Goal: Task Accomplishment & Management: Complete application form

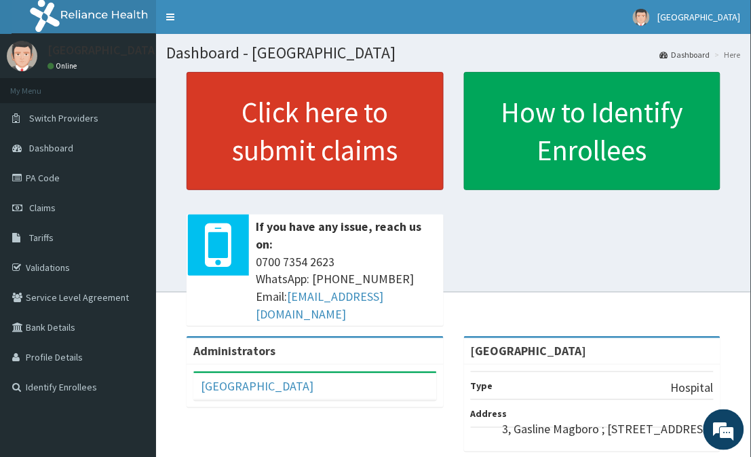
click at [329, 118] on link "Click here to submit claims" at bounding box center [315, 131] width 257 height 118
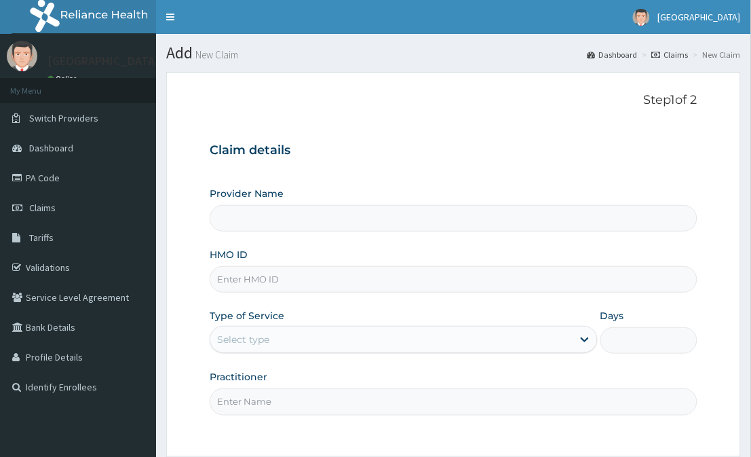
type input "[GEOGRAPHIC_DATA]"
click at [388, 272] on input "HMO ID" at bounding box center [453, 279] width 487 height 26
type input "REL/10671/A"
click at [489, 334] on div "Select type" at bounding box center [391, 340] width 362 height 22
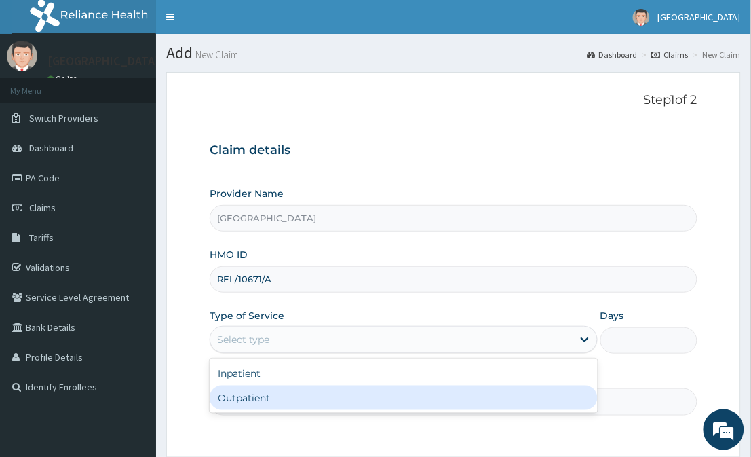
click at [462, 401] on div "Outpatient" at bounding box center [404, 398] width 388 height 24
type input "1"
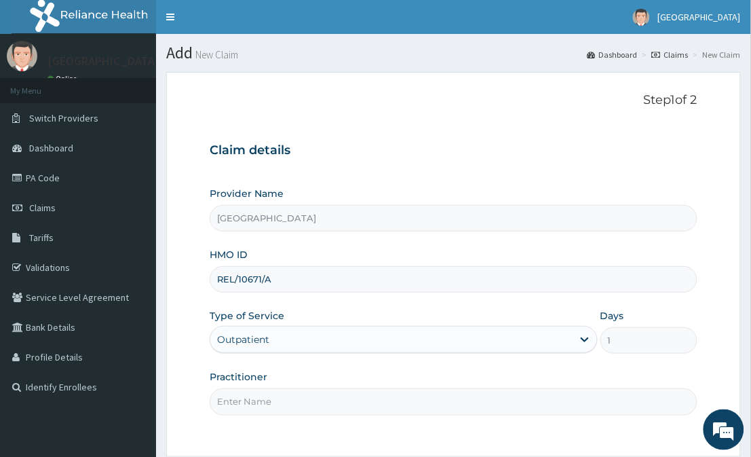
click at [462, 401] on input "Practitioner" at bounding box center [453, 401] width 487 height 26
type input "DR FAVOUR"
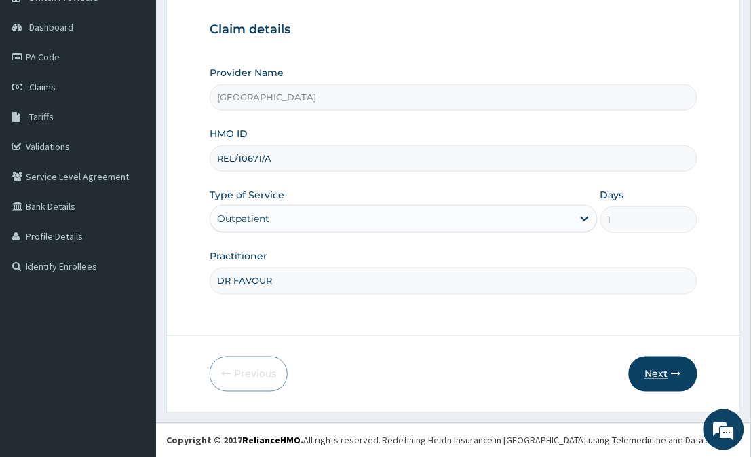
click at [667, 385] on button "Next" at bounding box center [663, 373] width 69 height 35
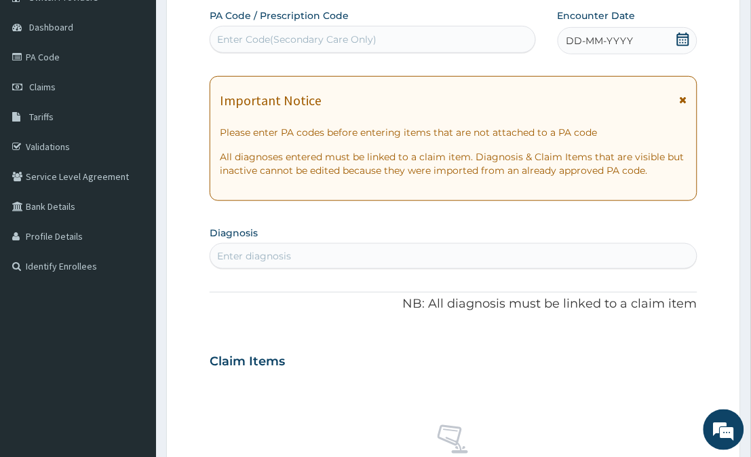
click at [682, 34] on icon at bounding box center [683, 40] width 12 height 14
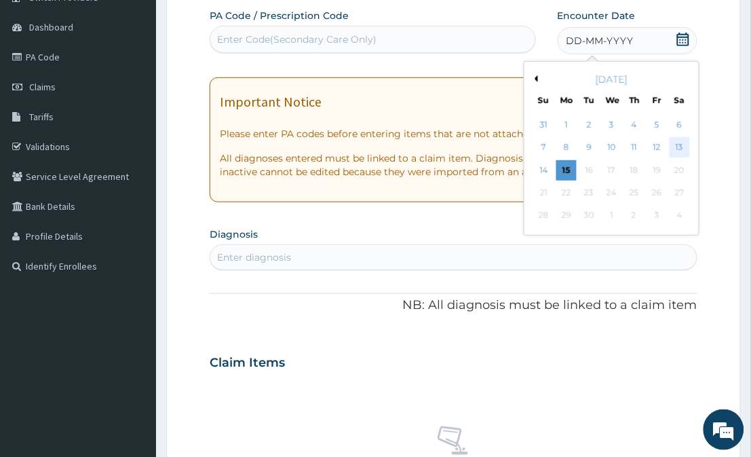
click at [682, 143] on div "13" at bounding box center [679, 148] width 20 height 20
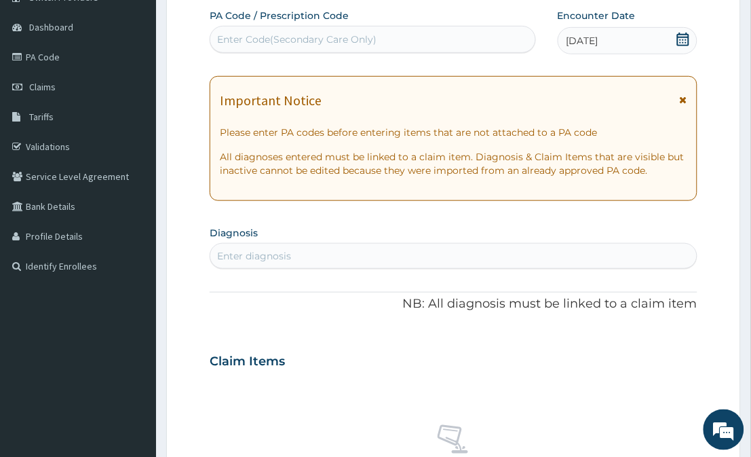
click at [573, 258] on div "Enter diagnosis" at bounding box center [453, 256] width 486 height 22
type input "MALARIA"
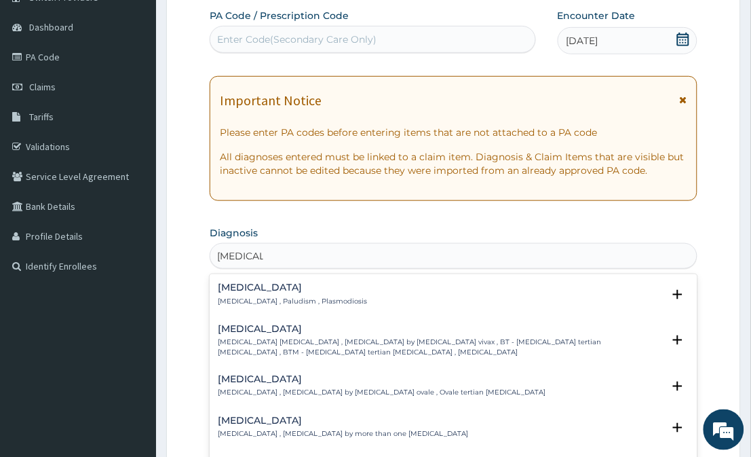
click at [276, 288] on h4 "Malaria" at bounding box center [292, 287] width 149 height 10
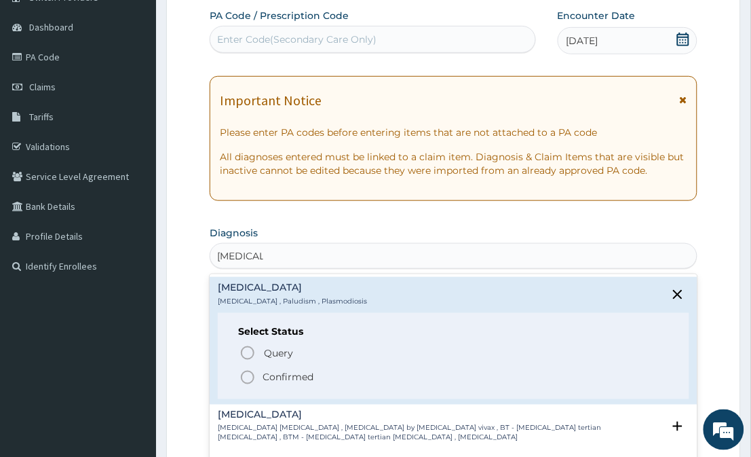
click at [276, 288] on h4 "Malaria" at bounding box center [292, 287] width 149 height 10
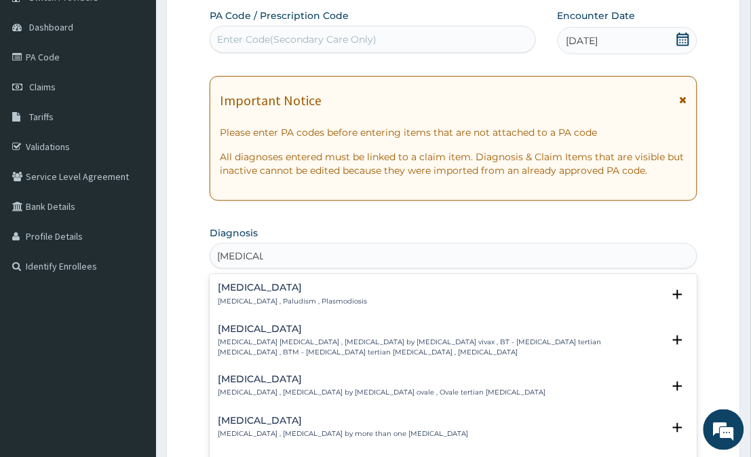
click at [268, 301] on p "Malaria , Paludism , Plasmodiosis" at bounding box center [292, 302] width 149 height 10
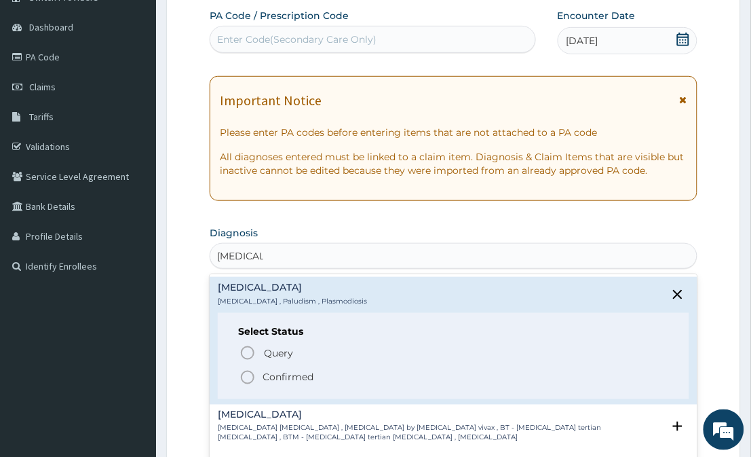
click at [242, 377] on icon "status option filled" at bounding box center [248, 377] width 16 height 16
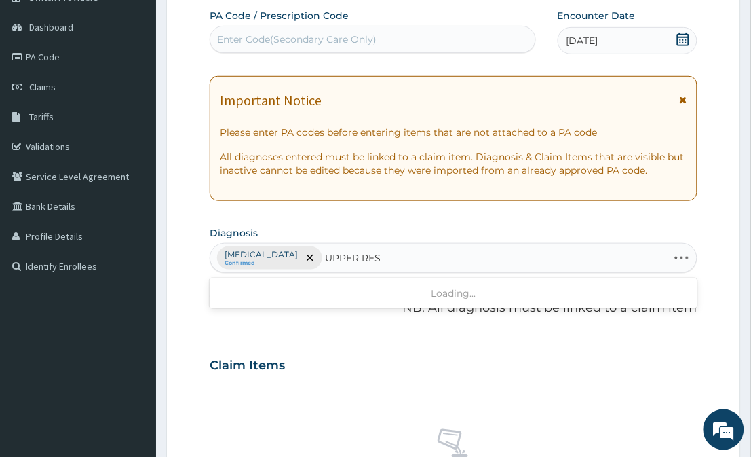
type input "UPPER RESP"
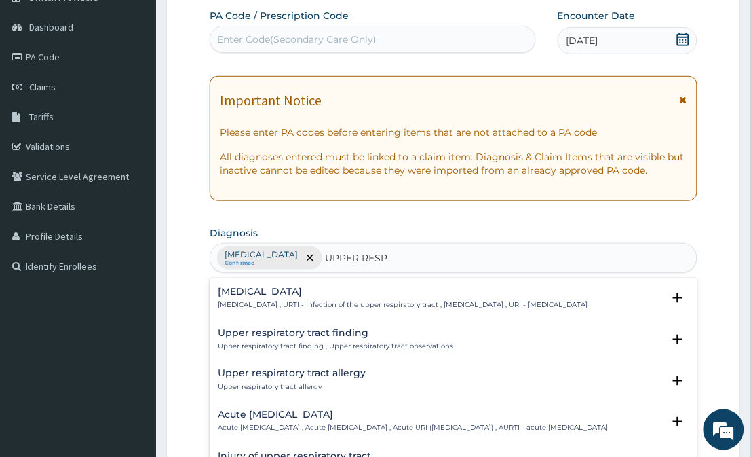
click at [305, 292] on h4 "Upper respiratory infection" at bounding box center [403, 291] width 370 height 10
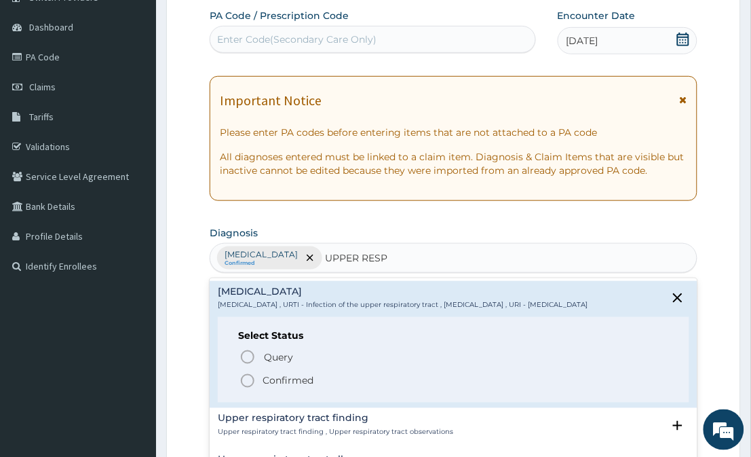
click at [247, 388] on icon "status option filled" at bounding box center [248, 381] width 16 height 16
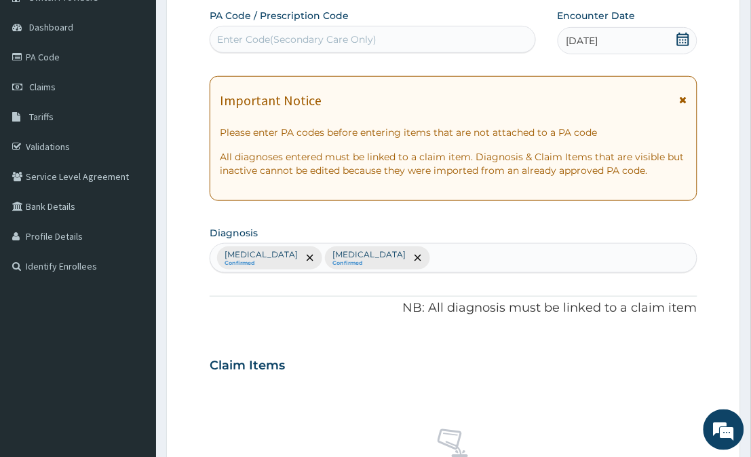
scroll to position [521, 0]
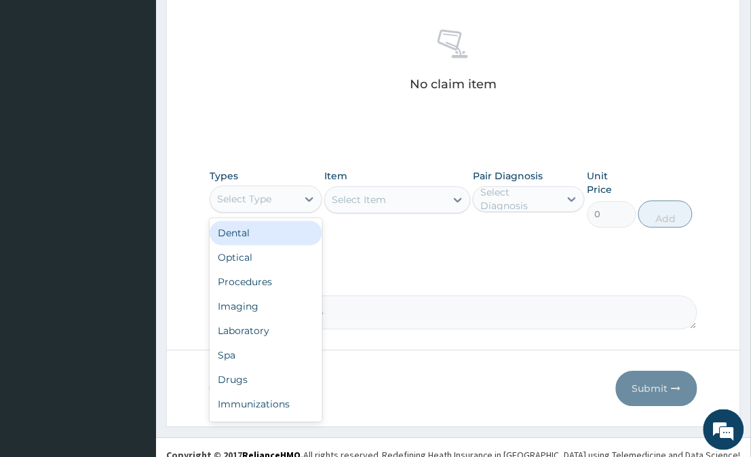
click at [275, 202] on div "Select Type" at bounding box center [253, 199] width 86 height 22
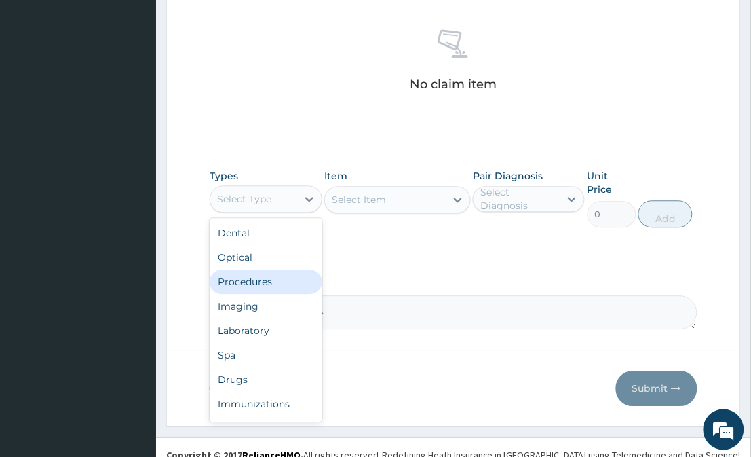
click at [273, 288] on div "Procedures" at bounding box center [266, 281] width 112 height 24
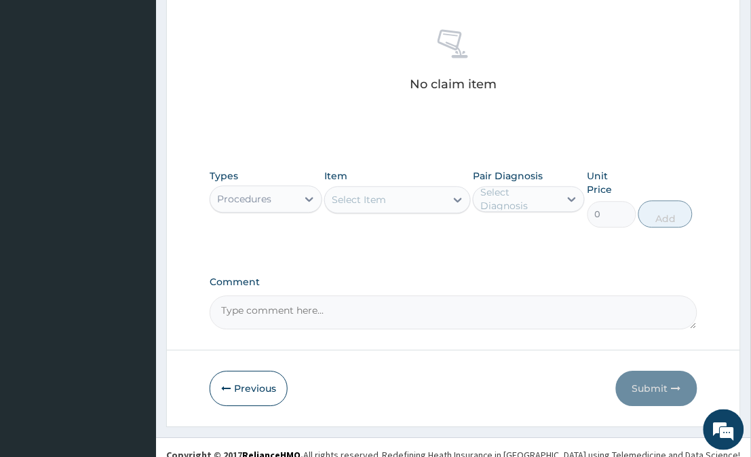
click at [449, 197] on div at bounding box center [458, 199] width 24 height 24
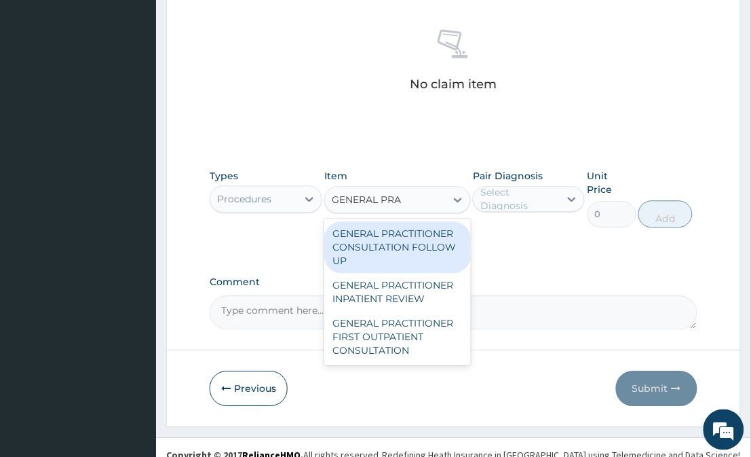
type input "GENERAL PRAC"
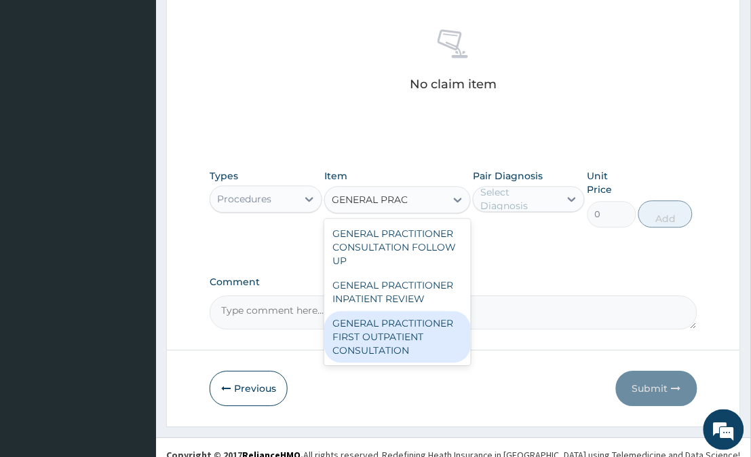
click at [411, 341] on div "GENERAL PRACTITIONER FIRST OUTPATIENT CONSULTATION" at bounding box center [397, 337] width 146 height 52
type input "3750"
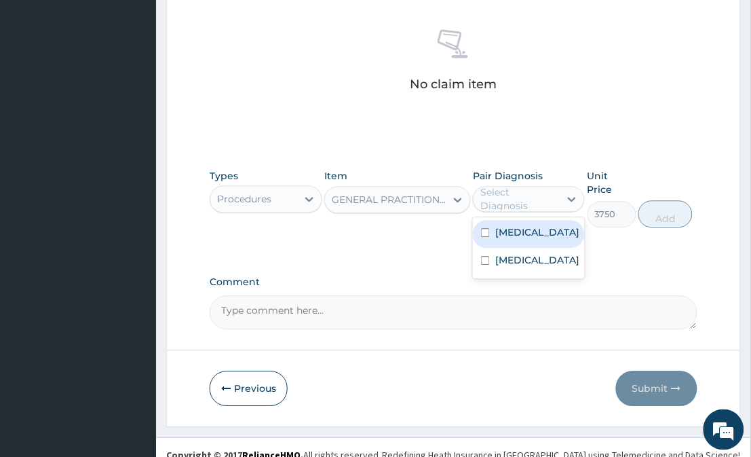
click at [553, 198] on div "Select Diagnosis" at bounding box center [520, 198] width 78 height 27
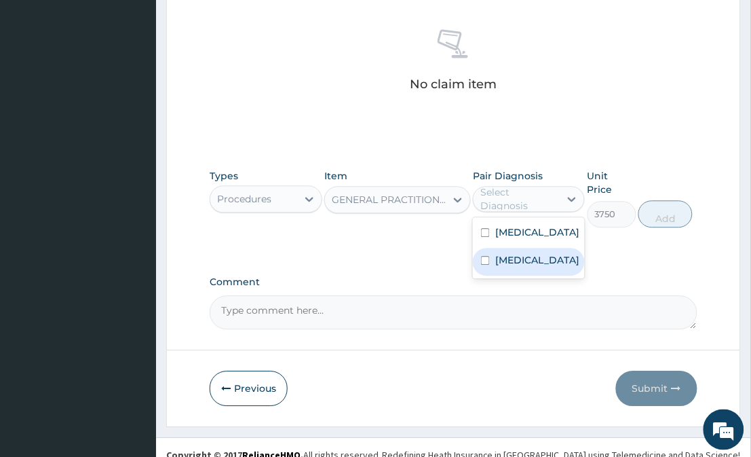
click at [544, 267] on label "[MEDICAL_DATA]" at bounding box center [538, 260] width 84 height 14
checkbox input "true"
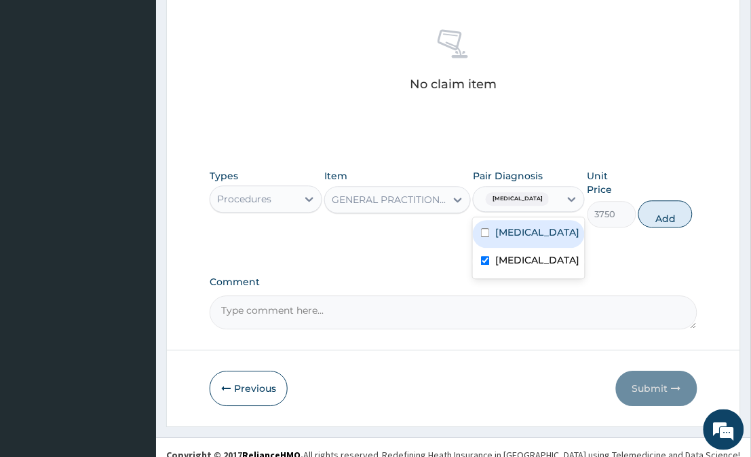
click at [568, 227] on div "Malaria" at bounding box center [529, 234] width 112 height 28
checkbox input "true"
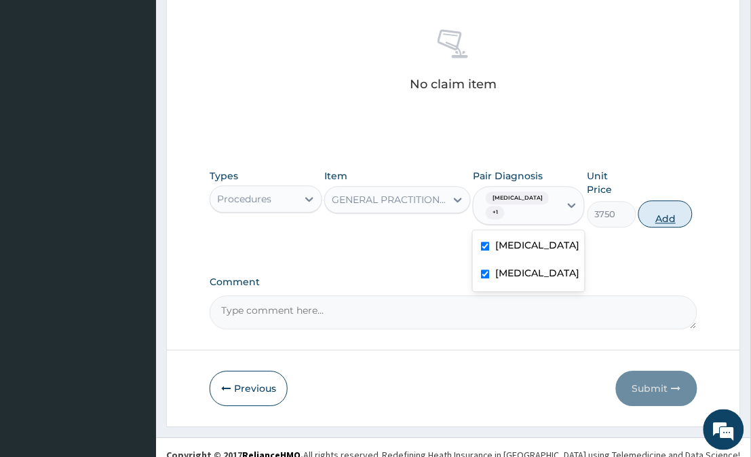
click at [665, 205] on button "Add" at bounding box center [666, 213] width 54 height 27
type input "0"
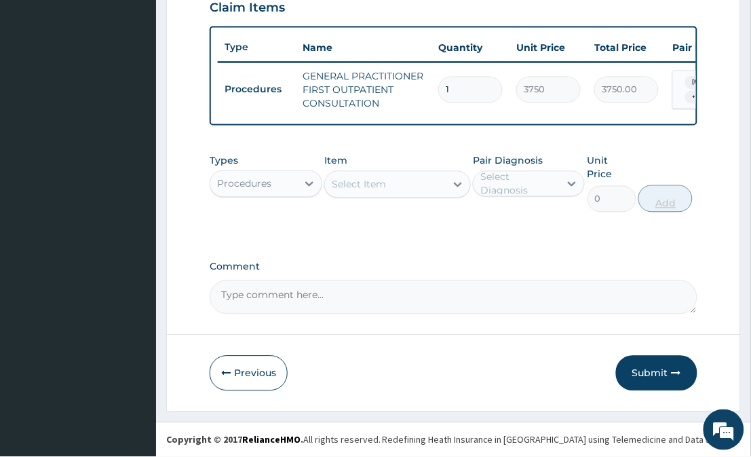
scroll to position [474, 0]
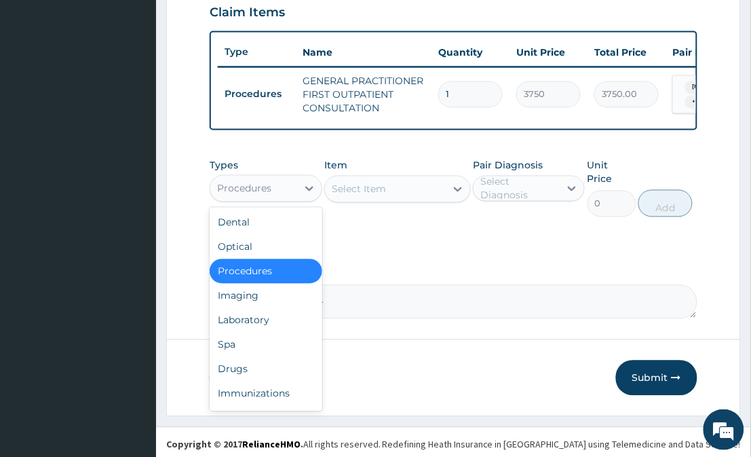
click at [280, 193] on div "Procedures" at bounding box center [253, 189] width 86 height 22
click at [256, 333] on div "Laboratory" at bounding box center [266, 320] width 112 height 24
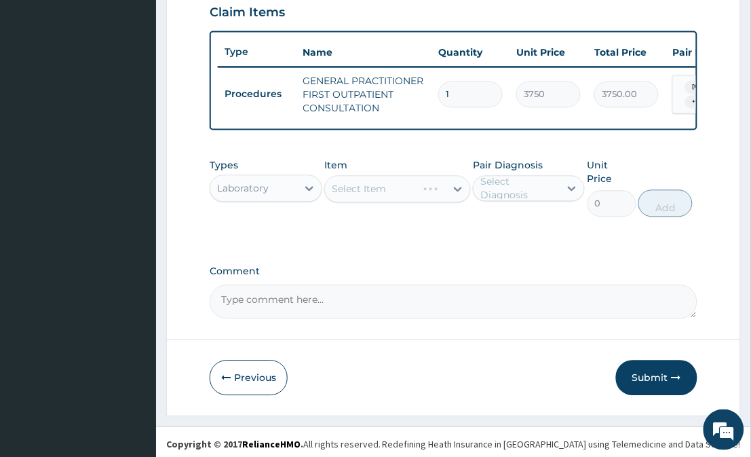
click at [256, 339] on form "Step 2 of 2 PA Code / Prescription Code Enter Code(Secondary Care Only) Encount…" at bounding box center [453, 7] width 575 height 818
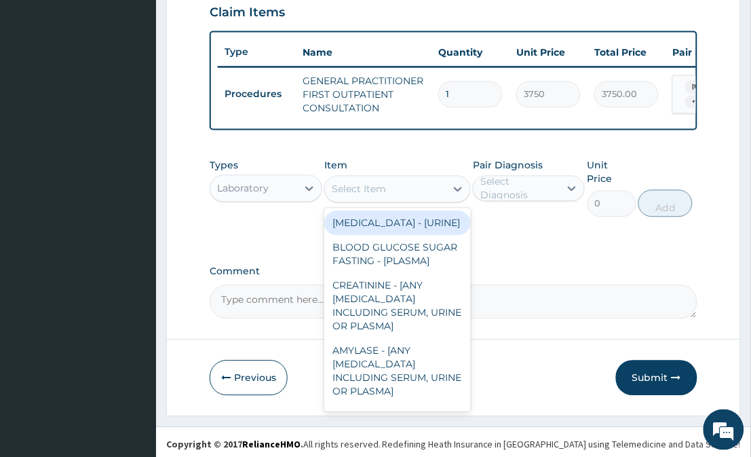
click at [445, 200] on div "Select Item" at bounding box center [385, 190] width 120 height 22
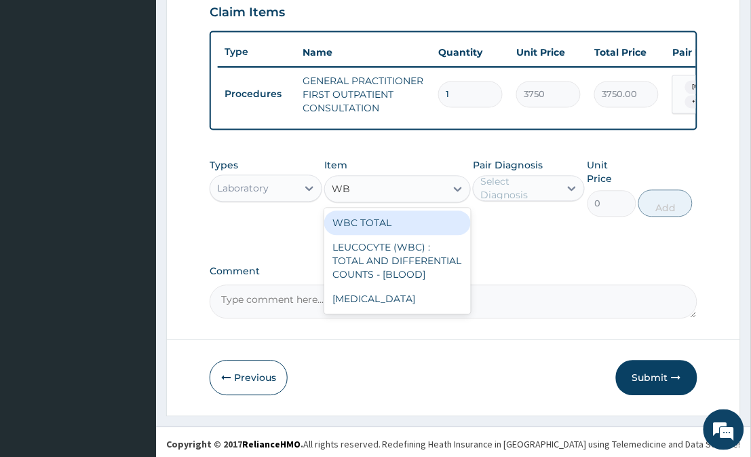
type input "WBC"
click at [420, 231] on div "WBC TOTAL" at bounding box center [397, 223] width 146 height 24
type input "3750"
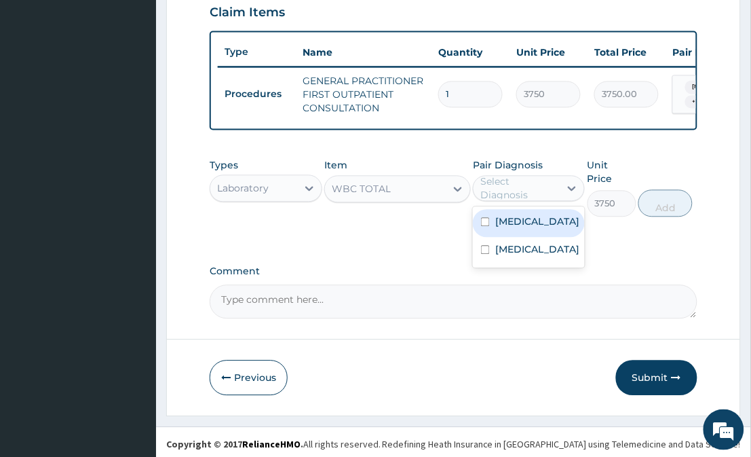
click at [497, 199] on div "Select Diagnosis" at bounding box center [520, 188] width 78 height 27
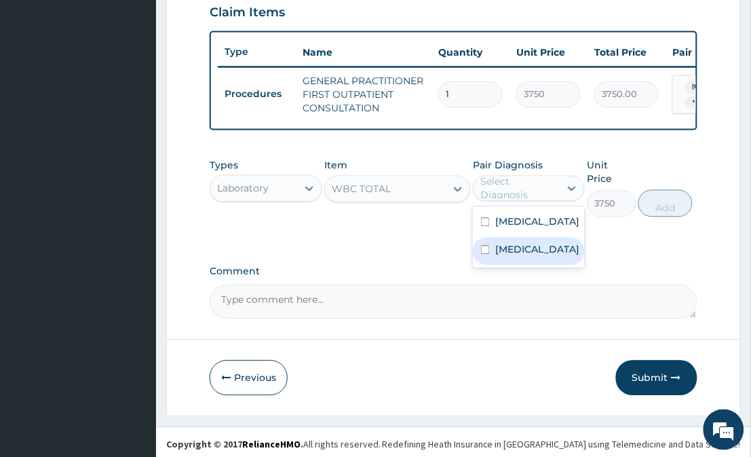
click at [532, 257] on label "Upper respiratory infection" at bounding box center [538, 250] width 84 height 14
checkbox input "true"
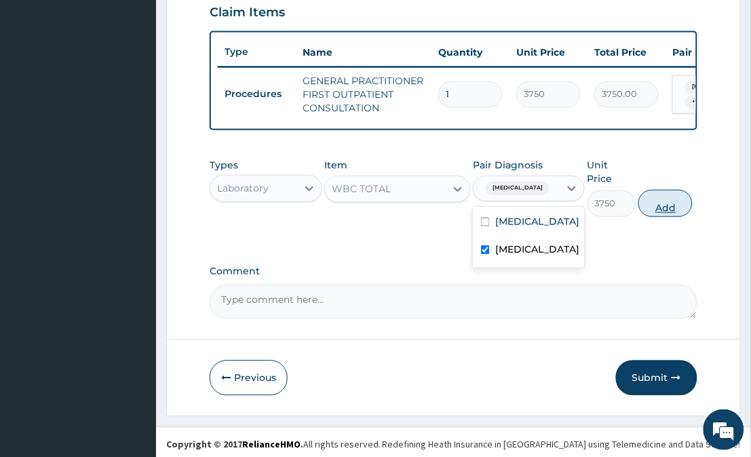
click at [673, 194] on button "Add" at bounding box center [666, 203] width 54 height 27
type input "0"
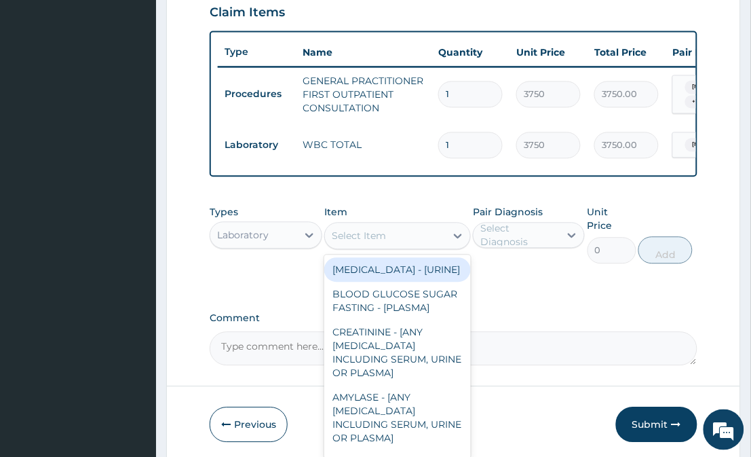
click at [358, 250] on div "Select Item" at bounding box center [397, 236] width 146 height 27
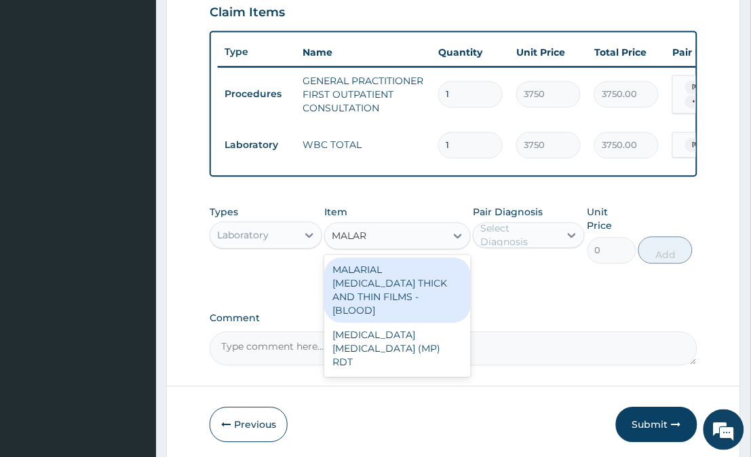
type input "MALARI"
click at [364, 290] on div "MALARIAL [MEDICAL_DATA] THICK AND THIN FILMS - [BLOOD]" at bounding box center [397, 290] width 146 height 65
type input "2187.5"
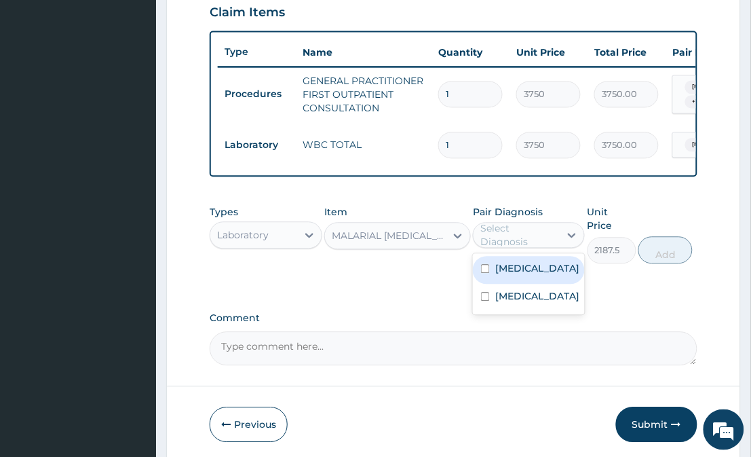
click at [516, 231] on div "Select Diagnosis" at bounding box center [529, 236] width 112 height 26
click at [530, 276] on label "[MEDICAL_DATA]" at bounding box center [538, 269] width 84 height 14
checkbox input "true"
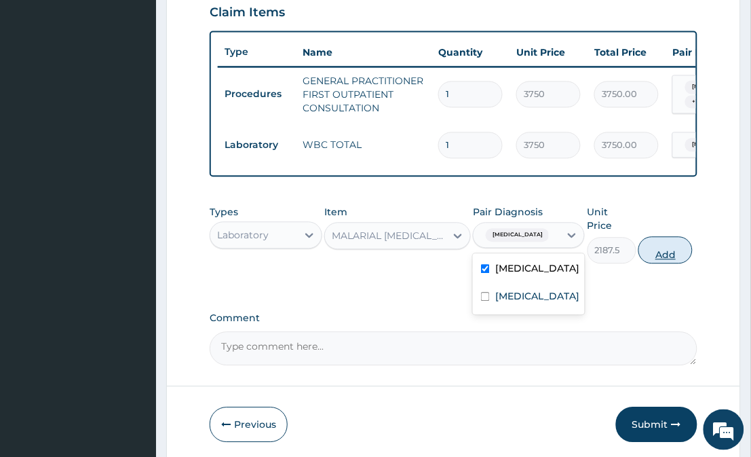
click at [687, 242] on button "Add" at bounding box center [666, 250] width 54 height 27
type input "0"
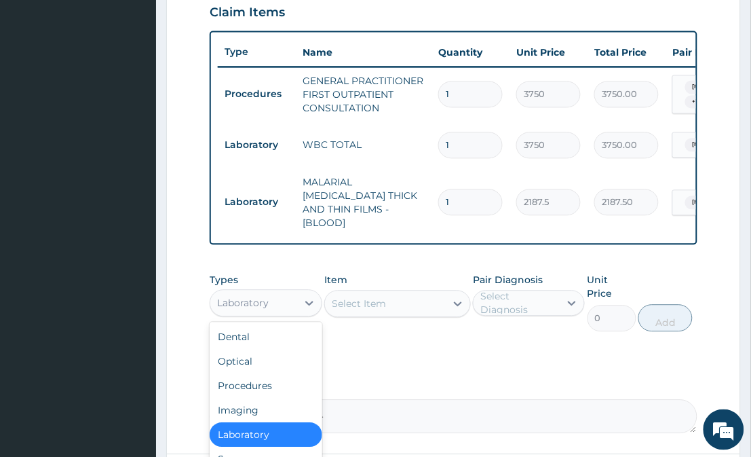
click at [261, 304] on div "Laboratory" at bounding box center [243, 304] width 52 height 14
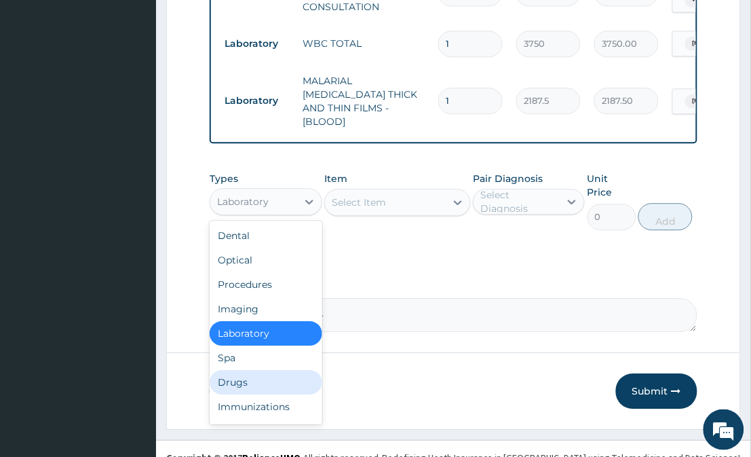
click at [272, 377] on div "Drugs" at bounding box center [266, 382] width 112 height 24
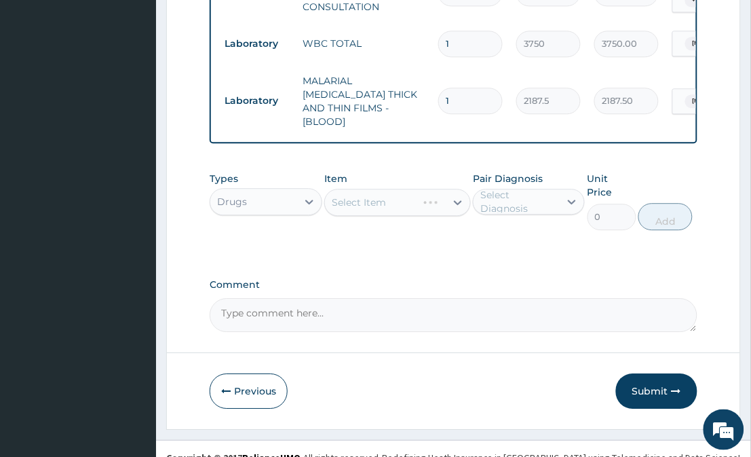
click at [456, 193] on div "Select Item" at bounding box center [397, 202] width 146 height 27
click at [456, 196] on icon at bounding box center [458, 203] width 14 height 14
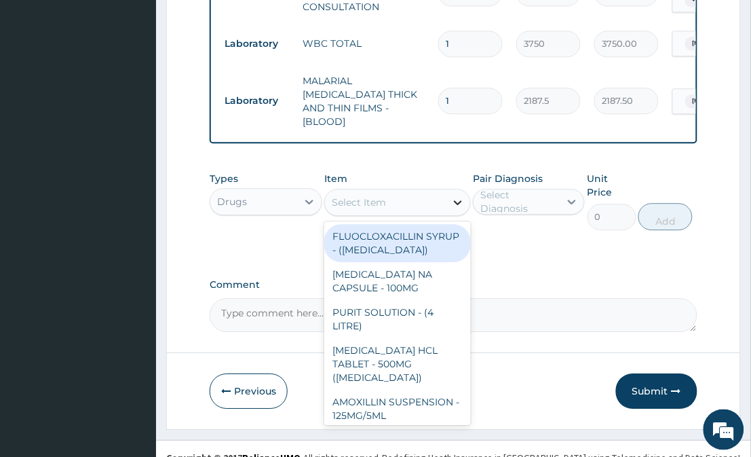
click at [455, 196] on icon at bounding box center [458, 203] width 14 height 14
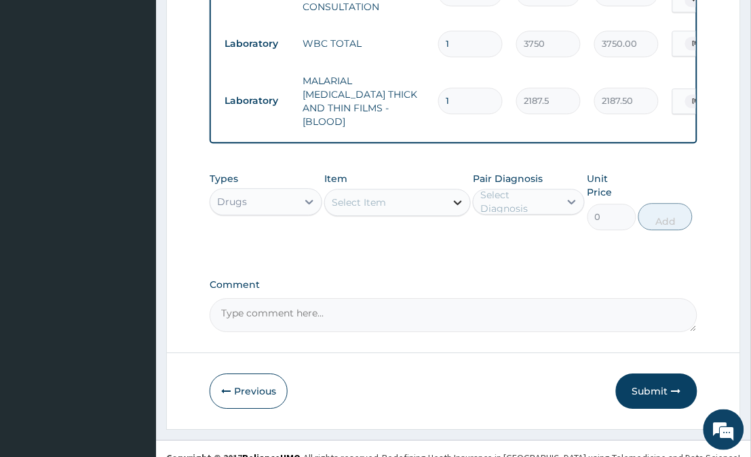
click at [455, 196] on icon at bounding box center [458, 203] width 14 height 14
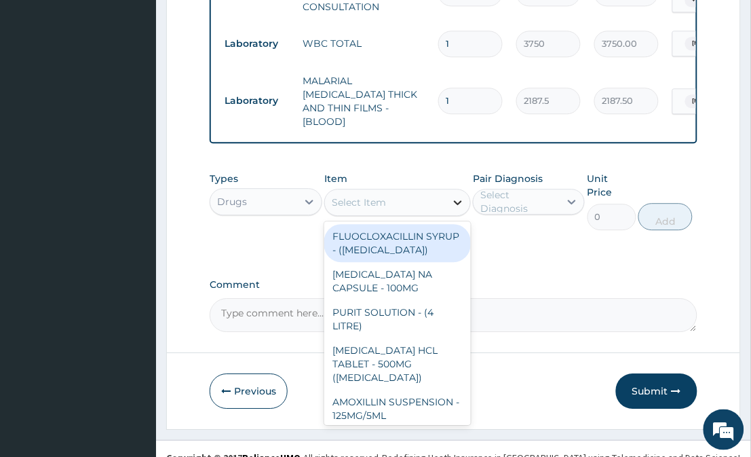
type input "C"
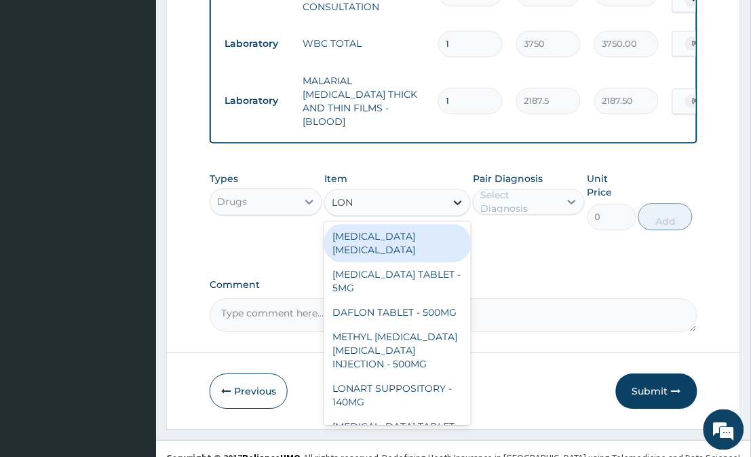
type input "LONA"
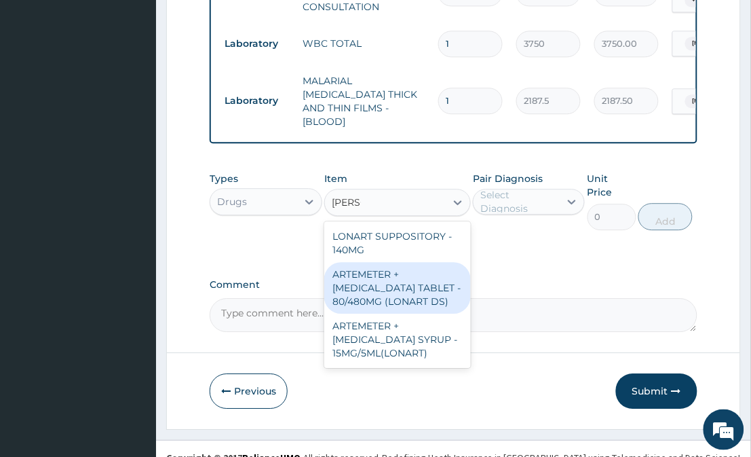
click at [406, 303] on div "ARTEMETER + LUMEFANTRINE TABLET - 80/480MG (LONART DS)" at bounding box center [397, 288] width 146 height 52
type input "588"
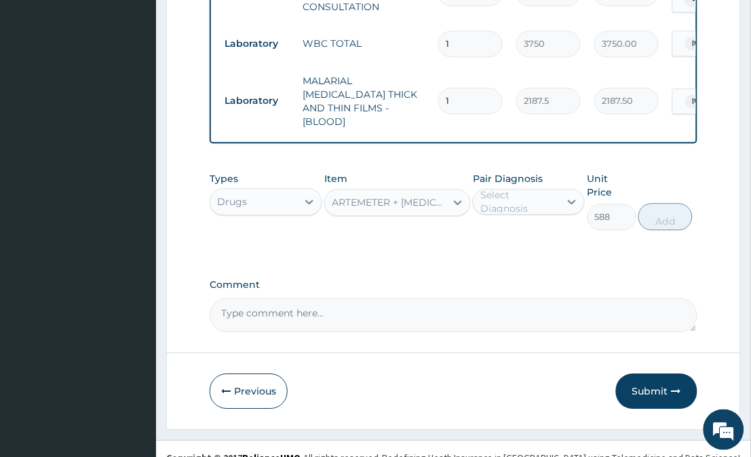
click at [512, 193] on div "Select Diagnosis" at bounding box center [520, 201] width 78 height 27
click at [518, 236] on label "Malaria" at bounding box center [538, 235] width 84 height 14
click at [531, 238] on div "Malaria" at bounding box center [529, 237] width 112 height 28
checkbox input "true"
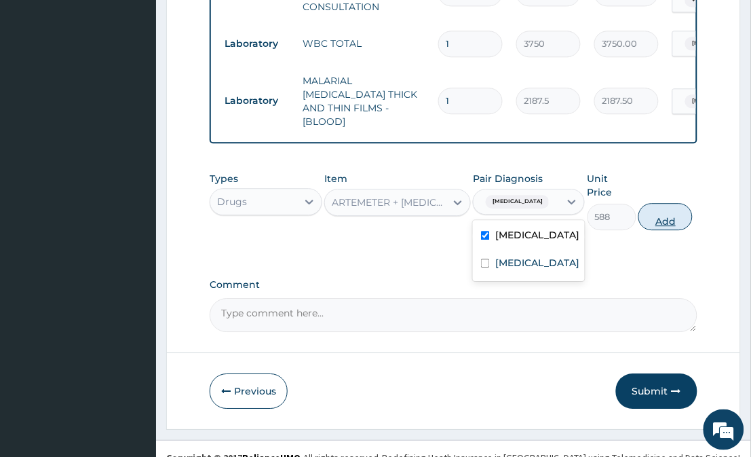
click at [655, 203] on button "Add" at bounding box center [666, 216] width 54 height 27
type input "0"
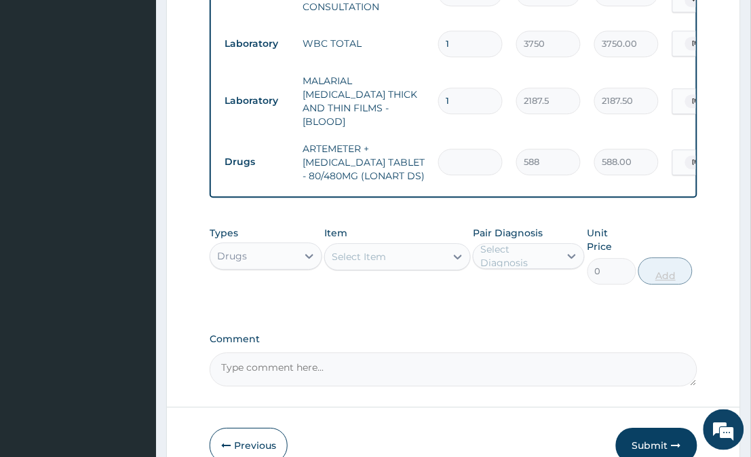
type input "0.00"
type input "6"
type input "3528.00"
type input "6"
click at [431, 266] on div "Item Select Item" at bounding box center [397, 255] width 146 height 58
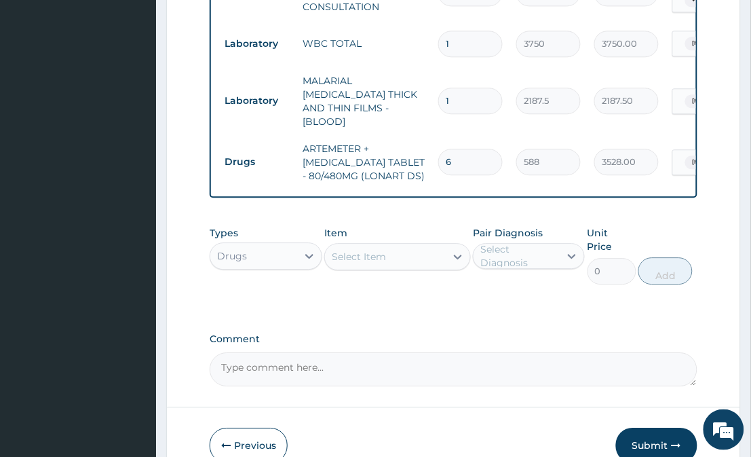
click at [430, 247] on div "Select Item" at bounding box center [385, 257] width 120 height 22
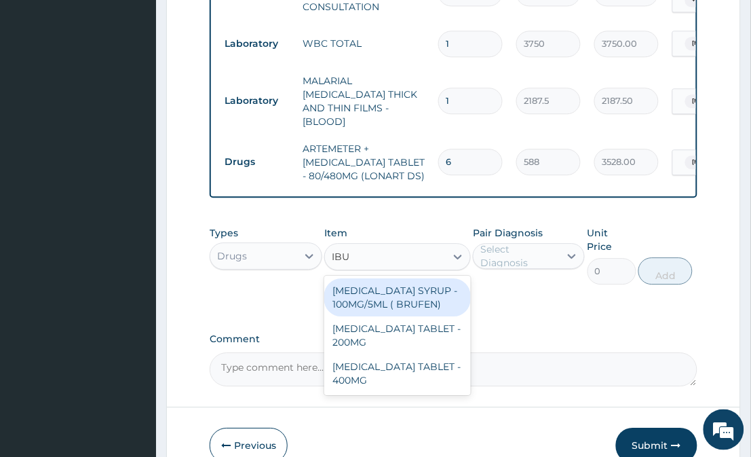
type input "IBUP"
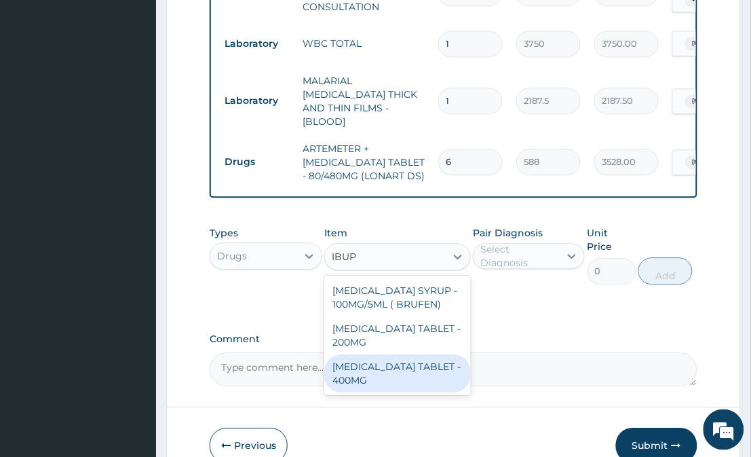
click at [394, 370] on div "IBUPROFEN TABLET - 400MG" at bounding box center [397, 373] width 146 height 38
type input "560"
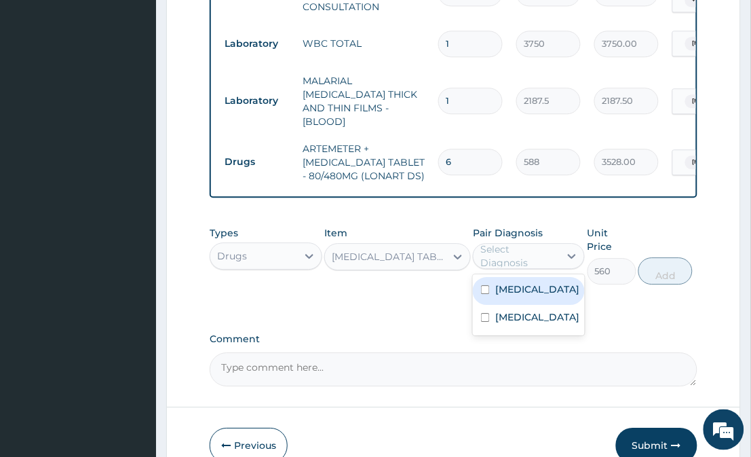
click at [555, 259] on div "Select Diagnosis" at bounding box center [520, 255] width 78 height 27
click at [544, 295] on div "Malaria" at bounding box center [529, 291] width 112 height 28
checkbox input "true"
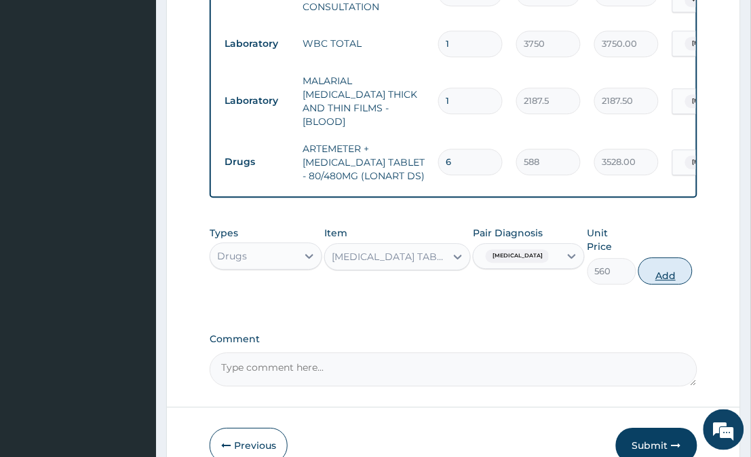
click at [675, 257] on button "Add" at bounding box center [666, 270] width 54 height 27
type input "0"
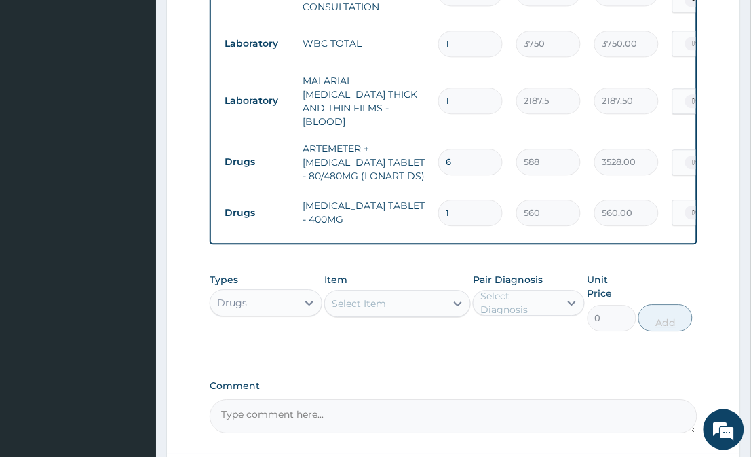
type input "10"
type input "5600.00"
type input "10"
click at [437, 300] on div "Select Item" at bounding box center [385, 304] width 120 height 22
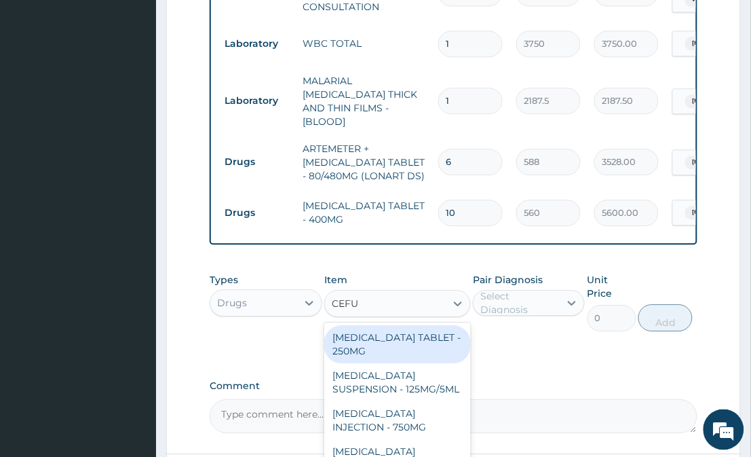
type input "CEFUR"
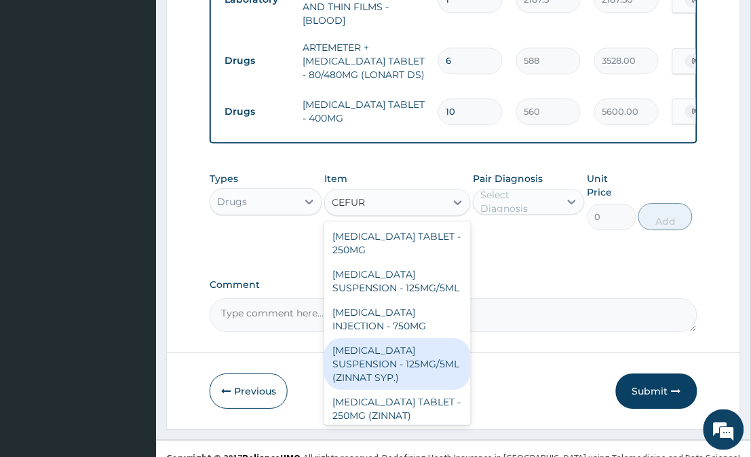
scroll to position [83, 0]
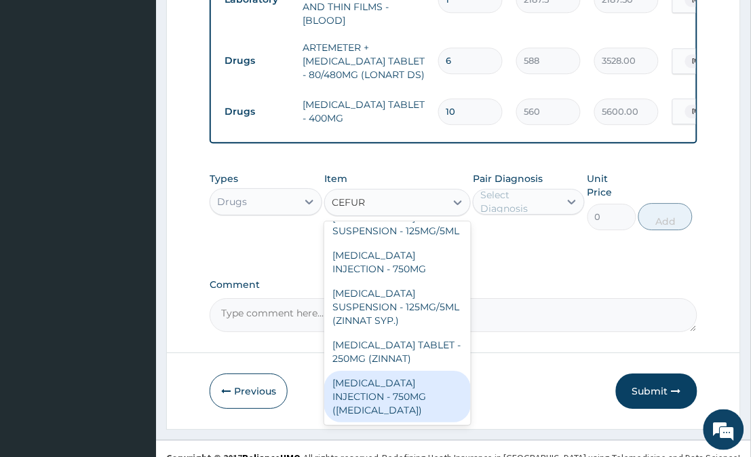
click at [410, 375] on div "CEFUROXIME INJECTION - 750MG (ZINACEF)" at bounding box center [397, 397] width 146 height 52
type input "2043.9999999999998"
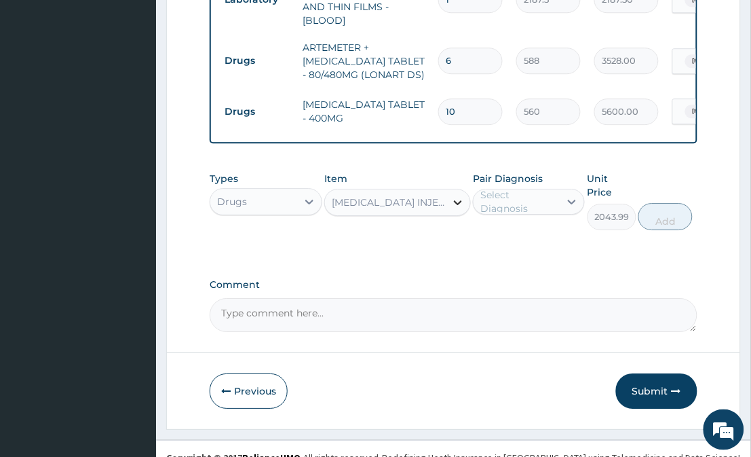
click at [455, 202] on icon at bounding box center [458, 203] width 14 height 14
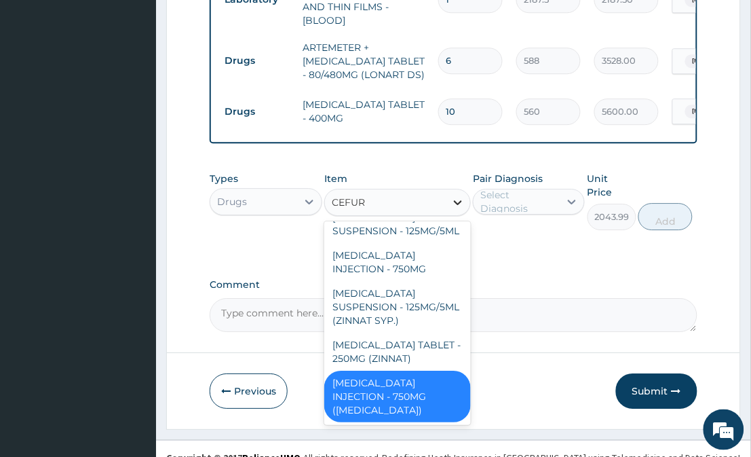
type input "CEFURO"
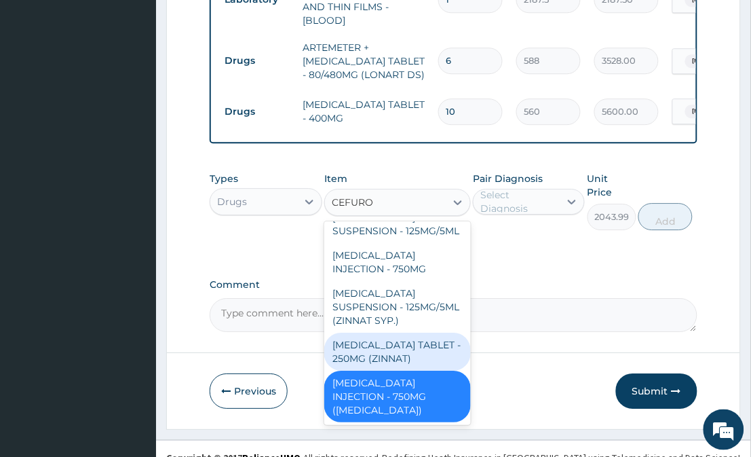
click at [403, 337] on div "CEFUROXIME TABLET - 250MG (ZINNAT)" at bounding box center [397, 352] width 146 height 38
type input "1120"
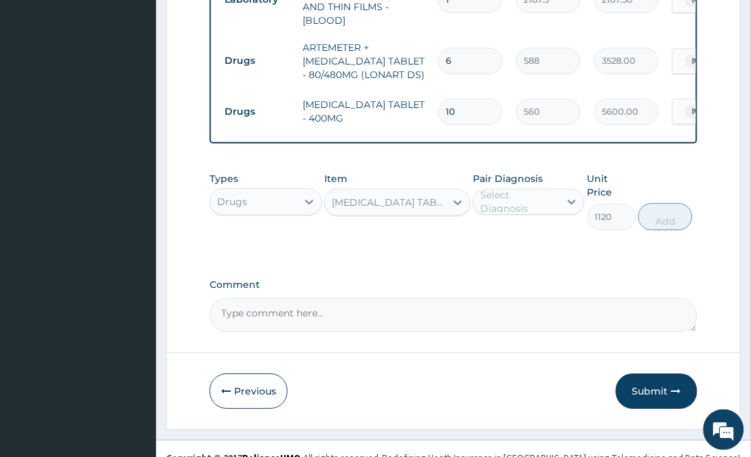
click at [500, 204] on div "Select Diagnosis" at bounding box center [520, 201] width 78 height 27
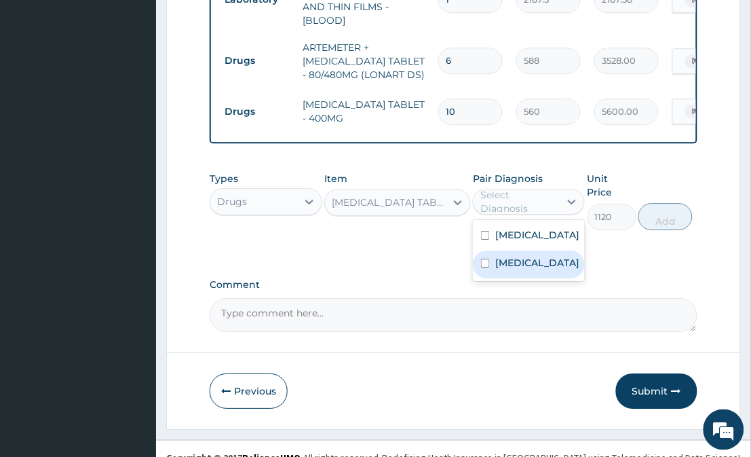
click at [518, 278] on div "Upper respiratory infection" at bounding box center [529, 264] width 112 height 28
checkbox input "true"
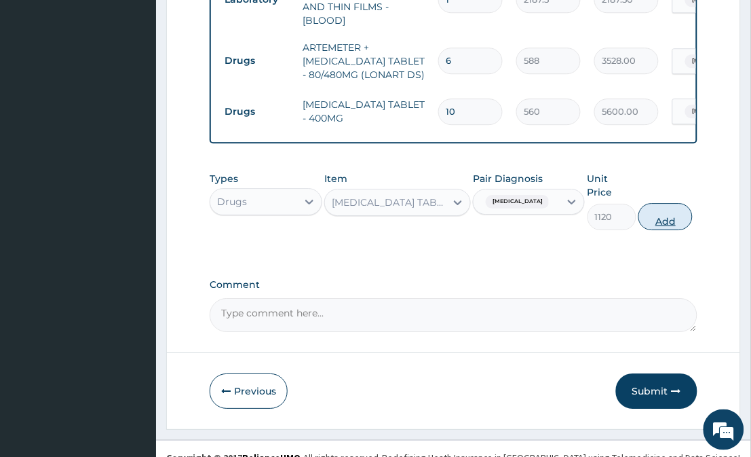
click at [658, 204] on button "Add" at bounding box center [666, 216] width 54 height 27
type input "0"
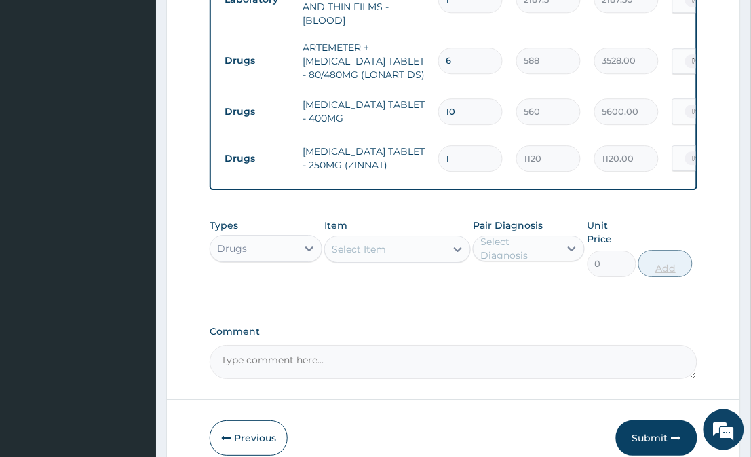
type input "10"
type input "11200.00"
type input "10"
click at [437, 253] on div "Select Item" at bounding box center [385, 249] width 120 height 22
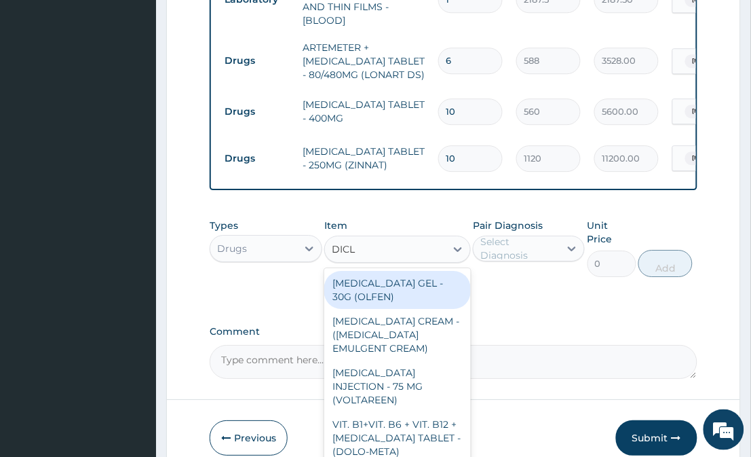
type input "DICLO"
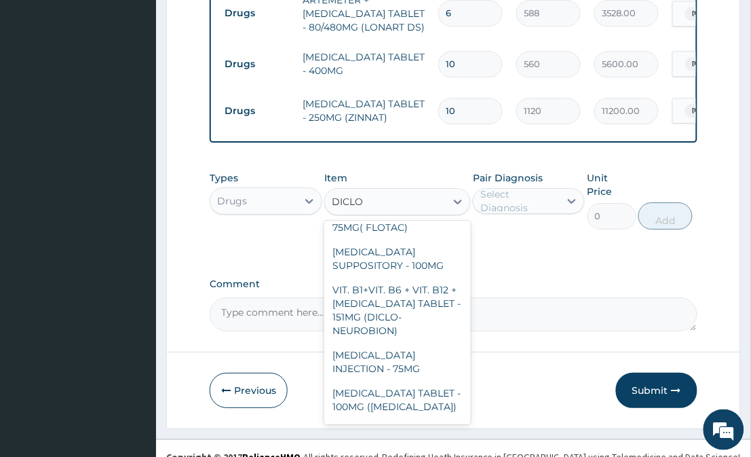
scroll to position [304, 0]
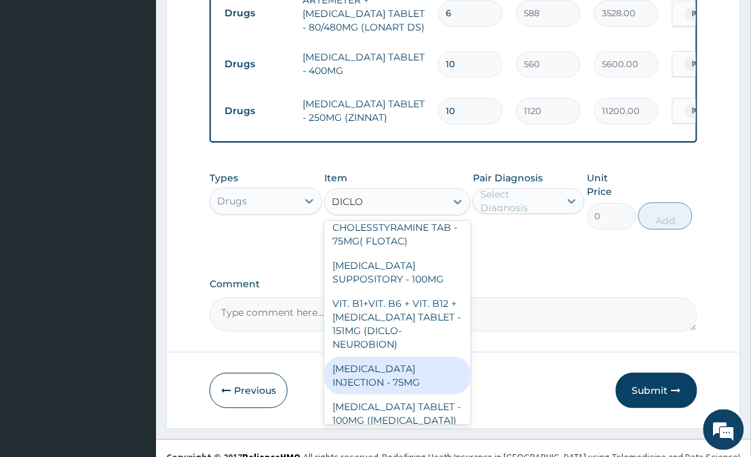
click at [362, 362] on div "DICLOFENAC INJECTION - 75MG" at bounding box center [397, 375] width 146 height 38
type input "420"
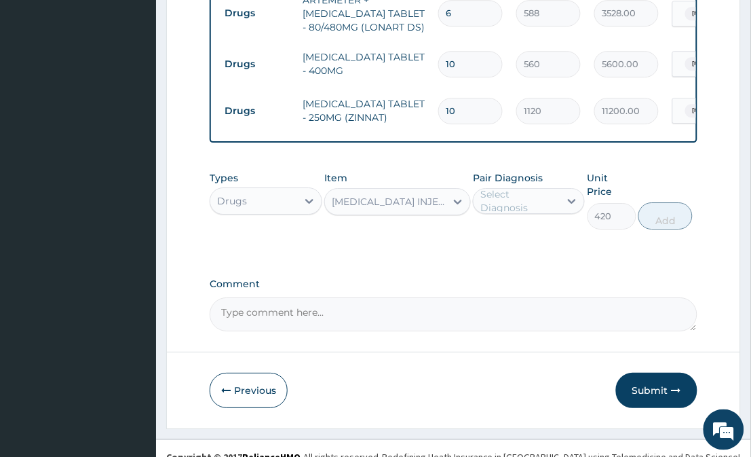
click at [557, 201] on div "Select Diagnosis" at bounding box center [520, 200] width 78 height 27
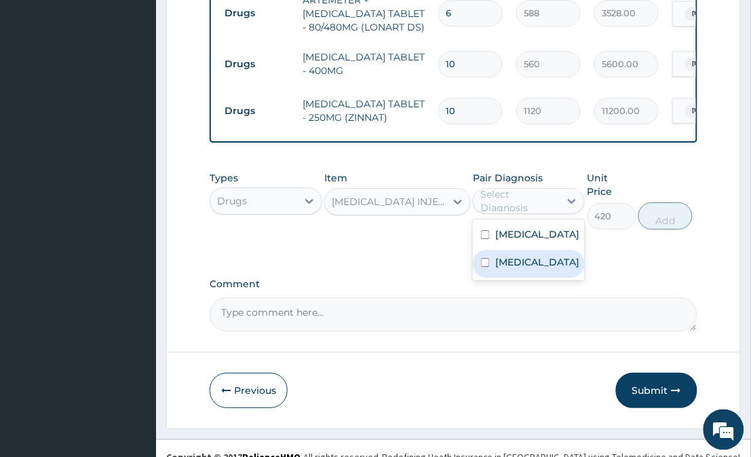
click at [546, 255] on label "Upper respiratory infection" at bounding box center [538, 262] width 84 height 14
checkbox input "true"
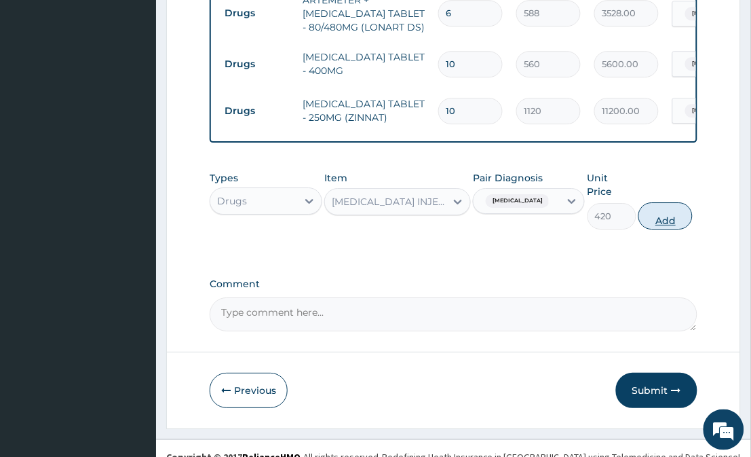
click at [663, 202] on button "Add" at bounding box center [666, 215] width 54 height 27
type input "0"
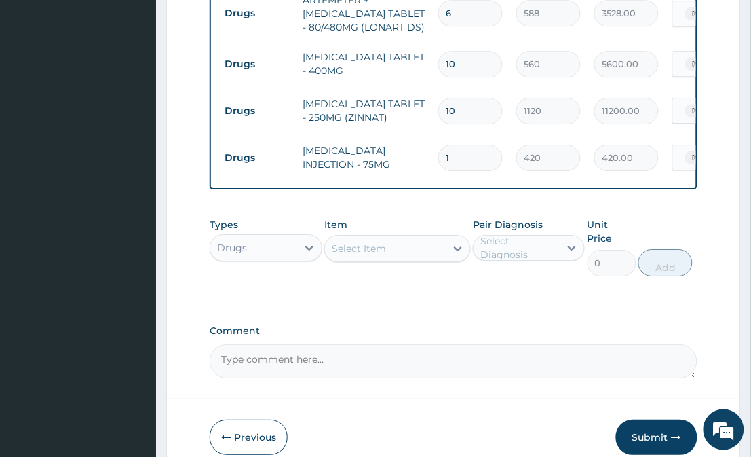
click at [445, 238] on div "Select Item" at bounding box center [385, 249] width 120 height 22
click at [425, 238] on div "Select Item" at bounding box center [385, 249] width 120 height 22
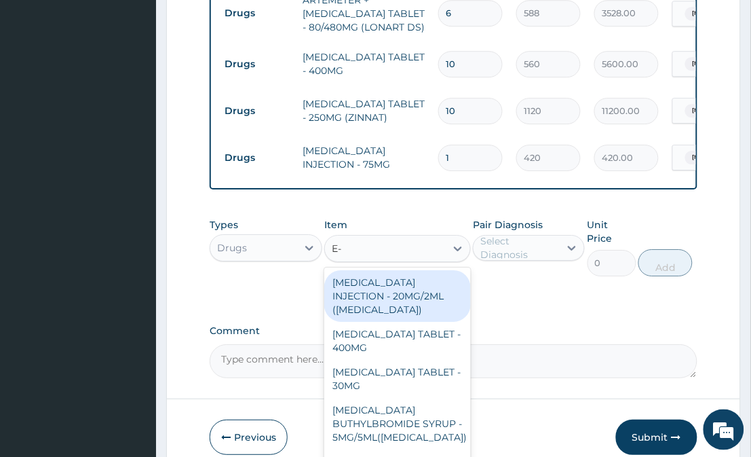
type input "E-M"
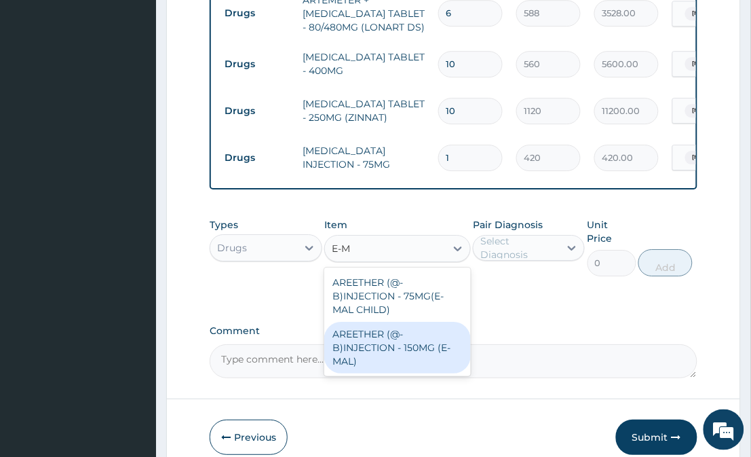
click at [428, 335] on div "AREETHER (@-B)INJECTION - 150MG (E-MAL)" at bounding box center [397, 348] width 146 height 52
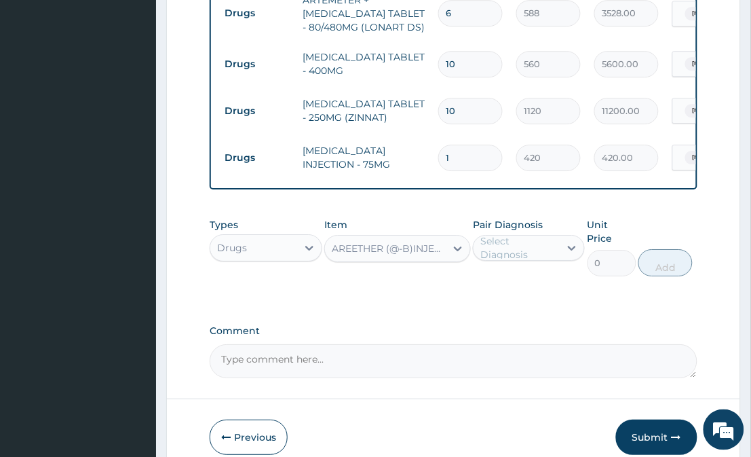
type input "1680"
click at [516, 246] on div "Select Diagnosis" at bounding box center [520, 247] width 78 height 27
click at [527, 282] on label "Malaria" at bounding box center [538, 281] width 84 height 14
checkbox input "true"
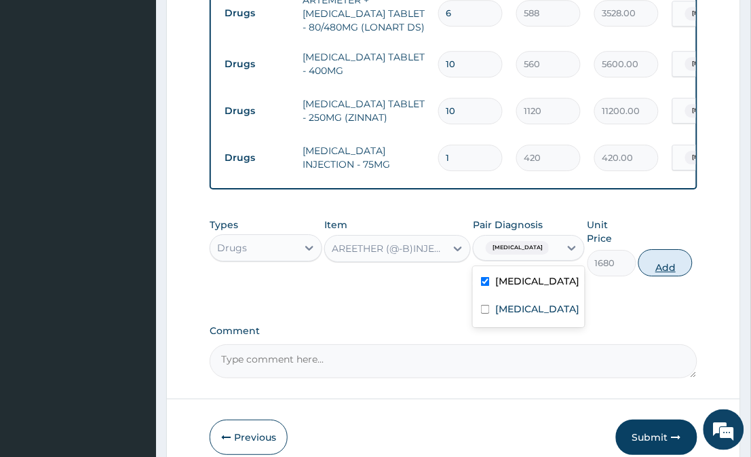
click at [671, 249] on button "Add" at bounding box center [666, 262] width 54 height 27
type input "0"
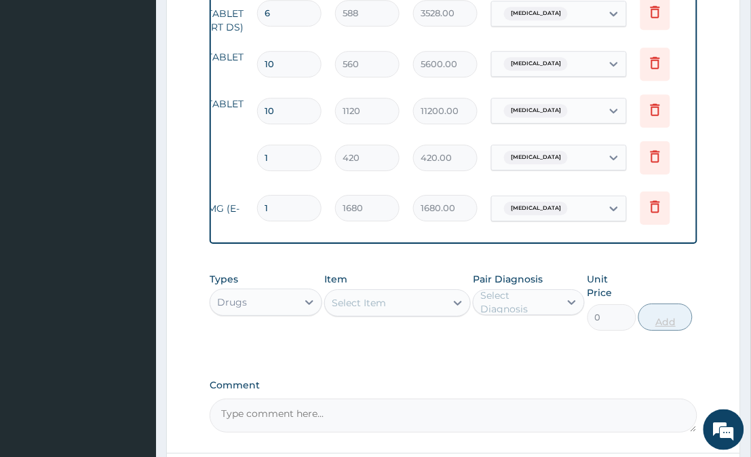
scroll to position [0, 192]
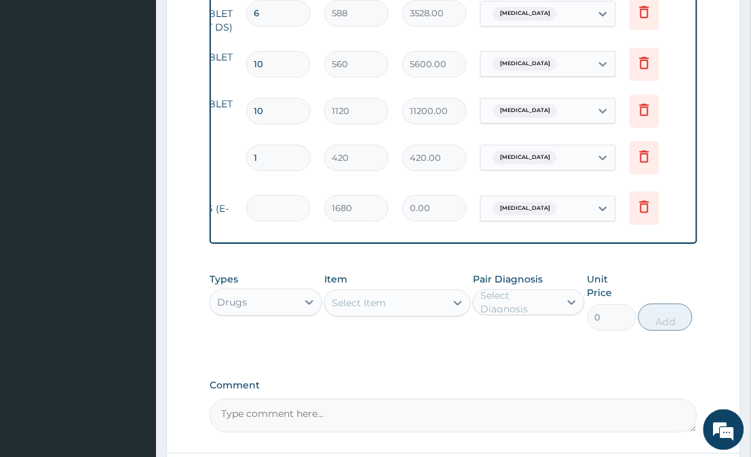
type input "0.00"
type input "3"
type input "5040.00"
type input "3"
click at [392, 302] on div "Select Item" at bounding box center [385, 303] width 120 height 22
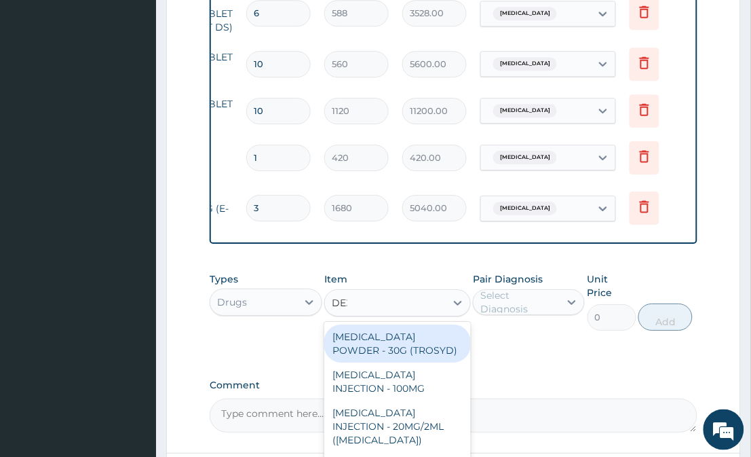
type input "DEXA"
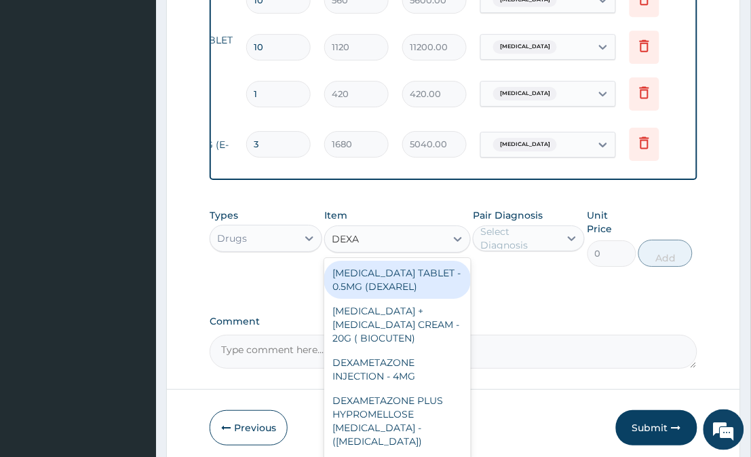
scroll to position [826, 0]
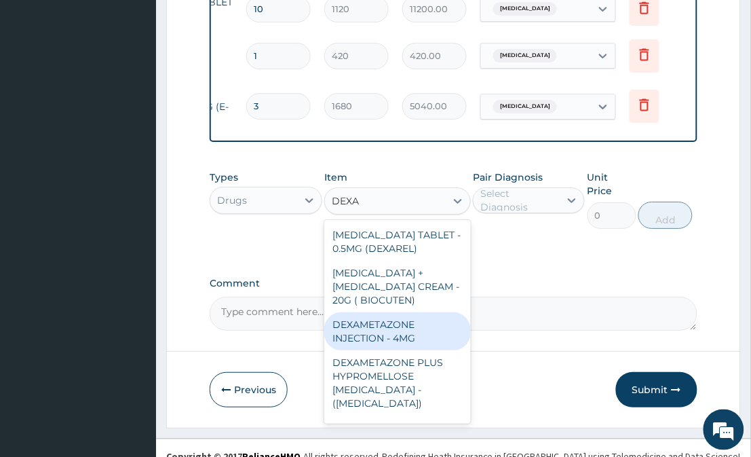
click at [392, 338] on div "DEXAMETAZONE INJECTION - 4MG" at bounding box center [397, 331] width 146 height 38
type input "280"
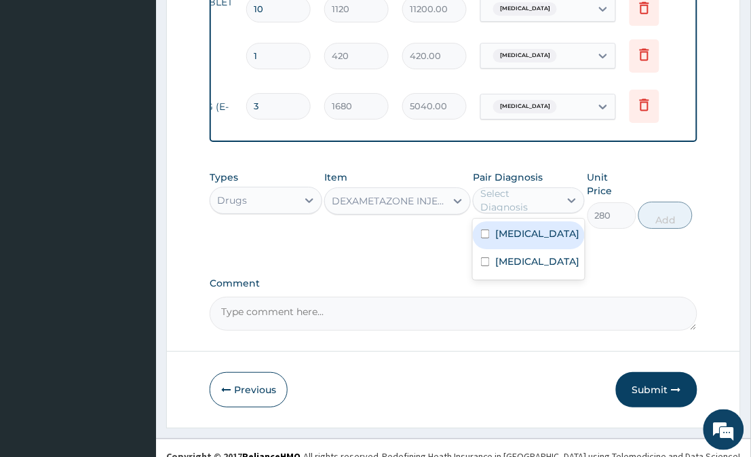
click at [559, 190] on div "Select Diagnosis" at bounding box center [517, 200] width 86 height 22
click at [550, 238] on div "Malaria" at bounding box center [529, 235] width 112 height 28
checkbox input "true"
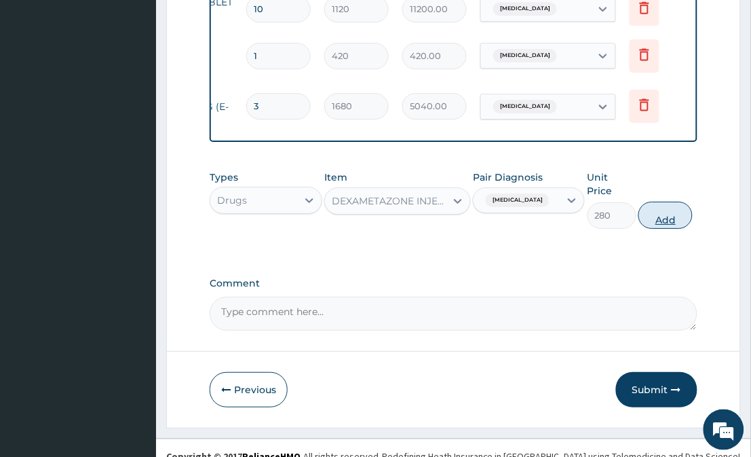
click at [662, 202] on button "Add" at bounding box center [666, 215] width 54 height 27
type input "0"
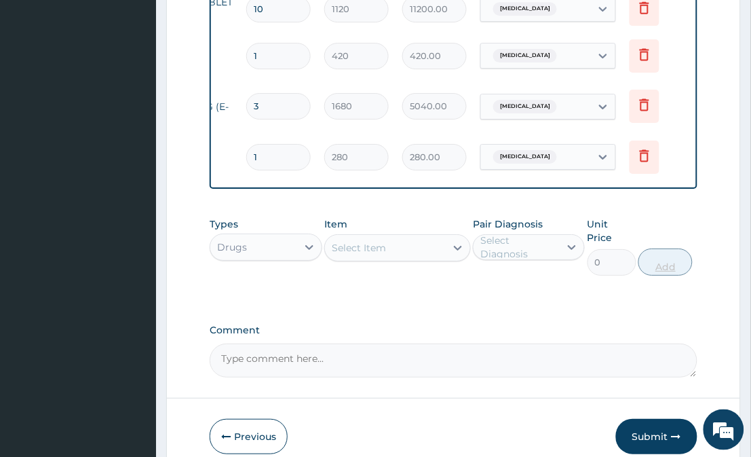
type input "0.00"
type input "3"
type input "840.00"
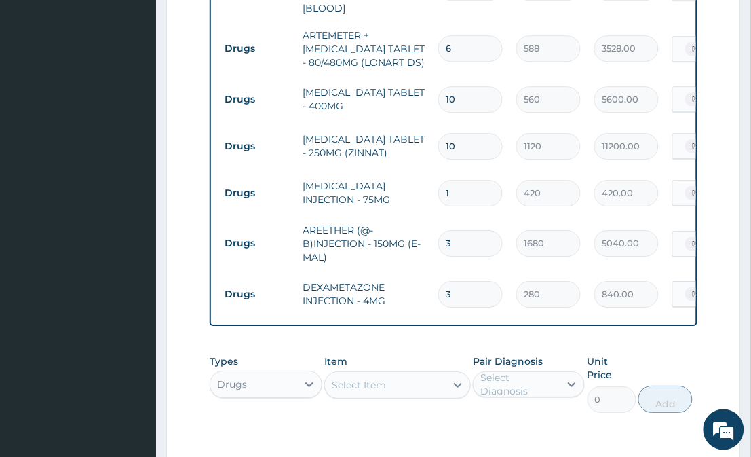
scroll to position [675, 0]
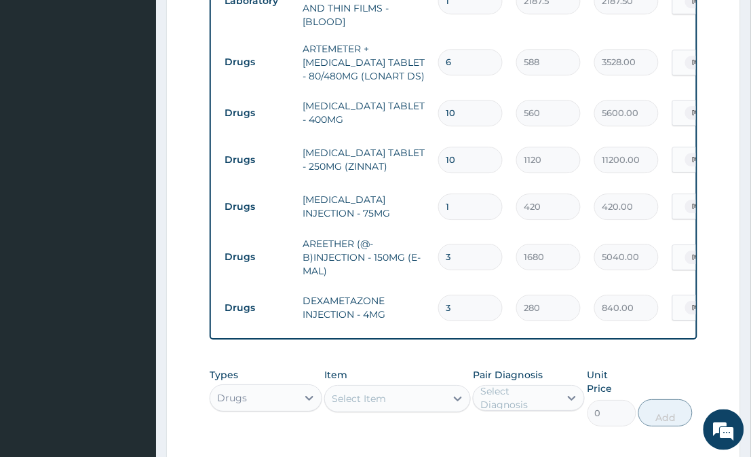
type input "3"
click at [690, 324] on div "Type Name Quantity Unit Price Total Price Pair Diagnosis Actions Procedures GEN…" at bounding box center [453, 85] width 487 height 510
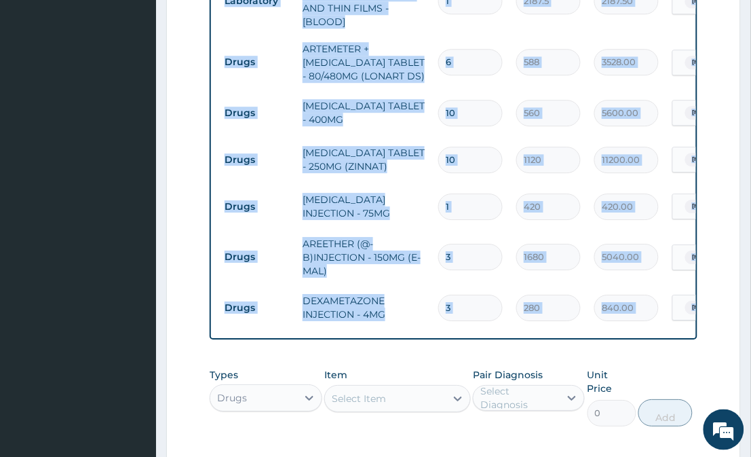
click at [690, 324] on div "Type Name Quantity Unit Price Total Price Pair Diagnosis Actions Procedures GEN…" at bounding box center [453, 85] width 487 height 510
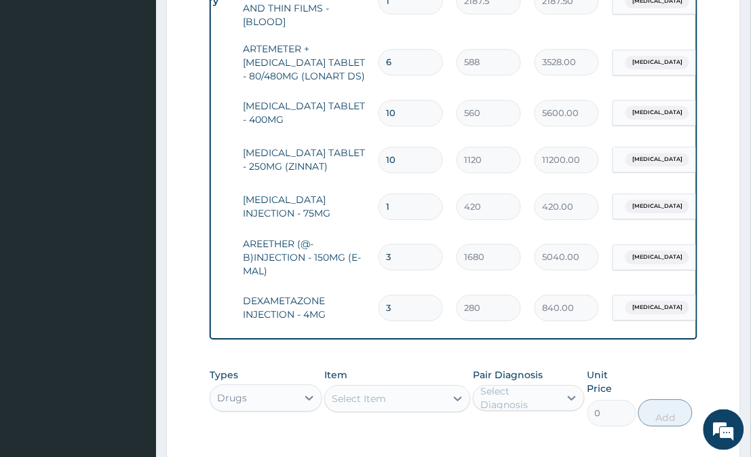
scroll to position [0, 192]
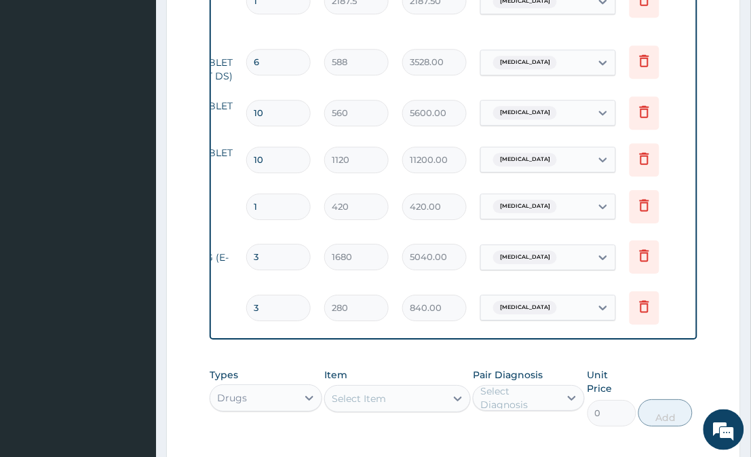
click at [675, 193] on tr "Drugs DICLOFENAC INJECTION - 75MG 1 420 420.00 Upper respiratory infection Dele…" at bounding box center [358, 206] width 665 height 47
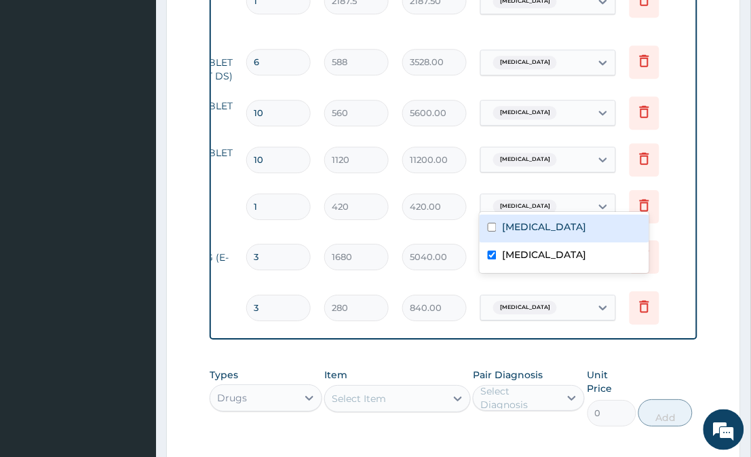
click at [580, 232] on div "Malaria" at bounding box center [565, 229] width 170 height 28
checkbox input "true"
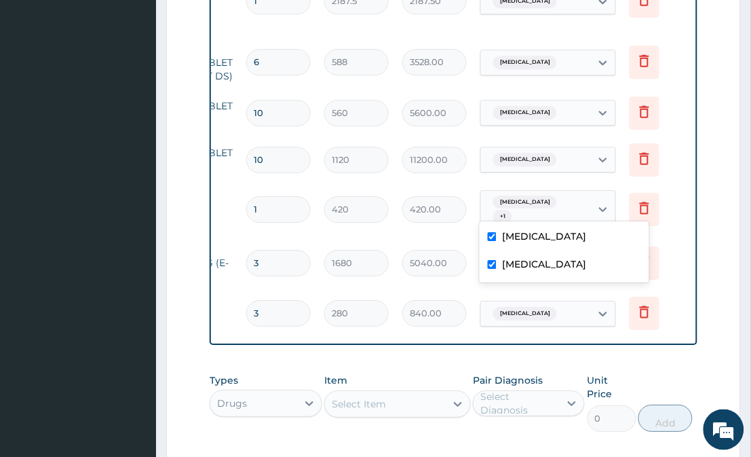
click at [578, 262] on label "Upper respiratory infection" at bounding box center [544, 264] width 84 height 14
checkbox input "false"
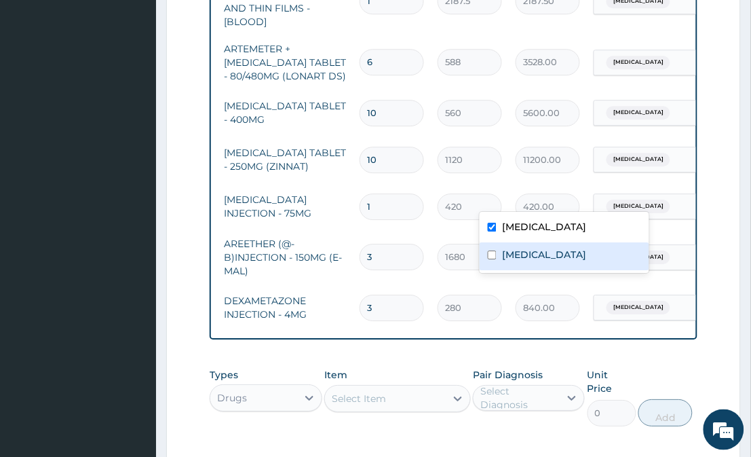
scroll to position [0, 41]
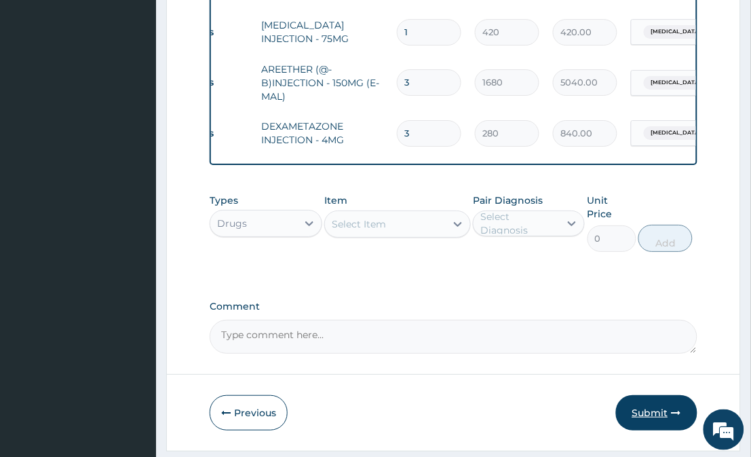
click at [664, 398] on button "Submit" at bounding box center [656, 412] width 81 height 35
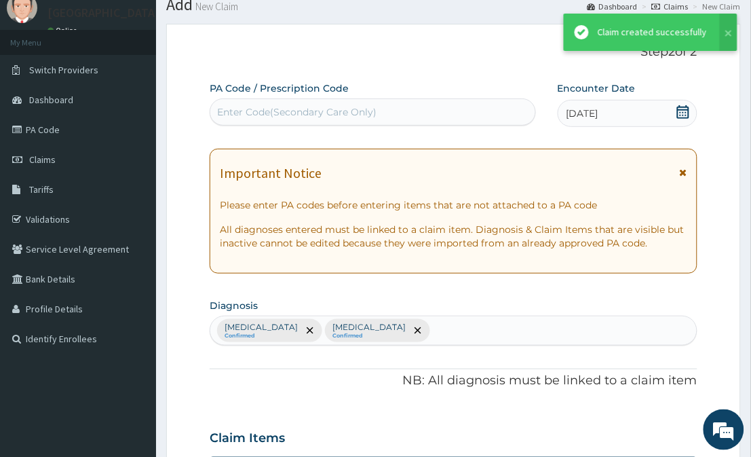
scroll to position [850, 0]
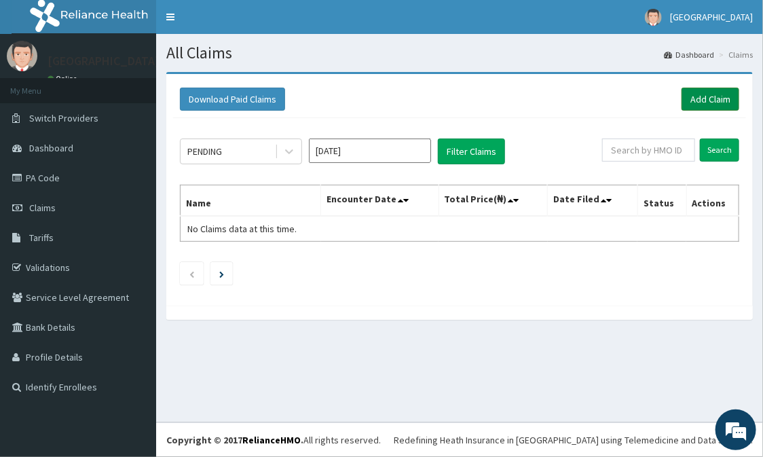
click at [716, 90] on link "Add Claim" at bounding box center [711, 99] width 58 height 23
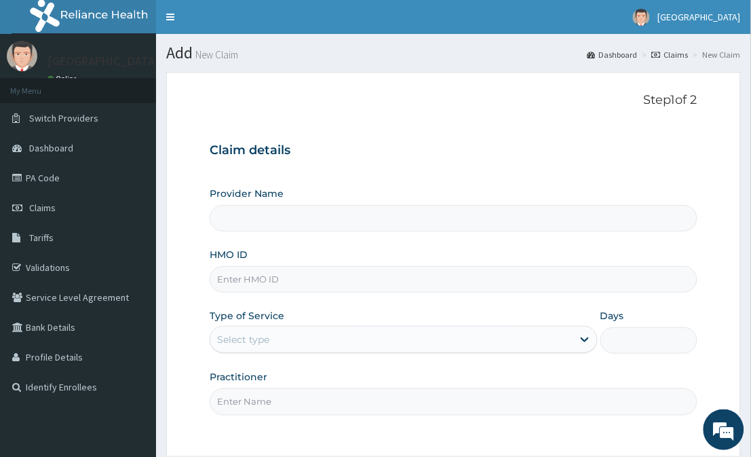
type input "[GEOGRAPHIC_DATA]"
click at [499, 276] on input "HMO ID" at bounding box center [453, 279] width 487 height 26
type input "EYS/10004/C"
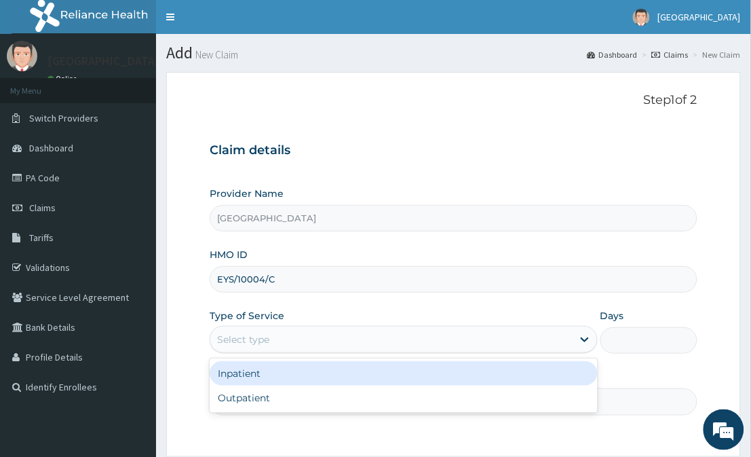
click at [430, 336] on div "Select type" at bounding box center [391, 340] width 362 height 22
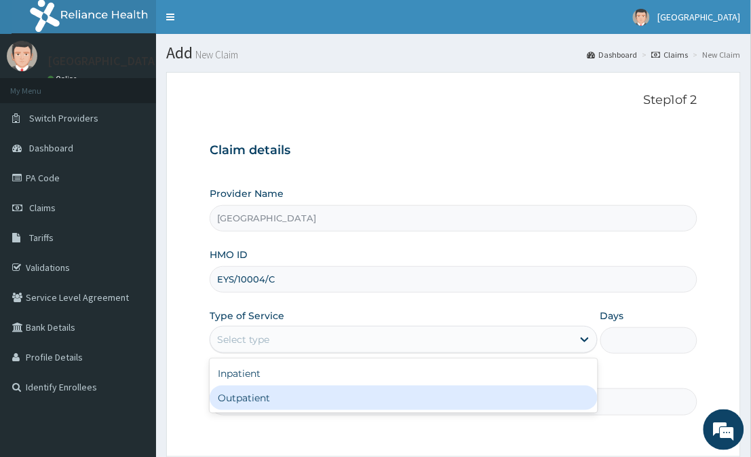
click at [417, 394] on div "Outpatient" at bounding box center [404, 398] width 388 height 24
type input "1"
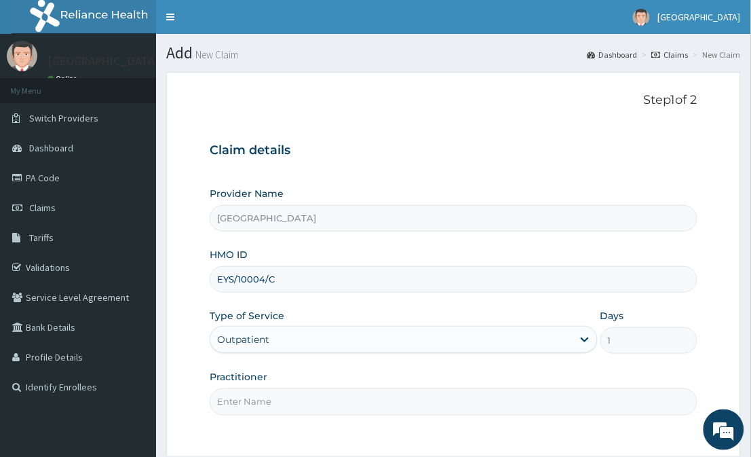
click at [417, 394] on input "Practitioner" at bounding box center [453, 401] width 487 height 26
type input "Dr Adetayo"
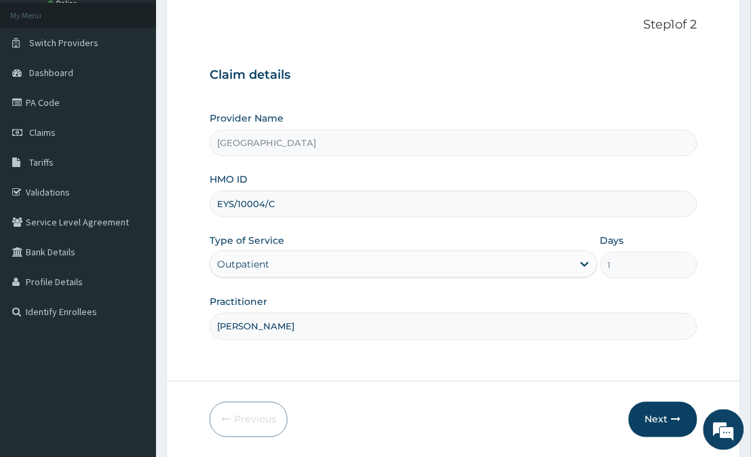
scroll to position [121, 0]
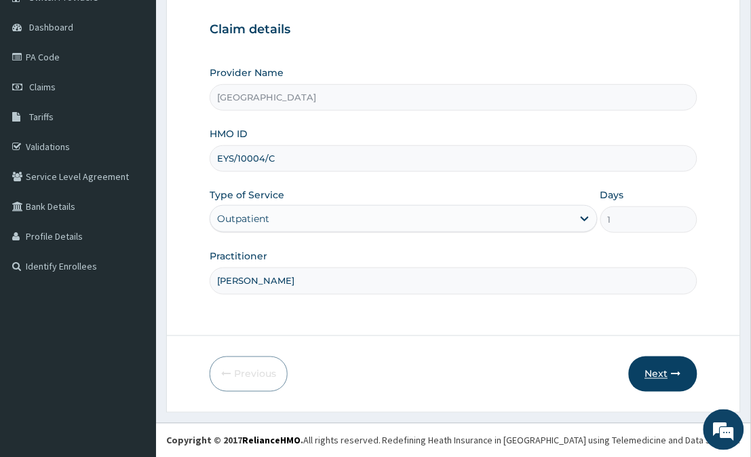
click at [656, 370] on button "Next" at bounding box center [663, 373] width 69 height 35
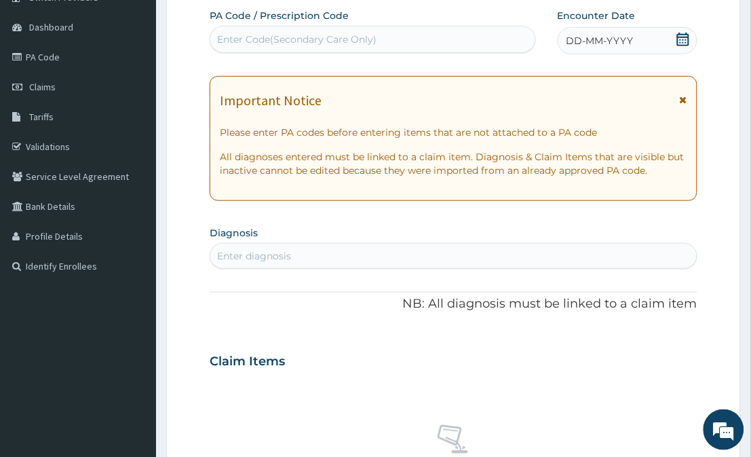
click at [680, 39] on icon at bounding box center [684, 40] width 14 height 14
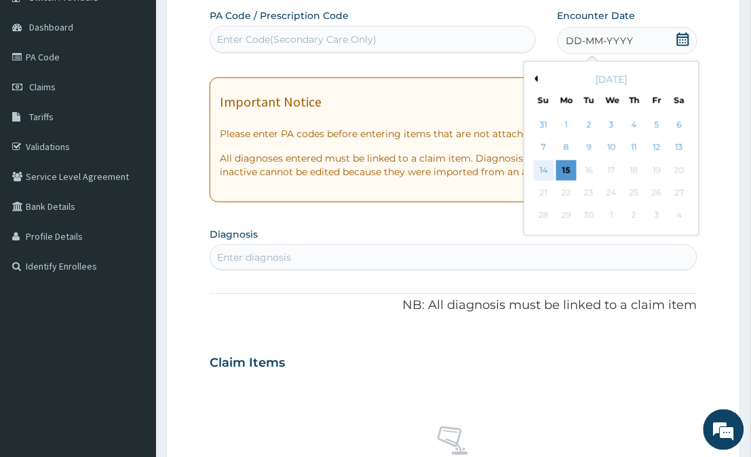
click at [548, 171] on div "14" at bounding box center [544, 170] width 20 height 20
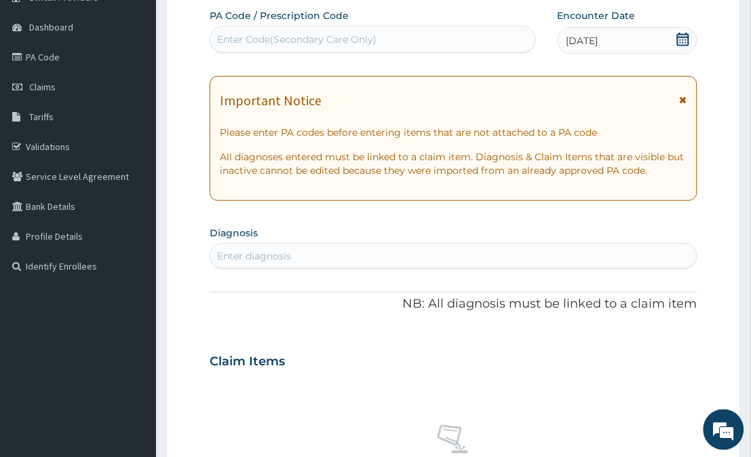
click at [508, 253] on div "Enter diagnosis" at bounding box center [453, 256] width 486 height 22
type input "[MEDICAL_DATA]"
click at [407, 326] on div "PA Code / Prescription Code Enter Code(Secondary Care Only) Encounter Date 14-0…" at bounding box center [453, 367] width 487 height 716
click at [404, 255] on div "Enter diagnosis" at bounding box center [453, 256] width 486 height 22
type input "MALARI"
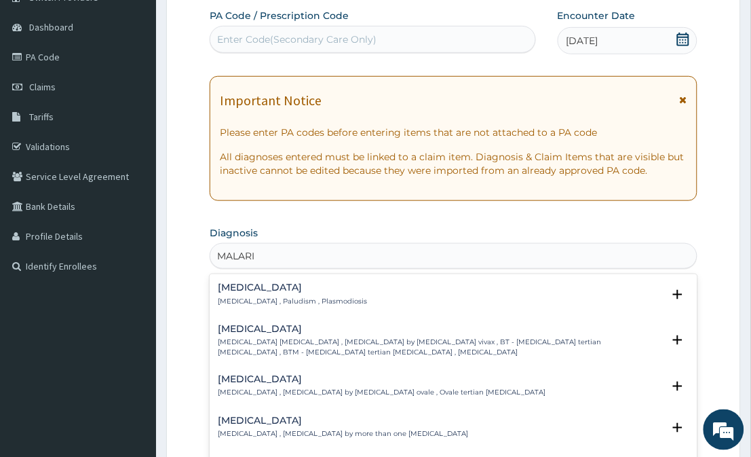
click at [274, 287] on h4 "Malaria" at bounding box center [292, 287] width 149 height 10
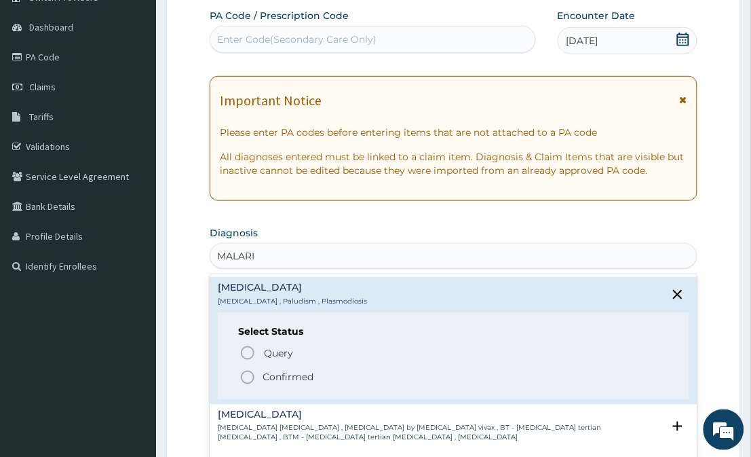
click at [245, 376] on icon "status option filled" at bounding box center [248, 377] width 16 height 16
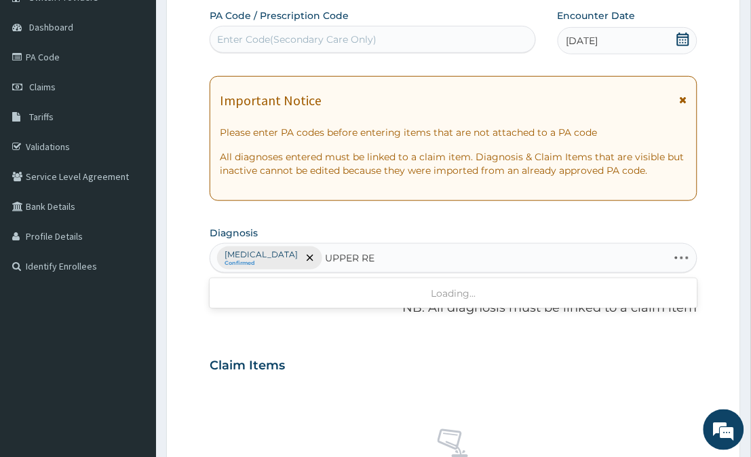
type input "UPPER RES"
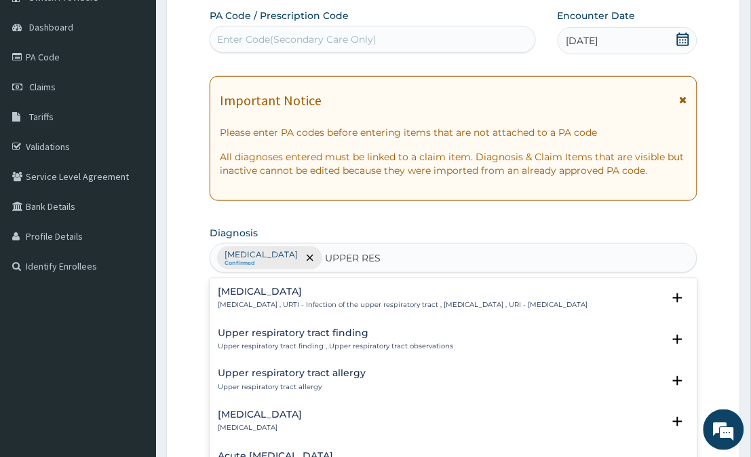
click at [265, 302] on p "Upper respiratory infection , URTI - Infection of the upper respiratory tract ,…" at bounding box center [403, 305] width 370 height 10
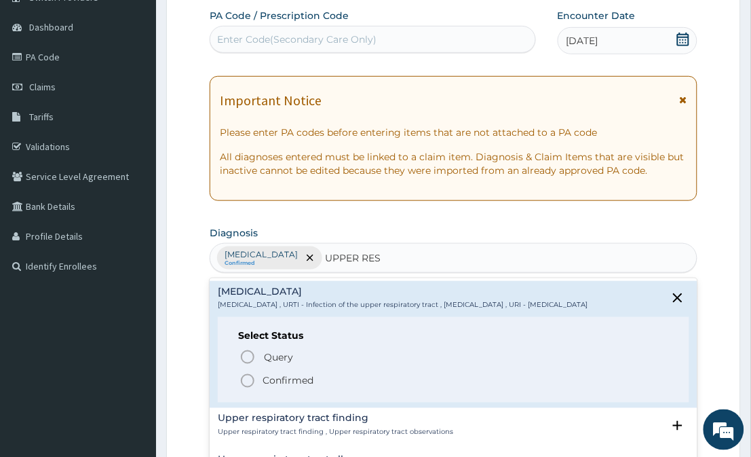
click at [245, 387] on icon "status option filled" at bounding box center [248, 381] width 16 height 16
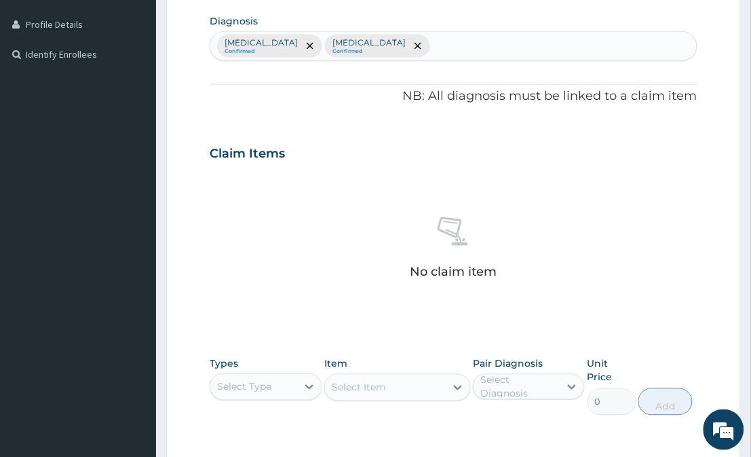
scroll to position [362, 0]
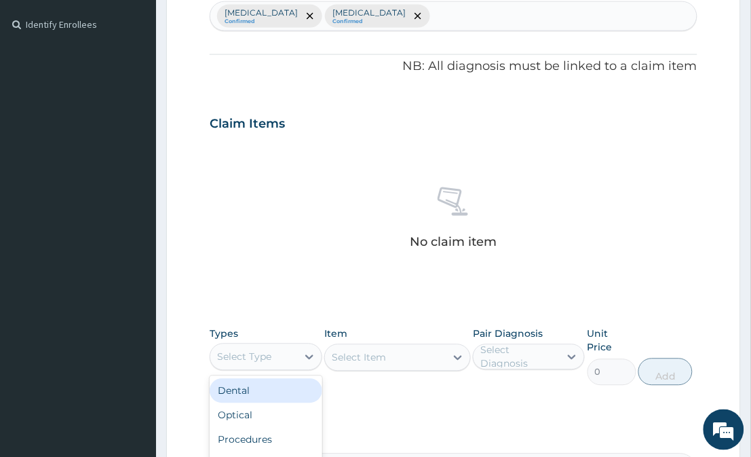
click at [249, 362] on div "Select Type" at bounding box center [244, 357] width 54 height 14
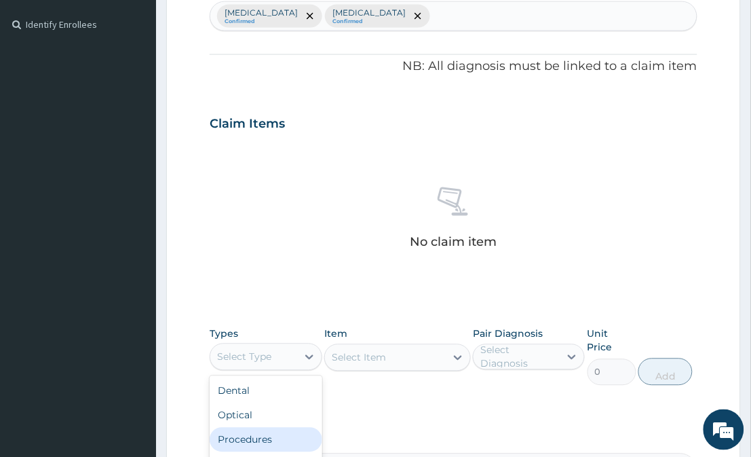
click at [256, 443] on div "Procedures" at bounding box center [266, 440] width 112 height 24
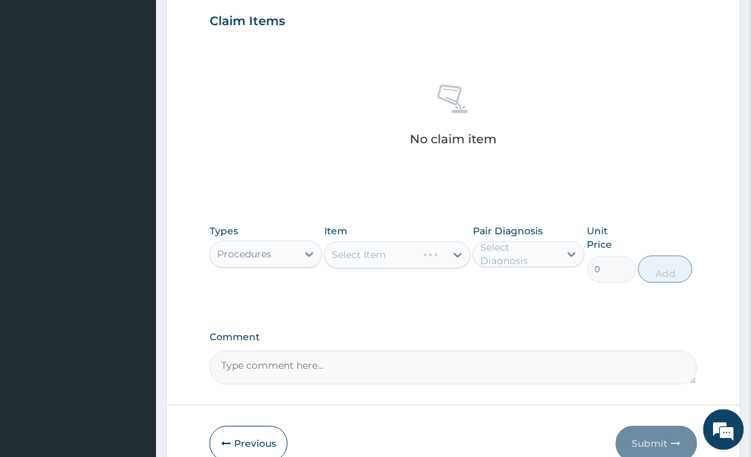
scroll to position [521, 0]
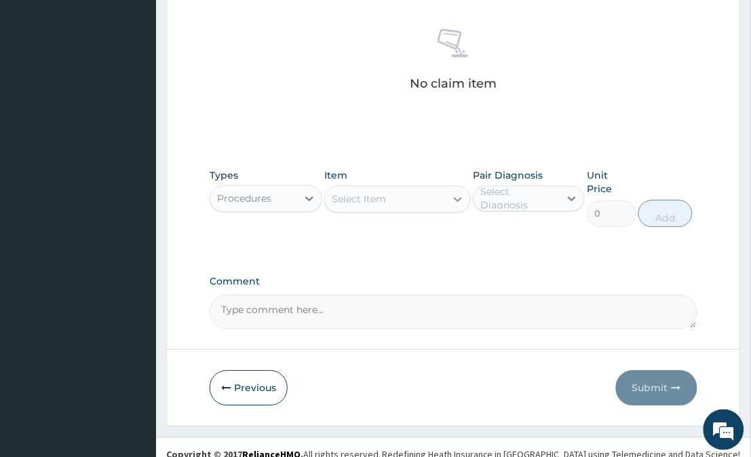
click at [453, 195] on icon at bounding box center [458, 199] width 14 height 14
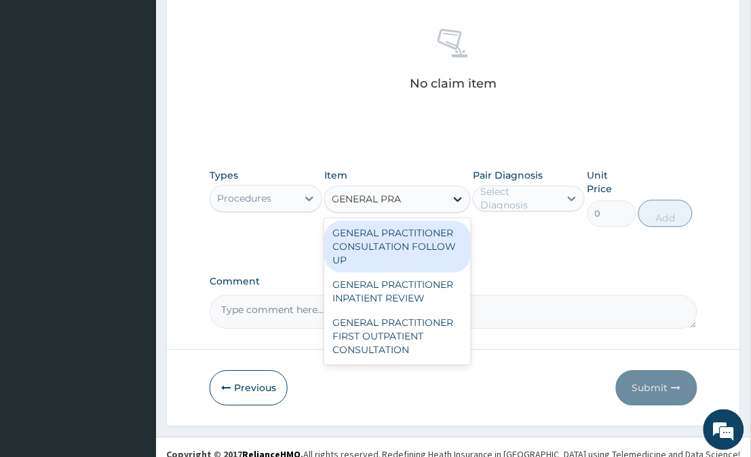
type input "GENERAL PRAC"
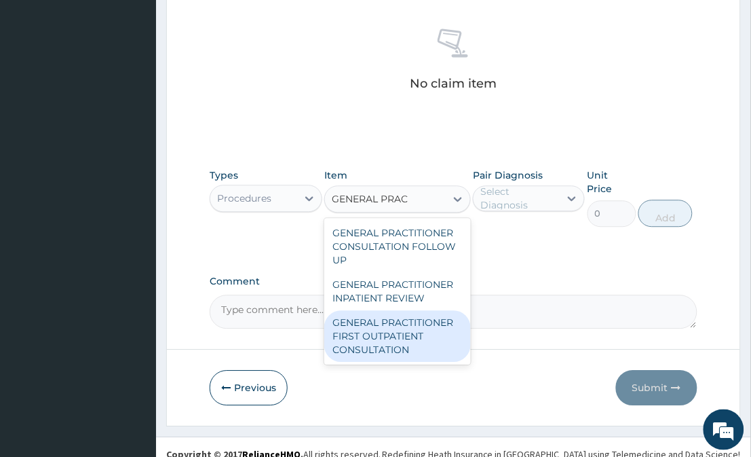
click at [388, 327] on div "GENERAL PRACTITIONER FIRST OUTPATIENT CONSULTATION" at bounding box center [397, 336] width 146 height 52
type input "3750"
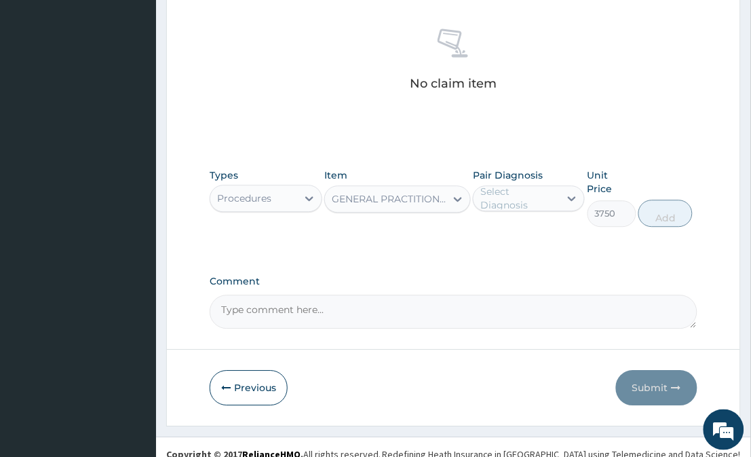
click at [528, 200] on div "Select Diagnosis" at bounding box center [520, 198] width 78 height 27
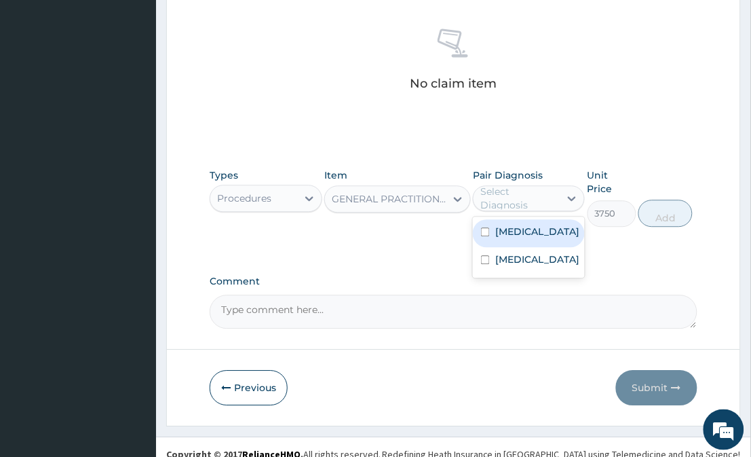
click at [527, 225] on label "Malaria" at bounding box center [538, 232] width 84 height 14
checkbox input "true"
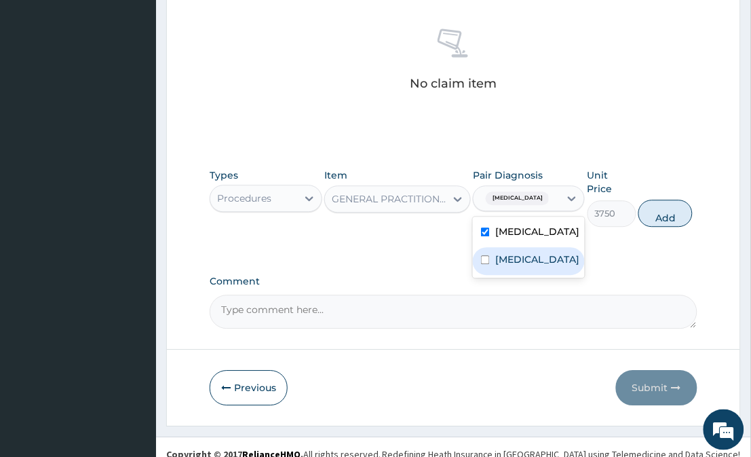
click at [525, 266] on label "Upper respiratory infection" at bounding box center [538, 260] width 84 height 14
checkbox input "true"
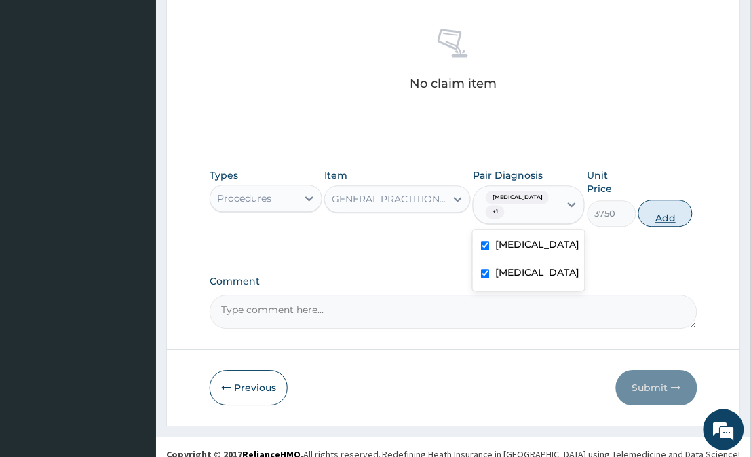
click at [660, 204] on button "Add" at bounding box center [666, 213] width 54 height 27
type input "0"
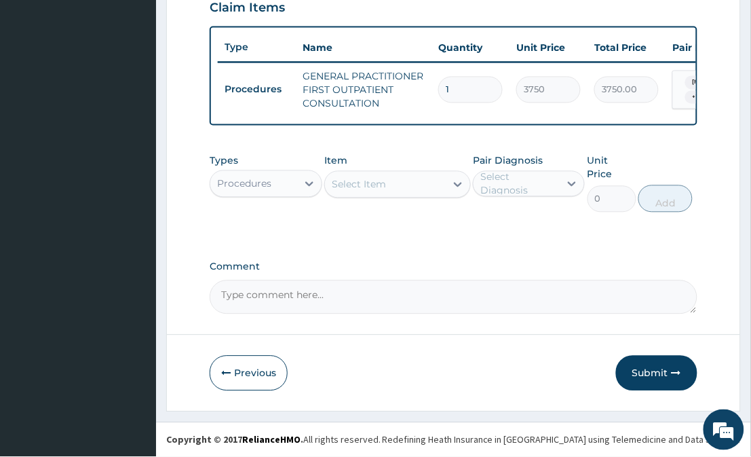
scroll to position [474, 0]
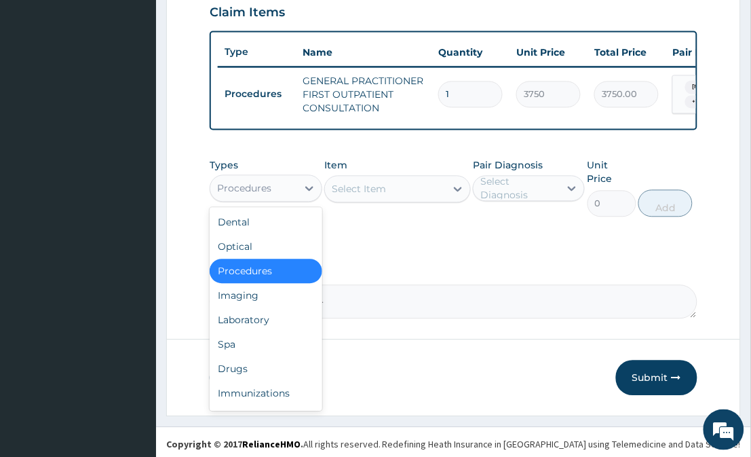
click at [286, 198] on div "Procedures" at bounding box center [253, 189] width 86 height 22
click at [247, 320] on div "Laboratory" at bounding box center [266, 320] width 112 height 24
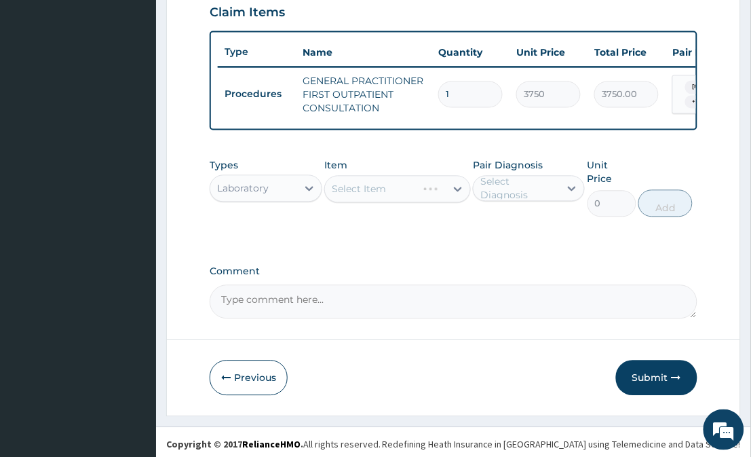
click at [444, 200] on div "Select Item" at bounding box center [397, 189] width 146 height 27
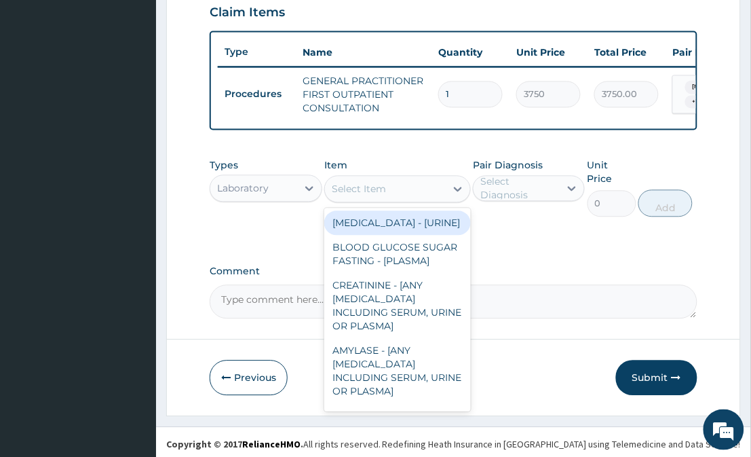
click at [444, 196] on div "Select Item" at bounding box center [385, 190] width 120 height 22
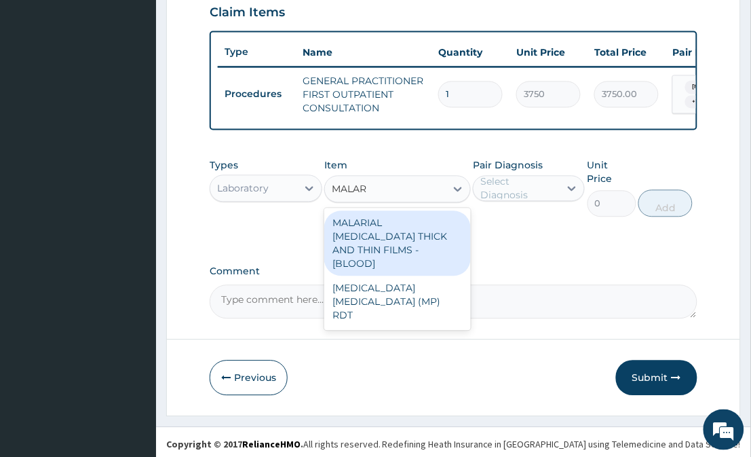
type input "MALARI"
click at [411, 244] on div "MALARIAL PARASITE THICK AND THIN FILMS - [BLOOD]" at bounding box center [397, 243] width 146 height 65
type input "2187.5"
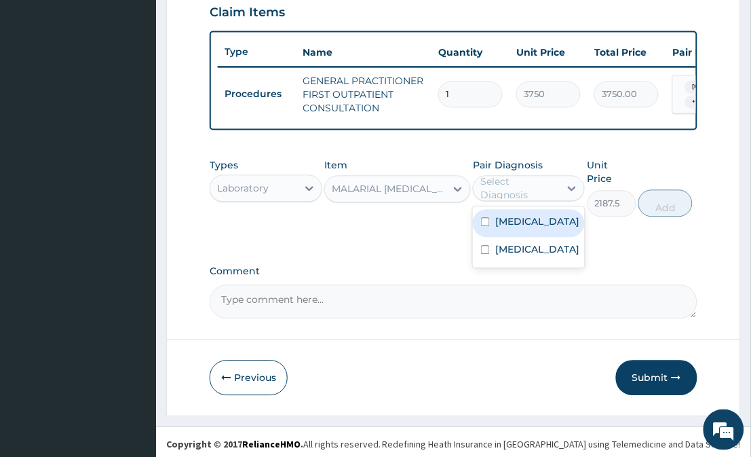
click at [490, 202] on div "Select Diagnosis" at bounding box center [520, 188] width 78 height 27
click at [533, 238] on div "Malaria" at bounding box center [529, 224] width 112 height 28
checkbox input "true"
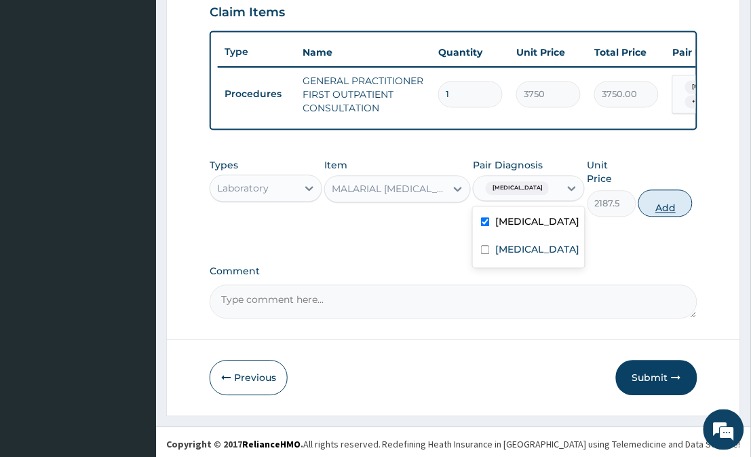
click at [669, 191] on button "Add" at bounding box center [666, 203] width 54 height 27
type input "0"
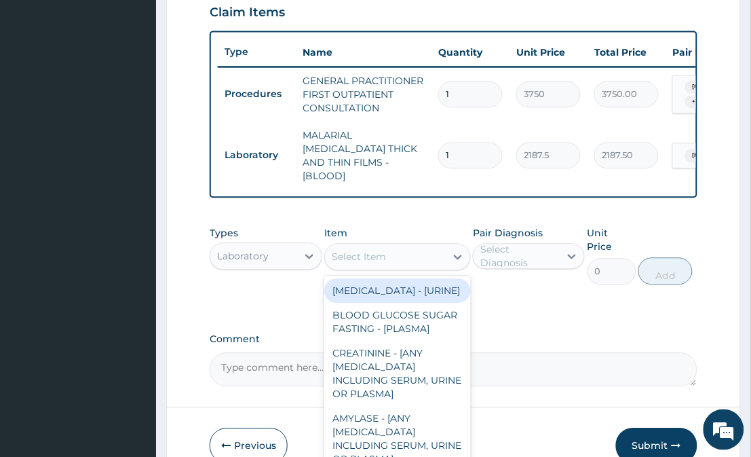
click at [439, 251] on div "Select Item" at bounding box center [385, 257] width 120 height 22
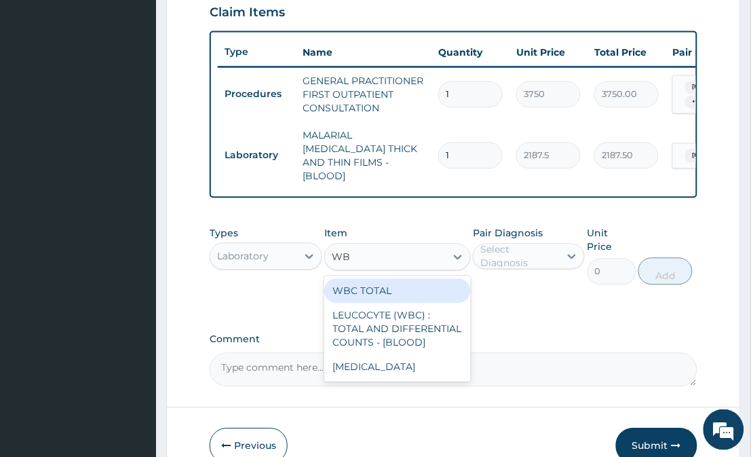
type input "WBC"
click at [408, 289] on div "WBC TOTAL" at bounding box center [397, 291] width 146 height 24
type input "3750"
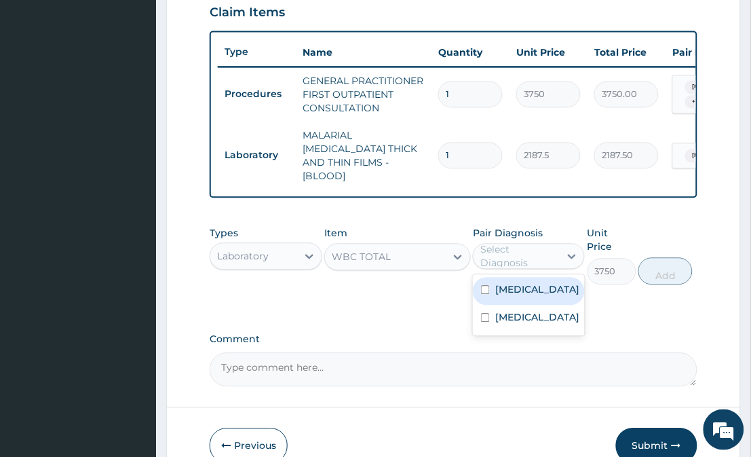
click at [489, 259] on div "Select Diagnosis" at bounding box center [520, 256] width 78 height 27
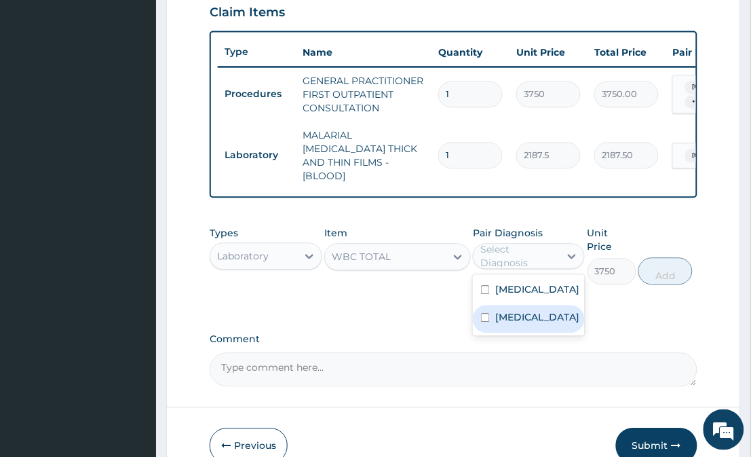
click at [489, 322] on input "checkbox" at bounding box center [485, 318] width 9 height 9
checkbox input "true"
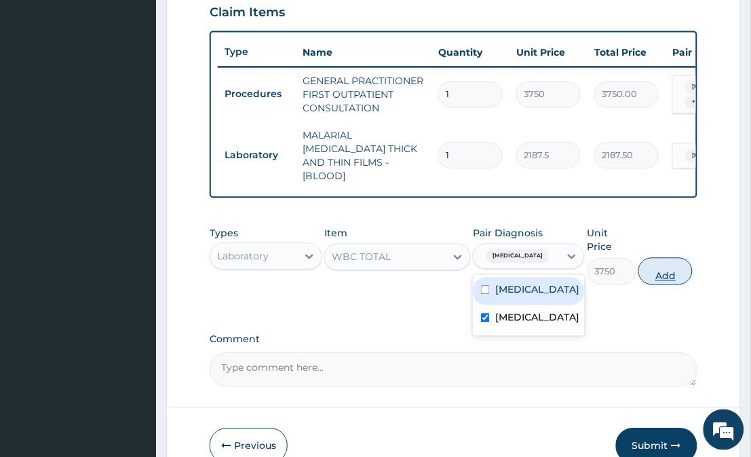
click at [663, 261] on button "Add" at bounding box center [666, 271] width 54 height 27
type input "0"
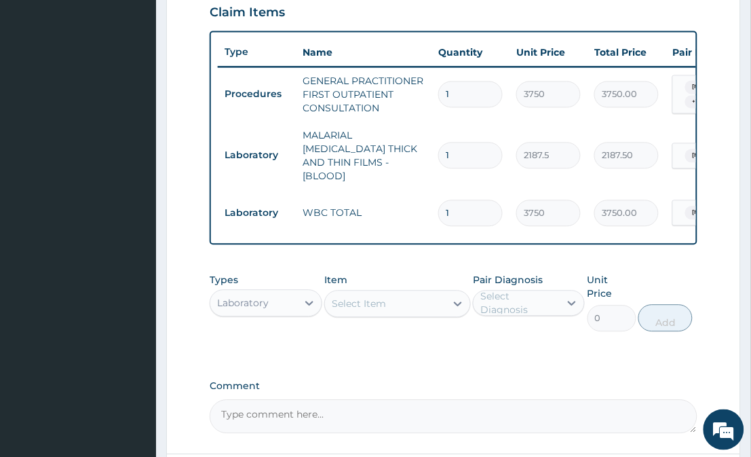
scroll to position [576, 0]
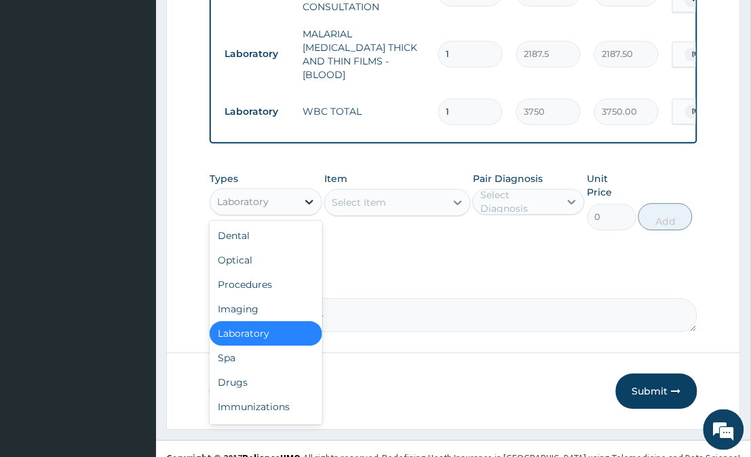
click at [310, 204] on div at bounding box center [309, 201] width 24 height 24
click at [276, 385] on div "Drugs" at bounding box center [266, 382] width 112 height 24
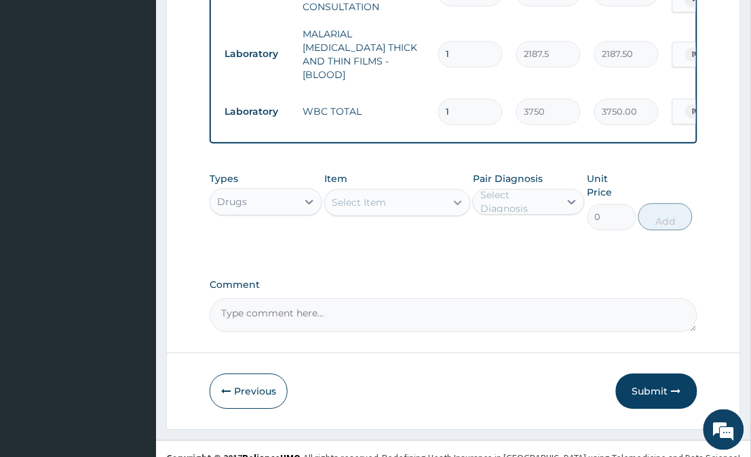
click at [453, 198] on icon at bounding box center [458, 203] width 14 height 14
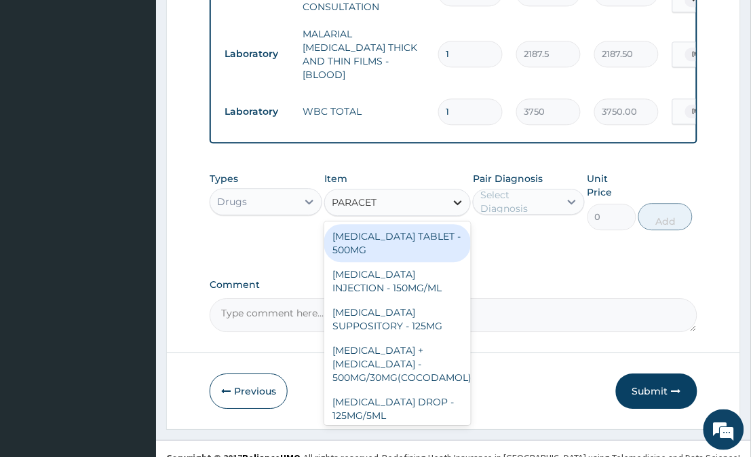
type input "PARACETA"
click at [424, 229] on div "PARACETAMOL TABLET - 500MG" at bounding box center [397, 243] width 146 height 38
type input "33.599999999999994"
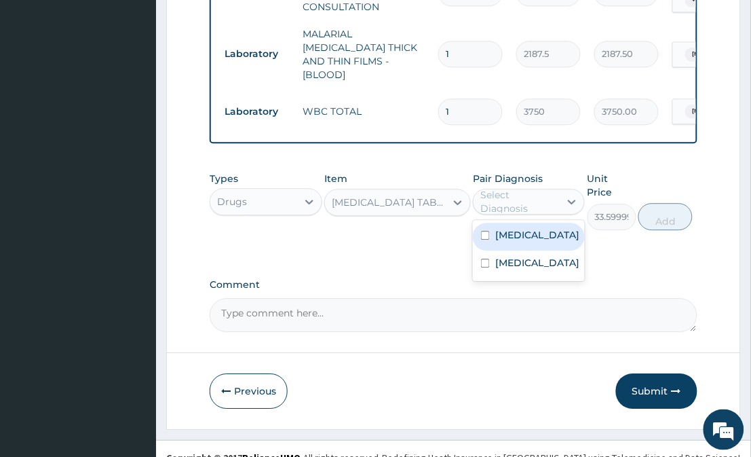
click at [493, 205] on div "Select Diagnosis" at bounding box center [520, 201] width 78 height 27
click at [502, 234] on label "Malaria" at bounding box center [538, 235] width 84 height 14
checkbox input "true"
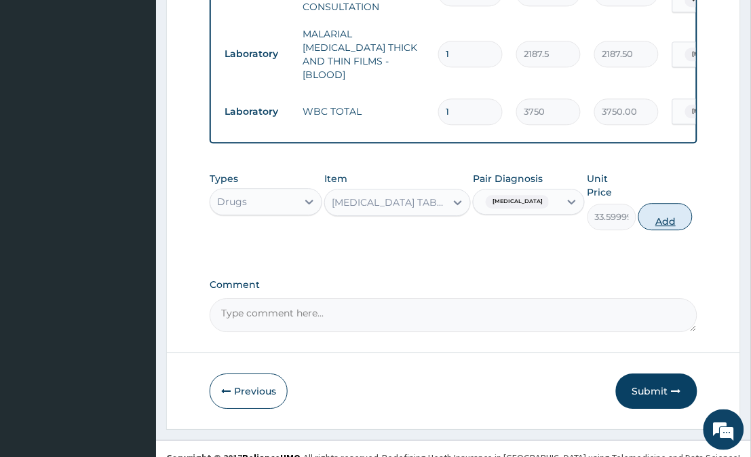
click at [669, 203] on button "Add" at bounding box center [666, 216] width 54 height 27
type input "0"
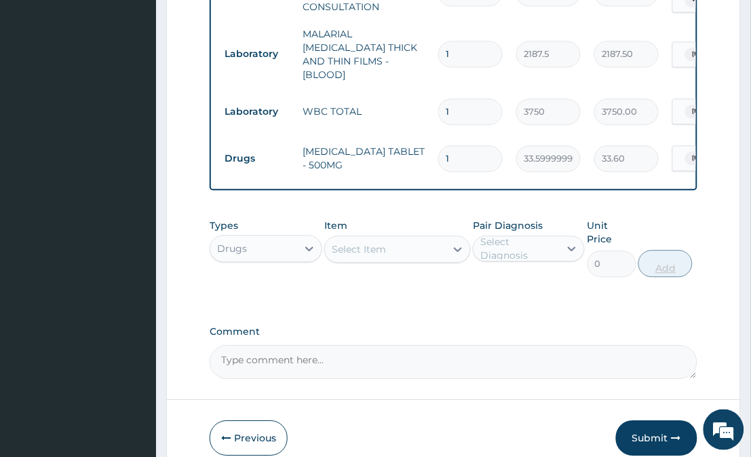
type input "0.00"
type input "3"
type input "100.80"
type input "30"
type input "1008.00"
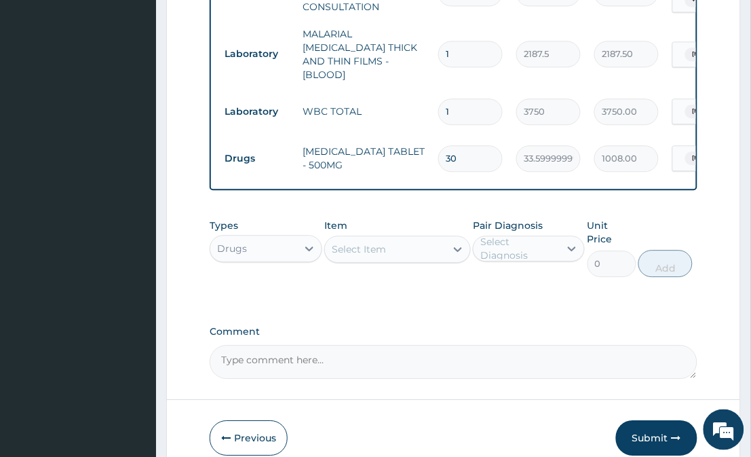
type input "30"
click at [404, 242] on div "Select Item" at bounding box center [385, 249] width 120 height 22
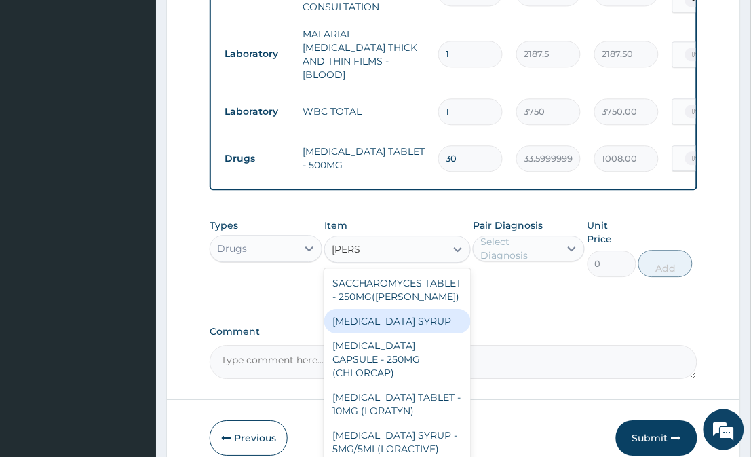
type input "LORAT"
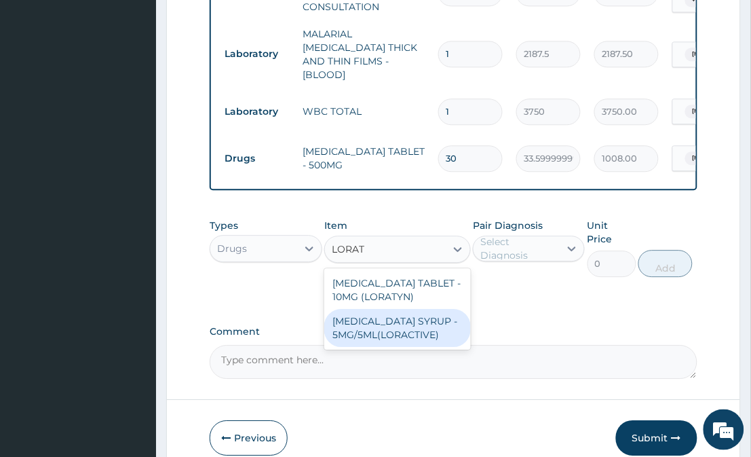
click at [422, 322] on div "LORATADINE SYRUP - 5MG/5ML(LORACTIVE)" at bounding box center [397, 328] width 146 height 38
type input "1232"
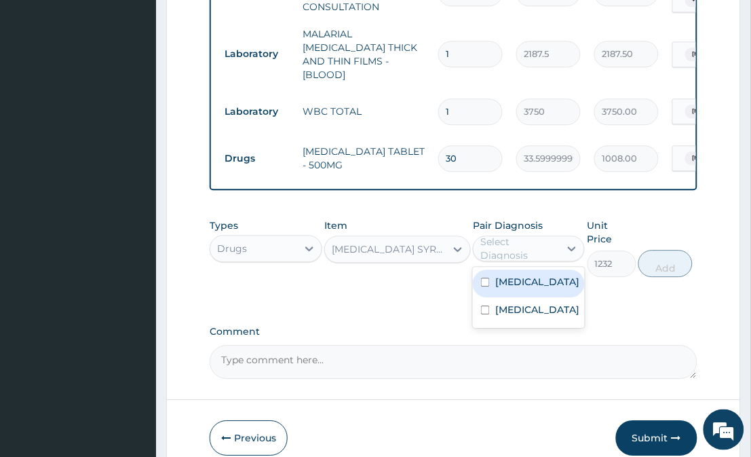
click at [532, 235] on div "Select Diagnosis" at bounding box center [520, 248] width 78 height 27
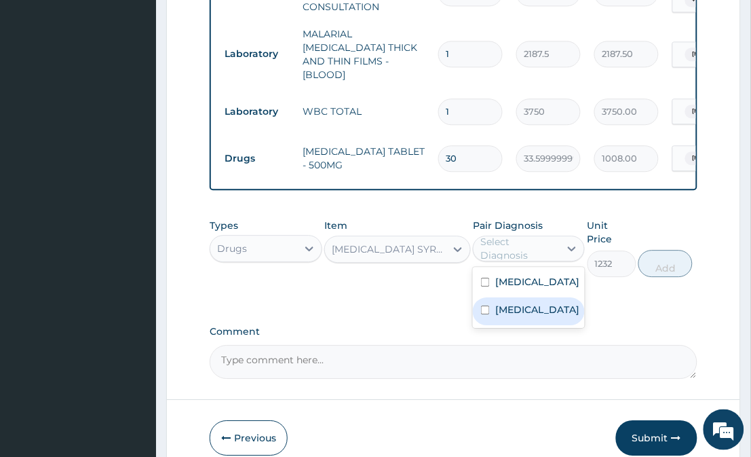
click at [531, 316] on label "Upper respiratory infection" at bounding box center [538, 310] width 84 height 14
checkbox input "true"
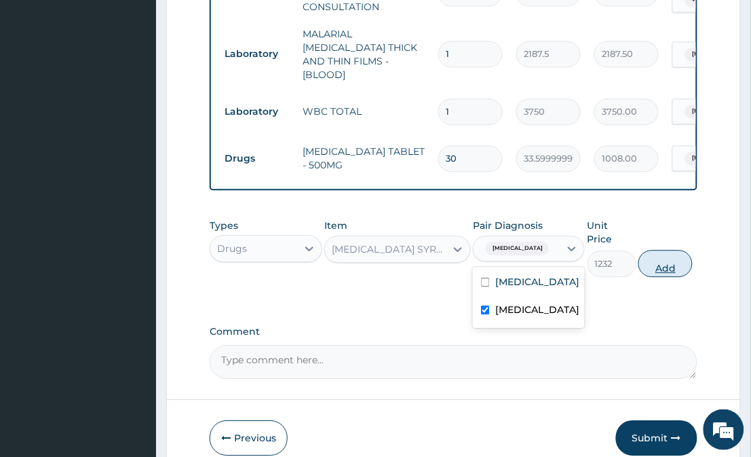
click at [661, 250] on button "Add" at bounding box center [666, 263] width 54 height 27
type input "0"
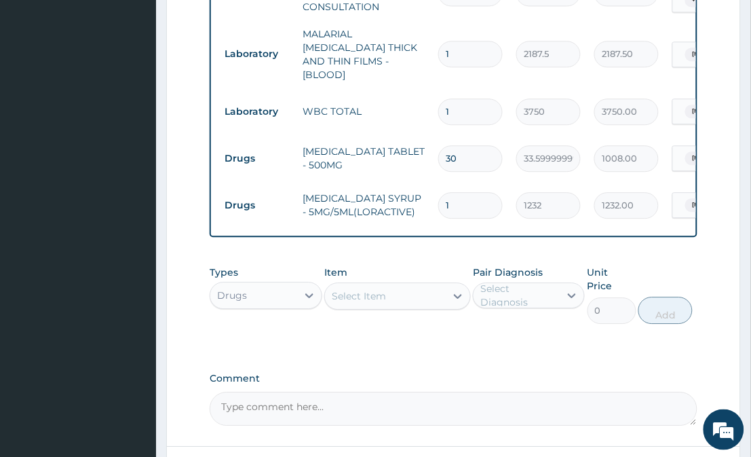
click at [367, 289] on div "Select Item" at bounding box center [359, 296] width 54 height 14
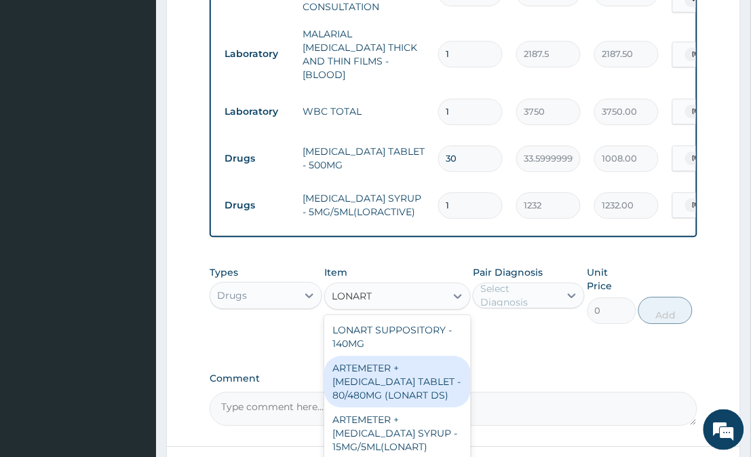
scroll to position [670, 0]
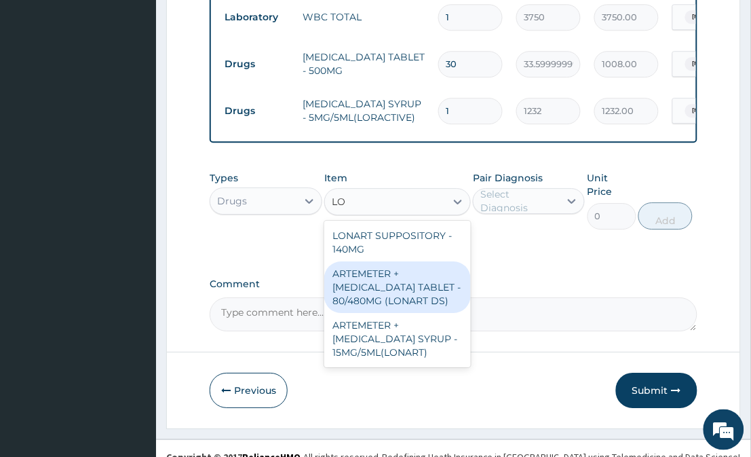
type input "L"
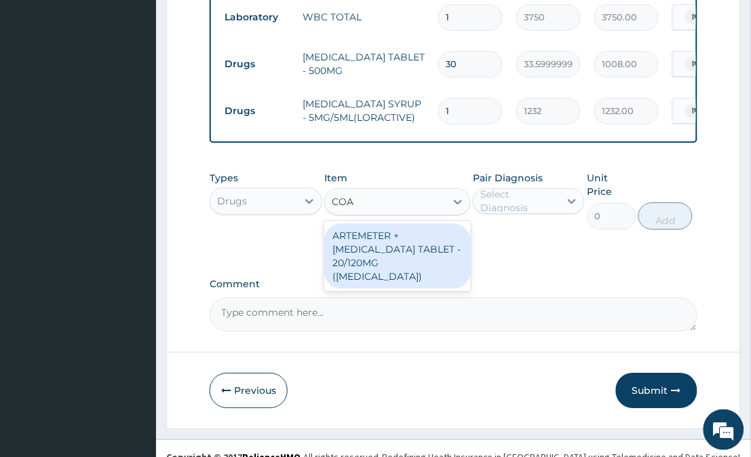
type input "COAR"
click at [384, 231] on div "ARTEMETER + LUMEFANTRINE TABLET - 20/120MG (COARTEM)" at bounding box center [397, 255] width 146 height 65
type input "210"
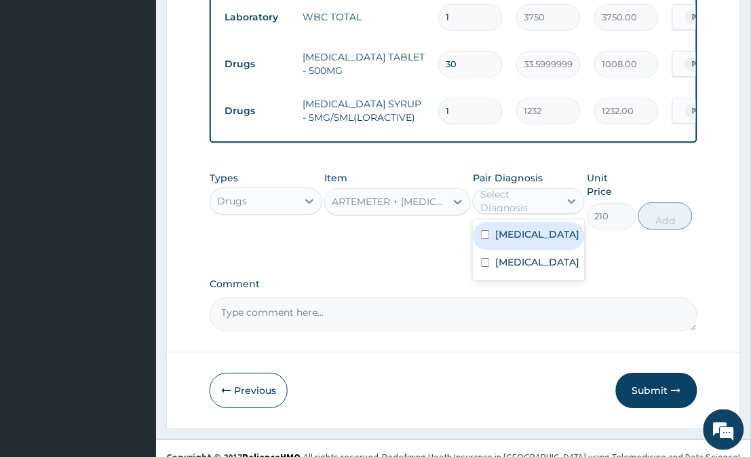
click at [497, 194] on div "Select Diagnosis" at bounding box center [520, 200] width 78 height 27
click at [505, 229] on label "Malaria" at bounding box center [538, 234] width 84 height 14
checkbox input "true"
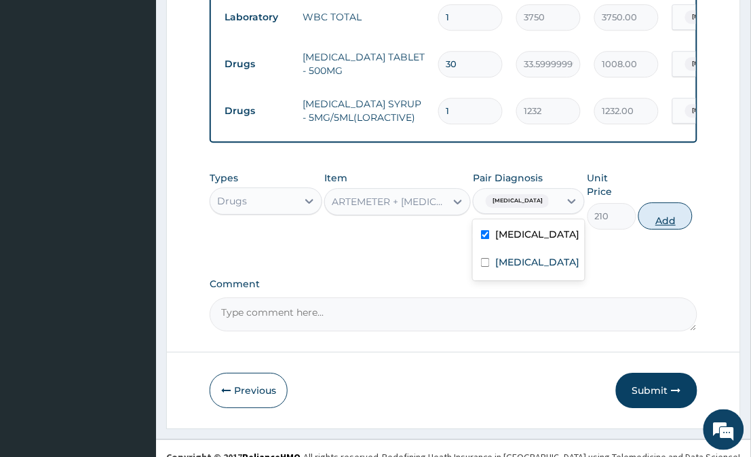
click at [661, 204] on button "Add" at bounding box center [666, 215] width 54 height 27
type input "0"
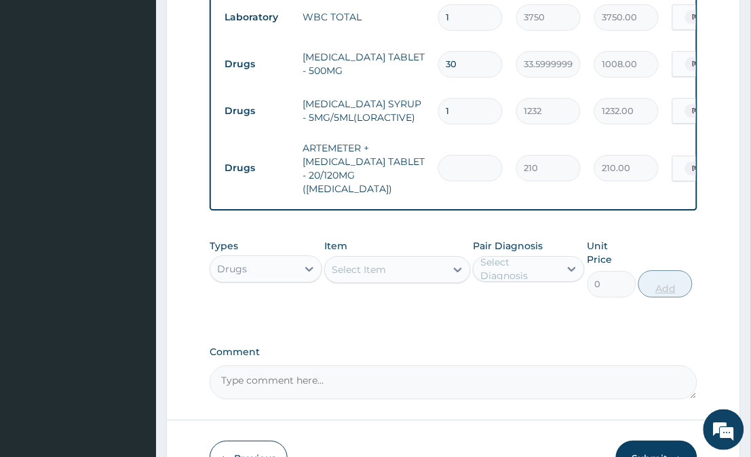
type input "0.00"
type input "6"
type input "1260.00"
type input "6"
click at [382, 263] on div "Select Item" at bounding box center [359, 270] width 54 height 14
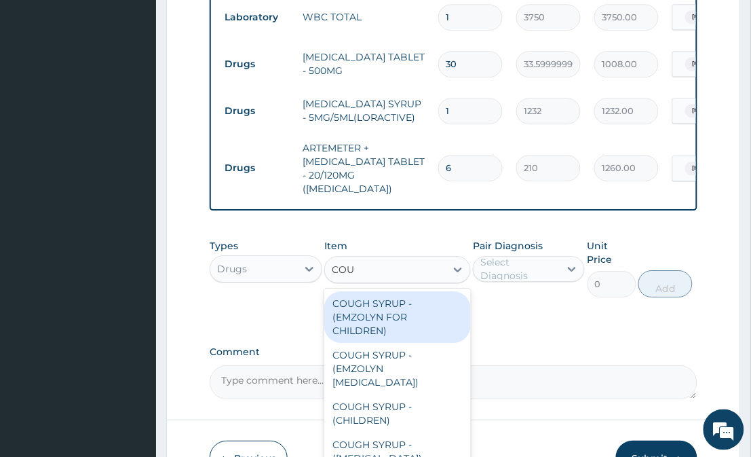
type input "COUGH"
click at [375, 301] on div "COUGH SYRUP - (EMZOLYN FOR CHILDREN)" at bounding box center [397, 317] width 146 height 52
type input "1120"
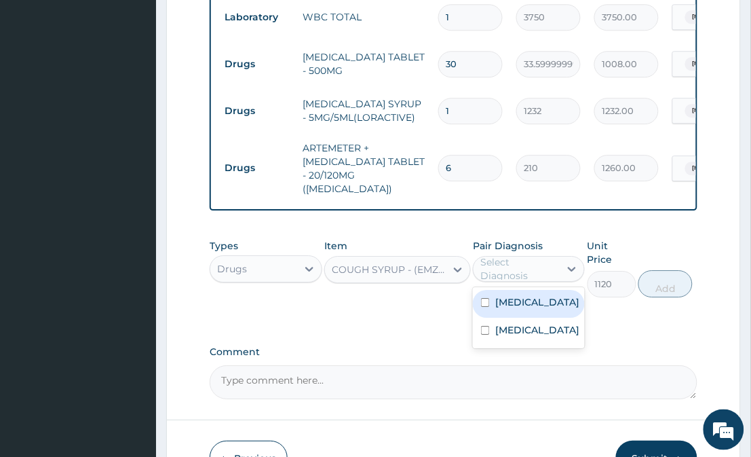
click at [490, 255] on div "Select Diagnosis" at bounding box center [520, 268] width 78 height 27
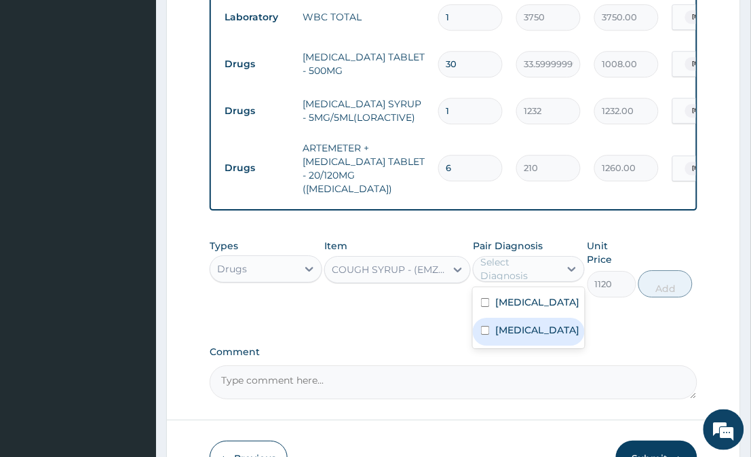
click at [484, 327] on input "checkbox" at bounding box center [485, 330] width 9 height 9
checkbox input "true"
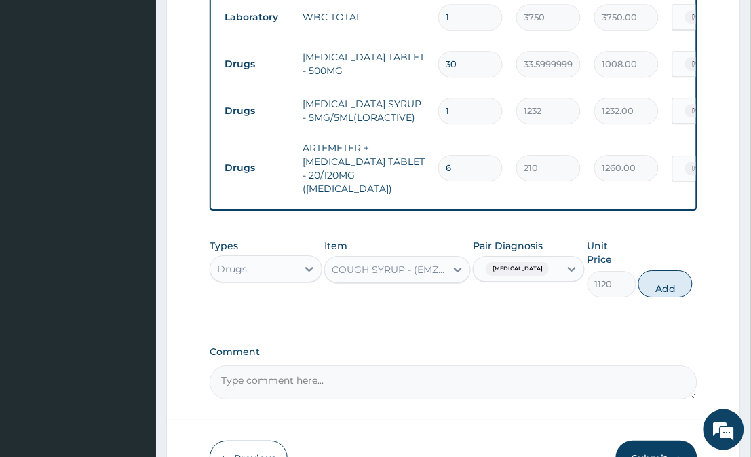
click at [673, 270] on button "Add" at bounding box center [666, 283] width 54 height 27
type input "0"
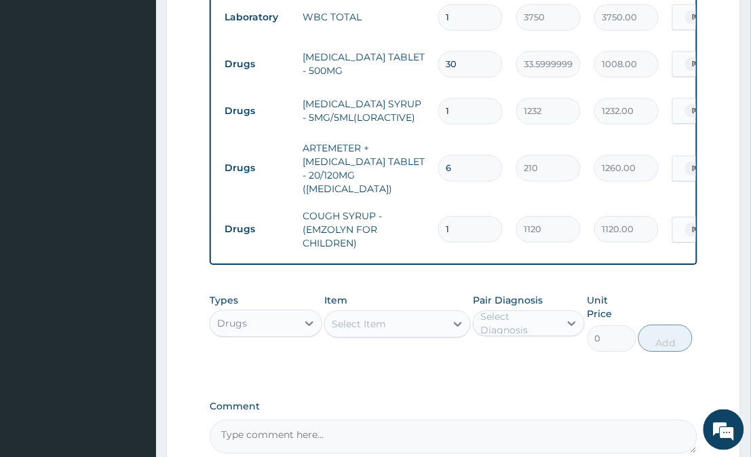
click at [369, 317] on div "Select Item" at bounding box center [359, 324] width 54 height 14
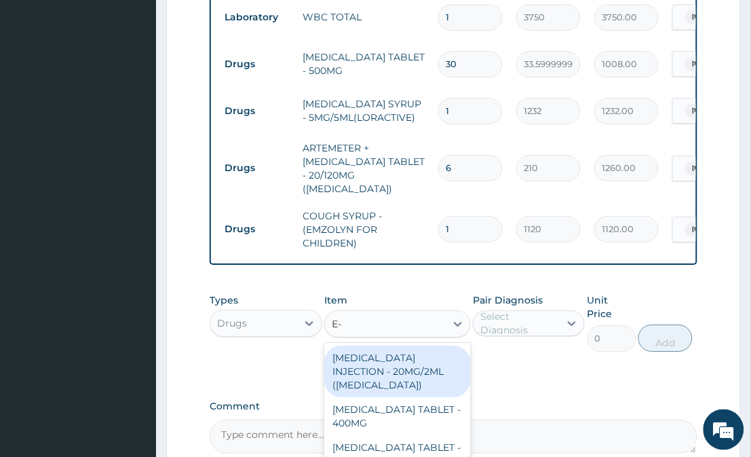
type input "E-M"
click at [388, 363] on div "AREETHER (@-B)INJECTION - 75MG(E-MAL CHILD)" at bounding box center [397, 372] width 146 height 52
type input "1204"
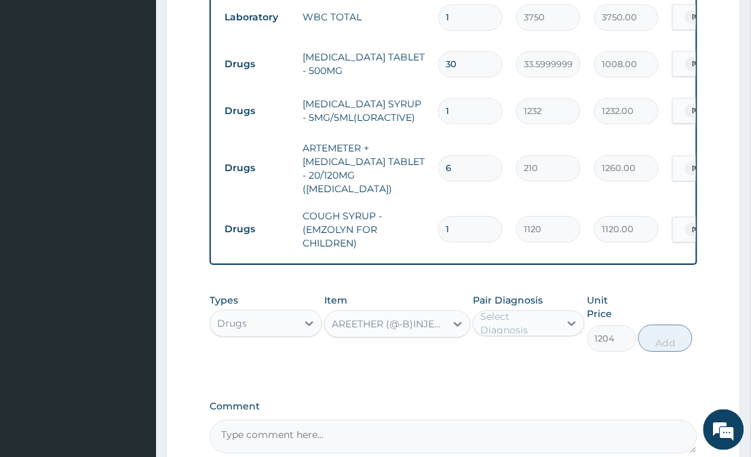
click at [541, 317] on div "Select Diagnosis" at bounding box center [529, 323] width 112 height 26
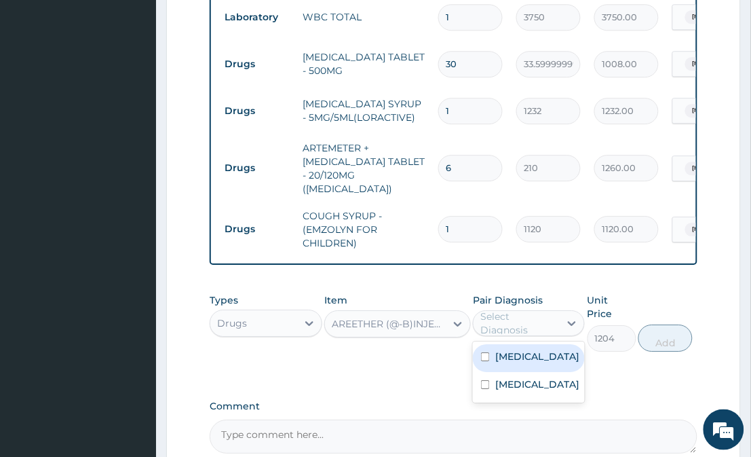
click at [532, 348] on div "Malaria" at bounding box center [529, 358] width 112 height 28
checkbox input "true"
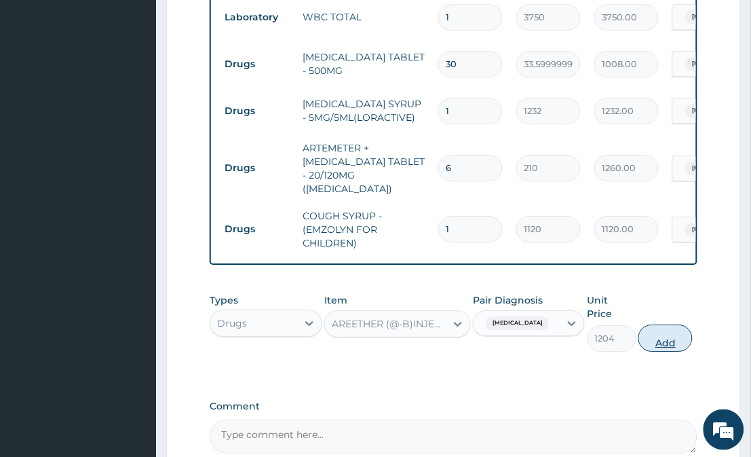
click at [667, 324] on button "Add" at bounding box center [666, 337] width 54 height 27
type input "0"
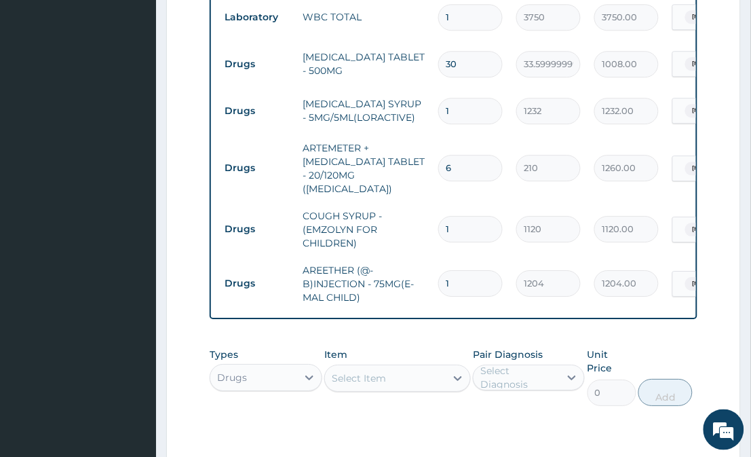
click at [405, 367] on div "Select Item" at bounding box center [385, 378] width 120 height 22
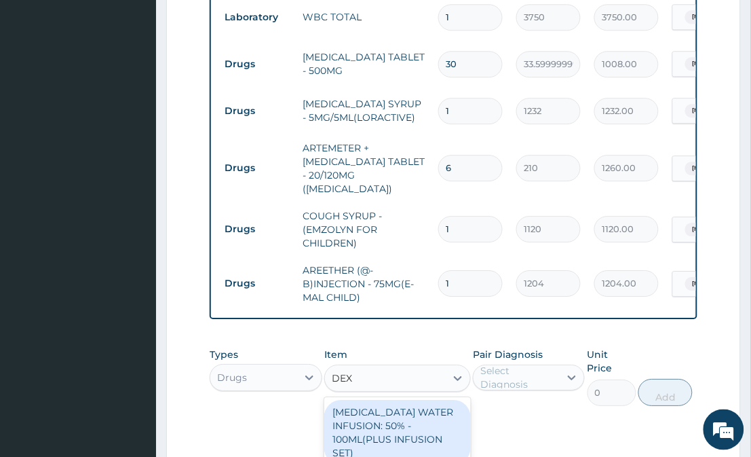
type input "DEXA"
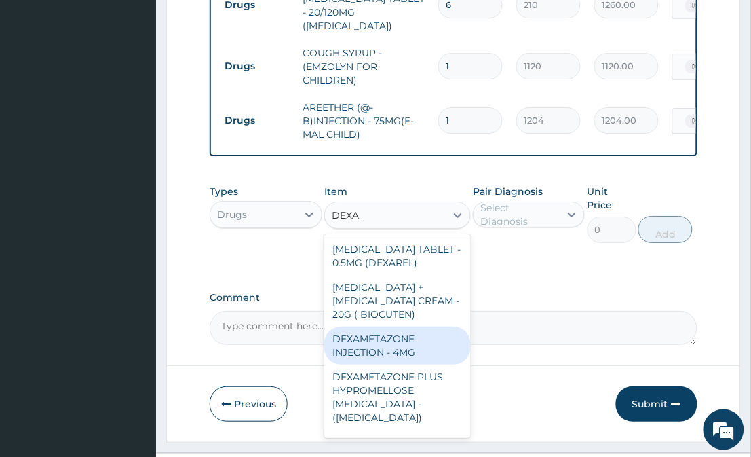
click at [375, 329] on div "DEXAMETAZONE INJECTION - 4MG" at bounding box center [397, 346] width 146 height 38
type input "280"
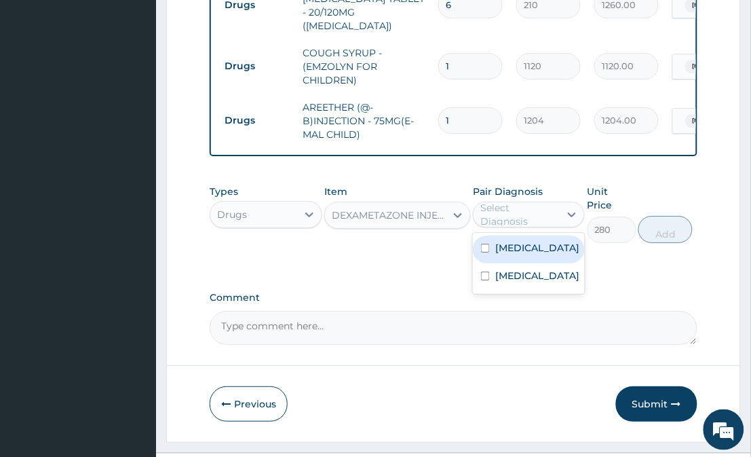
click at [516, 201] on div "Select Diagnosis" at bounding box center [520, 214] width 78 height 27
click at [519, 236] on div "Malaria" at bounding box center [529, 250] width 112 height 28
checkbox input "true"
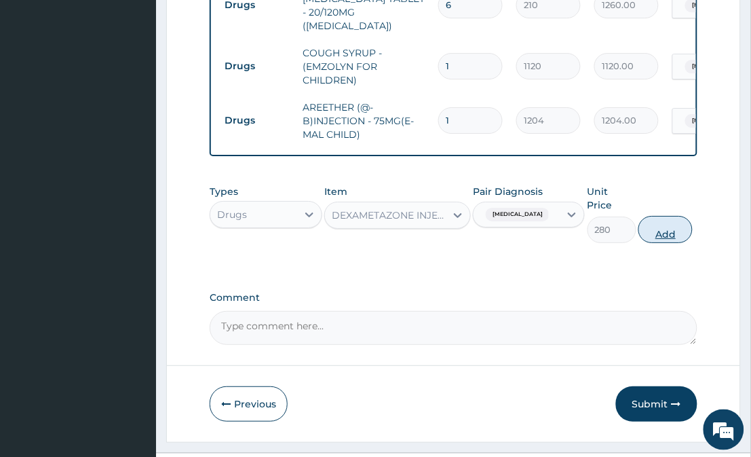
click at [671, 216] on button "Add" at bounding box center [666, 229] width 54 height 27
type input "0"
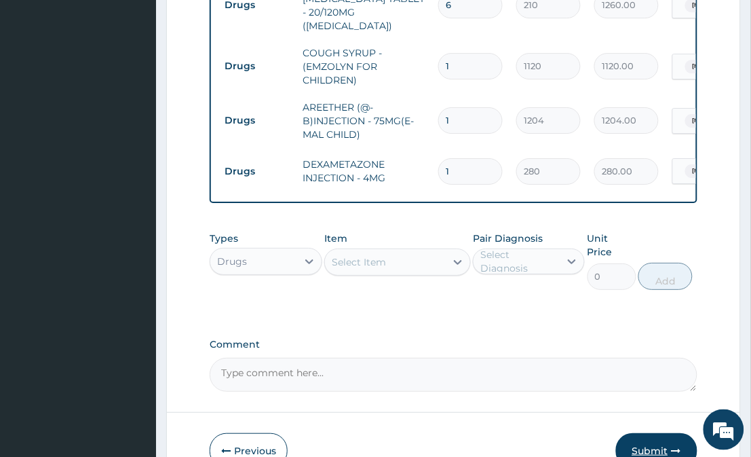
click at [666, 433] on button "Submit" at bounding box center [656, 450] width 81 height 35
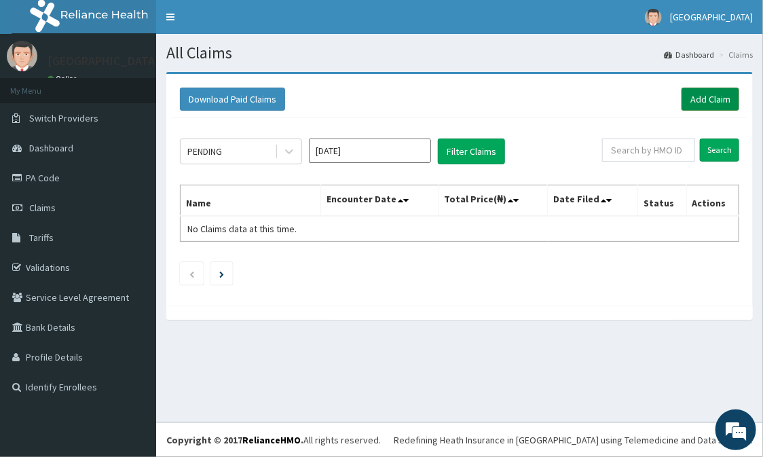
click at [694, 93] on link "Add Claim" at bounding box center [711, 99] width 58 height 23
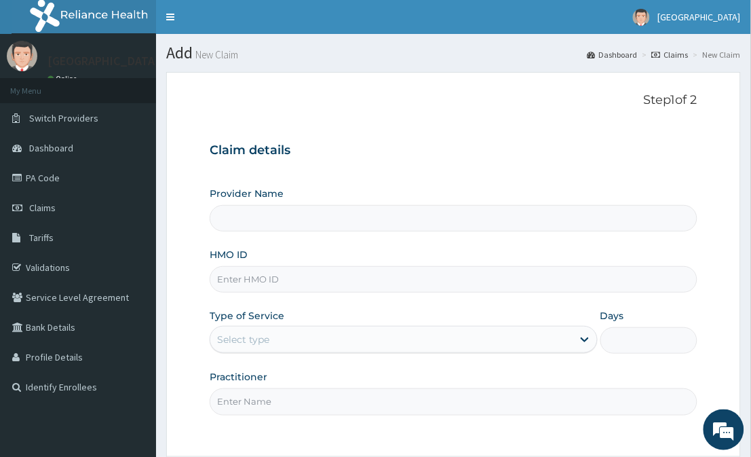
type input "[GEOGRAPHIC_DATA]"
click at [404, 286] on input "HMO ID" at bounding box center [453, 279] width 487 height 26
click at [404, 286] on input "FMC/1188" at bounding box center [453, 279] width 487 height 26
type input "FMC/11887/A"
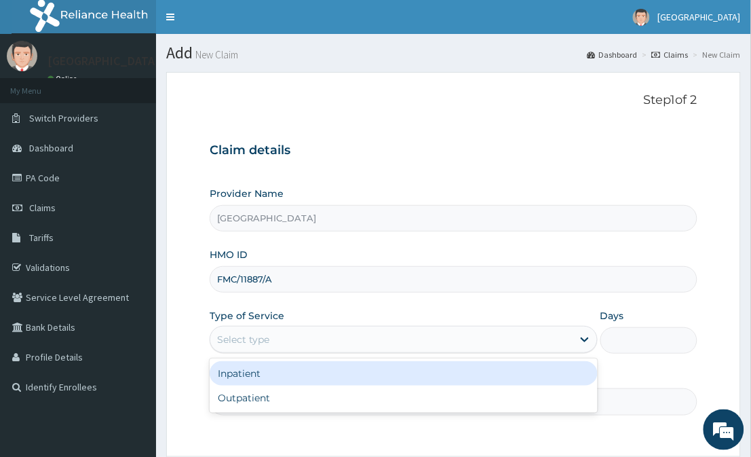
click at [396, 340] on div "Select type" at bounding box center [391, 340] width 362 height 22
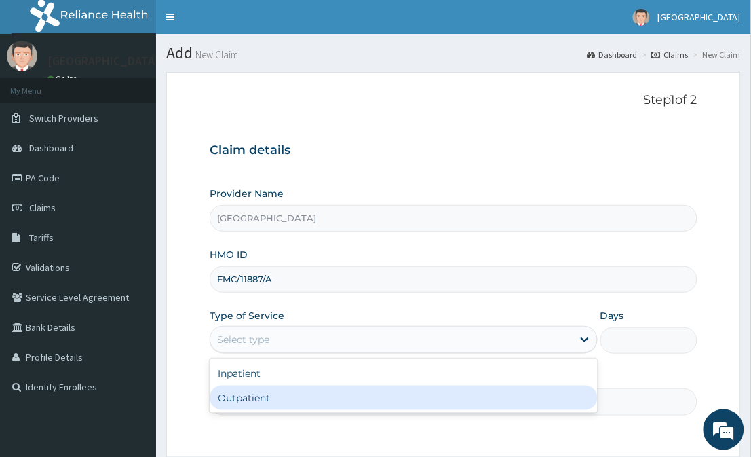
click at [396, 397] on div "Outpatient" at bounding box center [404, 398] width 388 height 24
type input "1"
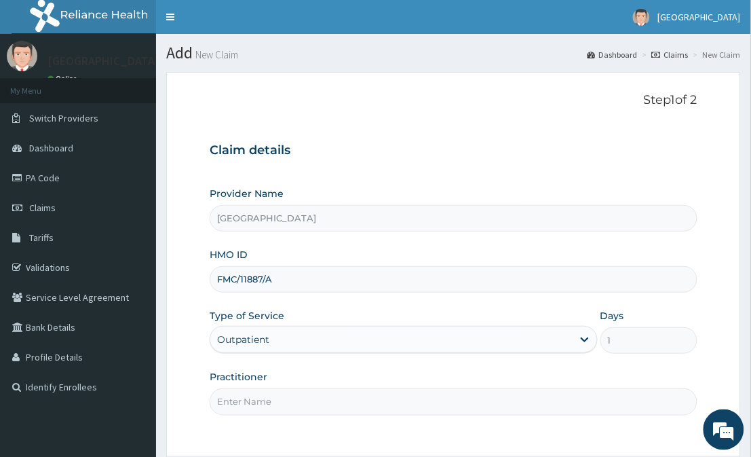
click at [396, 397] on input "Practitioner" at bounding box center [453, 401] width 487 height 26
type input "DR FAVOUR"
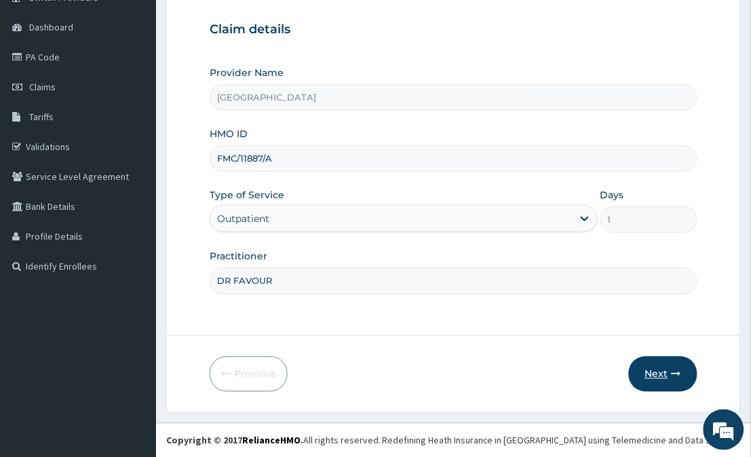
click at [673, 360] on button "Next" at bounding box center [663, 373] width 69 height 35
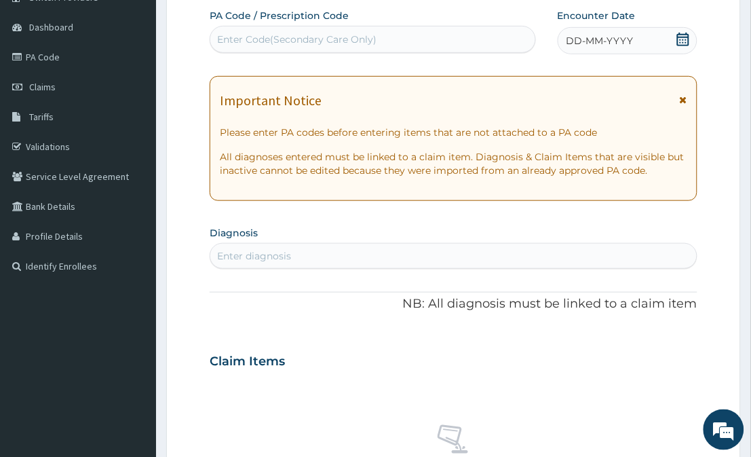
click at [673, 360] on div "Claim Items" at bounding box center [453, 358] width 487 height 35
click at [682, 36] on icon at bounding box center [683, 40] width 12 height 14
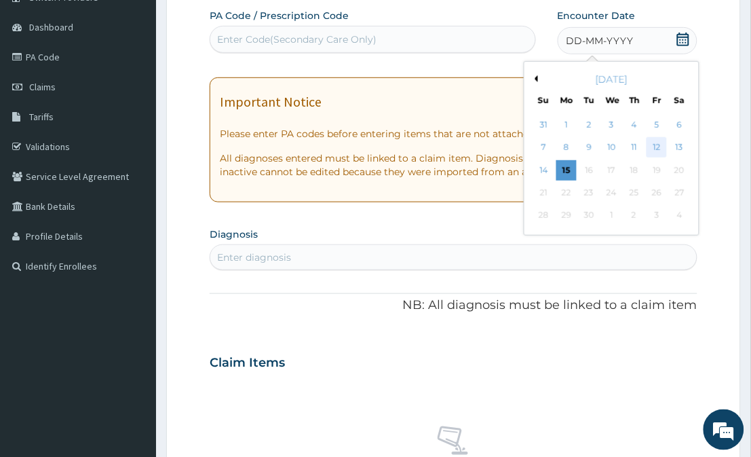
click at [659, 141] on div "12" at bounding box center [657, 148] width 20 height 20
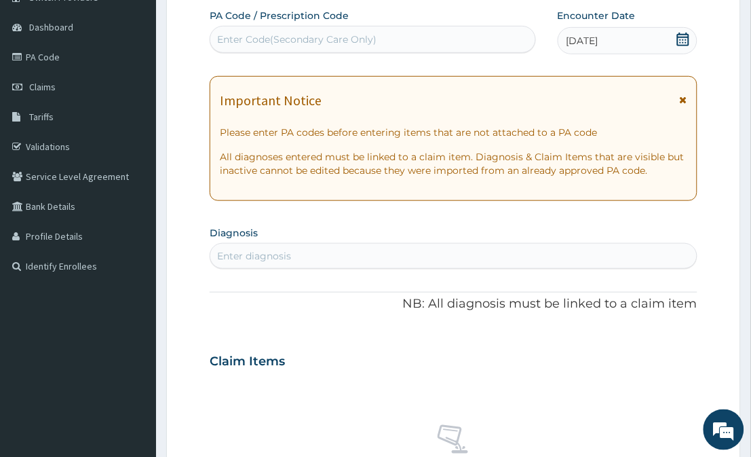
click at [565, 252] on div "Enter diagnosis" at bounding box center [453, 256] width 486 height 22
type input "MALARIA"
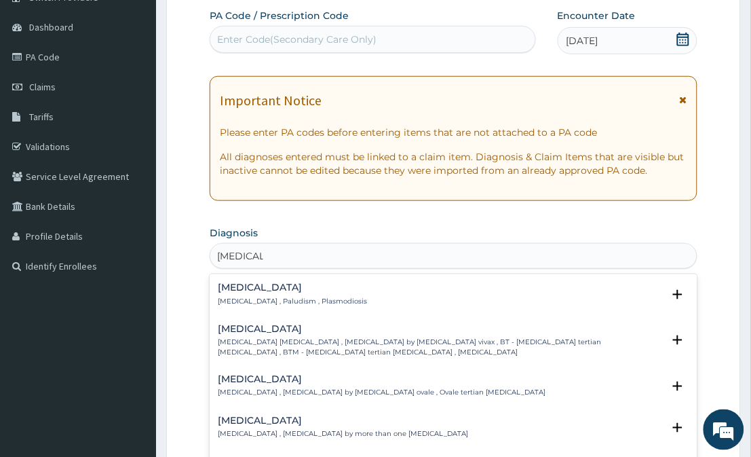
click at [301, 297] on p "Malaria , Paludism , Plasmodiosis" at bounding box center [292, 302] width 149 height 10
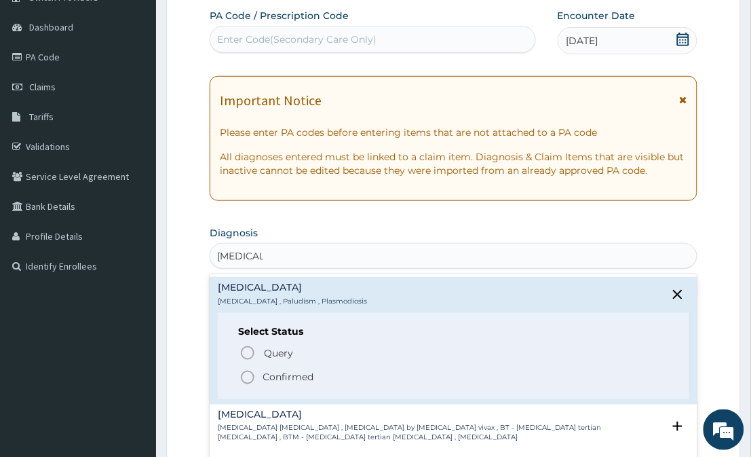
click at [248, 377] on icon "status option filled" at bounding box center [248, 377] width 16 height 16
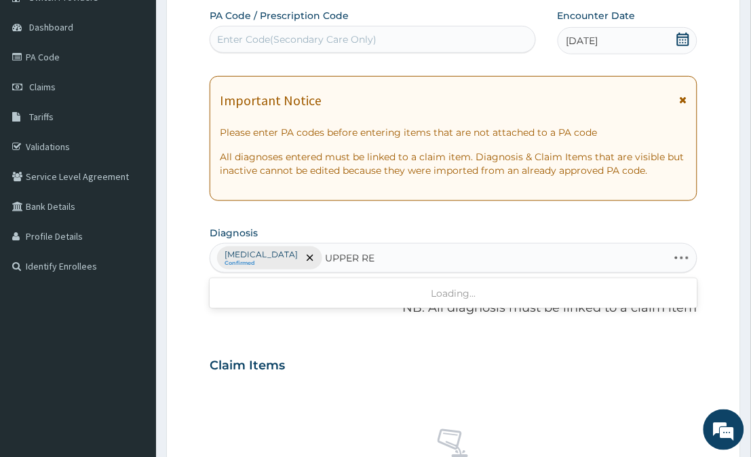
type input "UPPER RES"
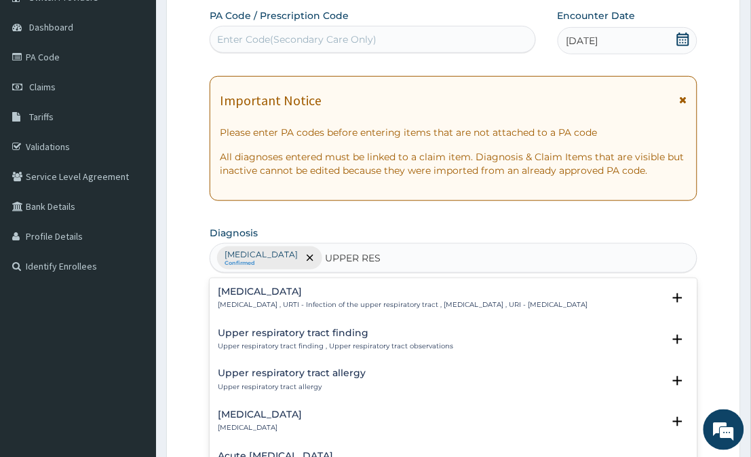
click at [314, 310] on p "Upper respiratory infection , URTI - Infection of the upper respiratory tract ,…" at bounding box center [403, 305] width 370 height 10
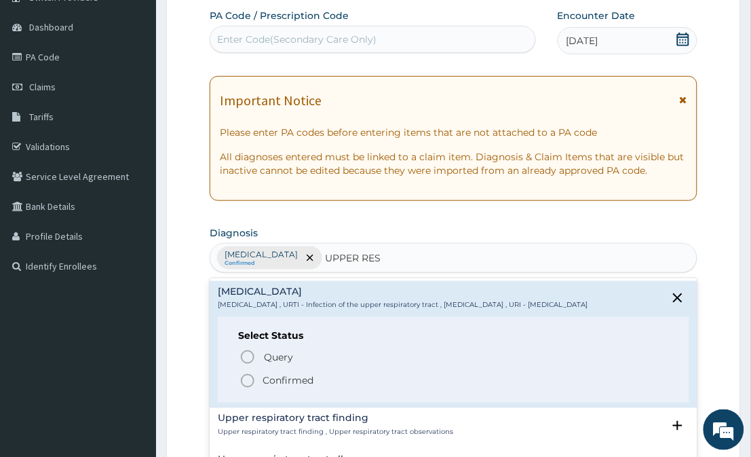
click at [248, 389] on icon "status option filled" at bounding box center [248, 381] width 16 height 16
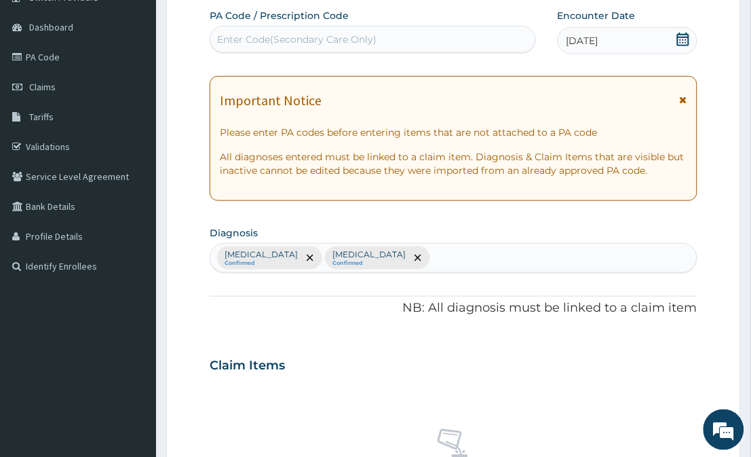
scroll to position [521, 0]
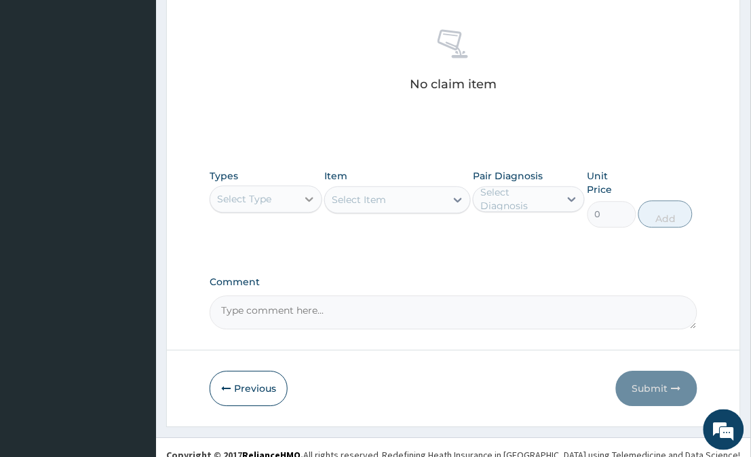
click at [301, 200] on div at bounding box center [309, 199] width 24 height 24
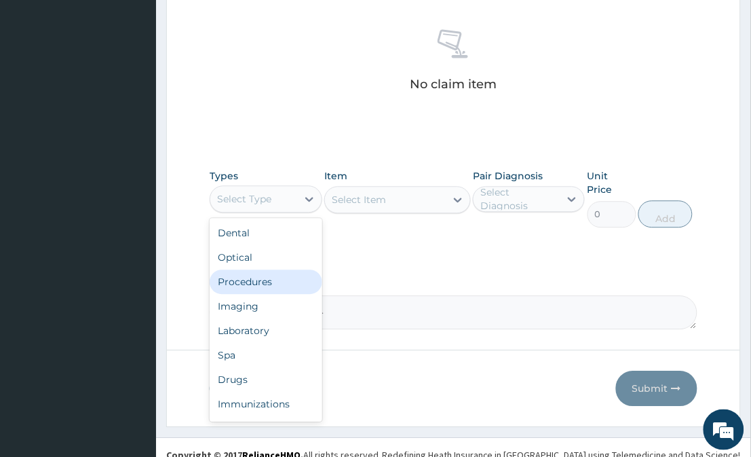
click at [273, 280] on div "Procedures" at bounding box center [266, 281] width 112 height 24
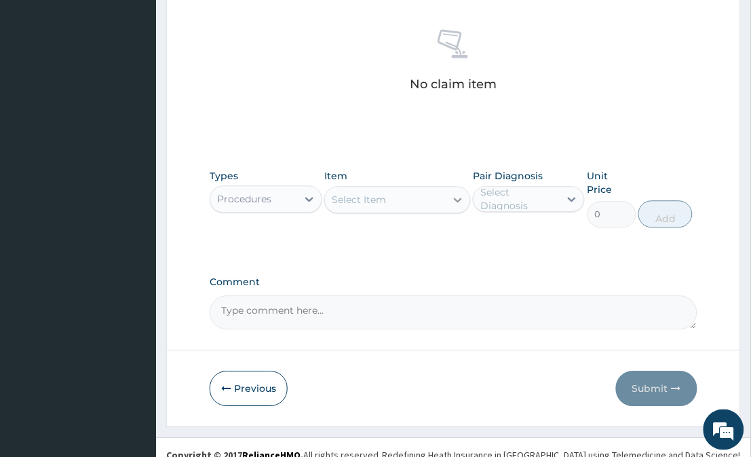
click at [450, 196] on div at bounding box center [458, 199] width 24 height 24
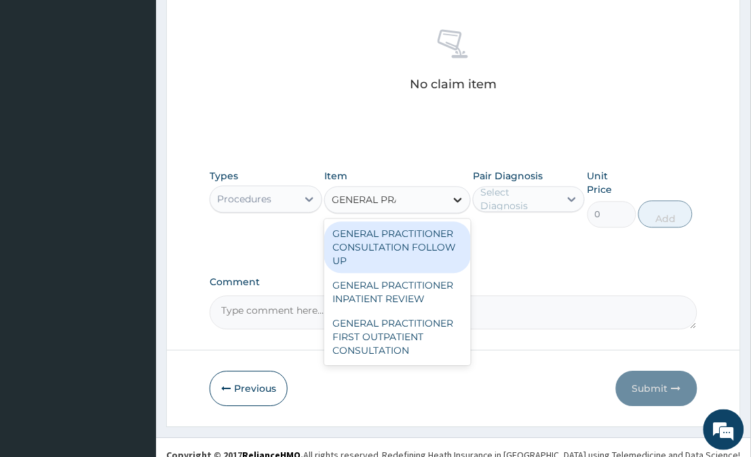
type input "GENERAL PRAC"
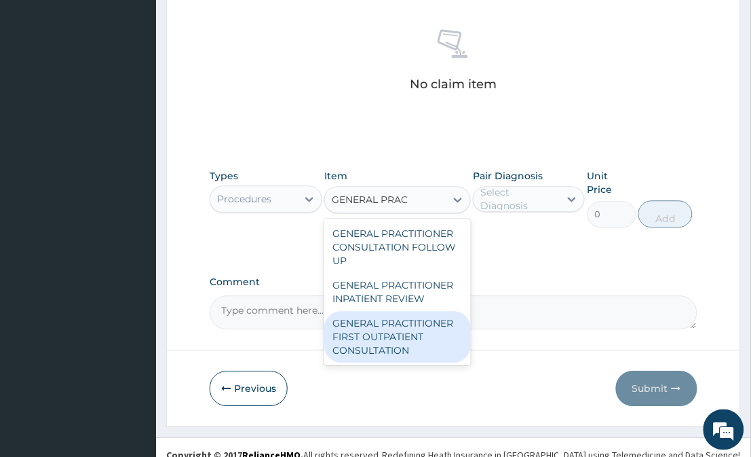
click at [375, 327] on div "GENERAL PRACTITIONER FIRST OUTPATIENT CONSULTATION" at bounding box center [397, 337] width 146 height 52
type input "3750"
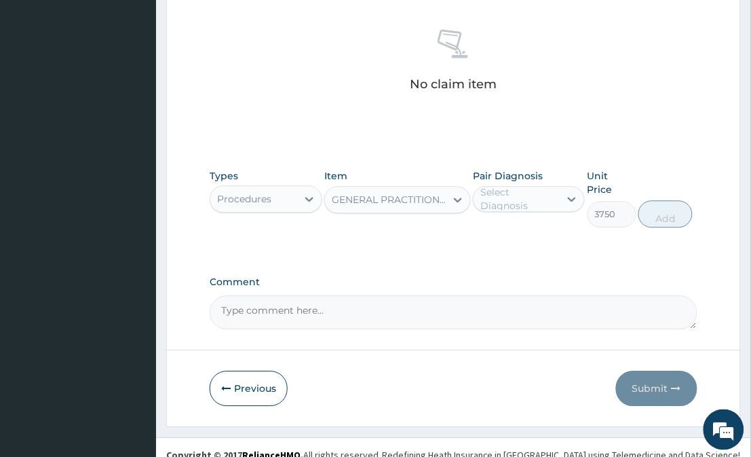
click at [506, 204] on div "Select Diagnosis" at bounding box center [520, 198] width 78 height 27
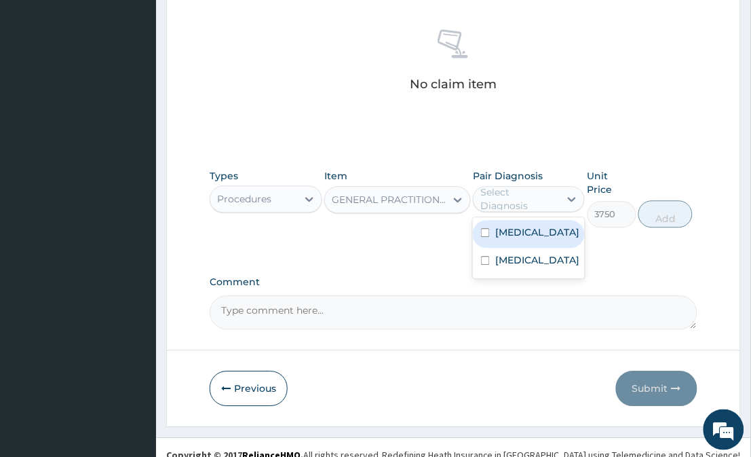
click at [521, 236] on label "[MEDICAL_DATA]" at bounding box center [538, 232] width 84 height 14
checkbox input "true"
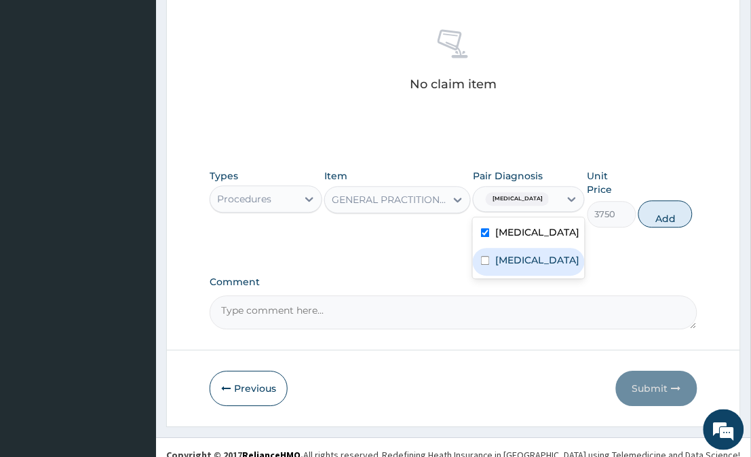
click at [526, 276] on div "Upper respiratory infection" at bounding box center [529, 262] width 112 height 28
checkbox input "true"
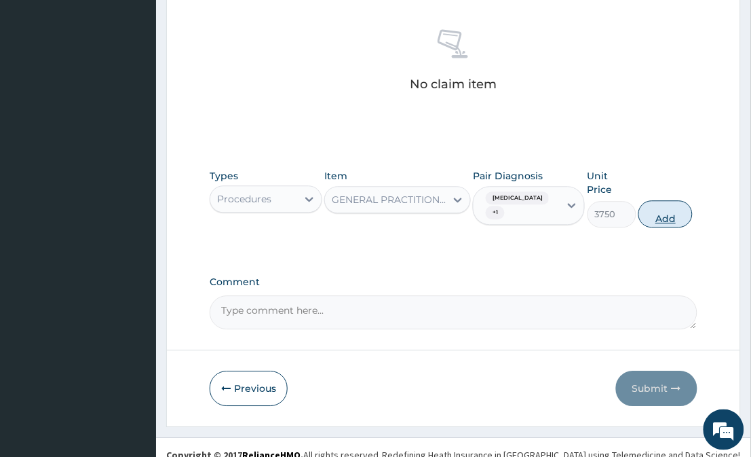
click at [654, 209] on button "Add" at bounding box center [666, 213] width 54 height 27
type input "0"
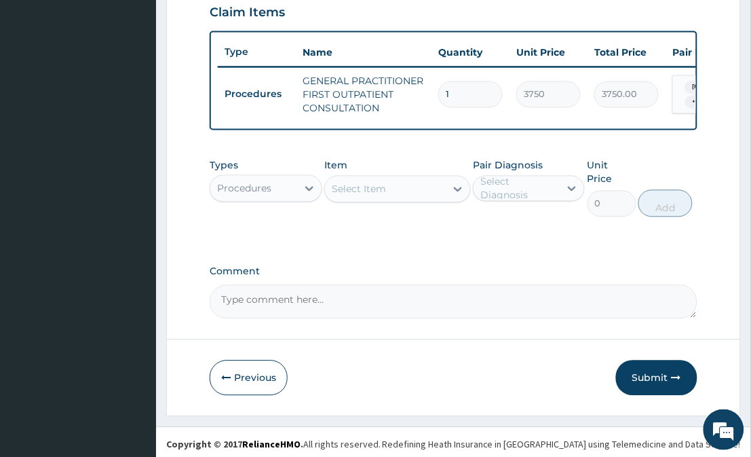
click at [294, 198] on div "Procedures" at bounding box center [253, 189] width 86 height 22
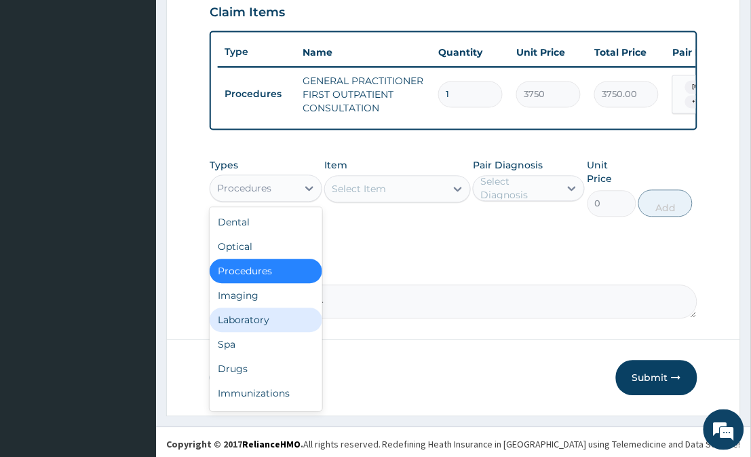
click at [248, 321] on div "Laboratory" at bounding box center [266, 320] width 112 height 24
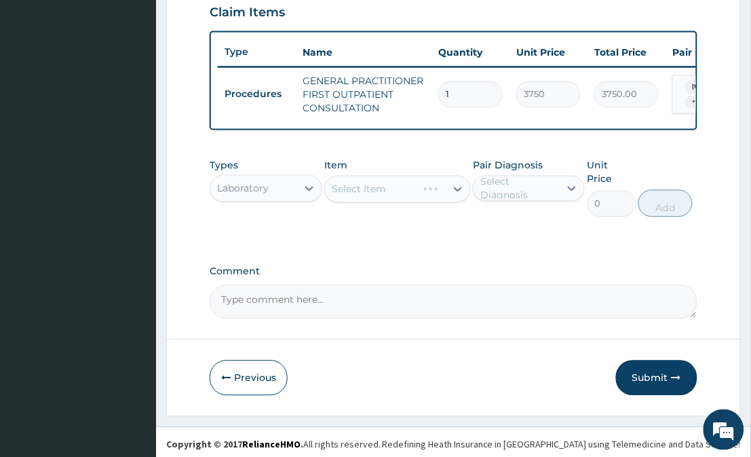
click at [430, 195] on div "Select Item" at bounding box center [397, 189] width 146 height 27
click at [449, 191] on div "Select Item" at bounding box center [397, 189] width 146 height 27
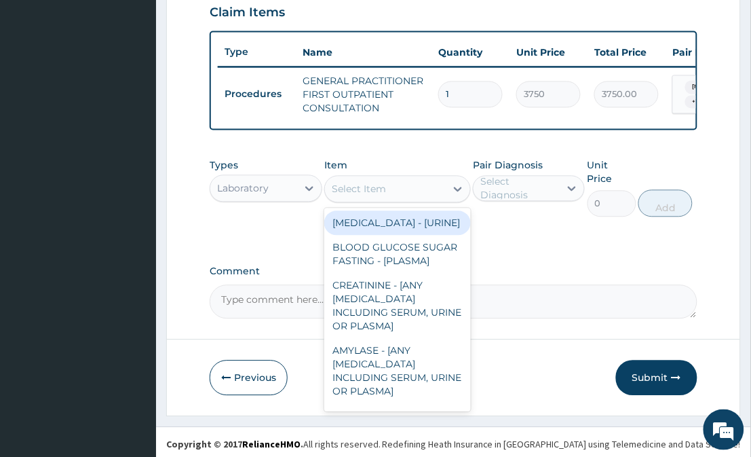
click at [449, 191] on div at bounding box center [458, 189] width 24 height 24
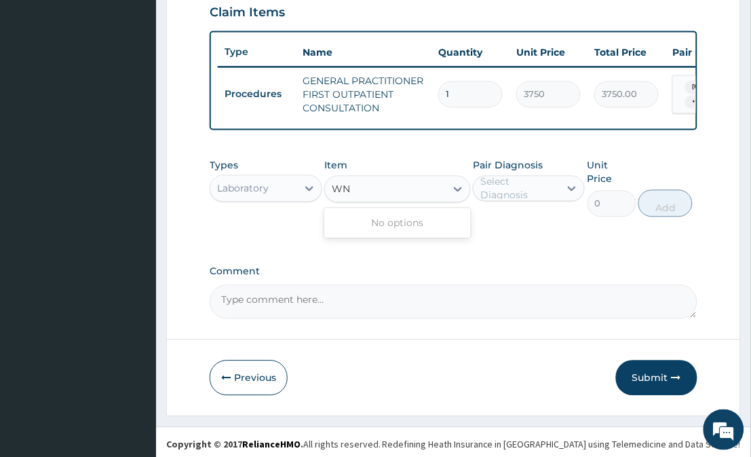
type input "W"
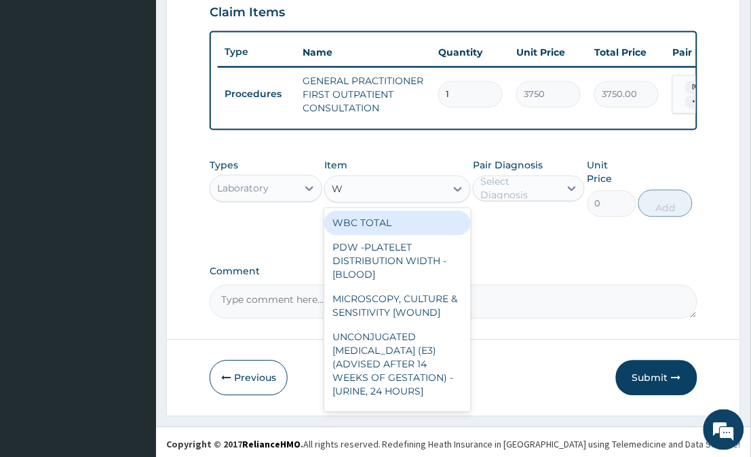
click at [421, 231] on div "WBC TOTAL" at bounding box center [397, 223] width 146 height 24
type input "3750"
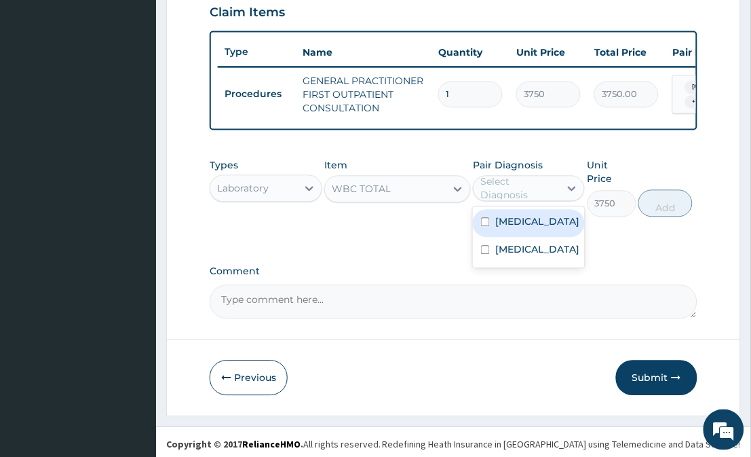
click at [496, 201] on div "Select Diagnosis" at bounding box center [520, 188] width 78 height 27
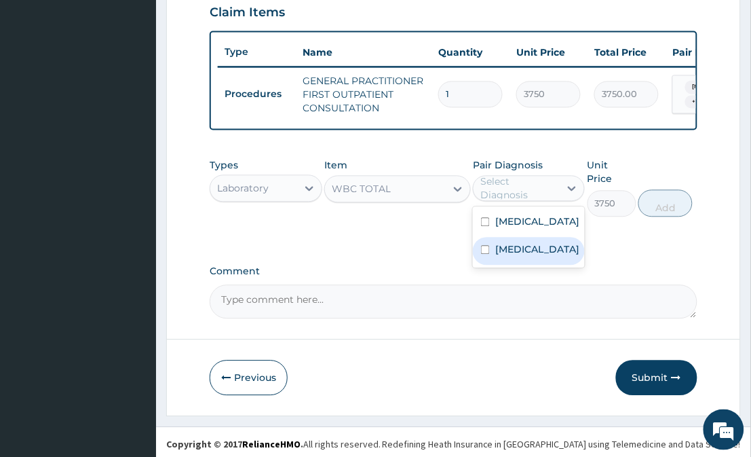
click at [504, 254] on label "Upper respiratory infection" at bounding box center [538, 250] width 84 height 14
checkbox input "true"
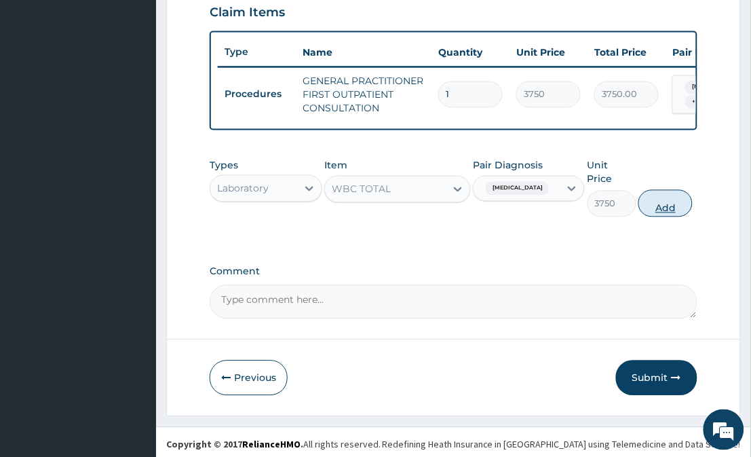
click at [656, 201] on button "Add" at bounding box center [666, 203] width 54 height 27
type input "0"
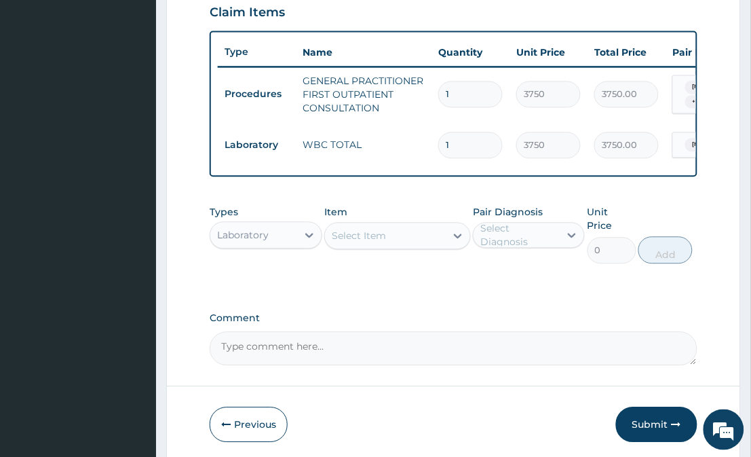
click at [424, 243] on div "Select Item" at bounding box center [385, 236] width 120 height 22
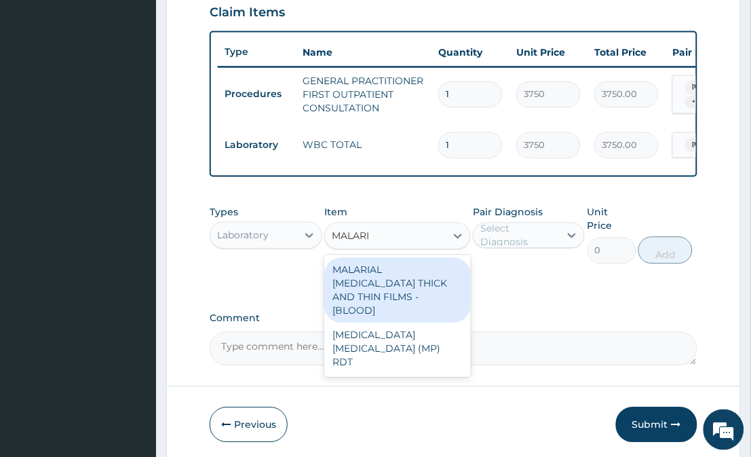
type input "[MEDICAL_DATA]"
click at [388, 305] on div "MALARIAL [MEDICAL_DATA] THICK AND THIN FILMS - [BLOOD]" at bounding box center [397, 290] width 146 height 65
type input "2187.5"
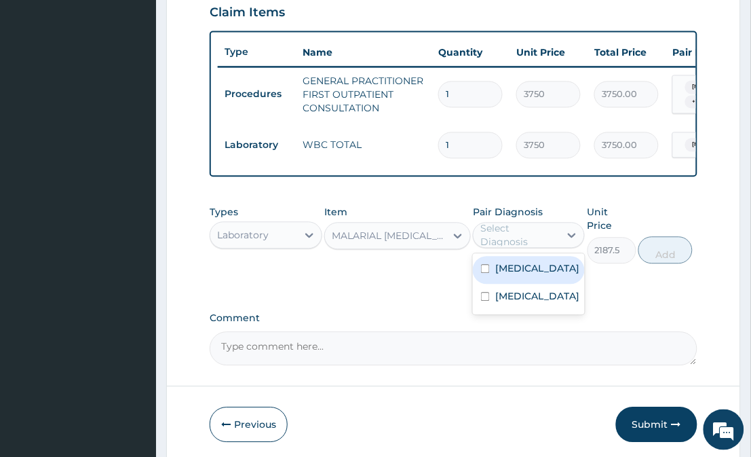
click at [519, 249] on div "Select Diagnosis" at bounding box center [520, 235] width 78 height 27
click at [519, 272] on label "[MEDICAL_DATA]" at bounding box center [538, 269] width 84 height 14
checkbox input "true"
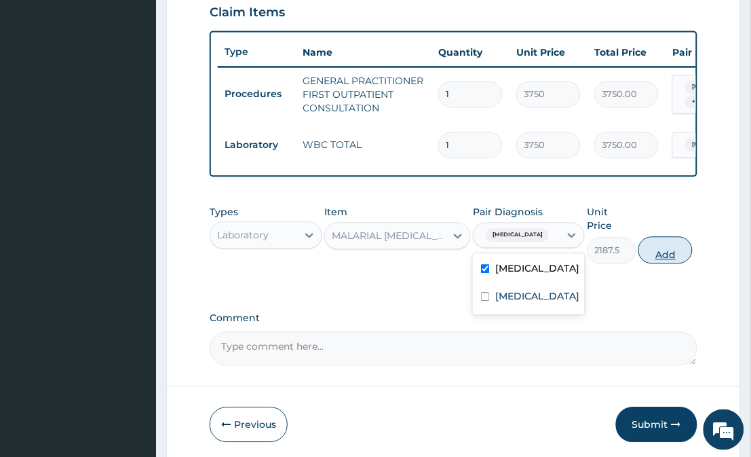
click at [652, 240] on button "Add" at bounding box center [666, 250] width 54 height 27
type input "0"
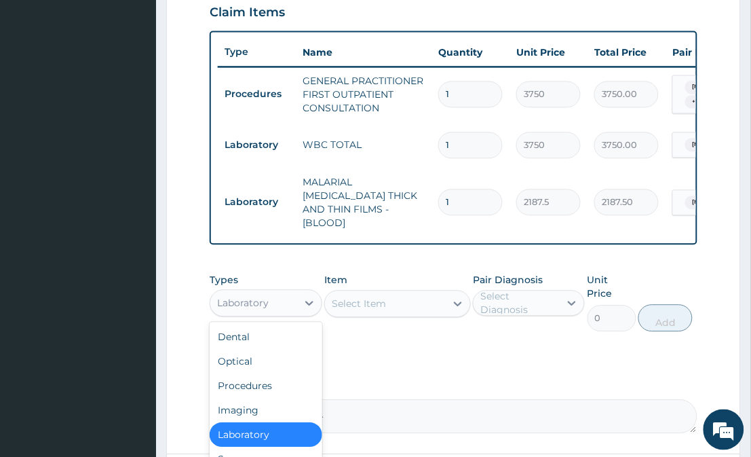
click at [284, 301] on div "Laboratory" at bounding box center [253, 304] width 86 height 22
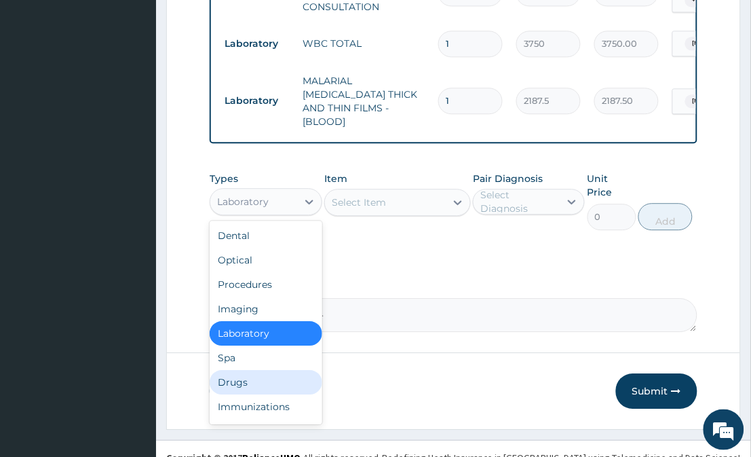
click at [295, 370] on div "Drugs" at bounding box center [266, 382] width 112 height 24
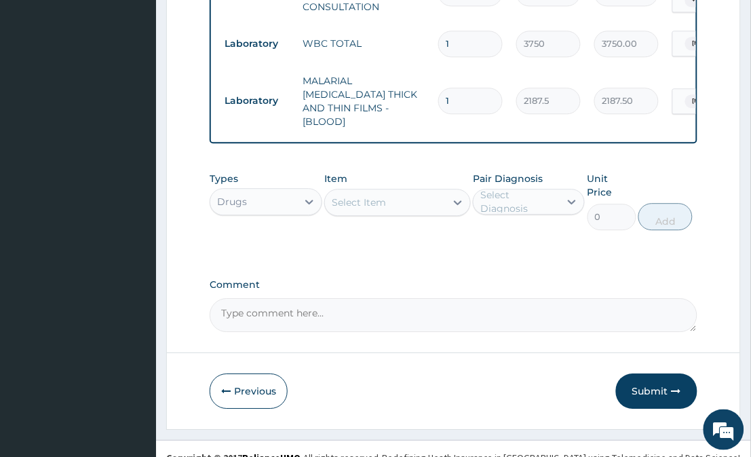
click at [443, 195] on div "Select Item" at bounding box center [385, 202] width 120 height 22
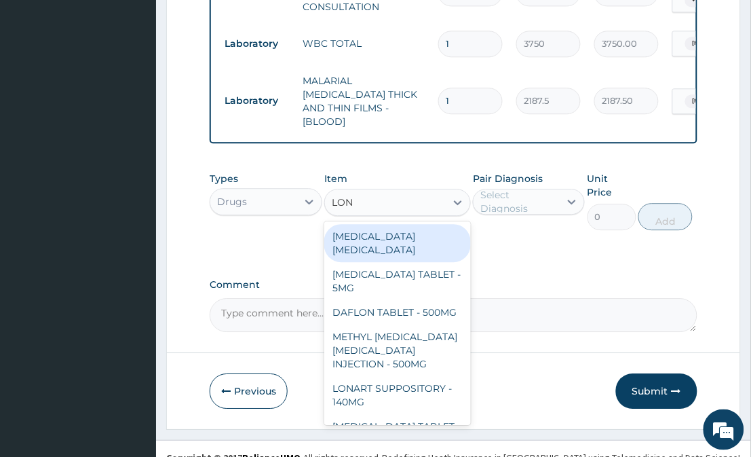
type input "LONA"
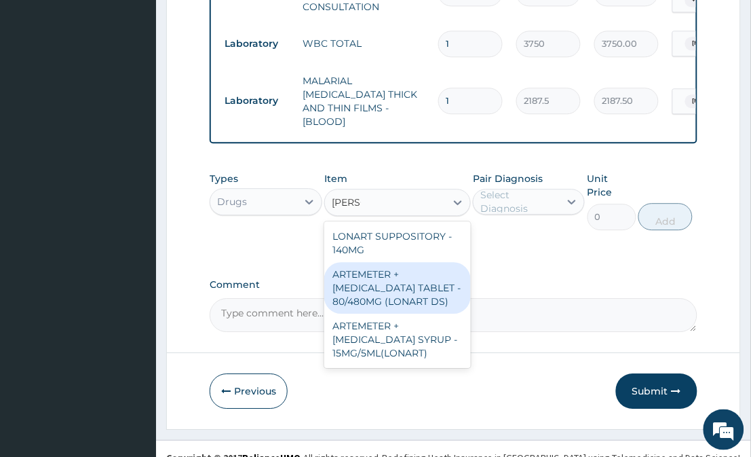
click at [401, 280] on div "ARTEMETER + [MEDICAL_DATA] TABLET - 80/480MG (LONART DS)" at bounding box center [397, 288] width 146 height 52
type input "588"
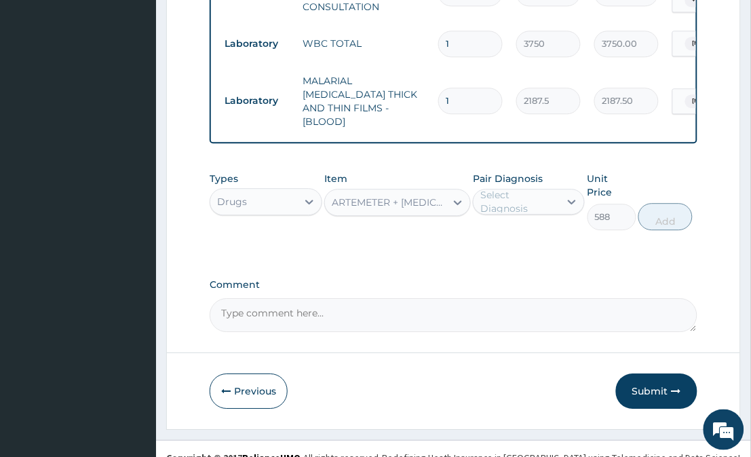
click at [513, 199] on div "Select Diagnosis" at bounding box center [520, 201] width 78 height 27
click at [513, 234] on label "[MEDICAL_DATA]" at bounding box center [538, 235] width 84 height 14
checkbox input "true"
click at [654, 203] on button "Add" at bounding box center [666, 216] width 54 height 27
type input "0"
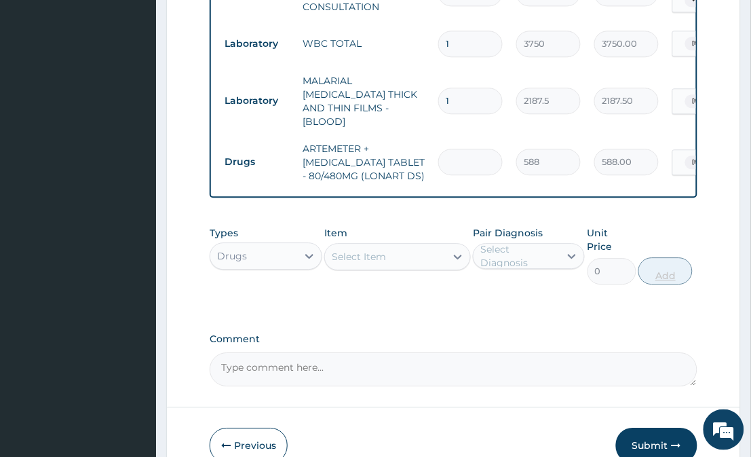
type input "0.00"
type input "6"
type input "3528.00"
type input "6"
click at [436, 246] on div "Select Item" at bounding box center [385, 257] width 120 height 22
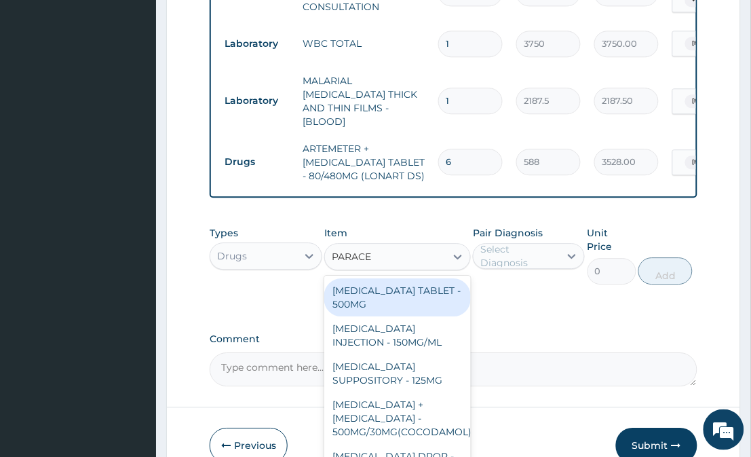
type input "PARACET"
click at [376, 286] on div "[MEDICAL_DATA] TABLET - 500MG" at bounding box center [397, 297] width 146 height 38
type input "33.599999999999994"
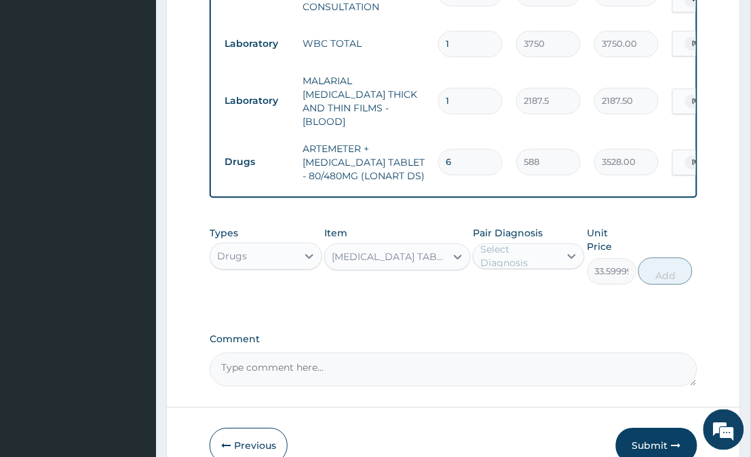
click at [540, 251] on div "Select Diagnosis" at bounding box center [520, 255] width 78 height 27
click at [534, 286] on div "[MEDICAL_DATA]" at bounding box center [529, 291] width 112 height 28
checkbox input "true"
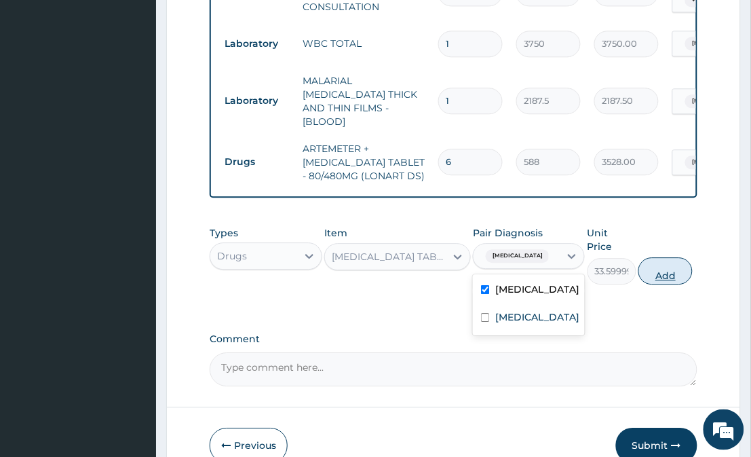
click at [661, 257] on button "Add" at bounding box center [666, 270] width 54 height 27
type input "0"
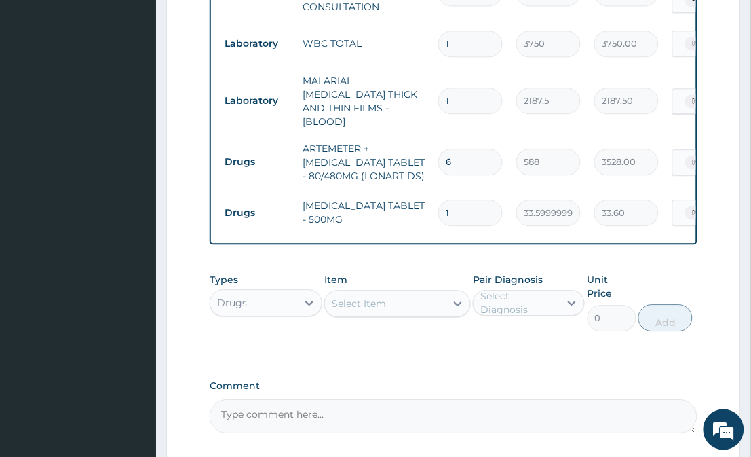
type input "0.00"
type input "3"
type input "100.80"
type input "30"
type input "1008.00"
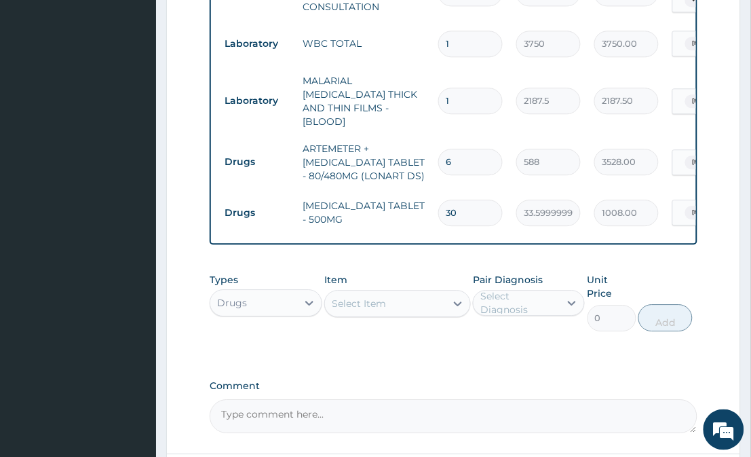
type input "30"
click at [443, 295] on div "Select Item" at bounding box center [385, 304] width 120 height 22
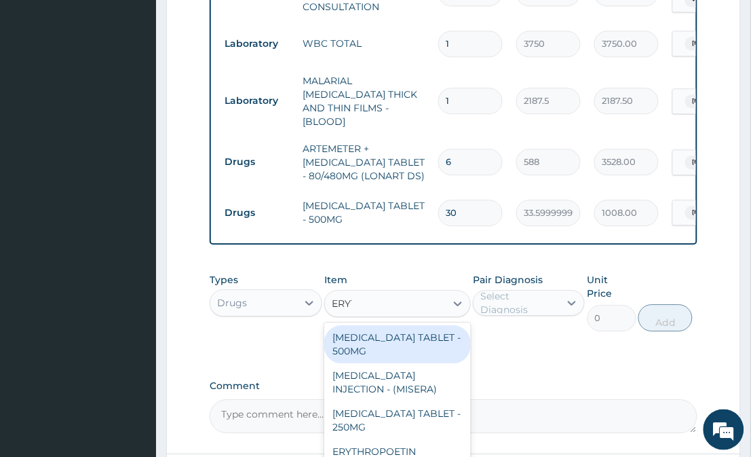
type input "ERYTH"
click at [386, 336] on div "[MEDICAL_DATA] TABLET - 500MG" at bounding box center [397, 344] width 146 height 38
type input "140"
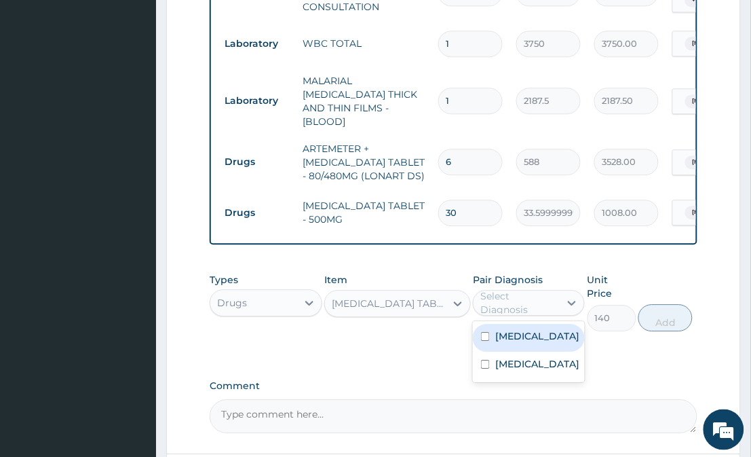
click at [530, 297] on div "Select Diagnosis" at bounding box center [520, 302] width 78 height 27
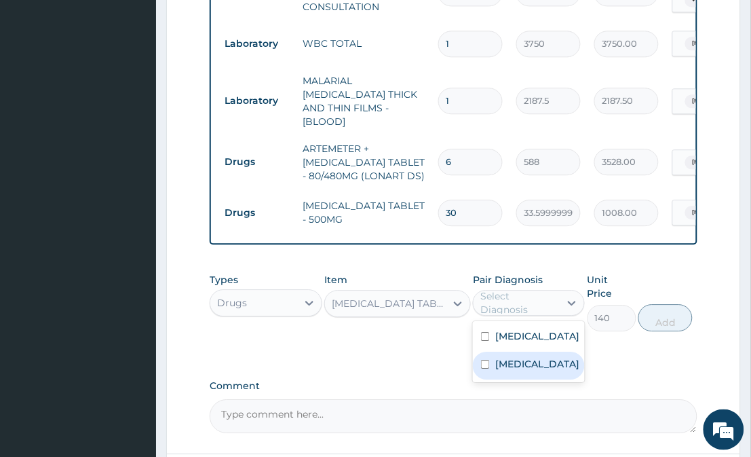
click at [527, 368] on label "Upper respiratory infection" at bounding box center [538, 364] width 84 height 14
checkbox input "true"
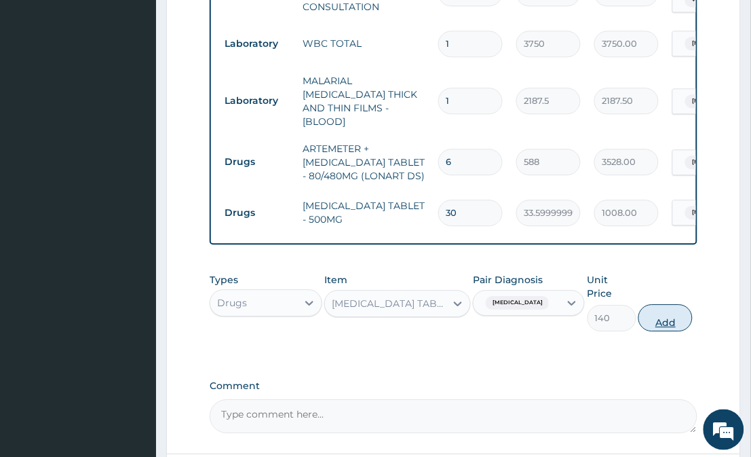
click at [661, 304] on button "Add" at bounding box center [666, 317] width 54 height 27
type input "0"
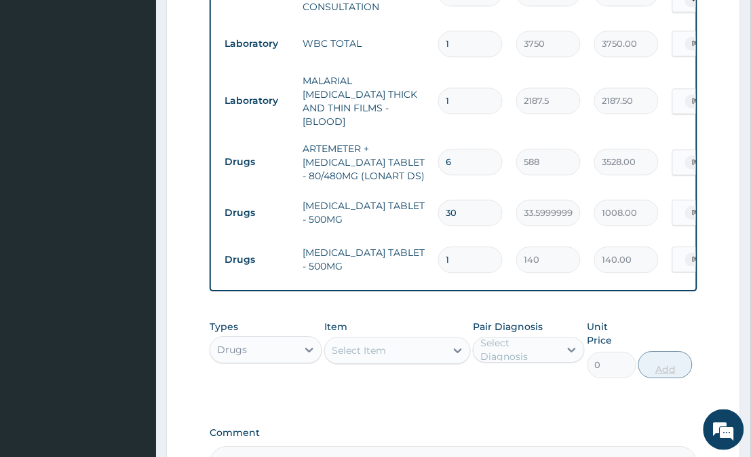
type input "0.00"
type input "5"
type input "700.00"
type input "5"
click at [413, 340] on div "Select Item" at bounding box center [385, 350] width 120 height 22
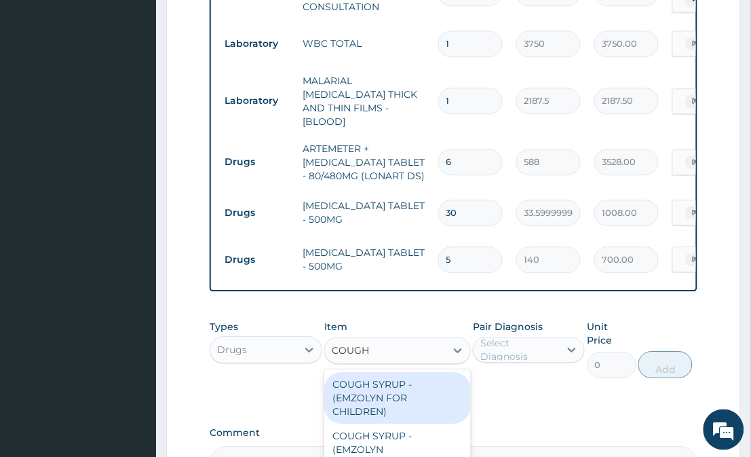
type input "COUGH"
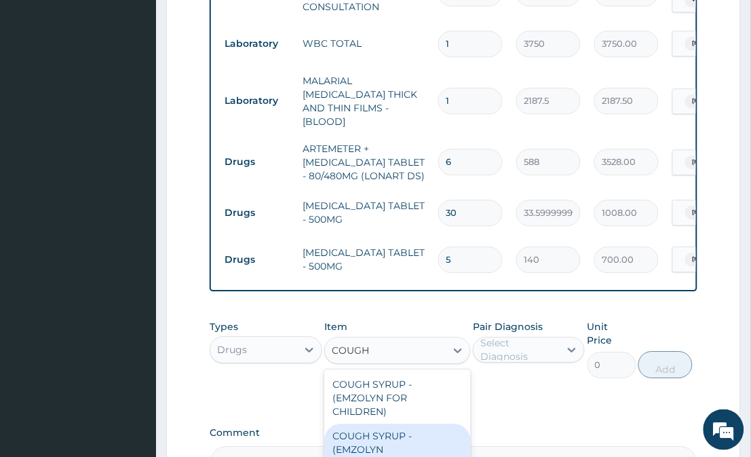
click at [411, 428] on div "COUGH SYRUP - (EMZOLYN EXPECTORANT)" at bounding box center [397, 450] width 146 height 52
type input "1120"
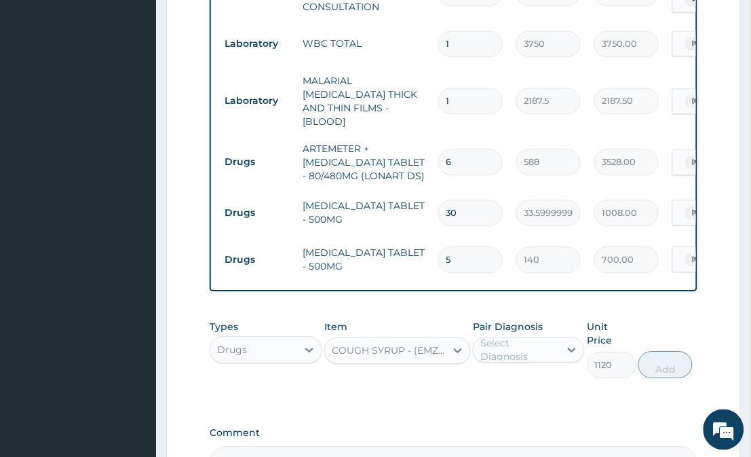
click at [512, 338] on div "Select Diagnosis" at bounding box center [520, 349] width 78 height 27
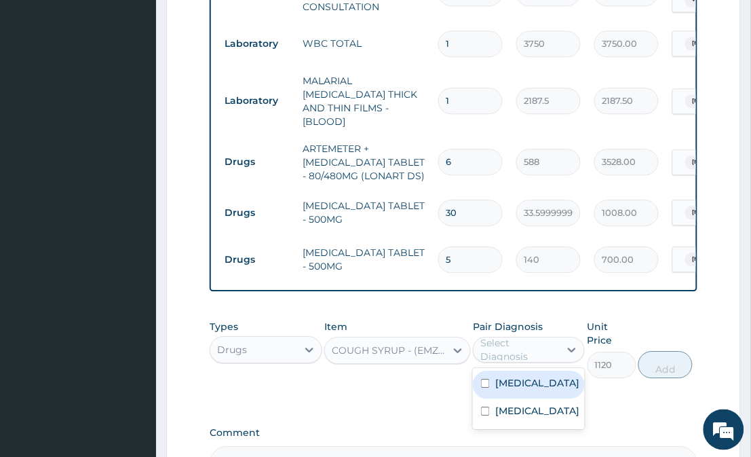
click at [517, 346] on div "Select Diagnosis" at bounding box center [520, 349] width 78 height 27
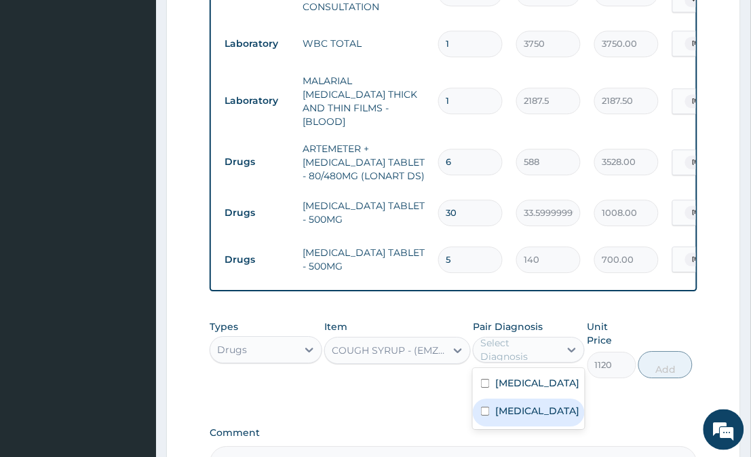
click at [516, 408] on label "Upper respiratory infection" at bounding box center [538, 411] width 84 height 14
checkbox input "true"
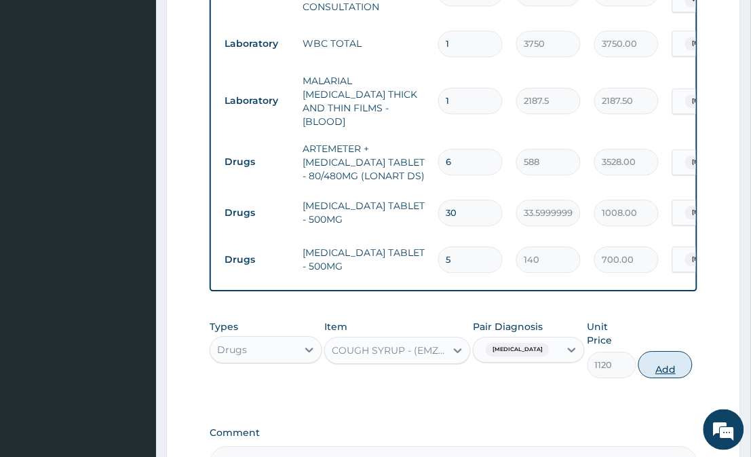
click at [672, 351] on button "Add" at bounding box center [666, 364] width 54 height 27
type input "0"
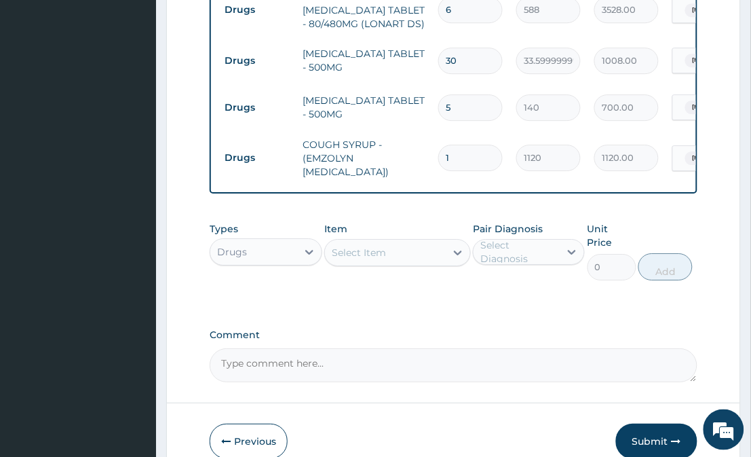
scroll to position [779, 0]
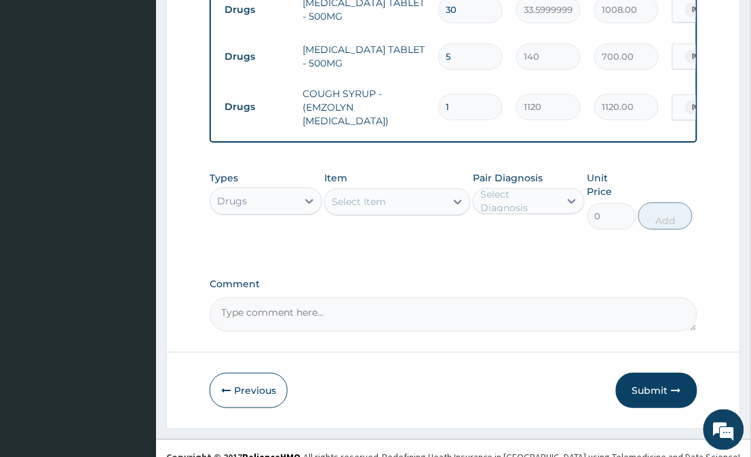
click at [443, 196] on div "Select Item" at bounding box center [385, 202] width 120 height 22
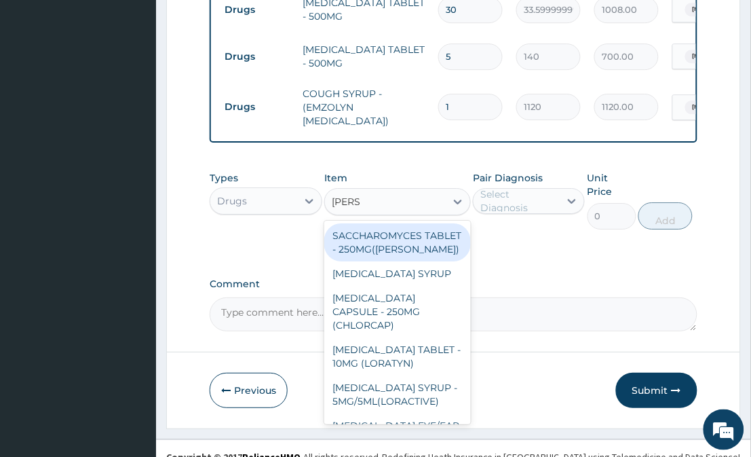
type input "LORAT"
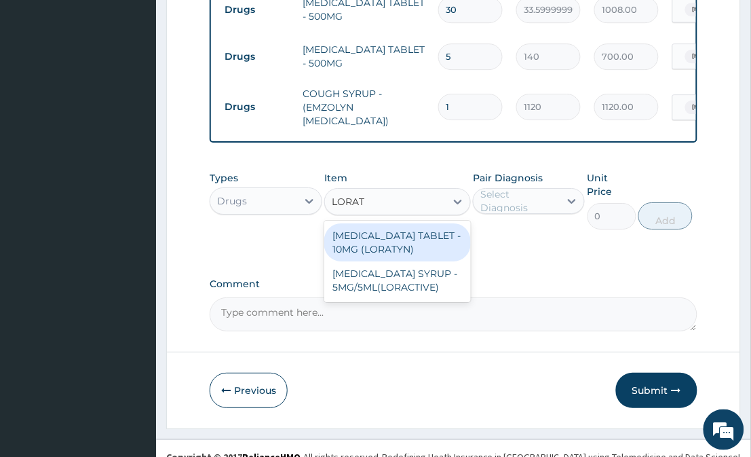
click at [403, 236] on div "LORATADINE TABLET - 10MG (LORATYN)" at bounding box center [397, 242] width 146 height 38
type input "98"
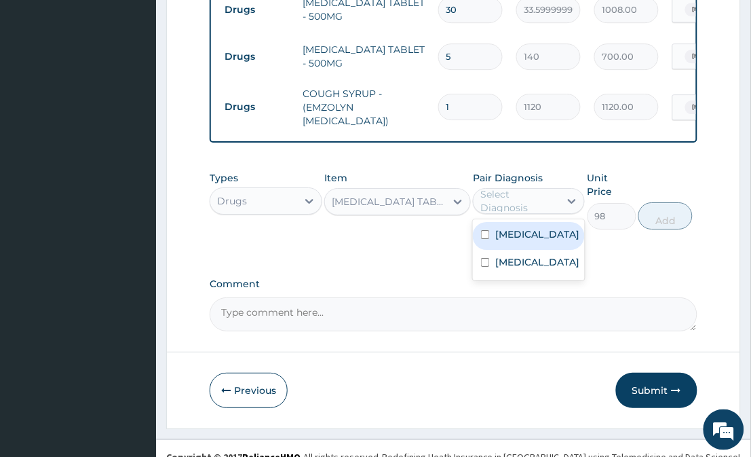
click at [520, 197] on div "Select Diagnosis" at bounding box center [520, 200] width 78 height 27
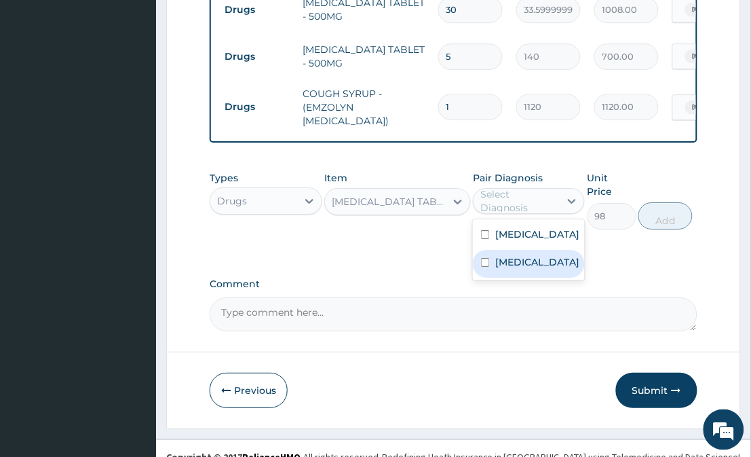
click at [519, 263] on label "Upper respiratory infection" at bounding box center [538, 262] width 84 height 14
checkbox input "true"
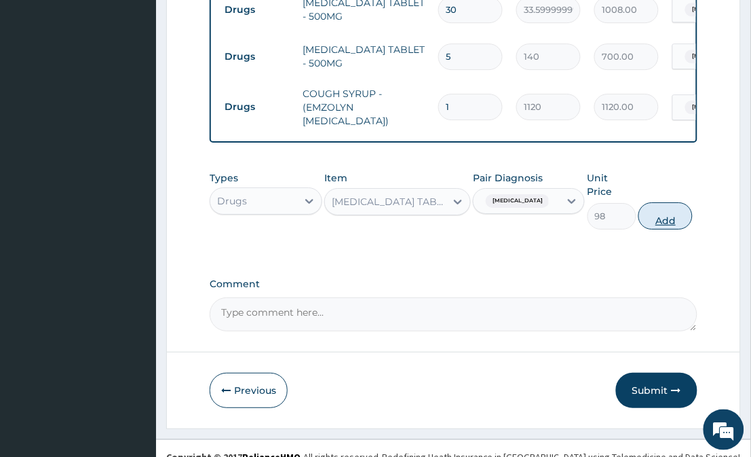
click at [669, 202] on button "Add" at bounding box center [666, 215] width 54 height 27
type input "0"
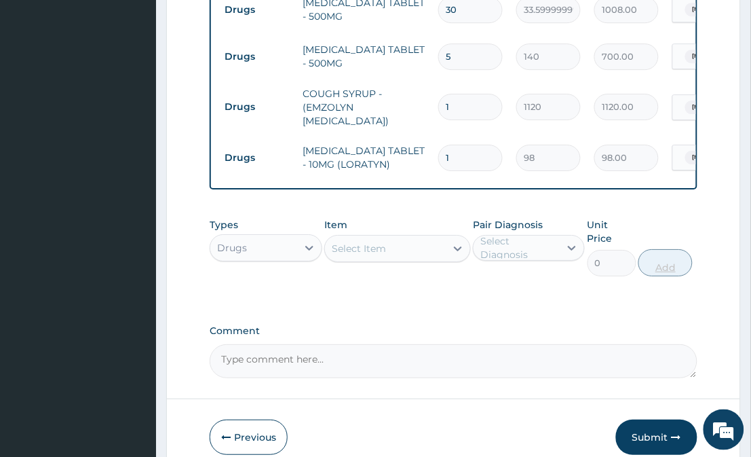
type input "0.00"
type input "45"
type input "4410.00"
type input "4"
type input "392.00"
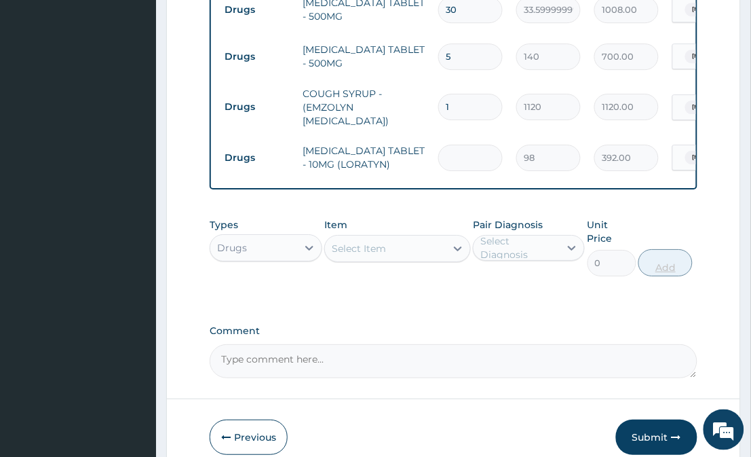
type input "0.00"
type input "5"
type input "490.00"
type input "53"
type input "5194.00"
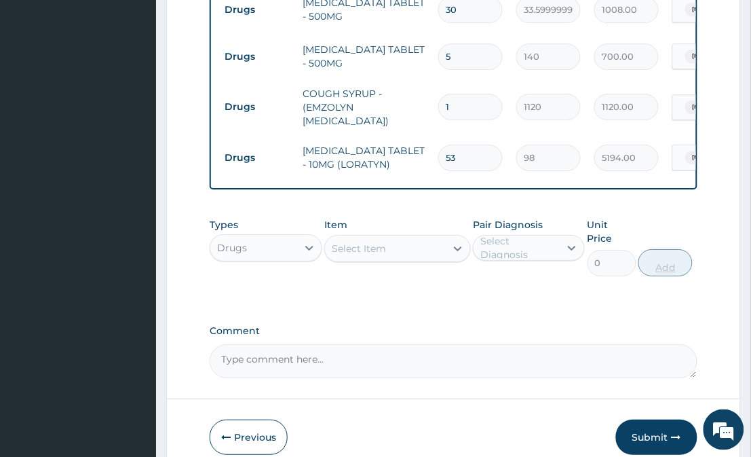
type input "5"
type input "490.00"
type input "0.00"
type input "5"
type input "490.00"
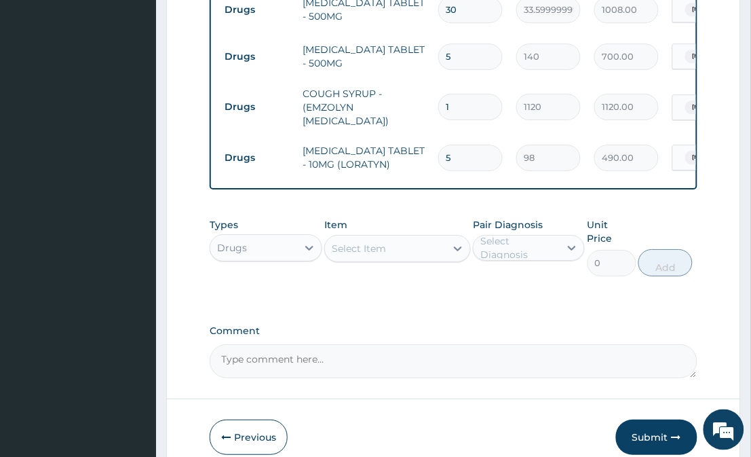
type input "5"
click at [436, 251] on div "Select Item" at bounding box center [385, 249] width 120 height 22
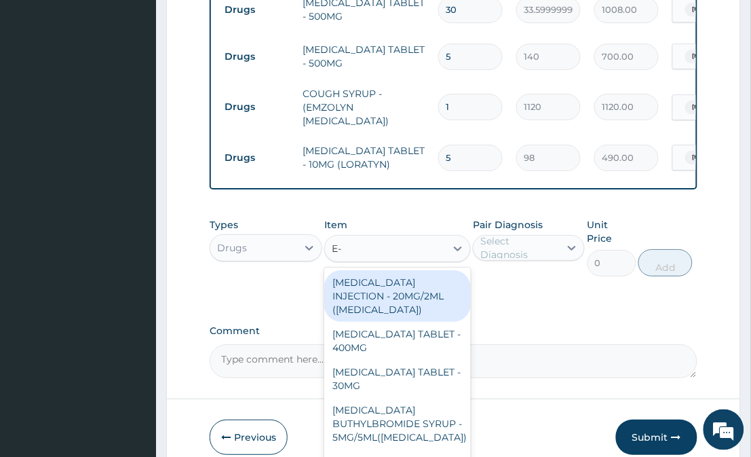
type input "E-M"
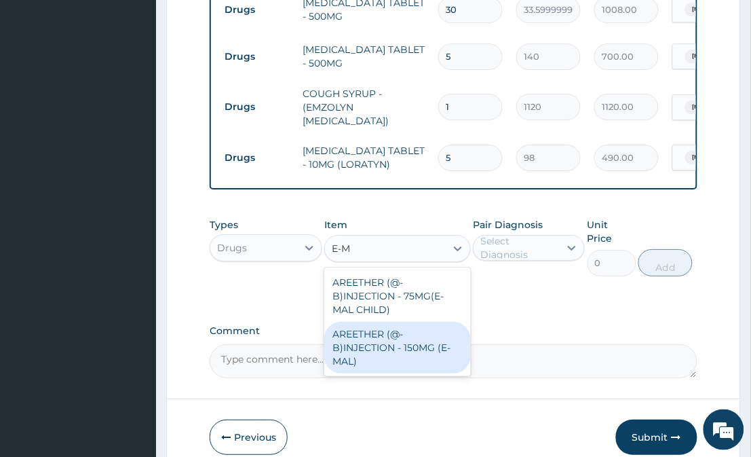
click at [396, 365] on div "AREETHER (@-B)INJECTION - 150MG (E-MAL)" at bounding box center [397, 348] width 146 height 52
type input "1680"
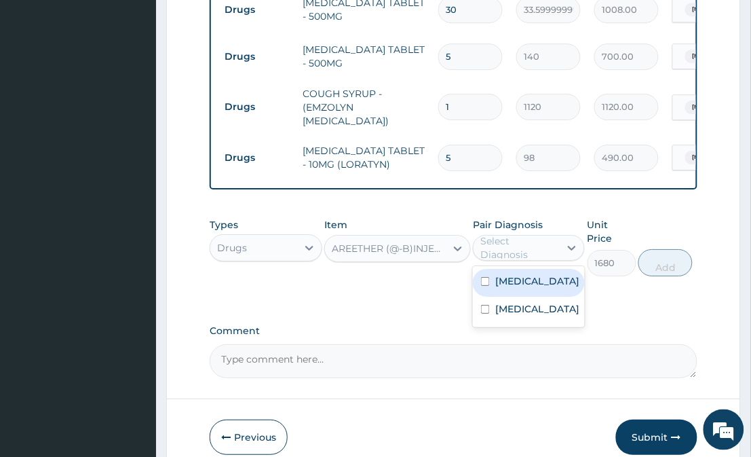
click at [539, 246] on div "Select Diagnosis" at bounding box center [520, 247] width 78 height 27
click at [533, 278] on div "Malaria" at bounding box center [529, 283] width 112 height 28
checkbox input "true"
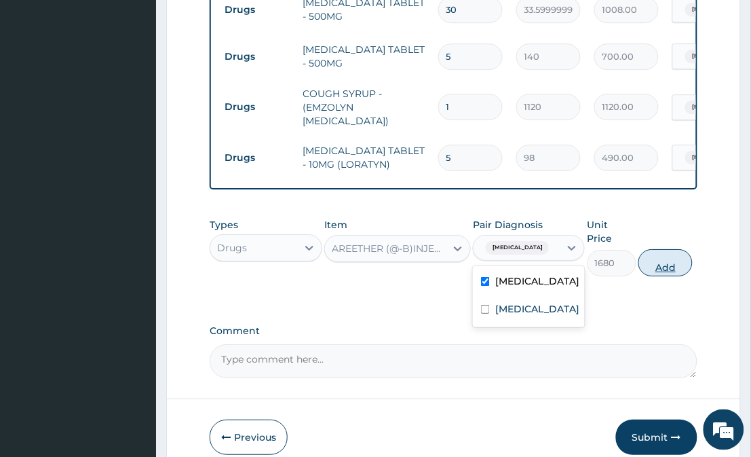
click at [673, 251] on button "Add" at bounding box center [666, 262] width 54 height 27
type input "0"
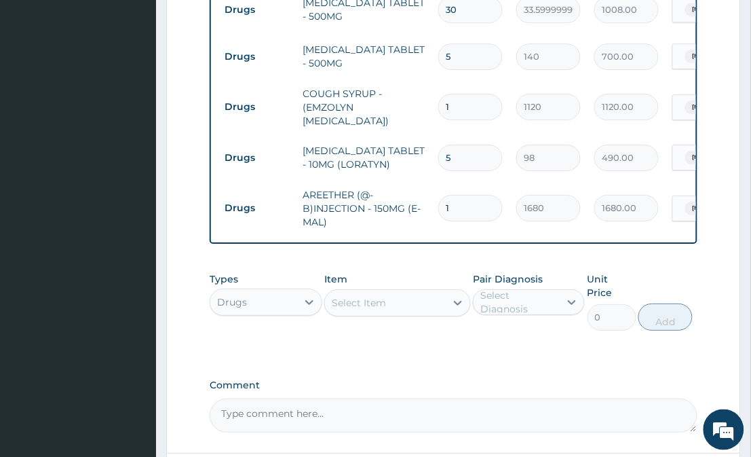
click at [417, 310] on div "Select Item" at bounding box center [385, 303] width 120 height 22
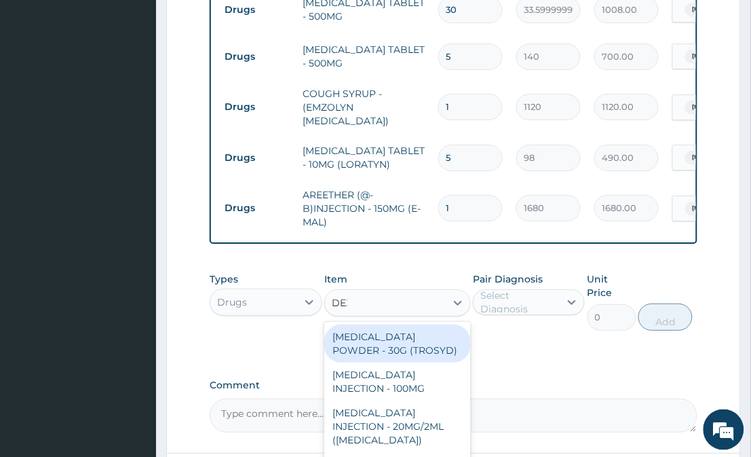
type input "DEXA"
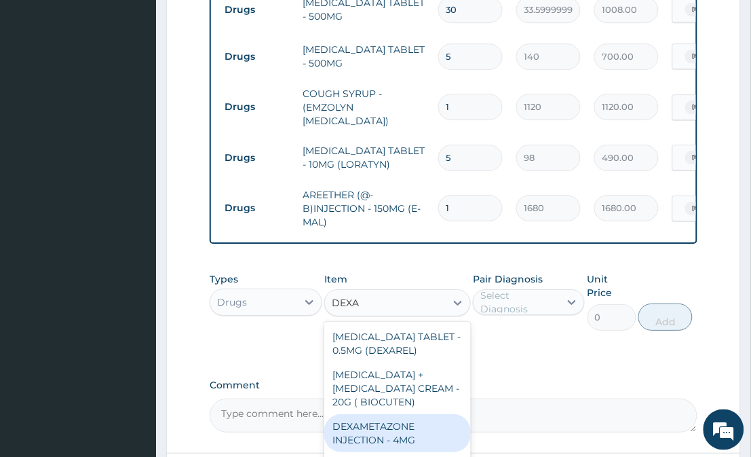
click at [443, 432] on div "DEXAMETAZONE INJECTION - 4MG" at bounding box center [397, 433] width 146 height 38
type input "280"
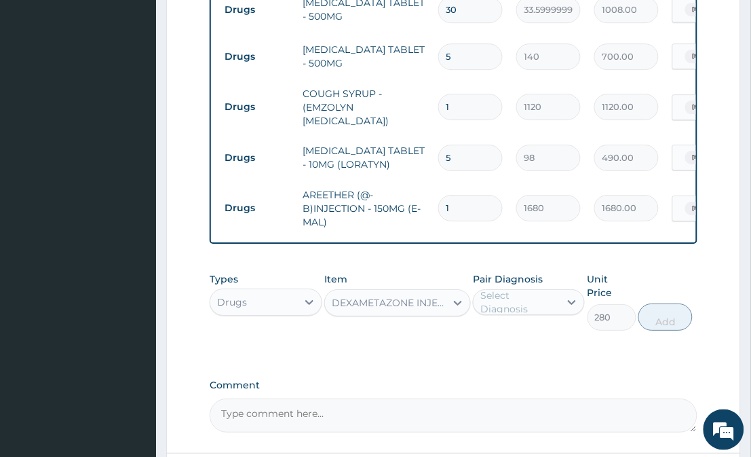
click at [538, 303] on div "Select Diagnosis" at bounding box center [520, 302] width 78 height 27
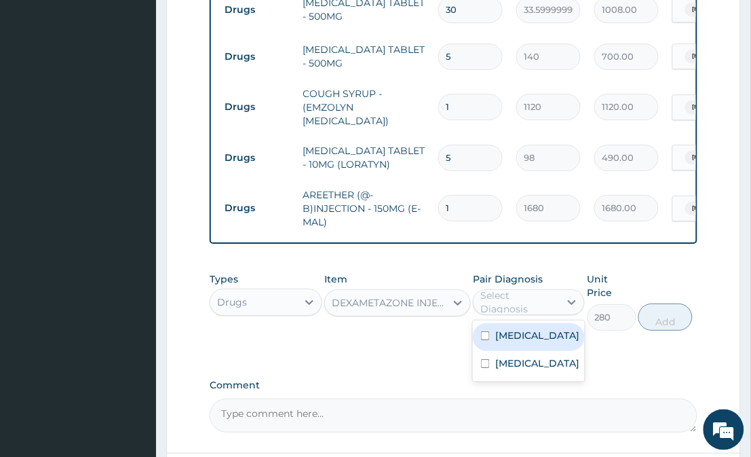
click at [530, 331] on label "Malaria" at bounding box center [538, 336] width 84 height 14
checkbox input "true"
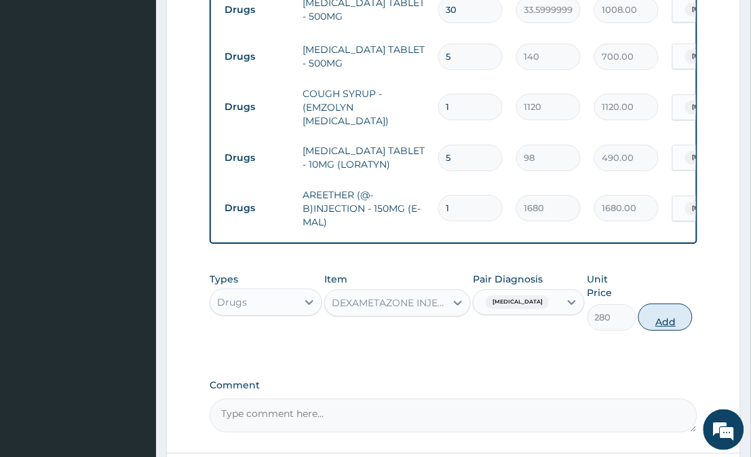
click at [655, 303] on button "Add" at bounding box center [666, 316] width 54 height 27
type input "0"
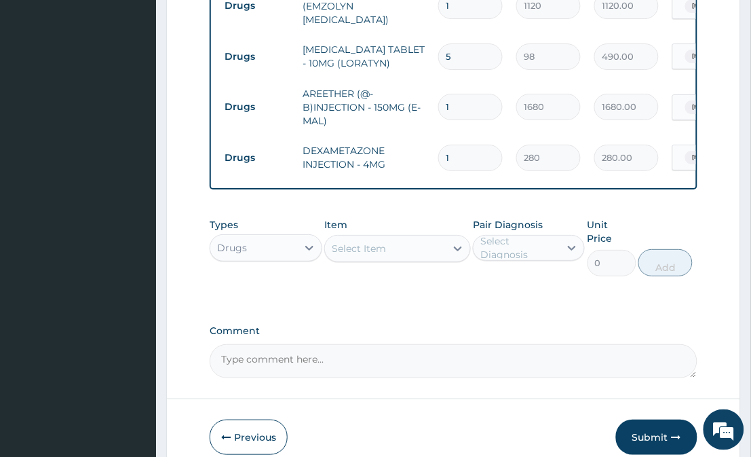
scroll to position [927, 0]
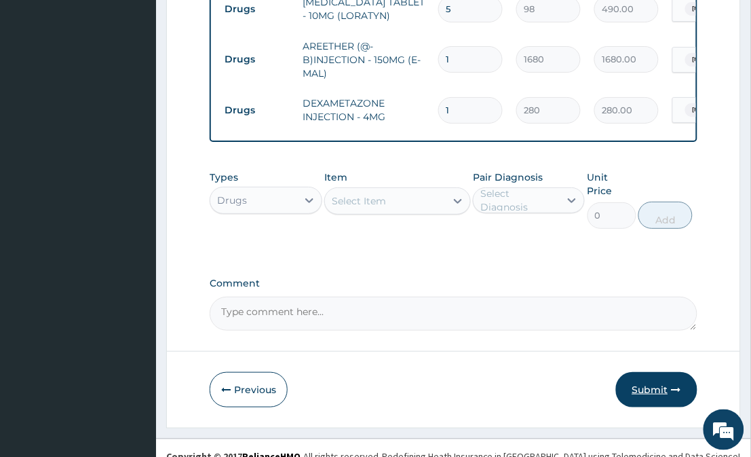
click at [661, 376] on button "Submit" at bounding box center [656, 389] width 81 height 35
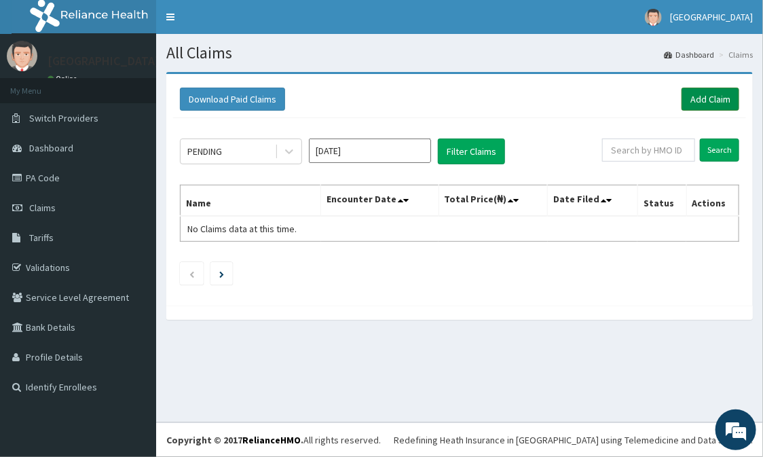
click at [715, 96] on link "Add Claim" at bounding box center [711, 99] width 58 height 23
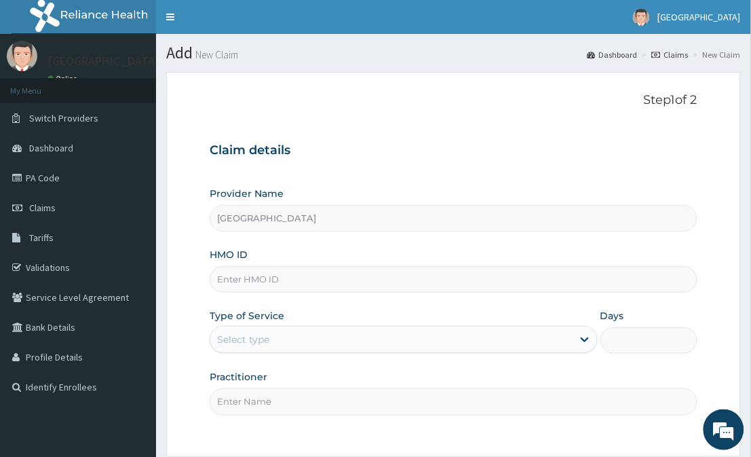
type input "[GEOGRAPHIC_DATA]"
click at [531, 280] on input "HMO ID" at bounding box center [453, 279] width 487 height 26
type input "ISW/10165/A"
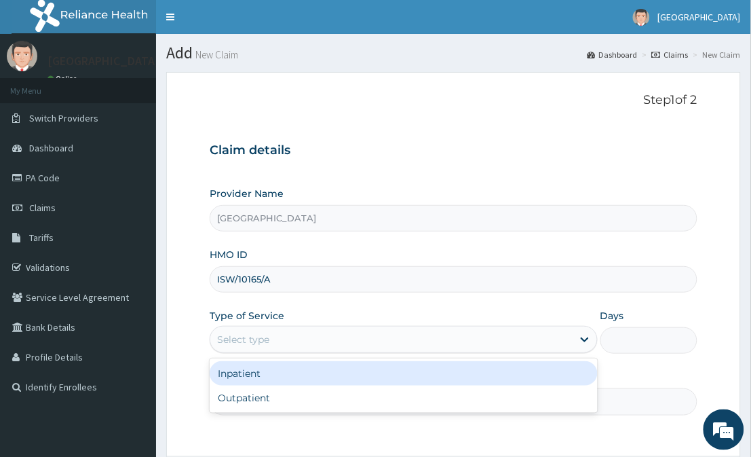
click at [479, 343] on div "Select type" at bounding box center [391, 340] width 362 height 22
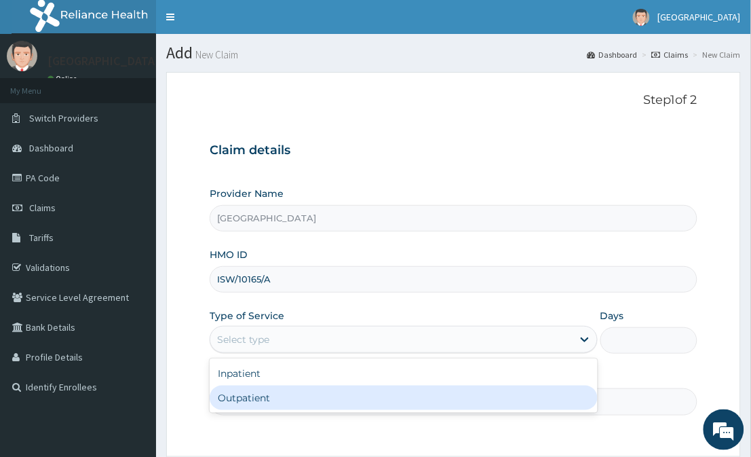
click at [483, 415] on input "Practitioner" at bounding box center [453, 401] width 487 height 26
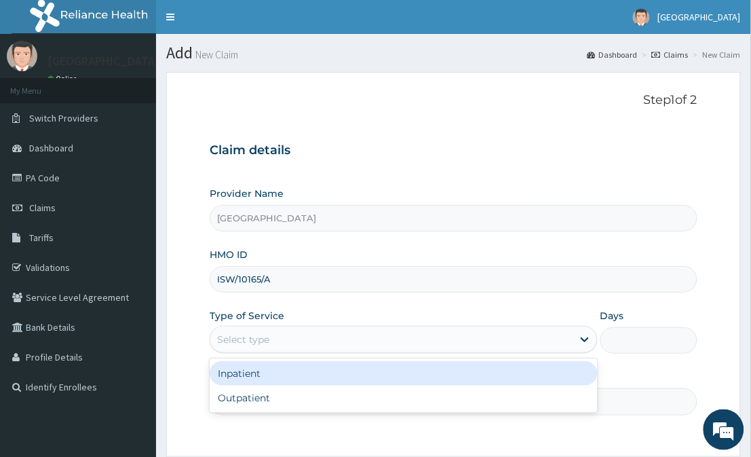
click at [532, 335] on div "Select type" at bounding box center [391, 340] width 362 height 22
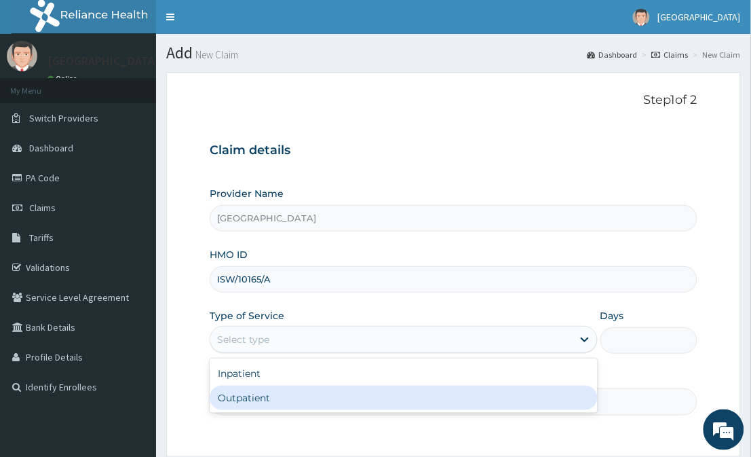
click at [462, 404] on div "Outpatient" at bounding box center [404, 398] width 388 height 24
type input "1"
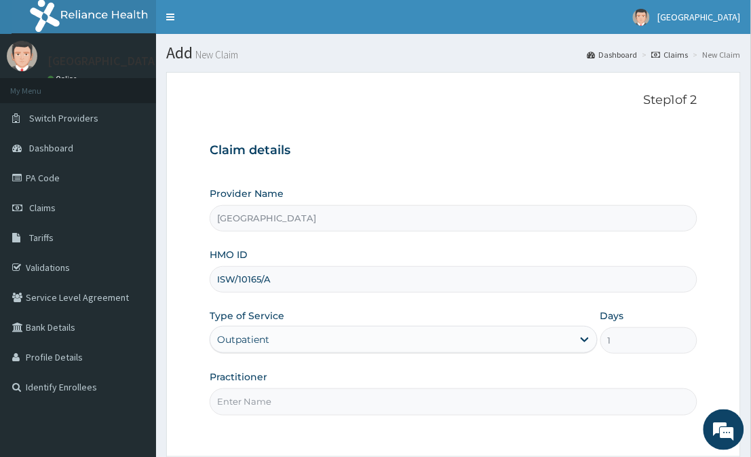
click at [462, 404] on input "Practitioner" at bounding box center [453, 401] width 487 height 26
type input "[PERSON_NAME]"
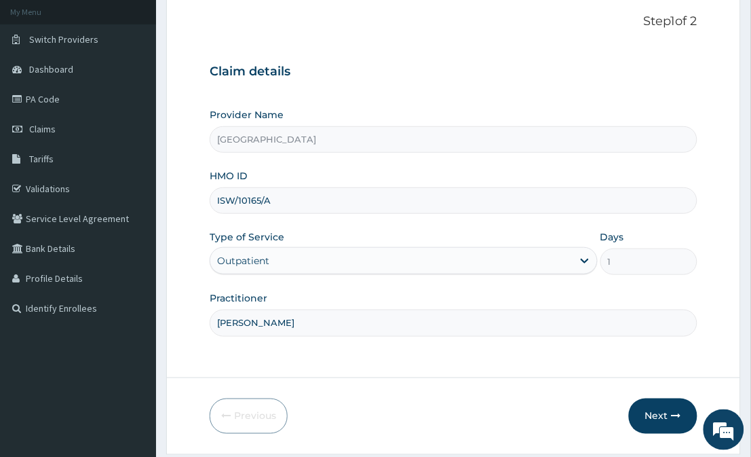
scroll to position [121, 0]
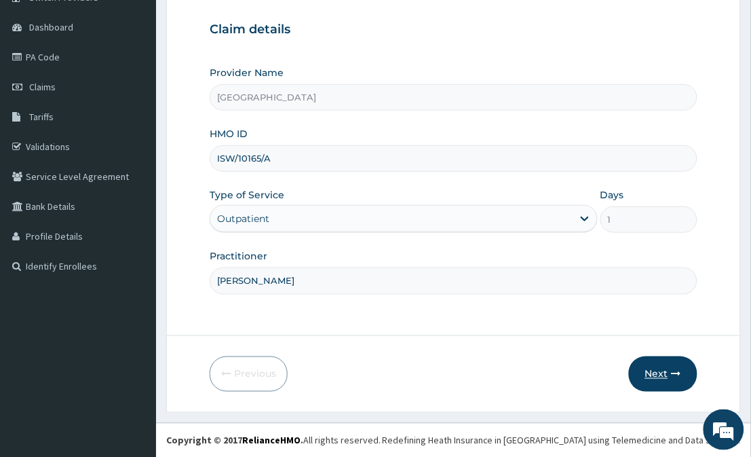
click at [675, 380] on button "Next" at bounding box center [663, 373] width 69 height 35
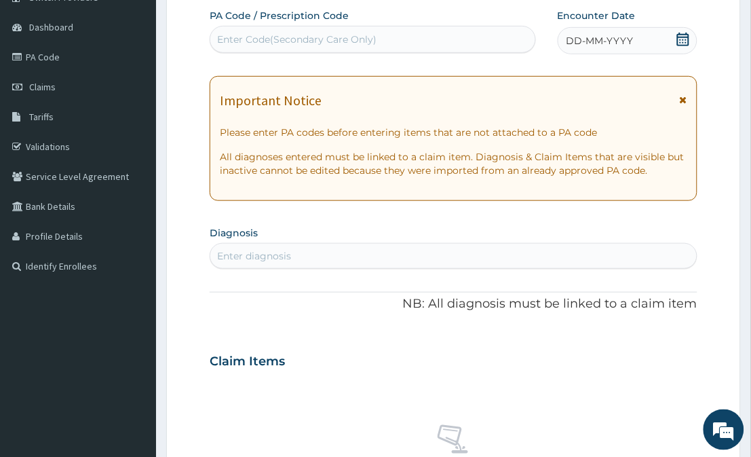
click at [680, 29] on div "DD-MM-YYYY" at bounding box center [628, 40] width 140 height 27
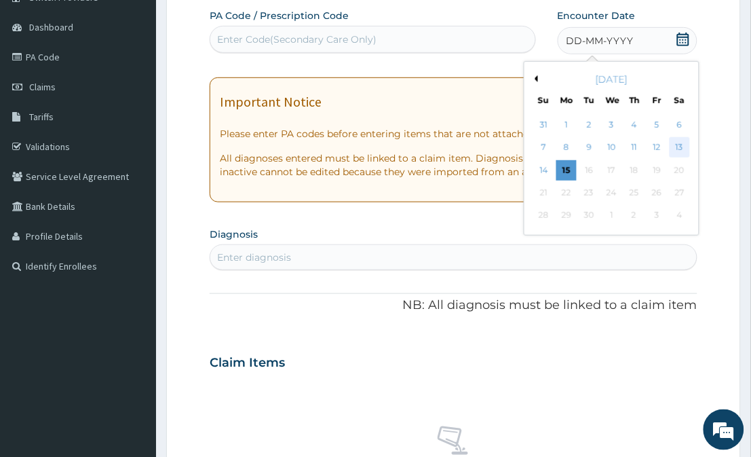
click at [680, 149] on div "13" at bounding box center [679, 148] width 20 height 20
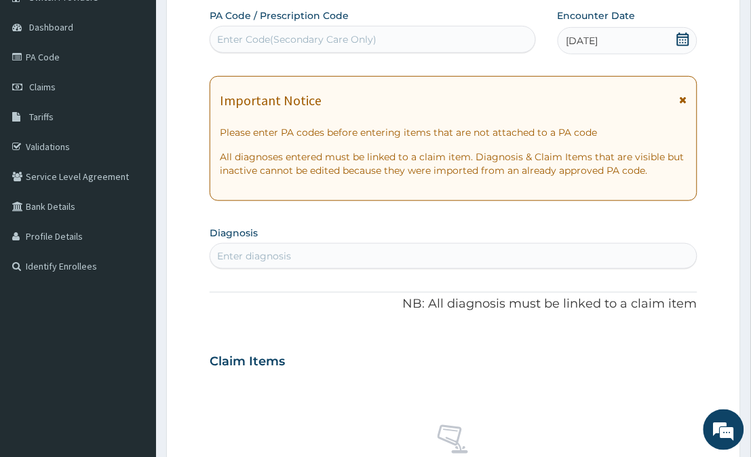
click at [595, 243] on div "Enter diagnosis" at bounding box center [453, 256] width 487 height 26
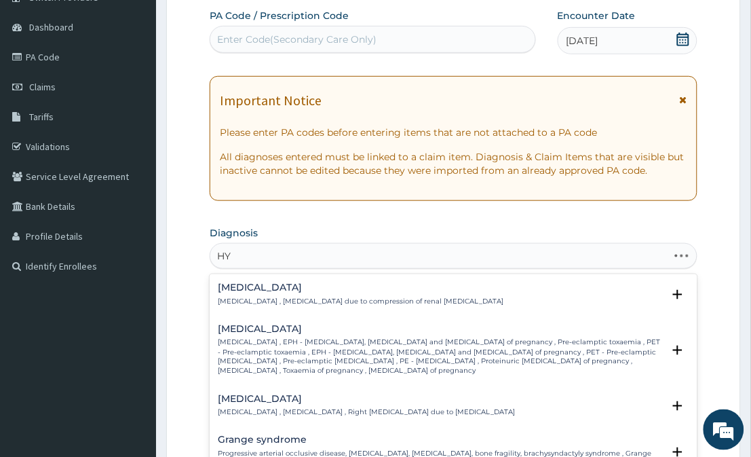
type input "H"
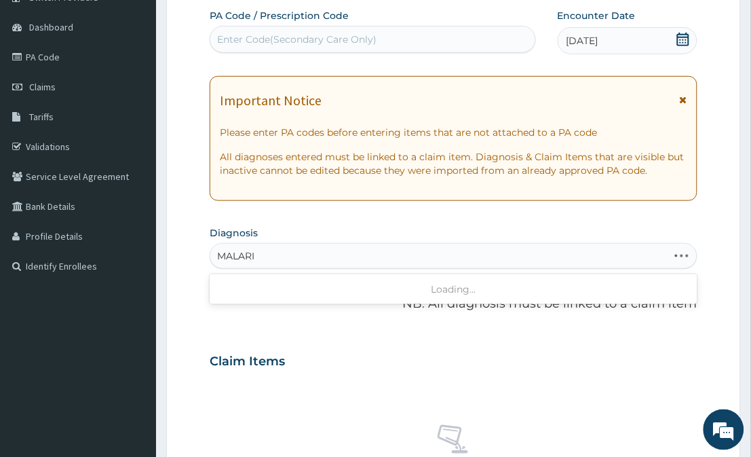
type input "[MEDICAL_DATA]"
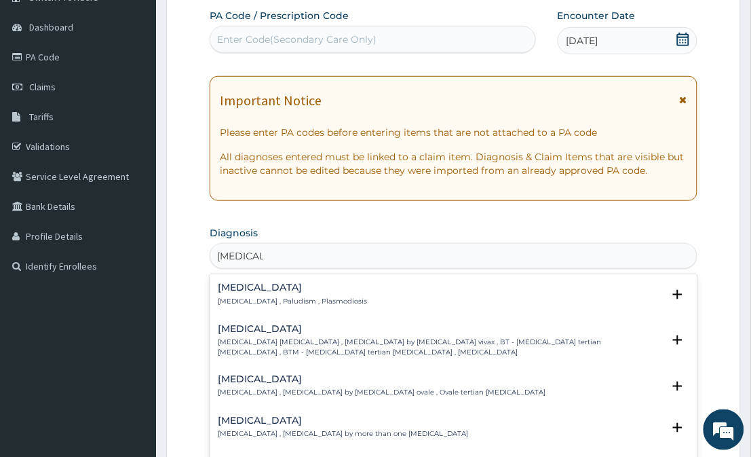
click at [265, 291] on h4 "[MEDICAL_DATA]" at bounding box center [292, 287] width 149 height 10
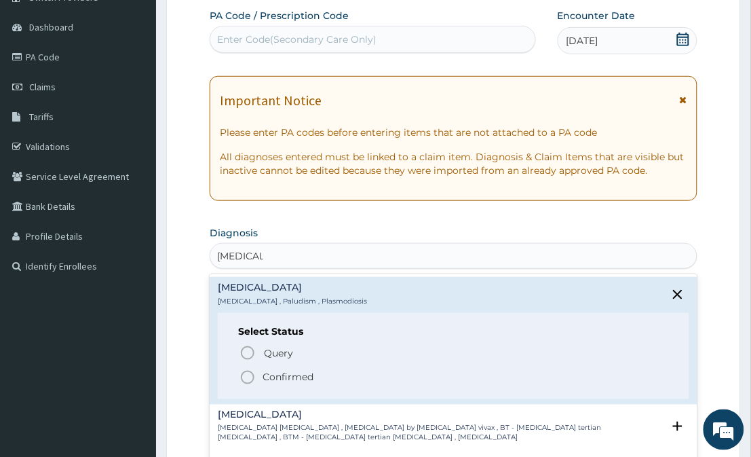
click at [249, 377] on icon "status option filled" at bounding box center [248, 377] width 16 height 16
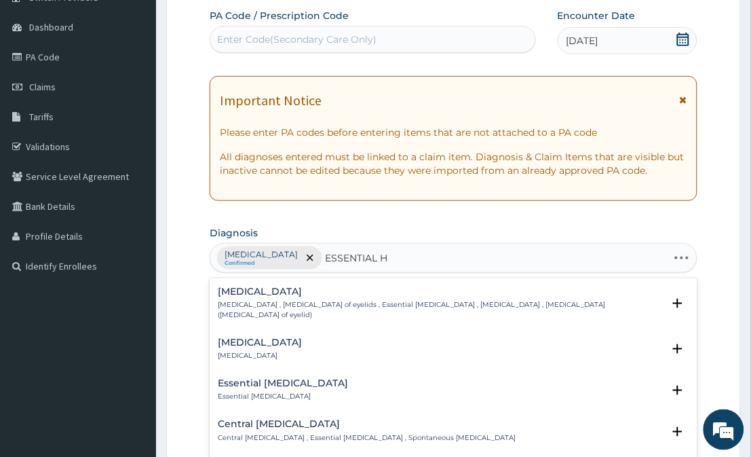
type input "ESSENTIAL HY"
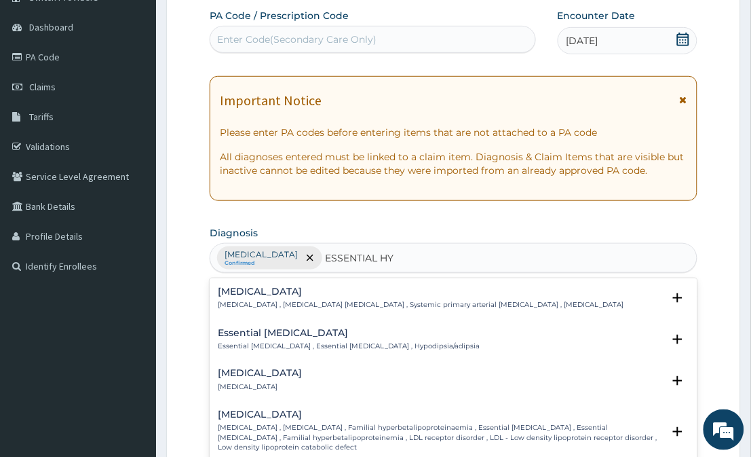
click at [292, 303] on p "[MEDICAL_DATA] , [MEDICAL_DATA] [MEDICAL_DATA] , Systemic primary arterial [MED…" at bounding box center [421, 305] width 406 height 10
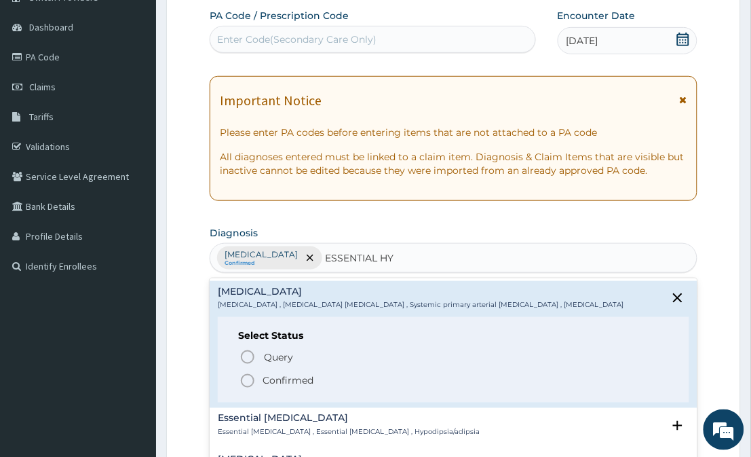
click at [248, 383] on icon "status option filled" at bounding box center [248, 381] width 16 height 16
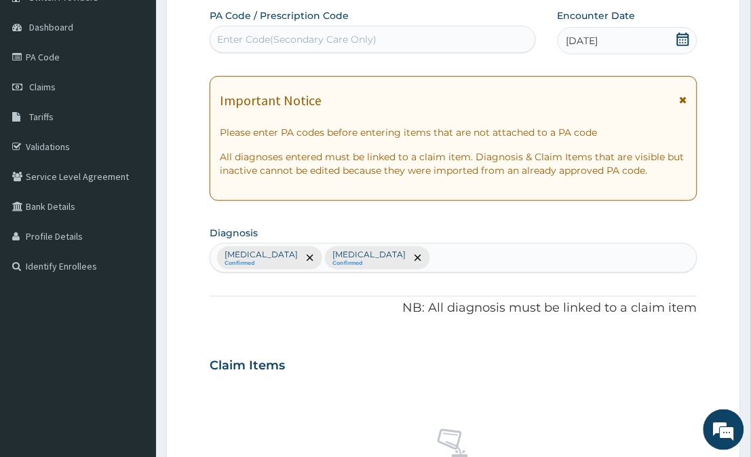
scroll to position [521, 0]
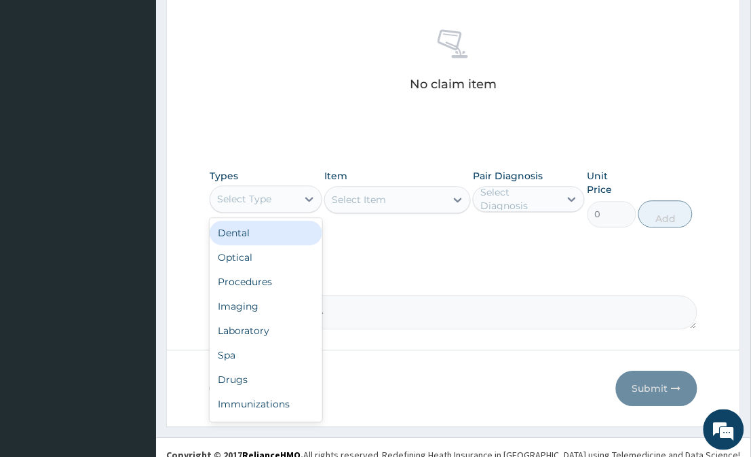
click at [282, 204] on div "Select Type" at bounding box center [253, 199] width 86 height 22
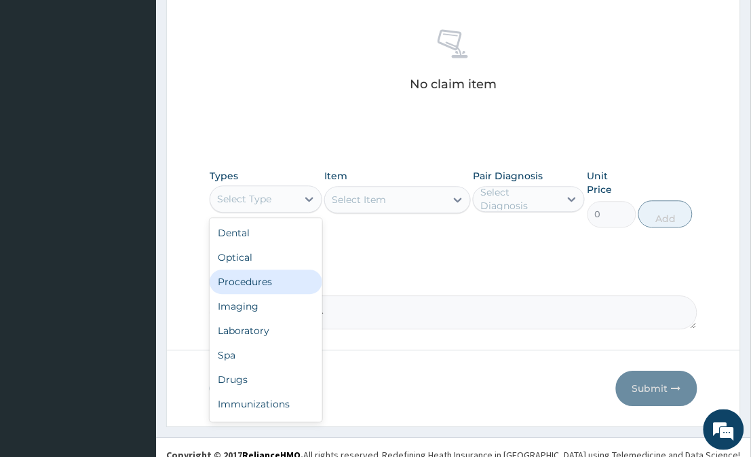
click at [253, 277] on div "Procedures" at bounding box center [266, 281] width 112 height 24
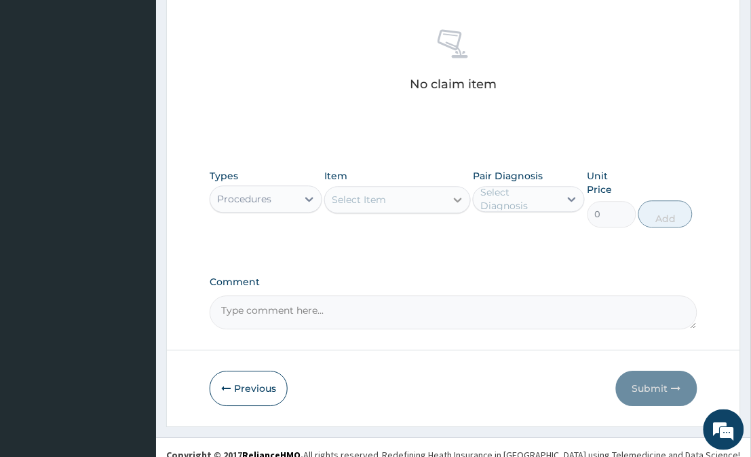
click at [459, 201] on icon at bounding box center [458, 200] width 14 height 14
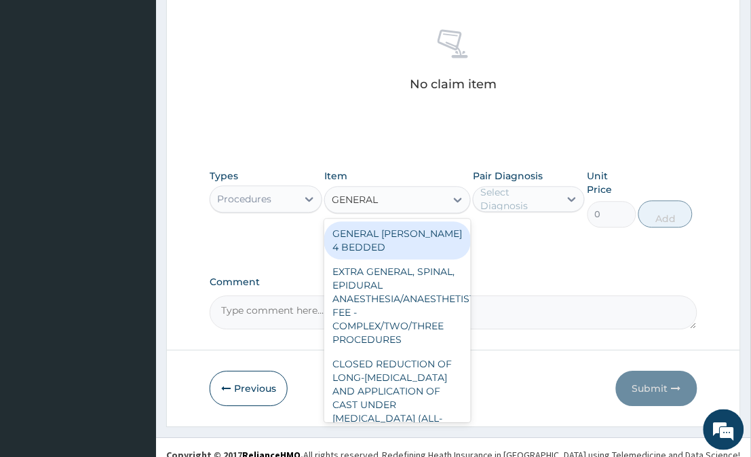
type input "GENERAL P"
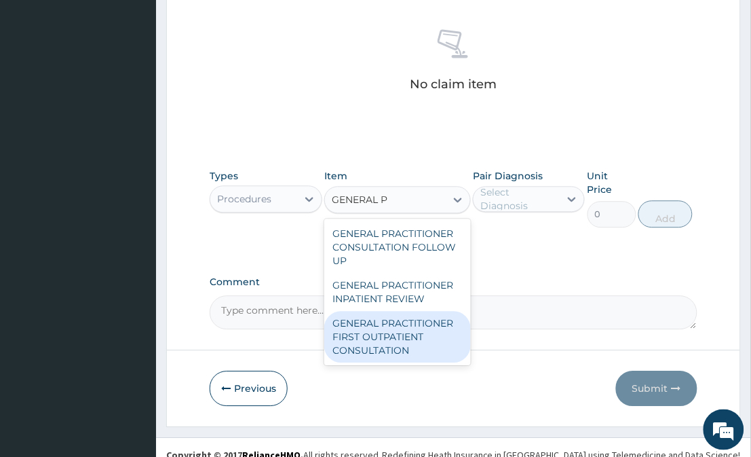
click at [405, 330] on div "GENERAL PRACTITIONER FIRST OUTPATIENT CONSULTATION" at bounding box center [397, 337] width 146 height 52
type input "3750"
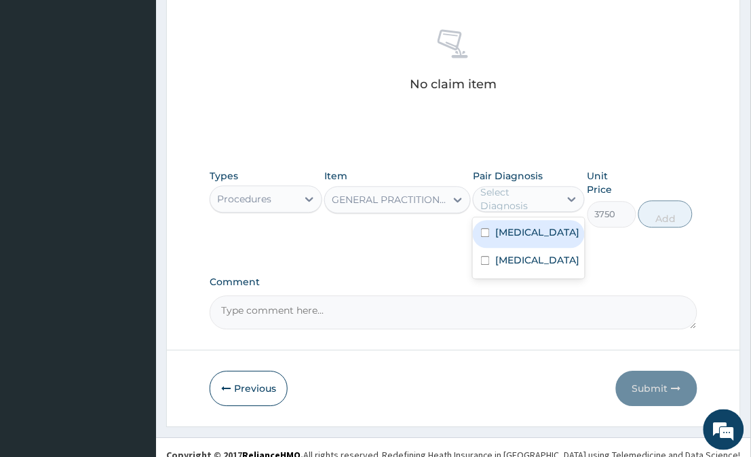
click at [546, 186] on div "Select Diagnosis" at bounding box center [529, 199] width 112 height 26
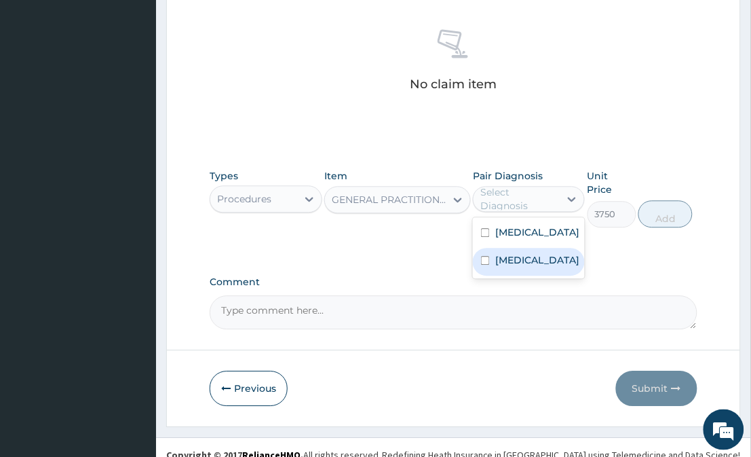
click at [546, 252] on div "[MEDICAL_DATA]" at bounding box center [529, 262] width 112 height 28
checkbox input "true"
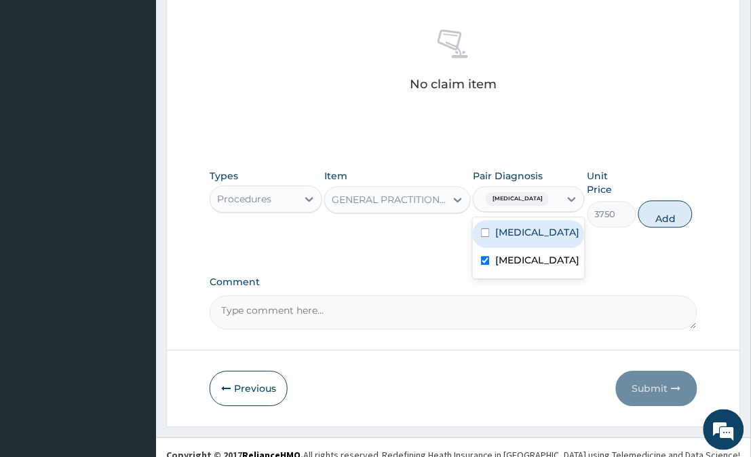
click at [546, 241] on div "Malaria" at bounding box center [529, 234] width 112 height 28
checkbox input "true"
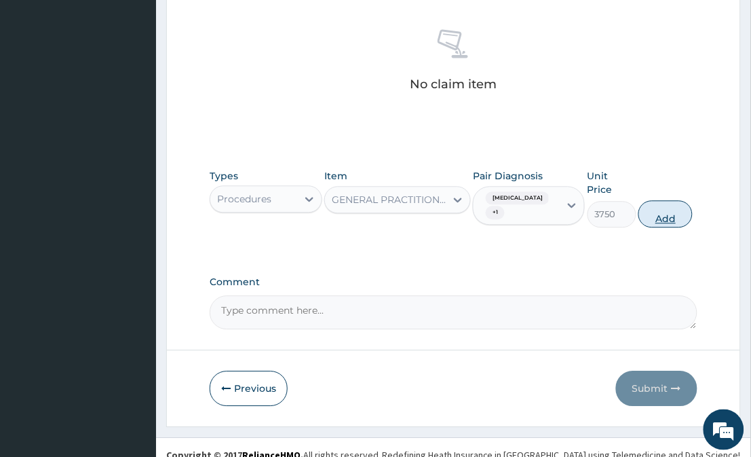
click at [652, 215] on button "Add" at bounding box center [666, 213] width 54 height 27
type input "0"
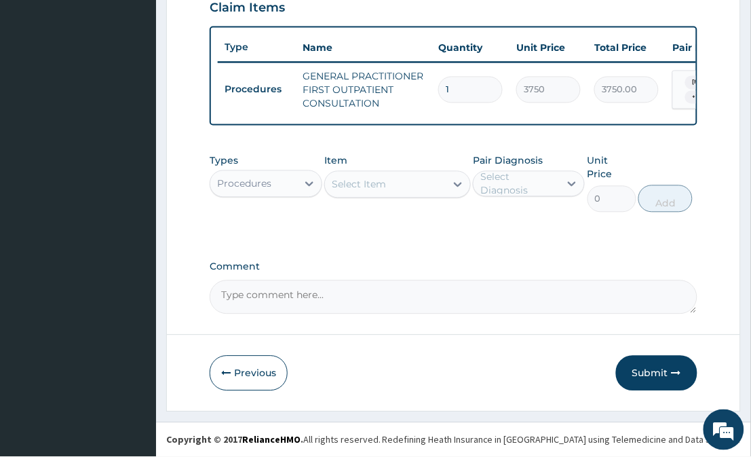
scroll to position [474, 0]
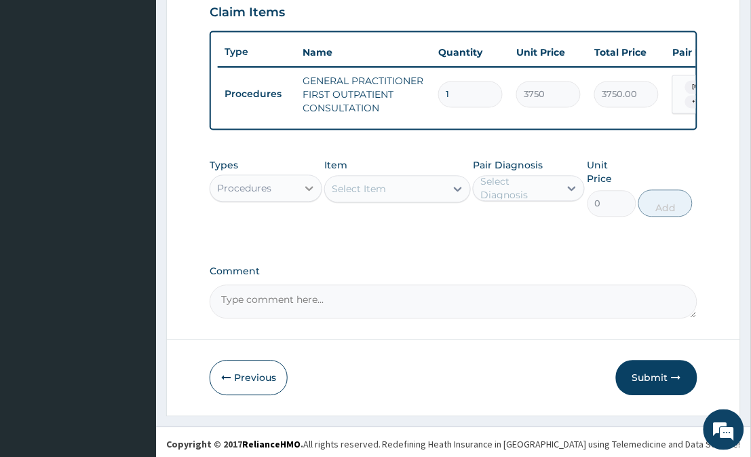
click at [301, 196] on div at bounding box center [309, 188] width 24 height 24
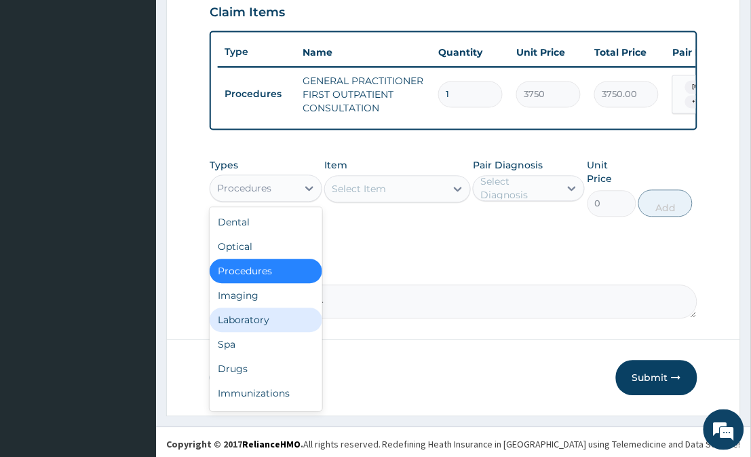
click at [275, 330] on div "Laboratory" at bounding box center [266, 320] width 112 height 24
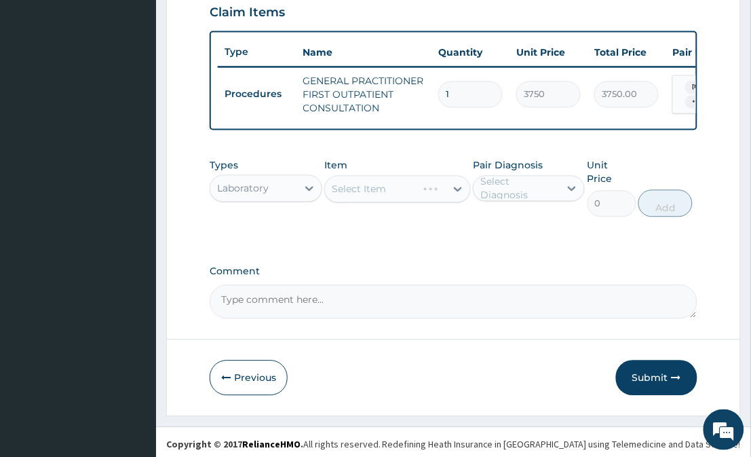
click at [446, 198] on div "Select Item" at bounding box center [397, 189] width 146 height 27
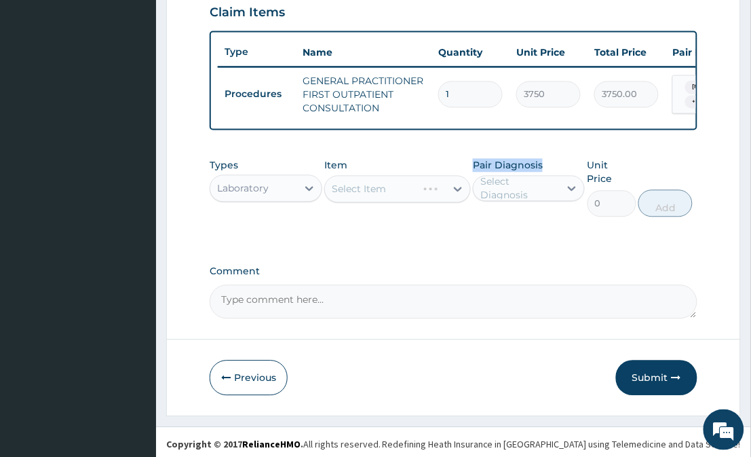
click at [446, 198] on div "Select Item" at bounding box center [397, 189] width 146 height 27
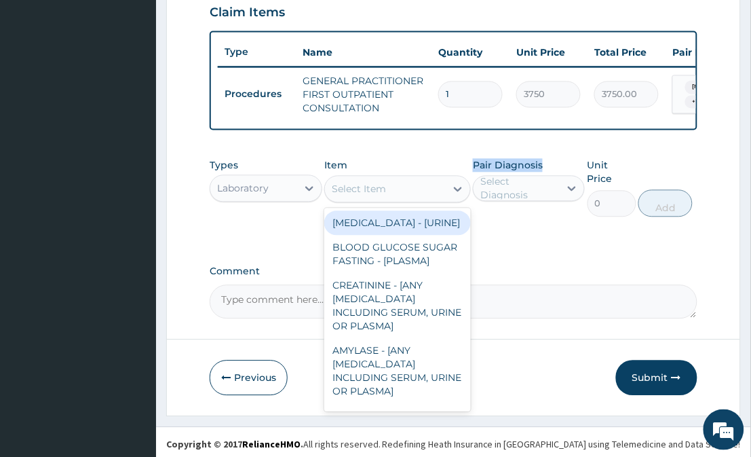
click at [446, 198] on div at bounding box center [458, 189] width 24 height 24
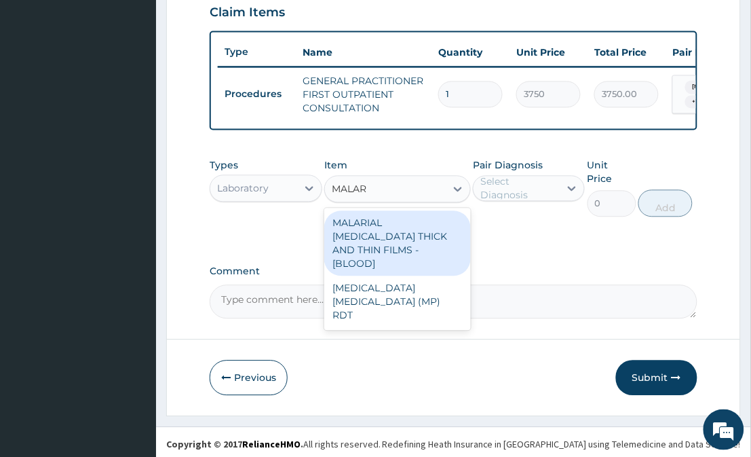
type input "MALARI"
click at [428, 240] on div "MALARIAL PARASITE THICK AND THIN FILMS - [BLOOD]" at bounding box center [397, 243] width 146 height 65
type input "2187.5"
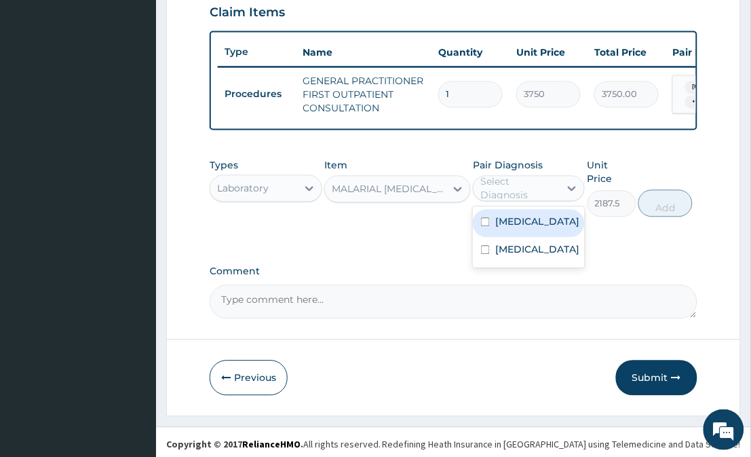
click at [529, 191] on div "Select Diagnosis" at bounding box center [520, 188] width 78 height 27
click at [530, 228] on label "Malaria" at bounding box center [538, 222] width 84 height 14
checkbox input "true"
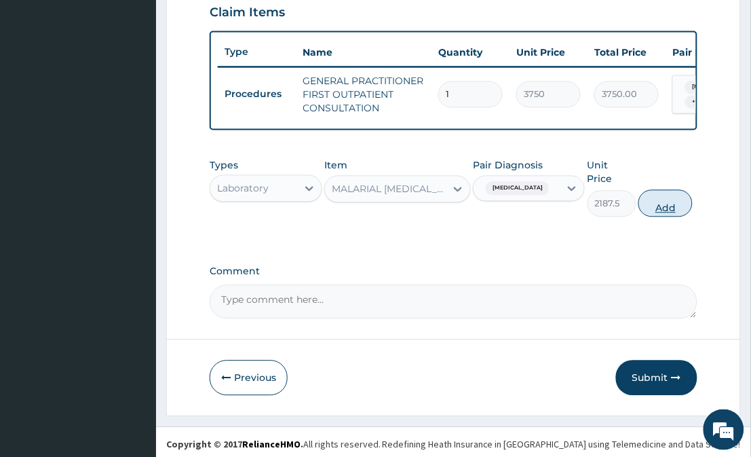
click at [670, 193] on button "Add" at bounding box center [666, 203] width 54 height 27
type input "0"
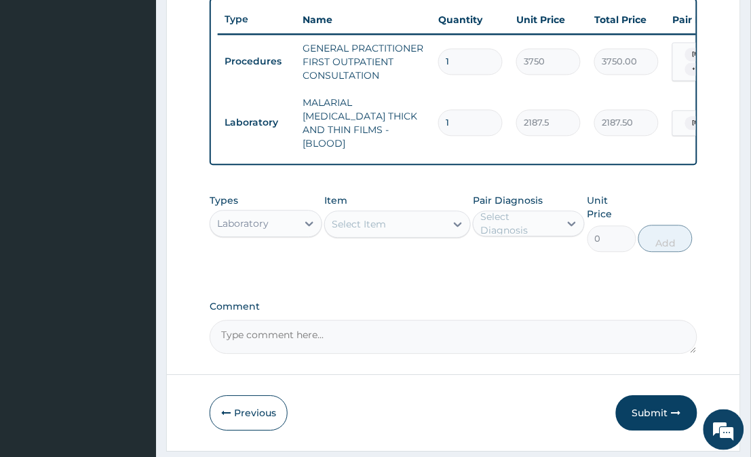
scroll to position [528, 0]
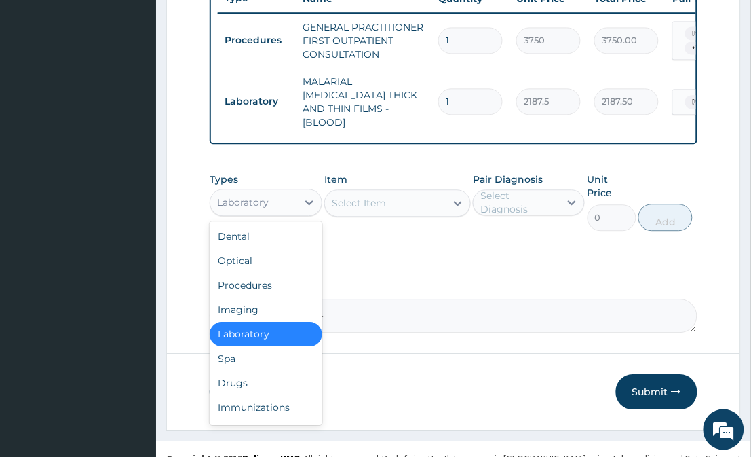
click at [295, 202] on div "Laboratory" at bounding box center [253, 202] width 86 height 22
click at [236, 374] on div "Drugs" at bounding box center [266, 383] width 112 height 24
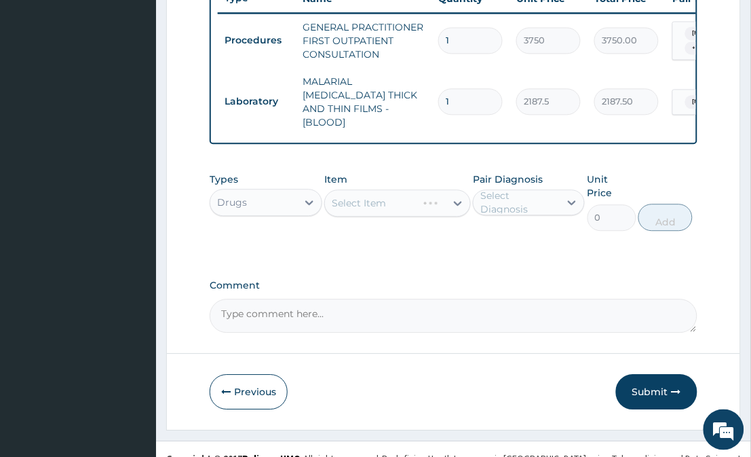
click at [445, 199] on div "Select Item" at bounding box center [397, 202] width 146 height 27
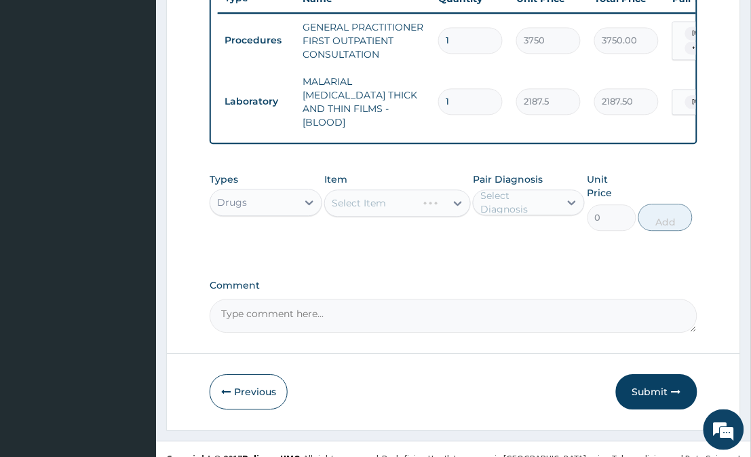
click at [445, 199] on div "Select Item" at bounding box center [397, 202] width 146 height 27
click at [445, 199] on div "Select Item" at bounding box center [385, 203] width 120 height 22
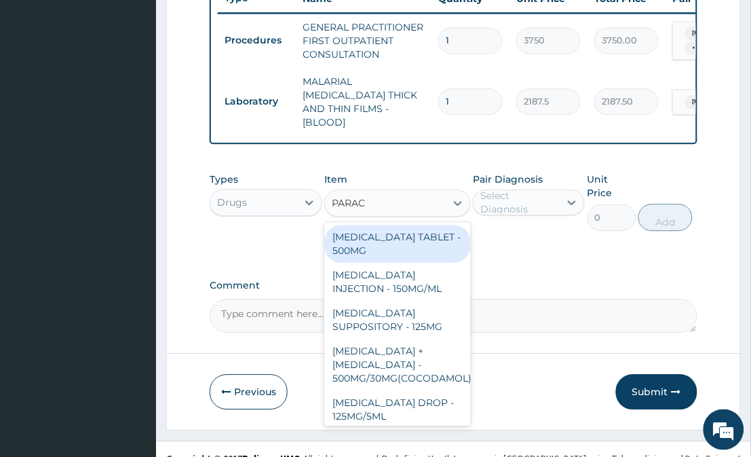
type input "PARACE"
click at [422, 245] on div "PARACETAMOL TABLET - 500MG" at bounding box center [397, 244] width 146 height 38
type input "33.599999999999994"
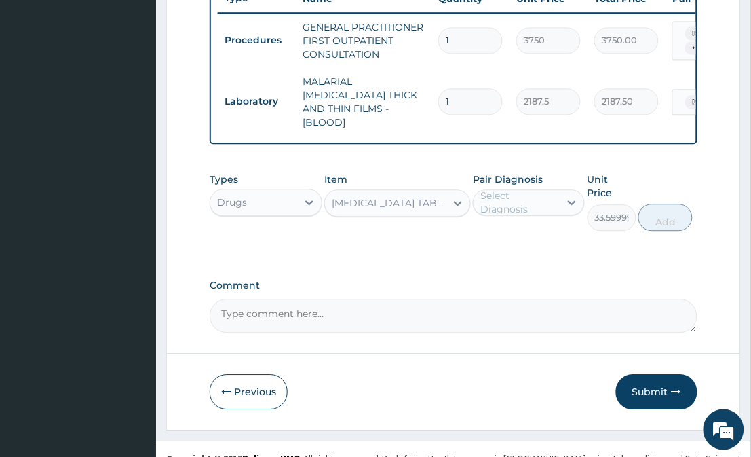
click at [545, 200] on div "Select Diagnosis" at bounding box center [520, 202] width 78 height 27
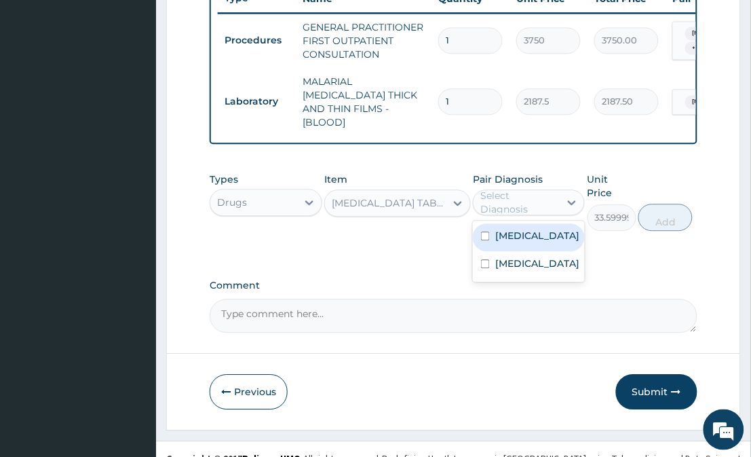
click at [545, 201] on div "Select Diagnosis" at bounding box center [520, 202] width 78 height 27
click at [544, 233] on div "Malaria" at bounding box center [529, 237] width 112 height 28
checkbox input "true"
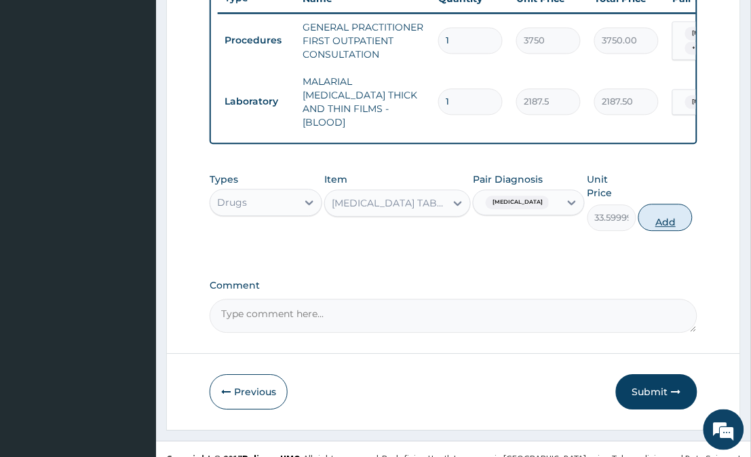
click at [652, 204] on button "Add" at bounding box center [666, 217] width 54 height 27
type input "0"
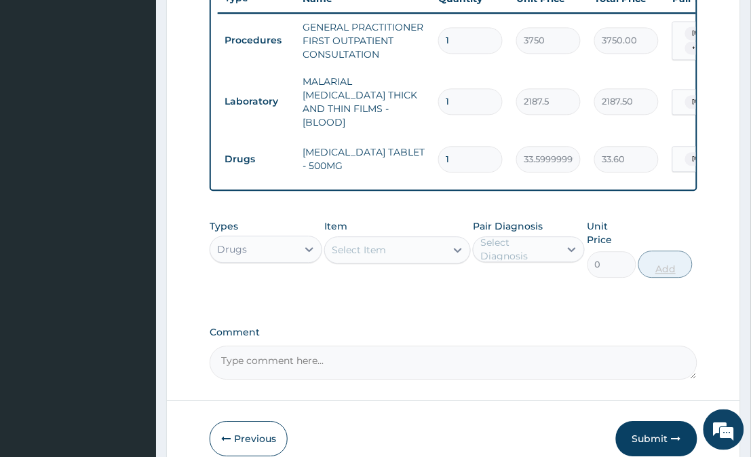
type input "0.00"
type input "3"
type input "100.80"
type input "30"
type input "1008.00"
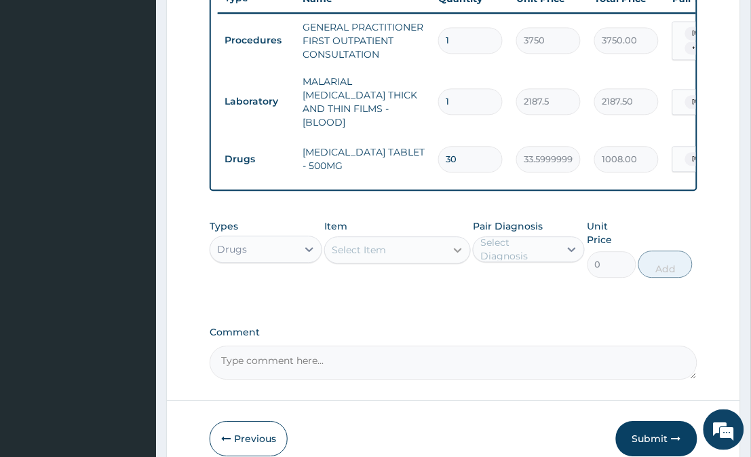
type input "30"
click at [450, 250] on div at bounding box center [458, 250] width 24 height 24
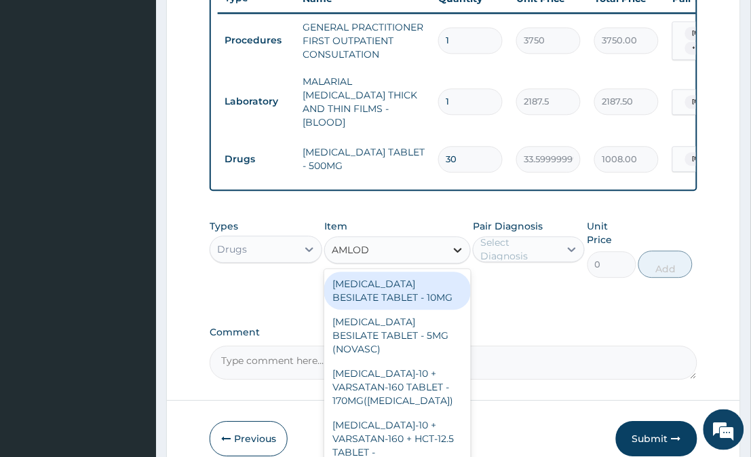
type input "AMLODI"
click at [403, 293] on div "AMLODIPINE BESILATE TABLET - 10MG" at bounding box center [397, 291] width 146 height 38
type input "112"
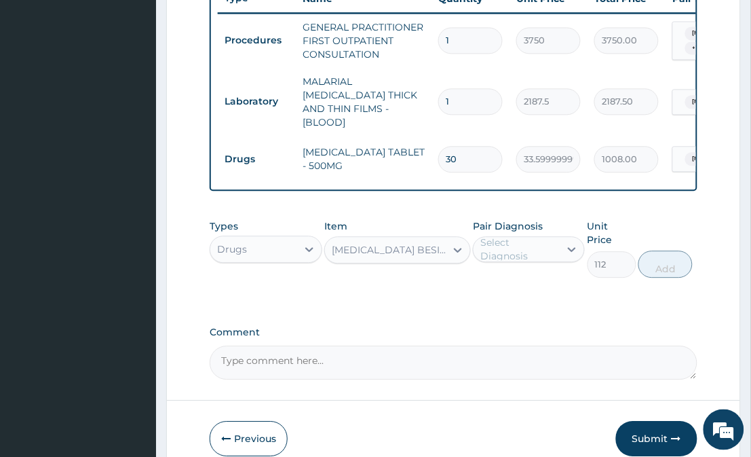
click at [499, 252] on div "Select Diagnosis" at bounding box center [520, 249] width 78 height 27
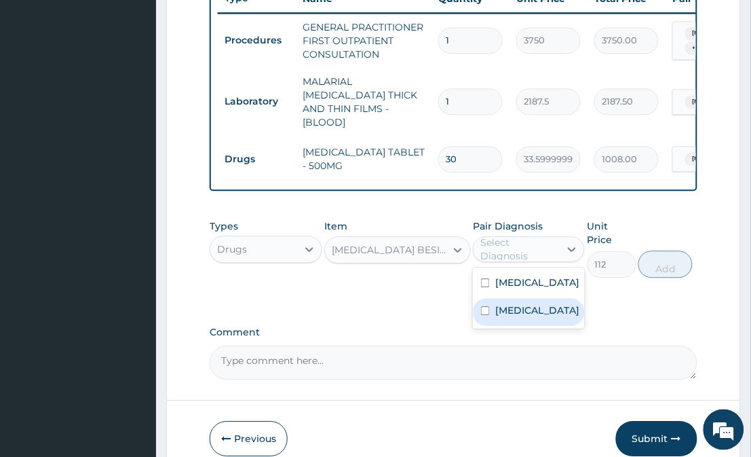
click at [504, 308] on label "Essential hypertension" at bounding box center [538, 310] width 84 height 14
checkbox input "true"
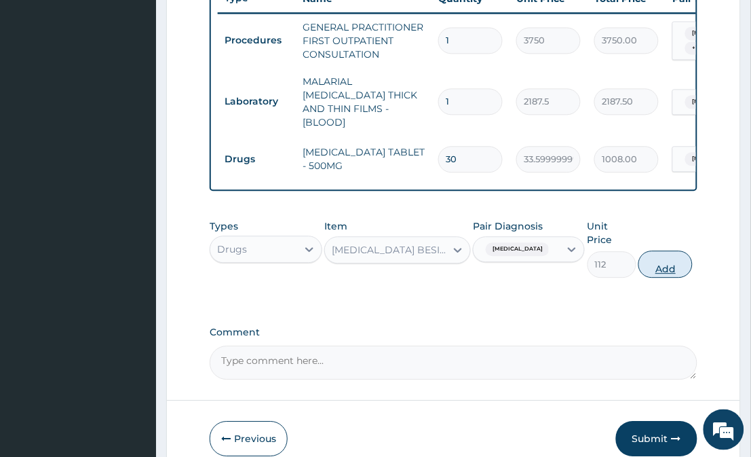
click at [672, 250] on button "Add" at bounding box center [666, 263] width 54 height 27
type input "0"
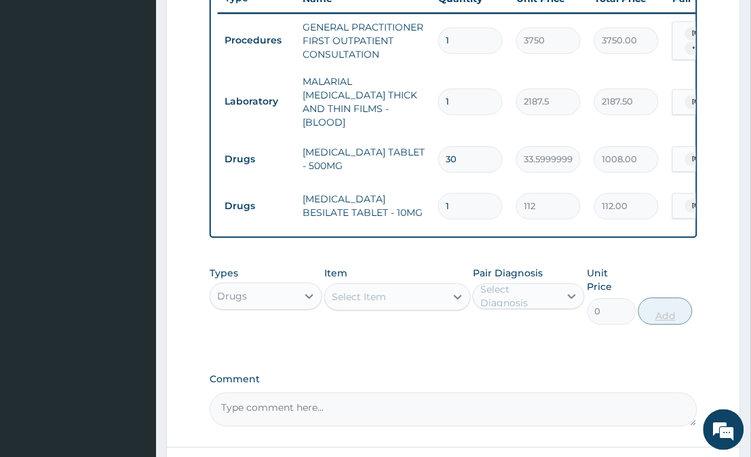
type input "0.00"
type input "3"
type input "336.00"
type input "30"
type input "3360.00"
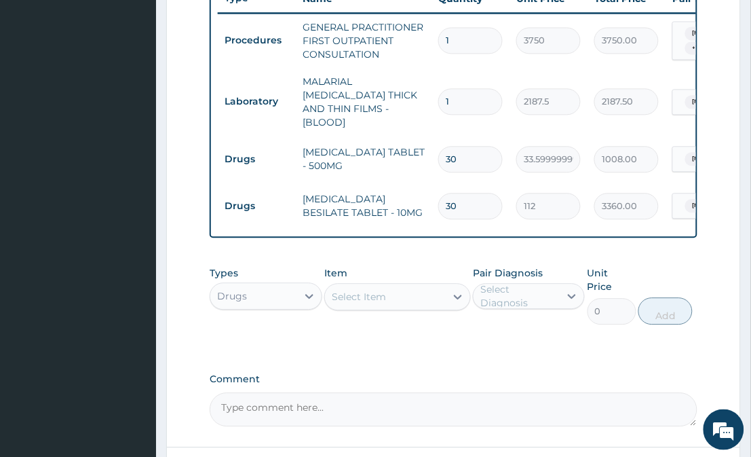
type input "30"
click at [412, 286] on div "Select Item" at bounding box center [385, 297] width 120 height 22
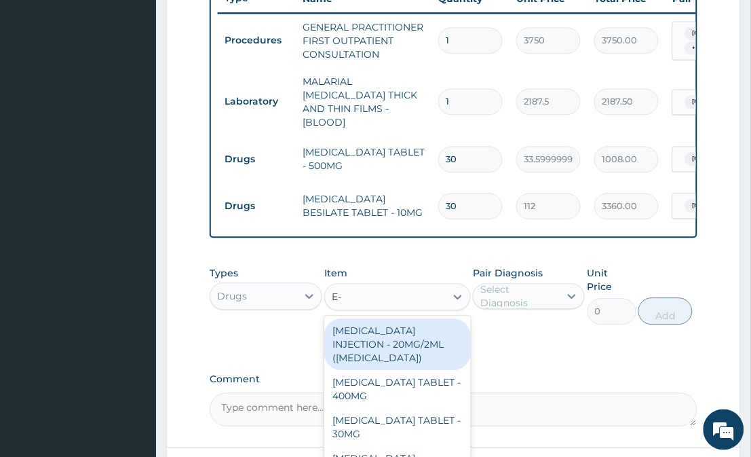
type input "E-M"
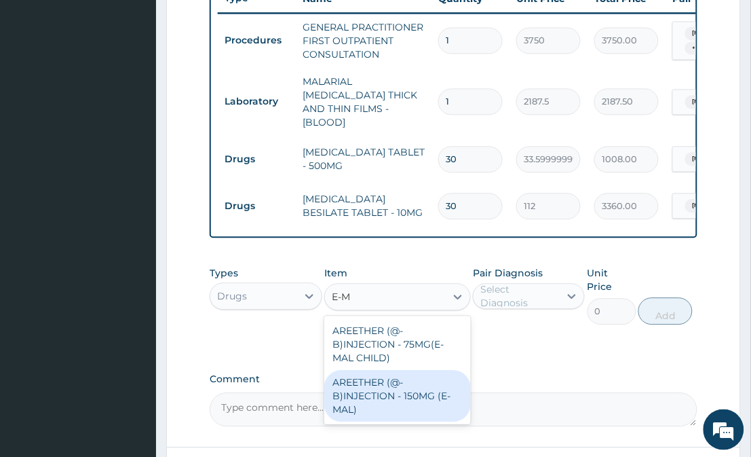
click at [416, 384] on div "AREETHER (@-B)INJECTION - 150MG (E-MAL)" at bounding box center [397, 396] width 146 height 52
type input "1680"
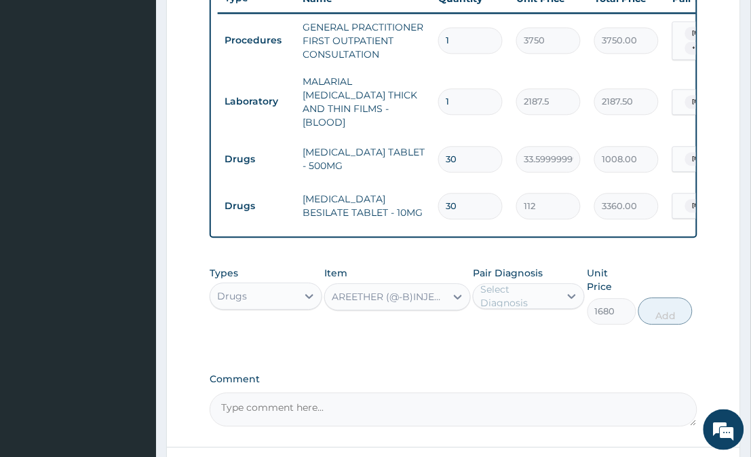
click at [416, 392] on textarea "Comment" at bounding box center [453, 409] width 487 height 34
click at [559, 291] on div "Select Diagnosis" at bounding box center [517, 296] width 86 height 22
click at [535, 329] on div "Malaria" at bounding box center [529, 331] width 112 height 28
checkbox input "true"
click at [650, 297] on button "Add" at bounding box center [666, 310] width 54 height 27
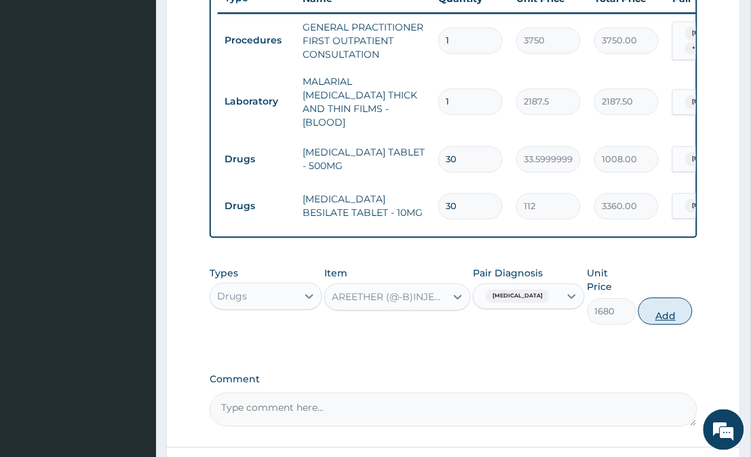
type input "0"
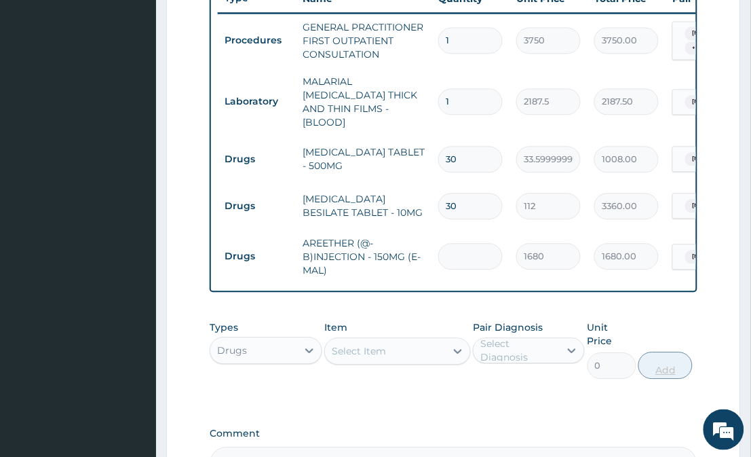
type input "0.00"
type input "3"
type input "5040.00"
type input "3"
click at [436, 341] on div "Select Item" at bounding box center [385, 351] width 120 height 22
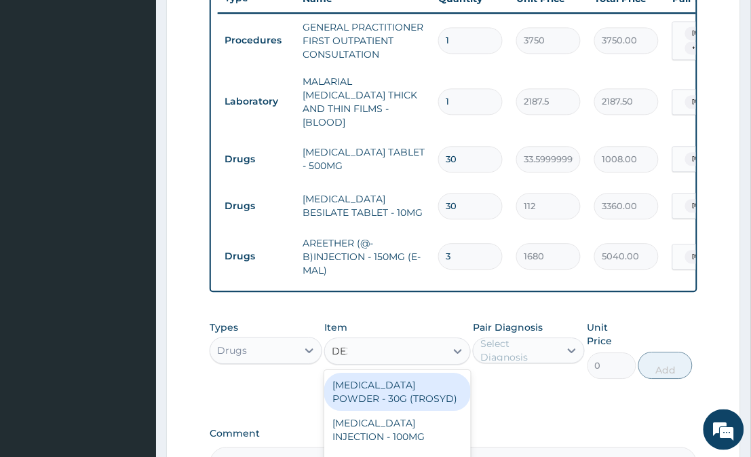
type input "DEXA"
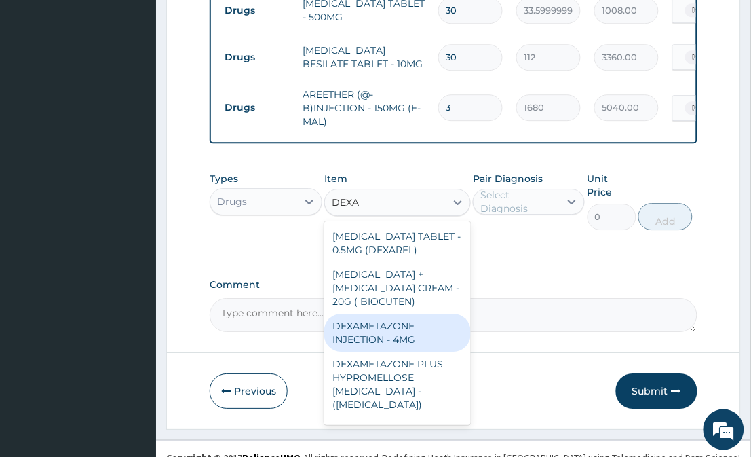
click at [420, 348] on div "DEXAMETAZONE INJECTION - 4MG" at bounding box center [397, 333] width 146 height 38
type input "280"
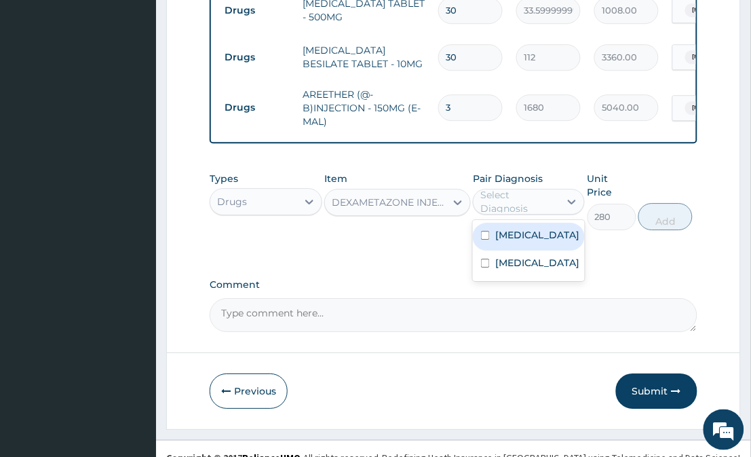
click at [545, 206] on div "Select Diagnosis" at bounding box center [520, 201] width 78 height 27
click at [552, 239] on div "Malaria" at bounding box center [529, 237] width 112 height 28
checkbox input "true"
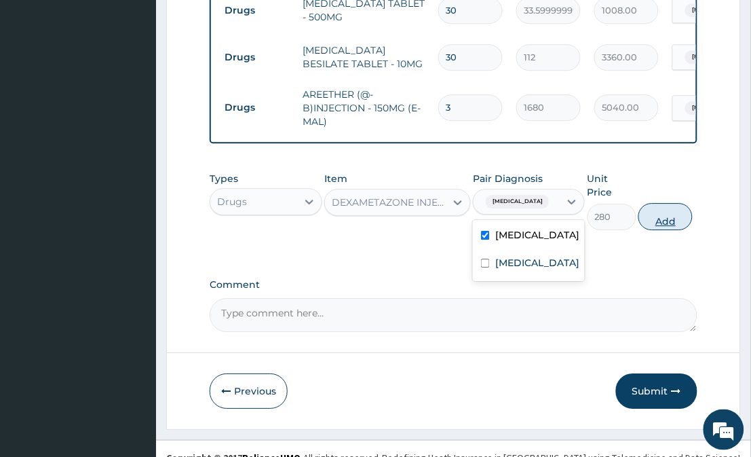
click at [673, 204] on button "Add" at bounding box center [666, 216] width 54 height 27
type input "0"
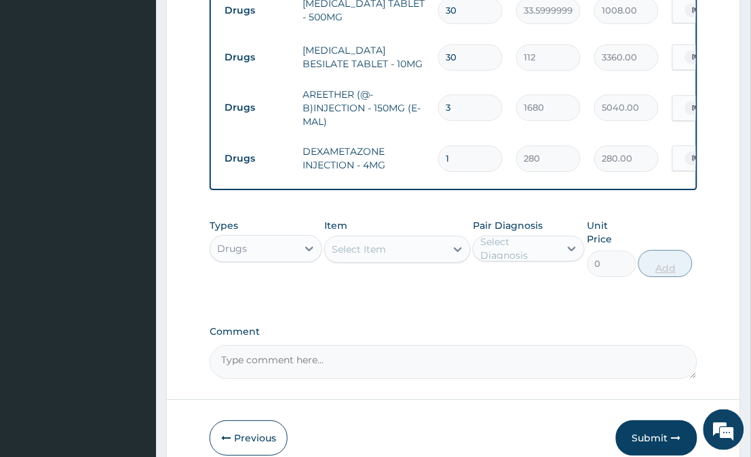
type input "0.00"
type input "3"
type input "840.00"
type input "3"
click at [667, 424] on button "Submit" at bounding box center [656, 437] width 81 height 35
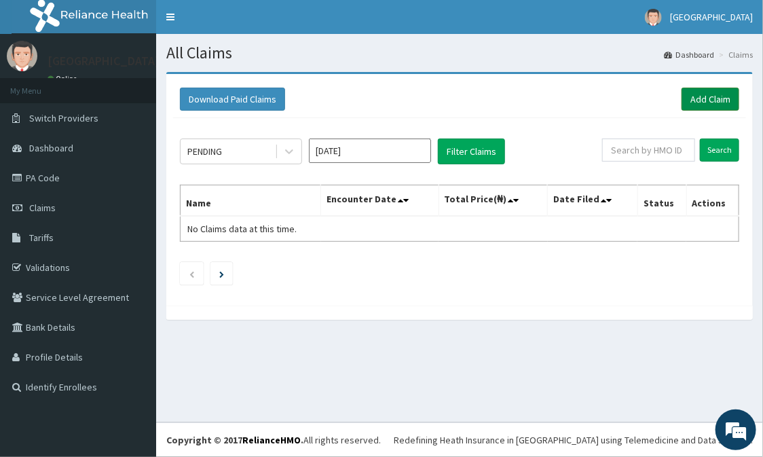
click at [699, 100] on link "Add Claim" at bounding box center [711, 99] width 58 height 23
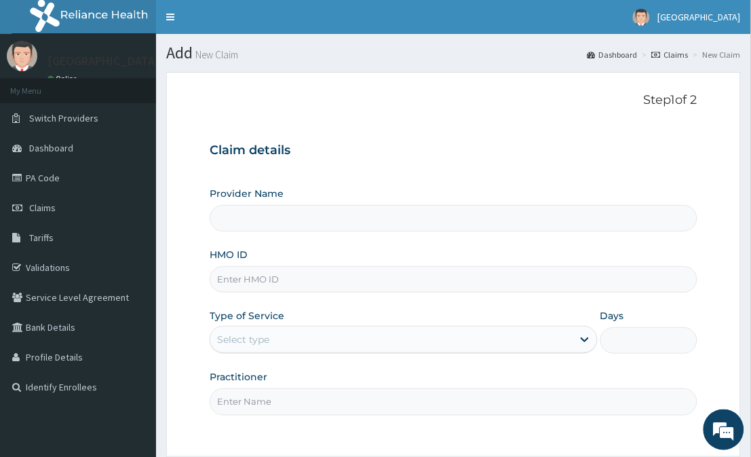
type input "[GEOGRAPHIC_DATA]"
click at [423, 281] on input "HMO ID" at bounding box center [453, 279] width 487 height 26
type input "B"
type input "GST/10022/A"
click at [361, 345] on div "Select type" at bounding box center [391, 340] width 362 height 22
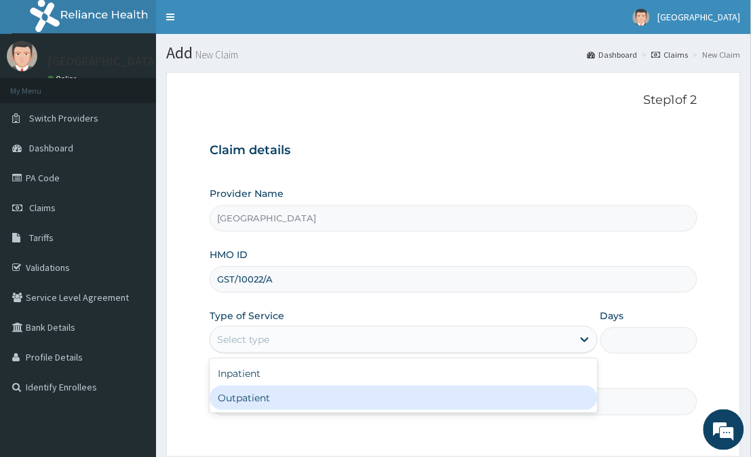
click at [354, 401] on div "Outpatient" at bounding box center [404, 398] width 388 height 24
type input "1"
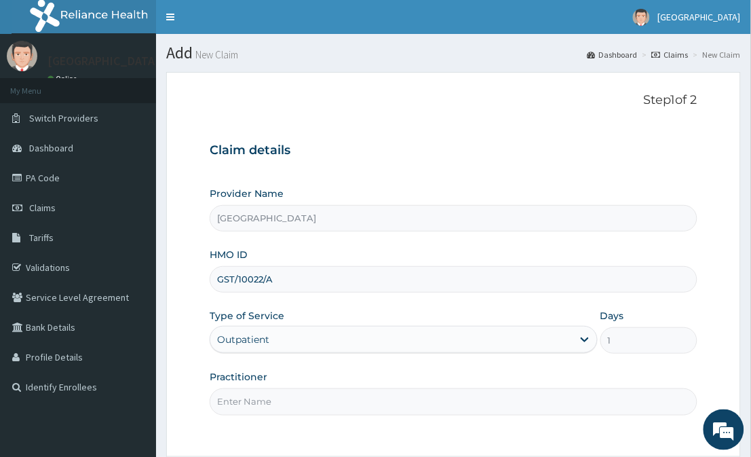
click at [354, 401] on input "Practitioner" at bounding box center [453, 401] width 487 height 26
drag, startPoint x: 354, startPoint y: 401, endPoint x: 320, endPoint y: 255, distance: 149.2
click at [320, 255] on div "Provider Name Broadland Hospital HMO ID GST/10022/A Type of Service Outpatient …" at bounding box center [453, 301] width 487 height 228
type input "Dr Adetayo"
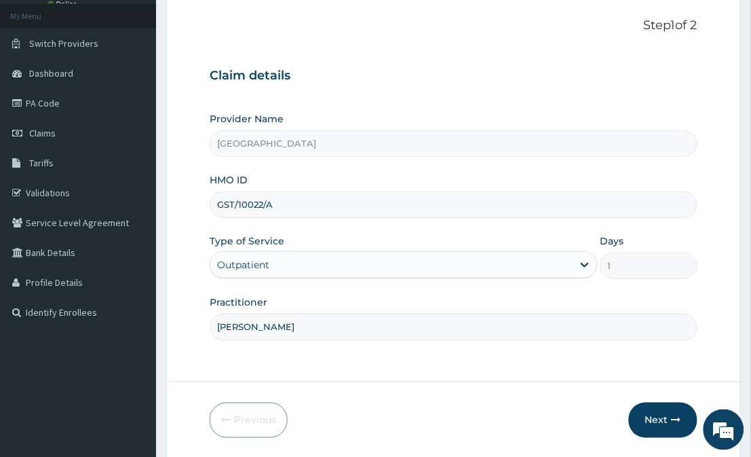
scroll to position [121, 0]
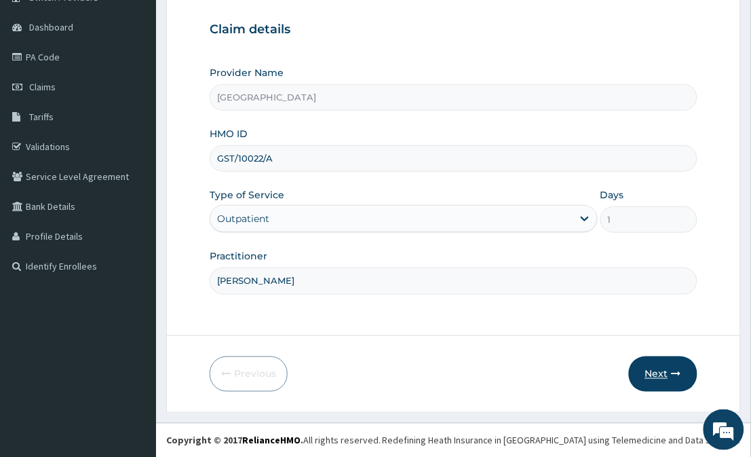
click at [669, 377] on button "Next" at bounding box center [663, 373] width 69 height 35
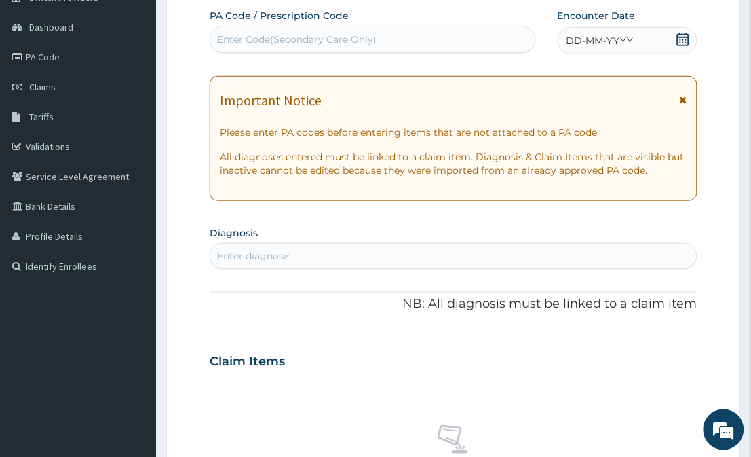
click at [683, 33] on icon at bounding box center [684, 40] width 14 height 14
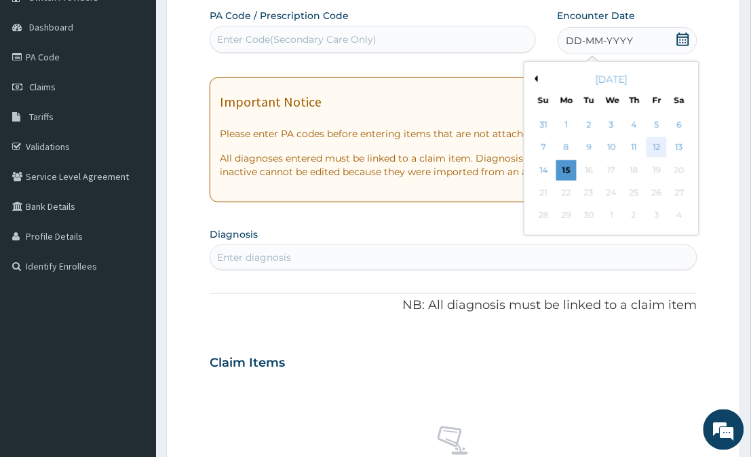
click at [658, 141] on div "12" at bounding box center [657, 148] width 20 height 20
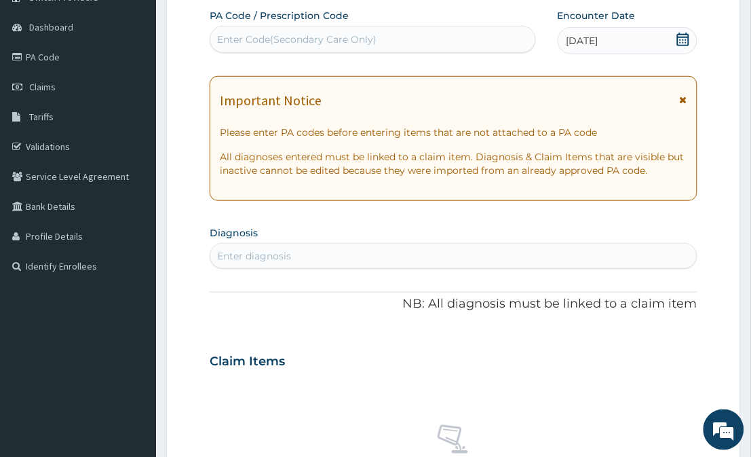
click at [603, 263] on div "Enter diagnosis" at bounding box center [453, 256] width 486 height 22
type input "M"
type input "UPPER RESPI"
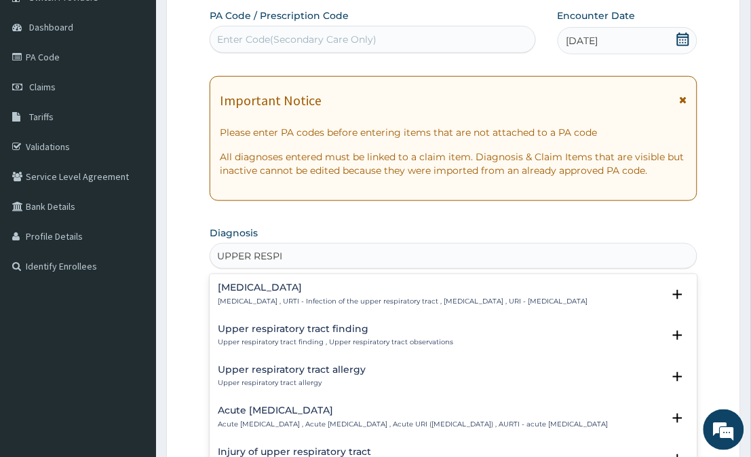
click at [258, 303] on p "Upper respiratory infection , URTI - Infection of the upper respiratory tract ,…" at bounding box center [403, 302] width 370 height 10
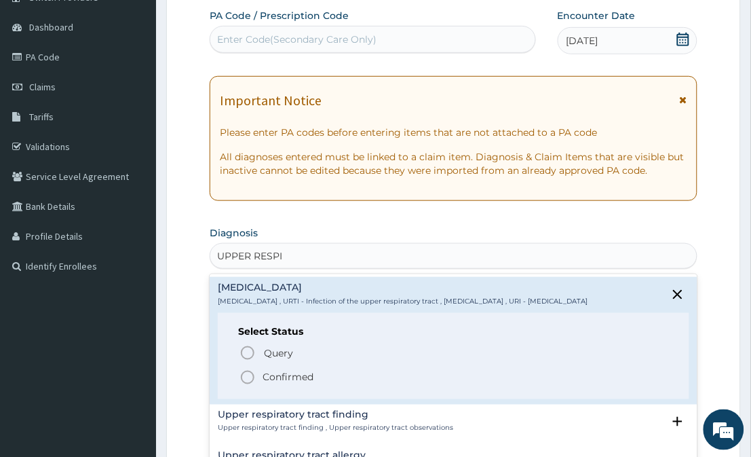
click at [248, 384] on icon "status option filled" at bounding box center [248, 377] width 16 height 16
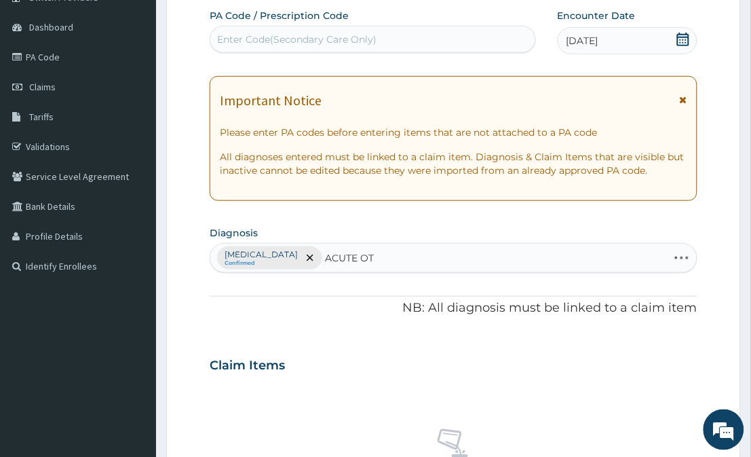
type input "ACUTE OTI"
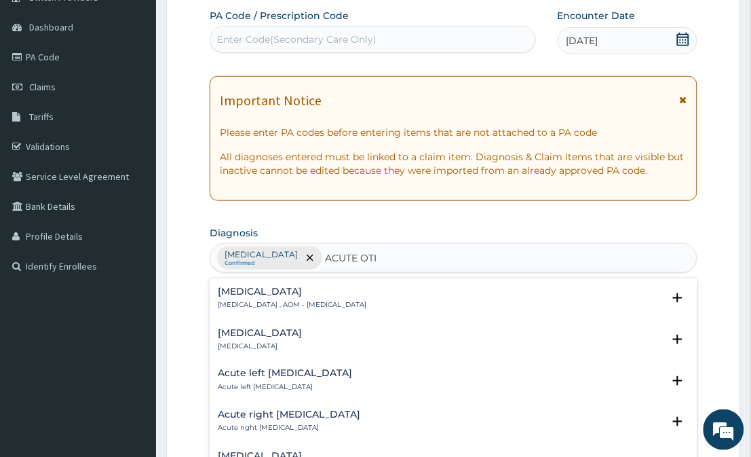
click at [248, 301] on p "Acute otitis media , AOM - Acute otitis media" at bounding box center [292, 305] width 149 height 10
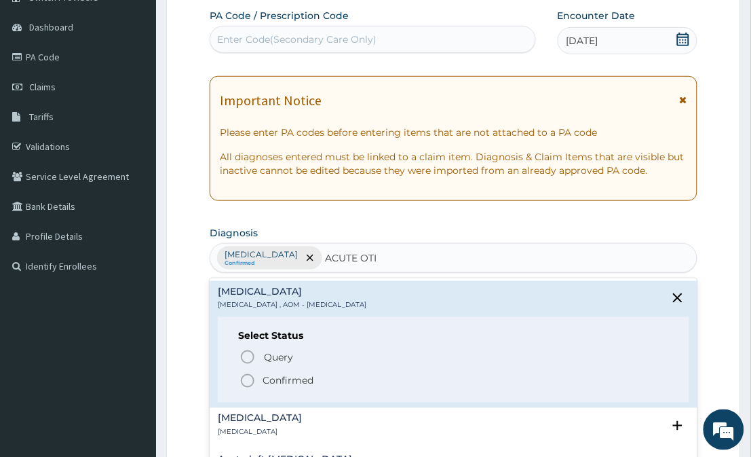
click at [246, 380] on icon "status option filled" at bounding box center [248, 381] width 16 height 16
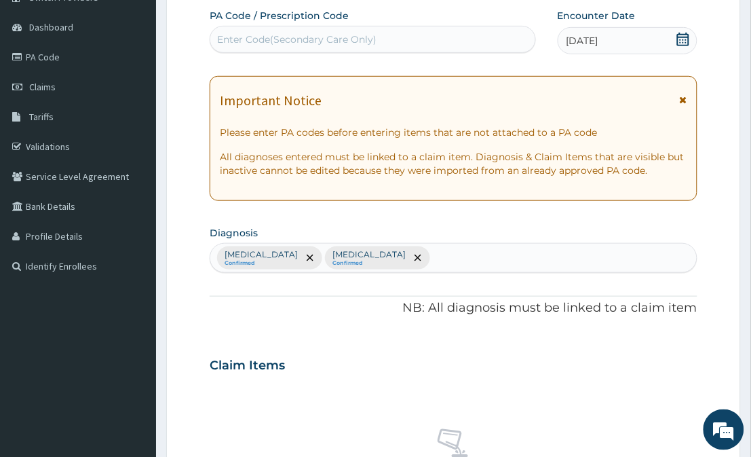
scroll to position [521, 0]
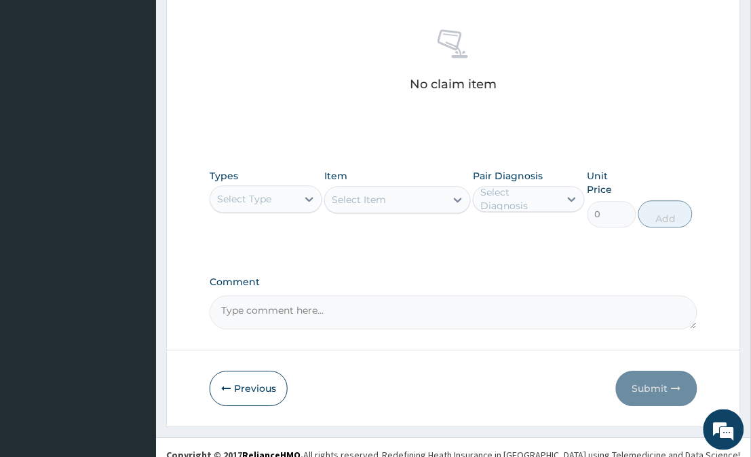
click at [288, 204] on div "Select Type" at bounding box center [253, 199] width 86 height 22
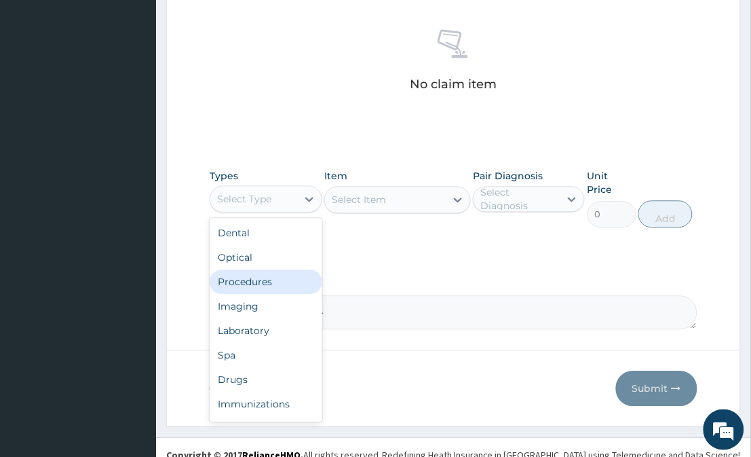
click at [276, 276] on div "Procedures" at bounding box center [266, 281] width 112 height 24
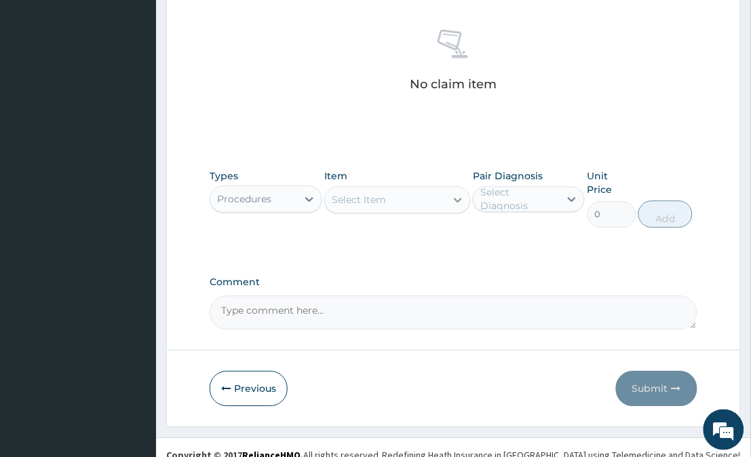
click at [458, 194] on icon at bounding box center [458, 200] width 14 height 14
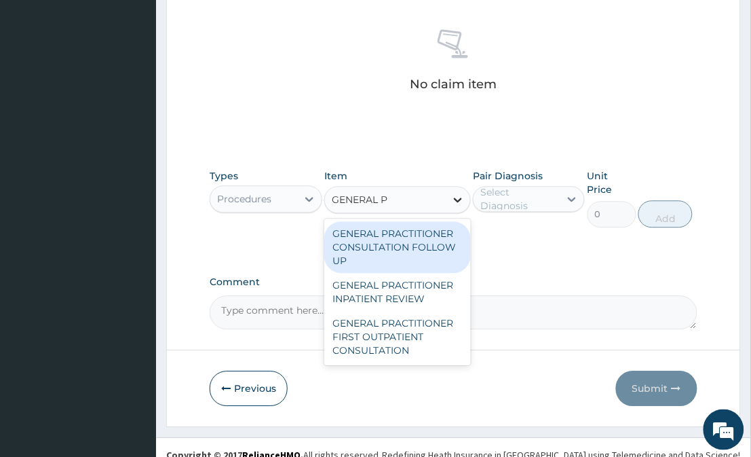
type input "GENERAL PR"
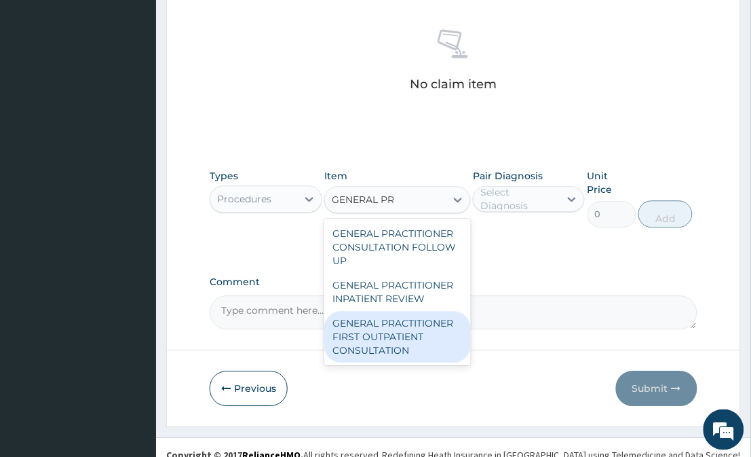
click at [411, 327] on div "GENERAL PRACTITIONER FIRST OUTPATIENT CONSULTATION" at bounding box center [397, 337] width 146 height 52
type input "3750"
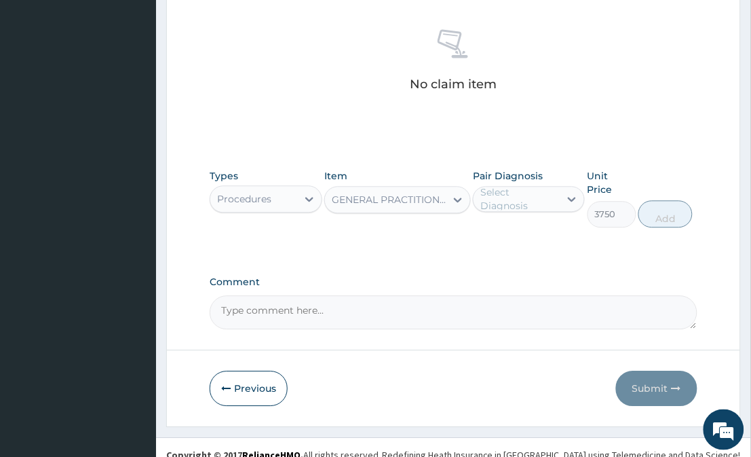
click at [532, 204] on div "Select Diagnosis" at bounding box center [520, 198] width 78 height 27
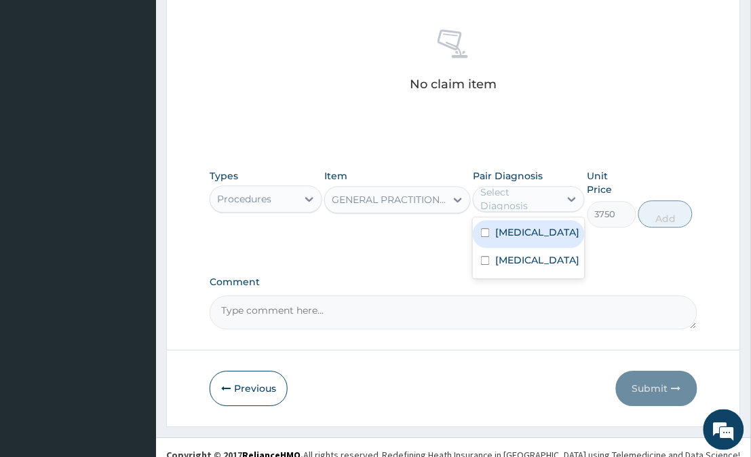
click at [537, 236] on label "Upper respiratory infection" at bounding box center [538, 232] width 84 height 14
checkbox input "true"
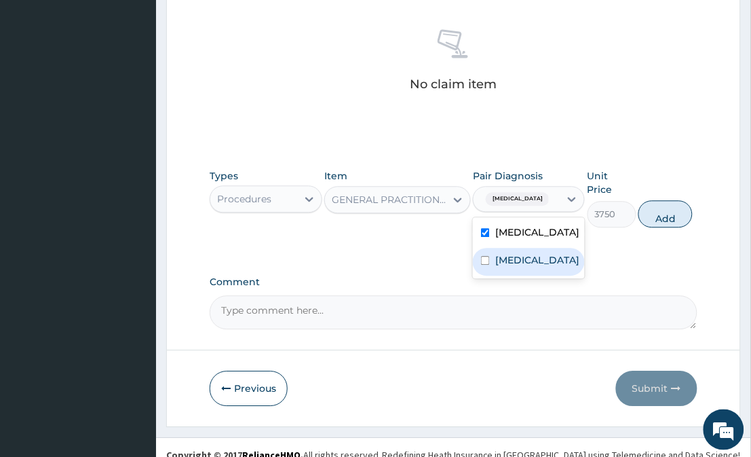
drag, startPoint x: 537, startPoint y: 236, endPoint x: 525, endPoint y: 289, distance: 54.3
click at [525, 278] on div "Upper respiratory infection Acute otitis media" at bounding box center [529, 247] width 112 height 61
click at [525, 267] on label "Acute otitis media" at bounding box center [538, 260] width 84 height 14
checkbox input "true"
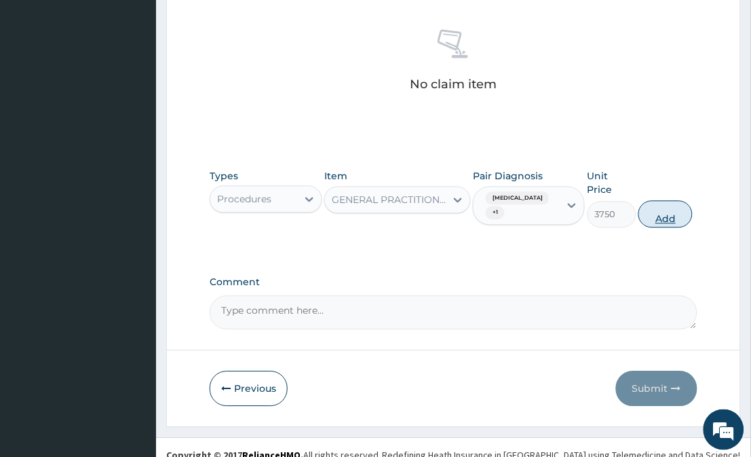
click at [664, 212] on button "Add" at bounding box center [666, 213] width 54 height 27
type input "0"
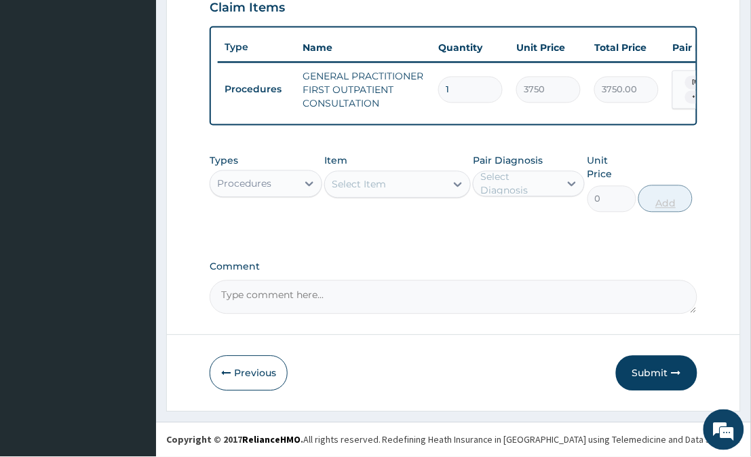
scroll to position [474, 0]
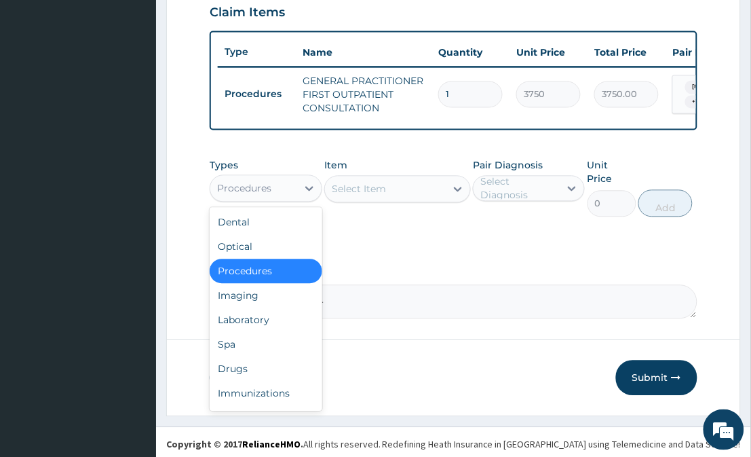
click at [238, 200] on div "Procedures" at bounding box center [253, 189] width 86 height 22
click at [259, 333] on div "Laboratory" at bounding box center [266, 320] width 112 height 24
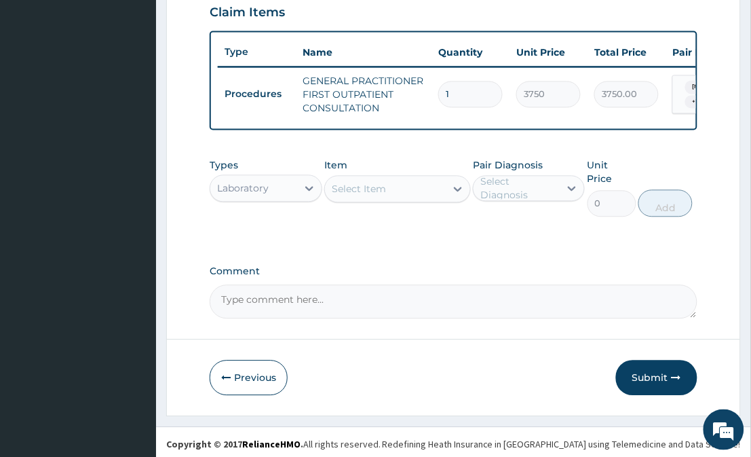
click at [441, 198] on div "Select Item" at bounding box center [385, 190] width 120 height 22
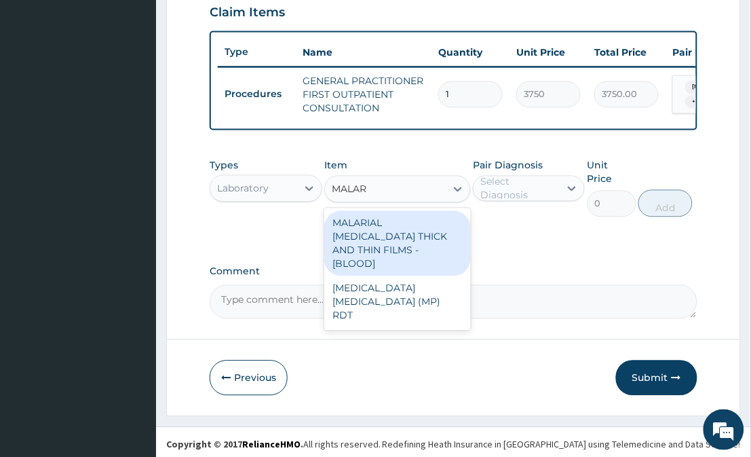
type input "MALARI"
click at [370, 263] on div "MALARIAL PARASITE THICK AND THIN FILMS - [BLOOD]" at bounding box center [397, 243] width 146 height 65
type input "2187.5"
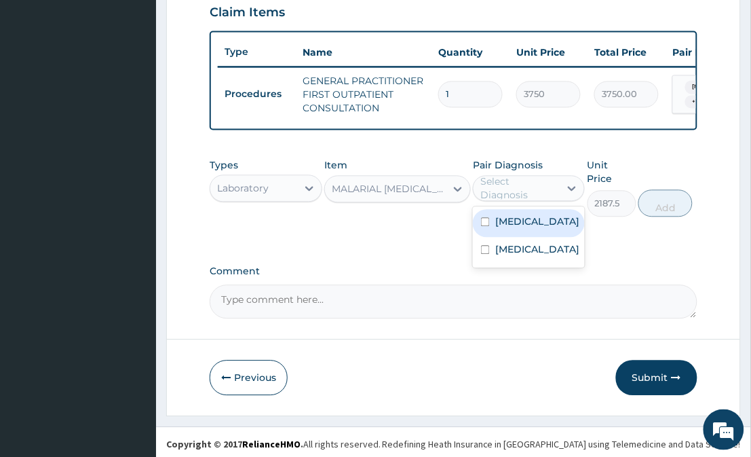
click at [504, 202] on div "Select Diagnosis" at bounding box center [529, 189] width 112 height 26
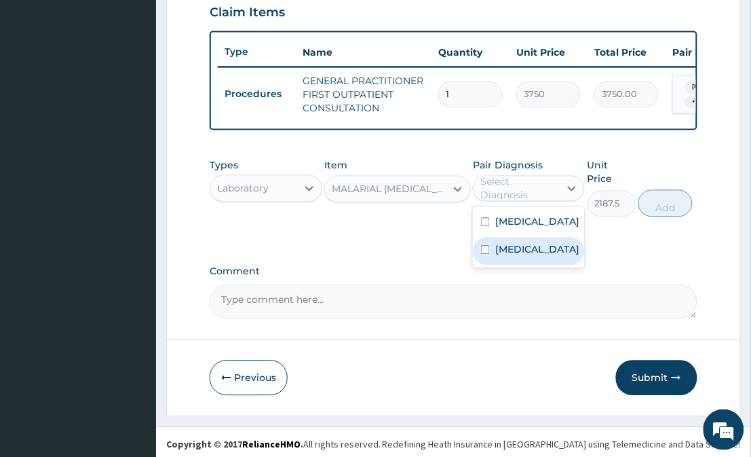
click at [513, 257] on label "Acute otitis media" at bounding box center [538, 250] width 84 height 14
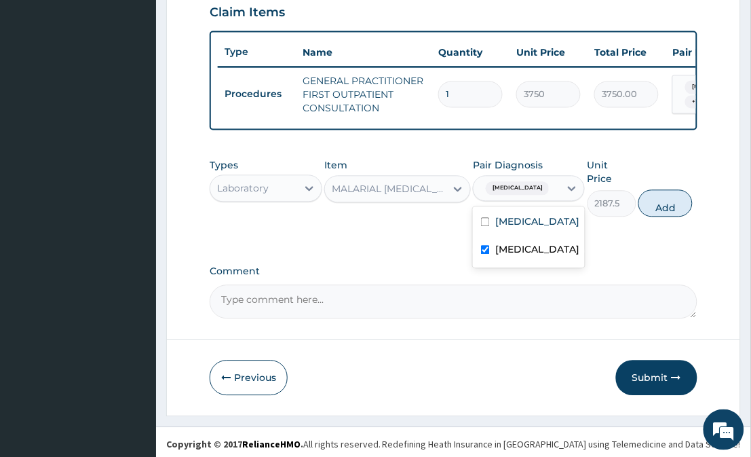
click at [513, 257] on label "Acute otitis media" at bounding box center [538, 250] width 84 height 14
checkbox input "false"
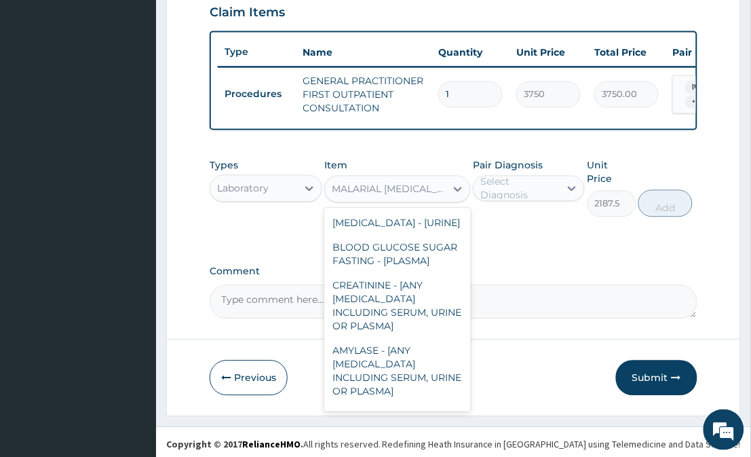
click at [432, 196] on div "MALARIAL PARASITE THICK AND THIN FILMS - [BLOOD]" at bounding box center [389, 190] width 115 height 14
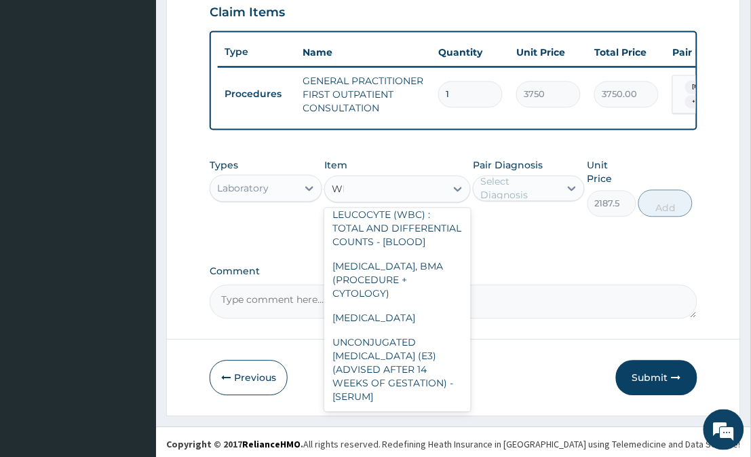
scroll to position [0, 0]
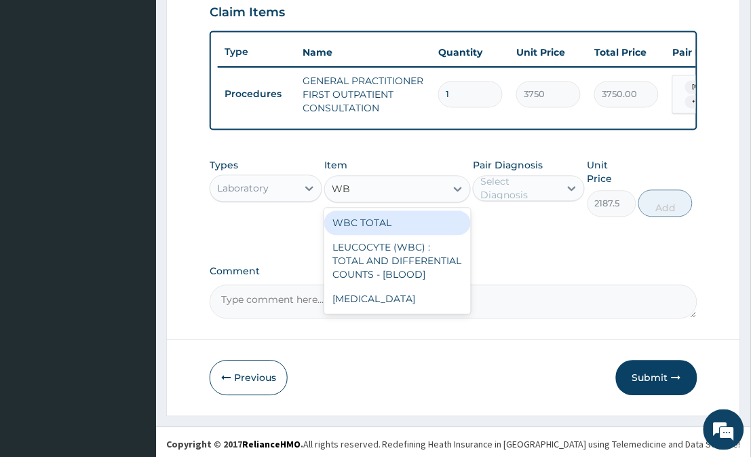
type input "WBC"
click at [419, 232] on div "WBC TOTAL" at bounding box center [397, 223] width 146 height 24
type input "3750"
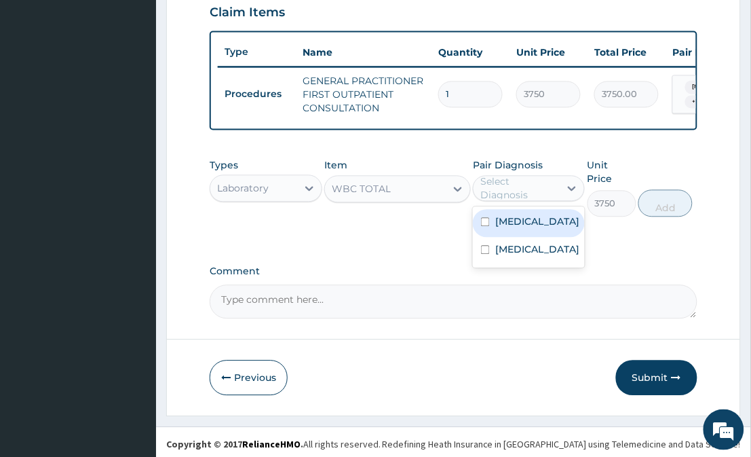
click at [487, 198] on div "Select Diagnosis" at bounding box center [520, 188] width 78 height 27
click at [535, 229] on label "Upper respiratory infection" at bounding box center [538, 222] width 84 height 14
checkbox input "true"
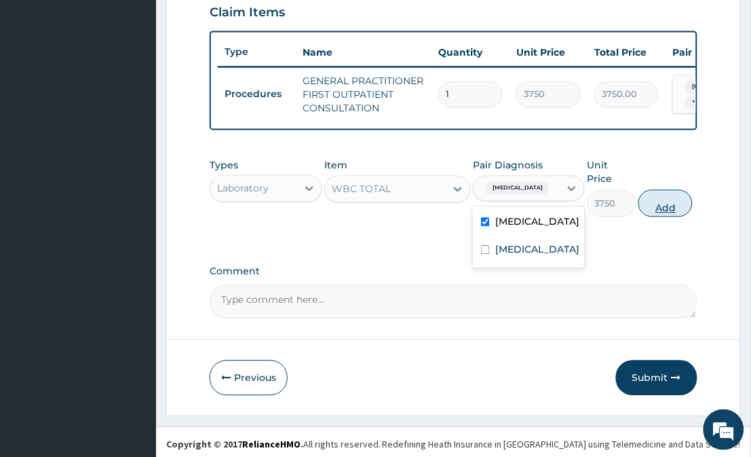
click at [663, 202] on button "Add" at bounding box center [666, 203] width 54 height 27
type input "0"
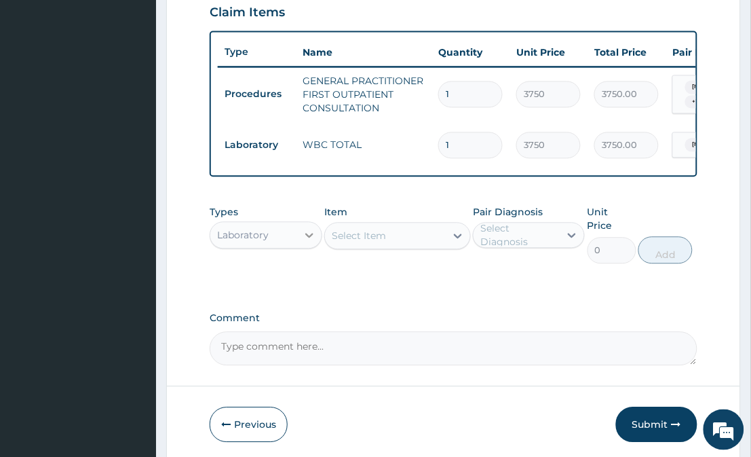
click at [303, 242] on icon at bounding box center [310, 236] width 14 height 14
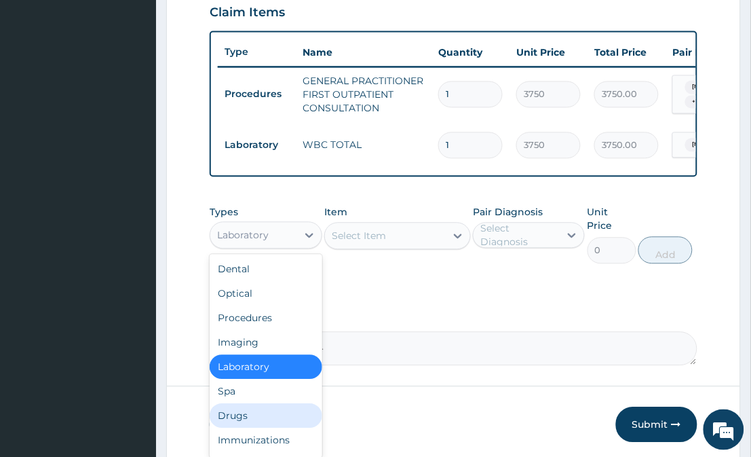
click at [272, 415] on div "Drugs" at bounding box center [266, 416] width 112 height 24
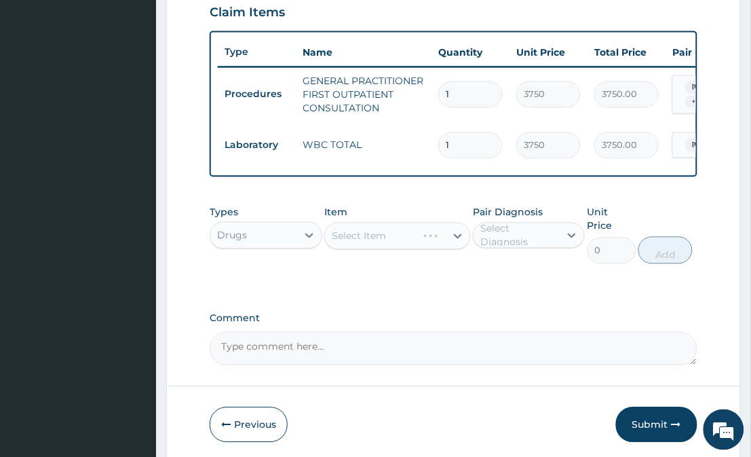
click at [444, 242] on div "Select Item" at bounding box center [397, 236] width 146 height 27
click at [445, 242] on div "Select Item" at bounding box center [397, 236] width 146 height 27
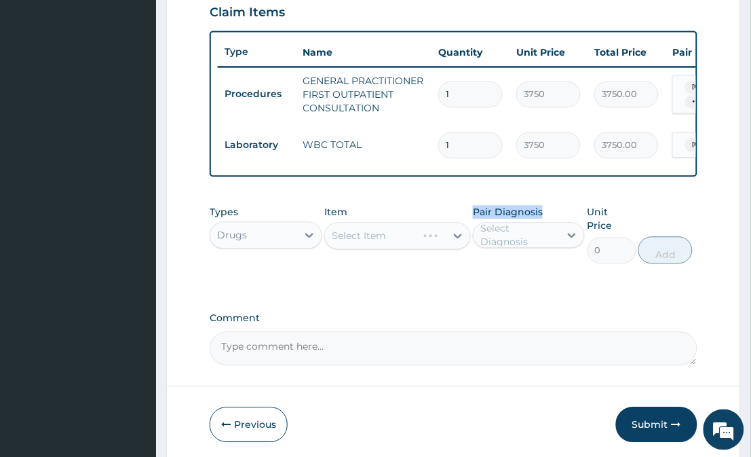
click at [445, 242] on div "Select Item" at bounding box center [397, 236] width 146 height 27
click at [433, 217] on div "Item Select Item" at bounding box center [397, 235] width 146 height 58
click at [444, 242] on div "Select Item" at bounding box center [385, 236] width 120 height 22
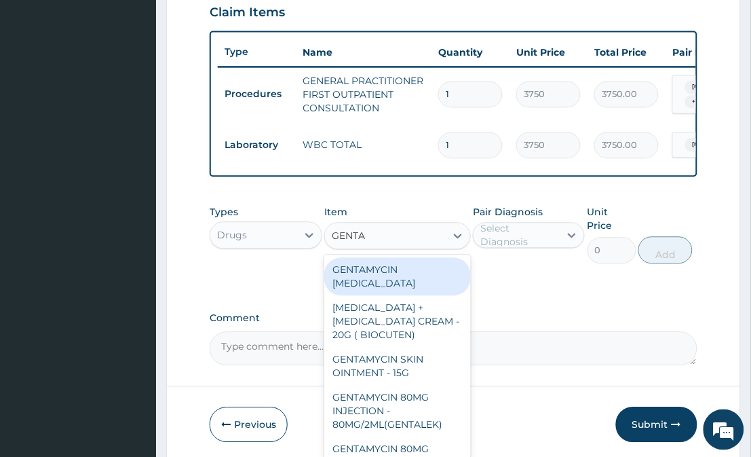
type input "GENTAM"
click at [430, 275] on div "GENTAMYCIN EYE DROP" at bounding box center [397, 277] width 146 height 38
type input "840"
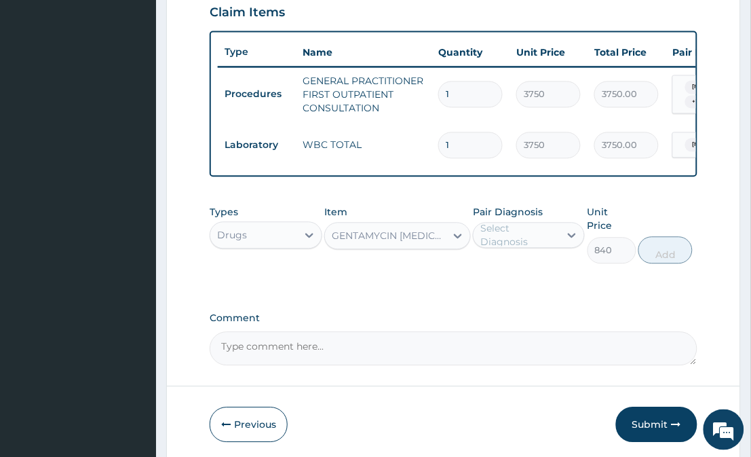
click at [506, 246] on div "Select Diagnosis" at bounding box center [520, 235] width 78 height 27
click at [519, 303] on label "Acute otitis media" at bounding box center [538, 297] width 84 height 14
checkbox input "true"
click at [661, 248] on button "Add" at bounding box center [666, 250] width 54 height 27
type input "0"
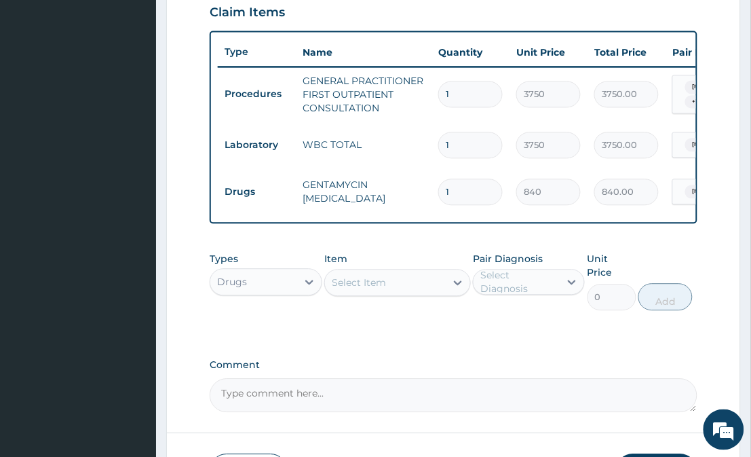
click at [392, 294] on div "Select Item" at bounding box center [385, 283] width 120 height 22
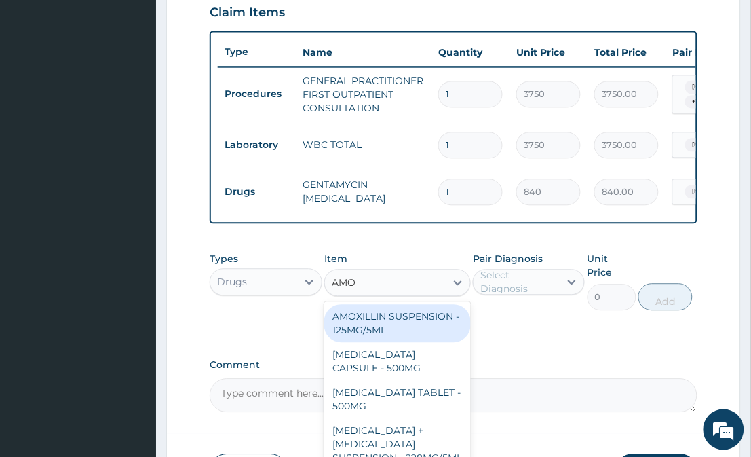
type input "AMOX"
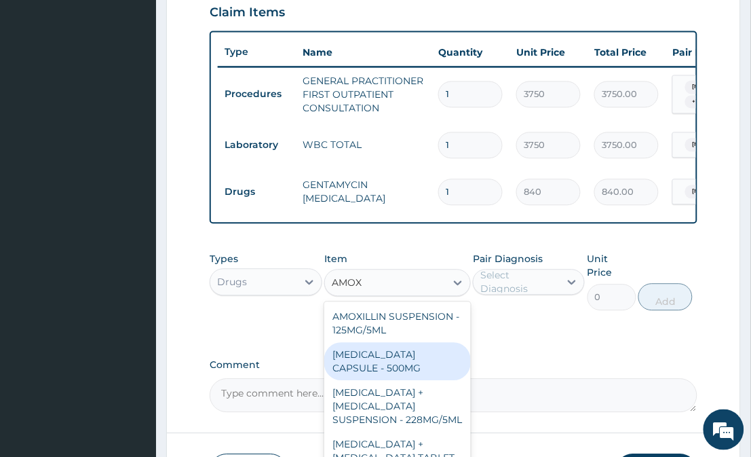
click at [362, 381] on div "AMOXICILLIN CAPSULE - 500MG" at bounding box center [397, 362] width 146 height 38
type input "112"
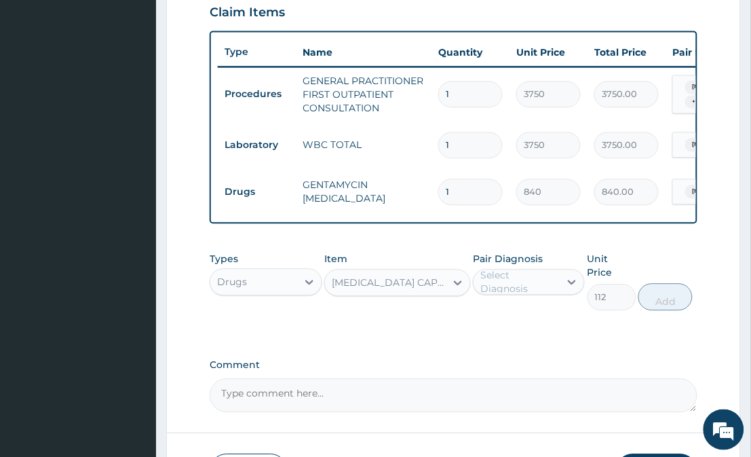
click at [527, 294] on div "Select Diagnosis" at bounding box center [520, 282] width 78 height 27
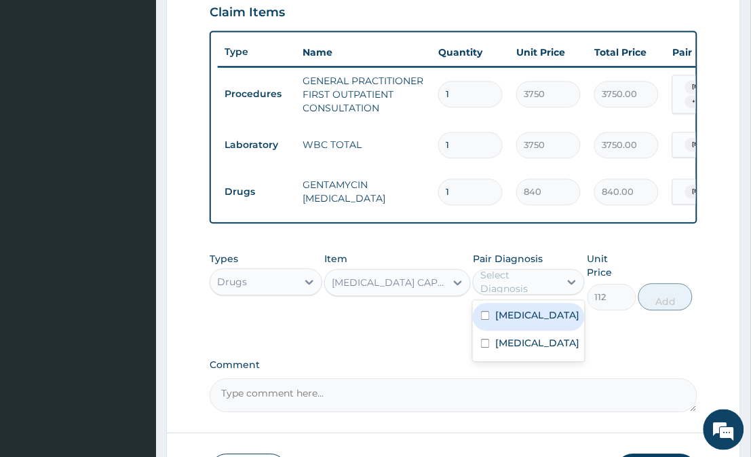
click at [538, 322] on label "Upper respiratory infection" at bounding box center [538, 316] width 84 height 14
checkbox input "true"
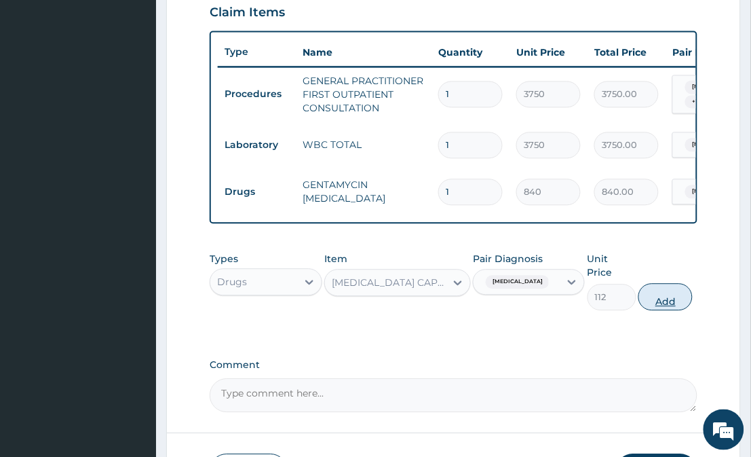
click at [675, 284] on button "Add" at bounding box center [666, 297] width 54 height 27
type input "0"
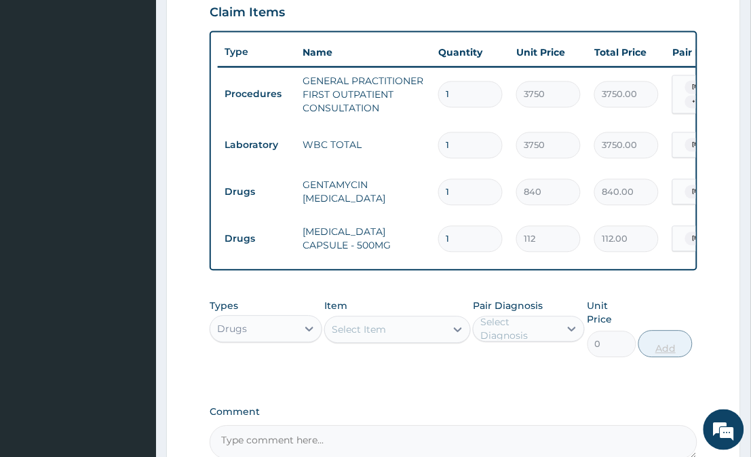
type input "15"
type input "1680.00"
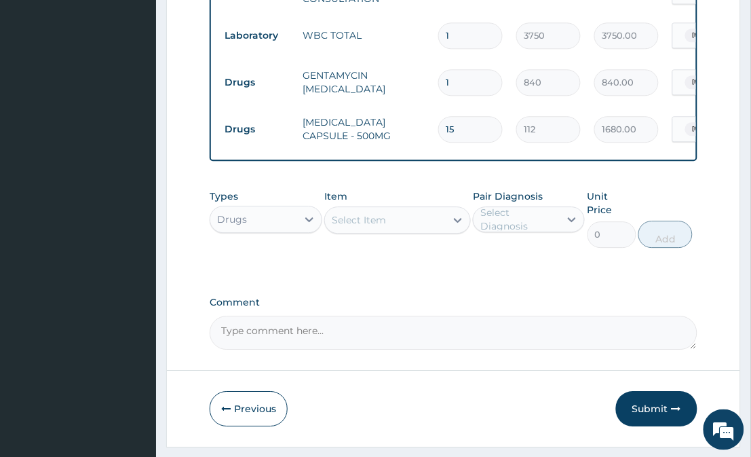
scroll to position [616, 0]
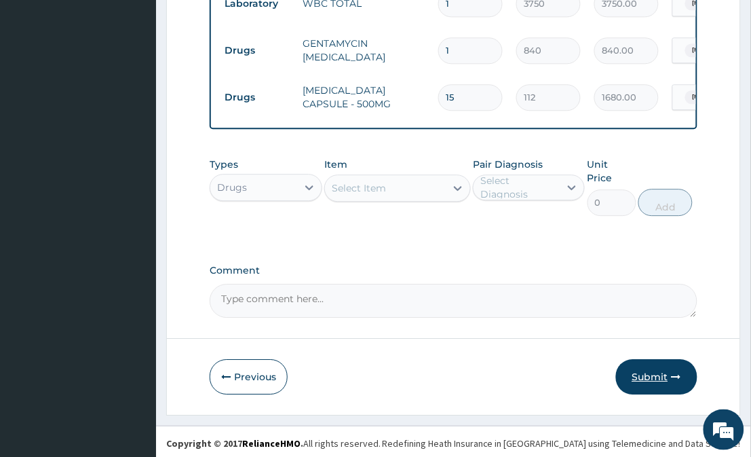
type input "15"
click at [667, 377] on button "Submit" at bounding box center [656, 376] width 81 height 35
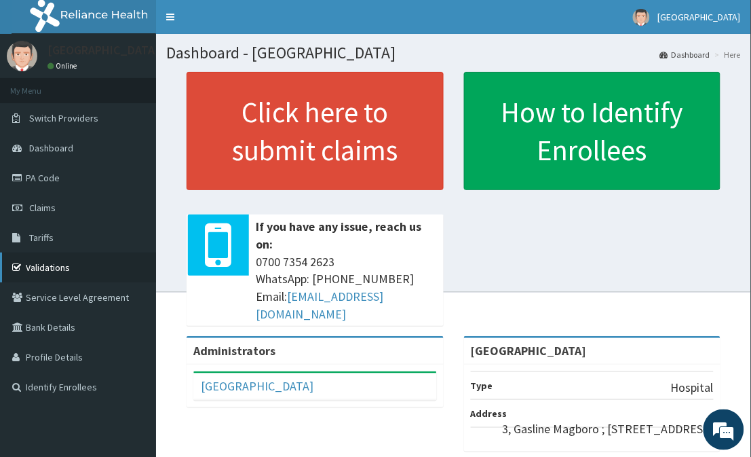
click at [55, 274] on link "Validations" at bounding box center [78, 268] width 156 height 30
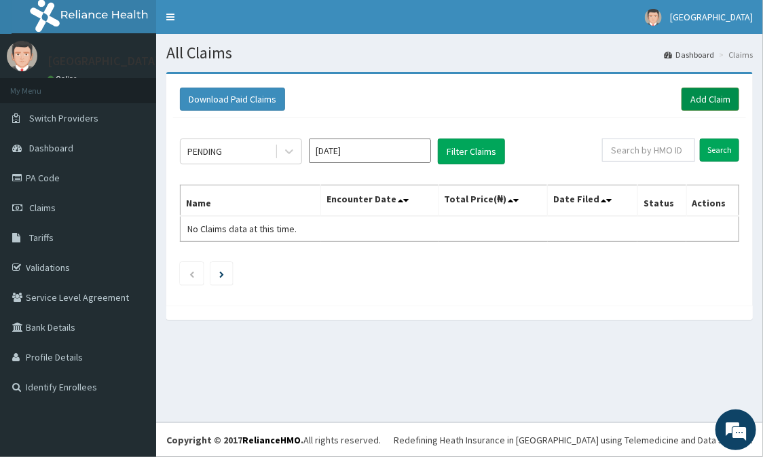
click at [711, 98] on link "Add Claim" at bounding box center [711, 99] width 58 height 23
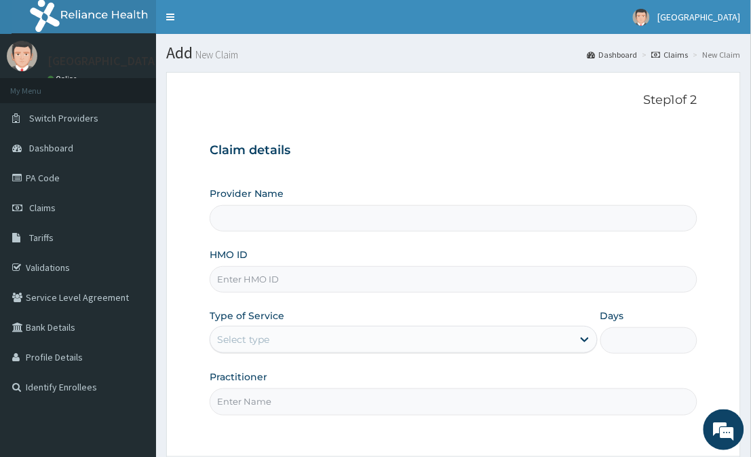
click at [464, 274] on input "HMO ID" at bounding box center [453, 279] width 487 height 26
type input "[GEOGRAPHIC_DATA]"
type input "OHT/12542/A"
click at [320, 336] on div "Select type" at bounding box center [391, 340] width 362 height 22
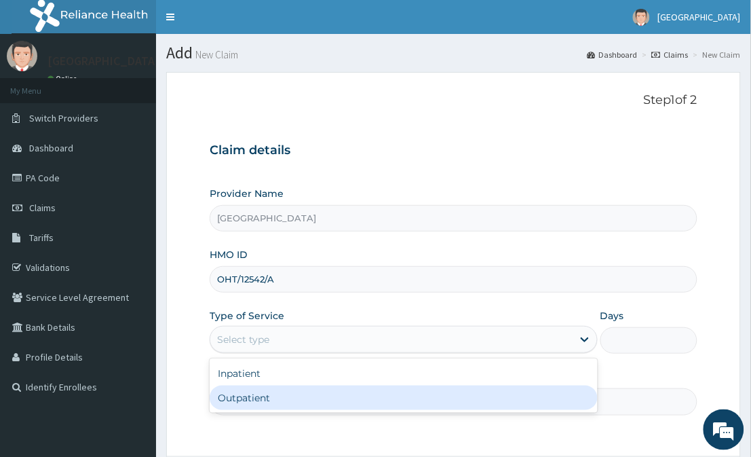
click at [324, 402] on div "Outpatient" at bounding box center [404, 398] width 388 height 24
type input "1"
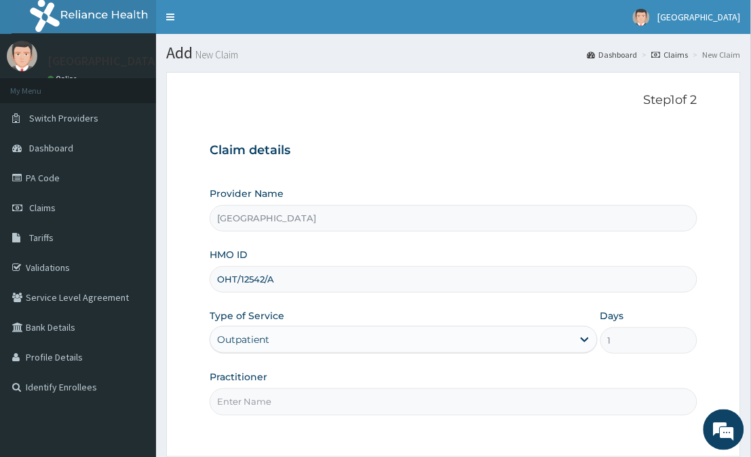
click at [324, 402] on input "Practitioner" at bounding box center [453, 401] width 487 height 26
type input "[PERSON_NAME]"
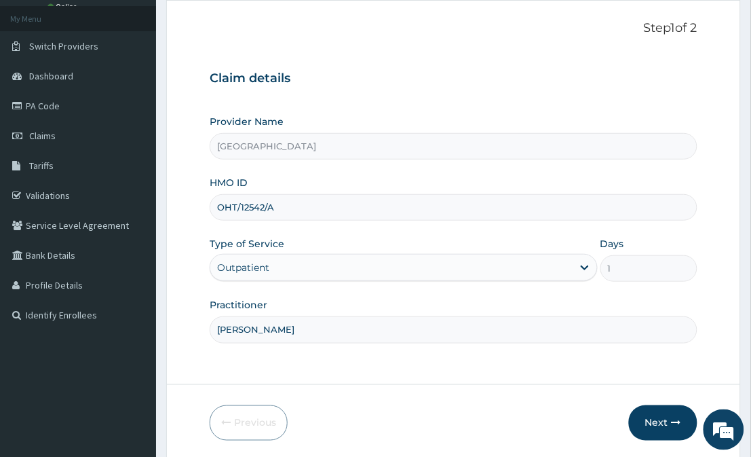
scroll to position [121, 0]
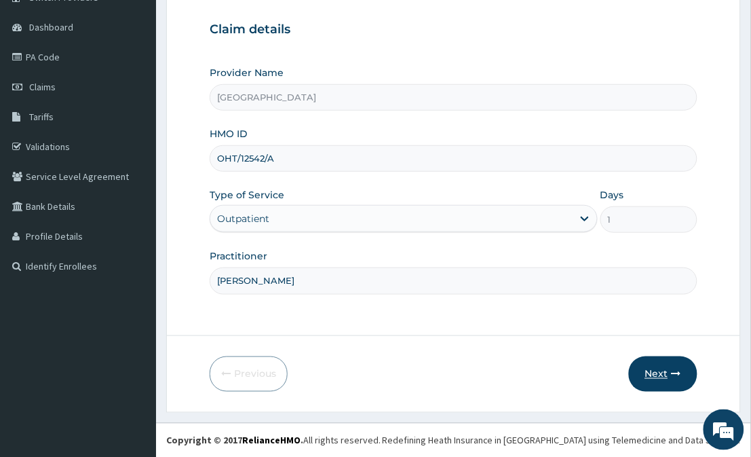
click at [673, 376] on icon "button" at bounding box center [677, 374] width 10 height 10
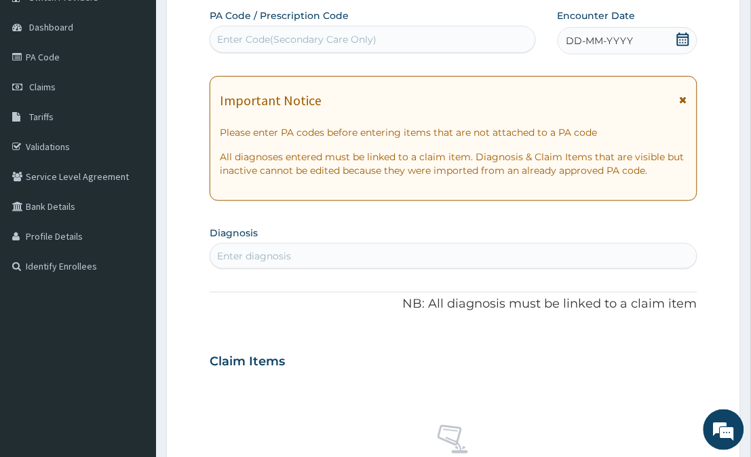
click at [673, 376] on div "Claim Items No claim item" at bounding box center [453, 438] width 487 height 195
click at [682, 39] on icon at bounding box center [684, 40] width 14 height 14
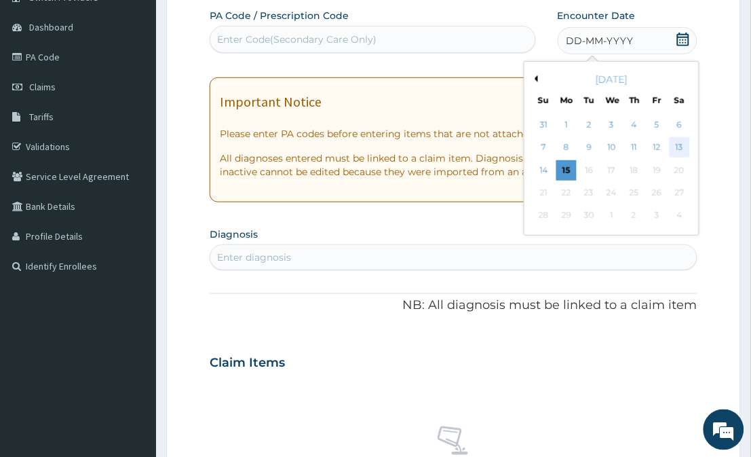
click at [677, 138] on div "13" at bounding box center [679, 148] width 20 height 20
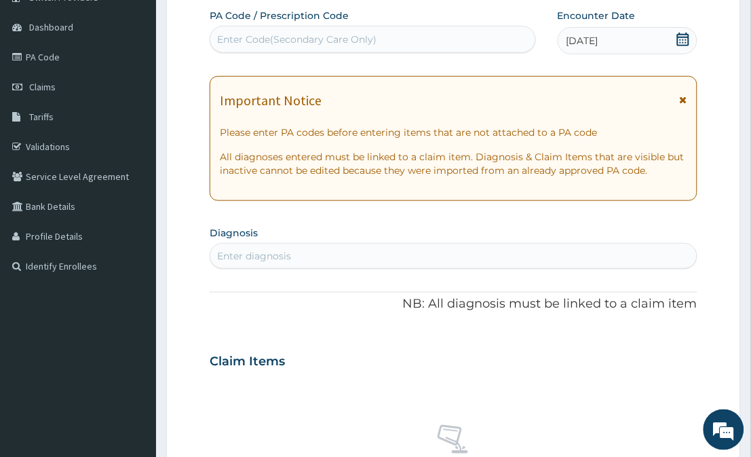
click at [586, 252] on div "Enter diagnosis" at bounding box center [453, 256] width 486 height 22
type input "MALARIA"
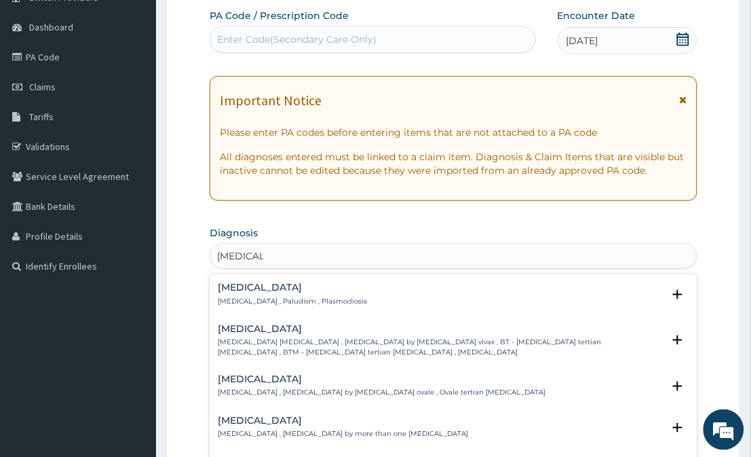
click at [257, 293] on div "Malaria Malaria , Paludism , Plasmodiosis" at bounding box center [292, 294] width 149 height 24
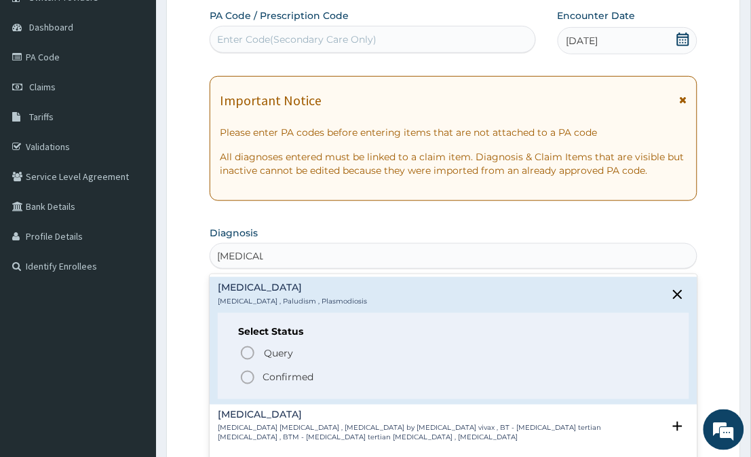
click at [246, 375] on icon "status option filled" at bounding box center [248, 377] width 16 height 16
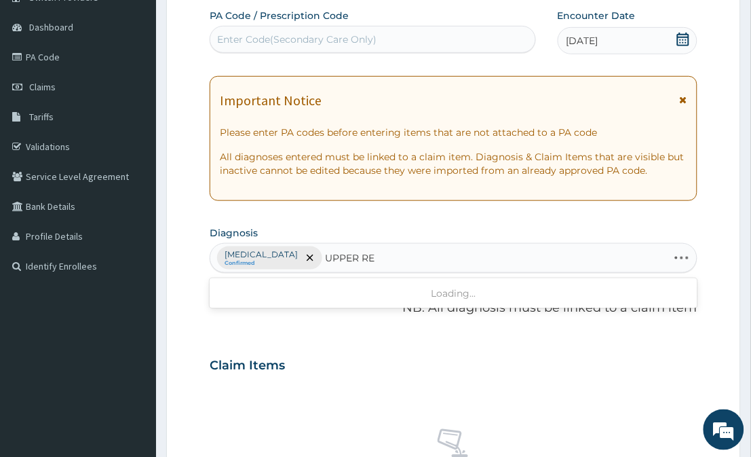
type input "UPPER RES"
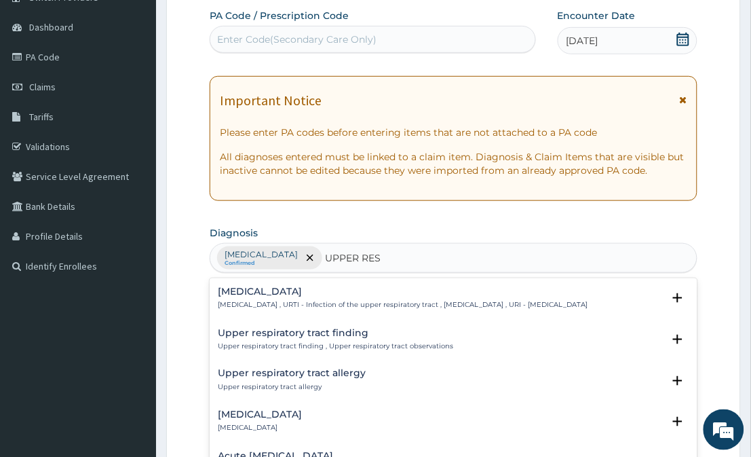
click at [371, 308] on p "Upper respiratory infection , URTI - Infection of the upper respiratory tract ,…" at bounding box center [403, 305] width 370 height 10
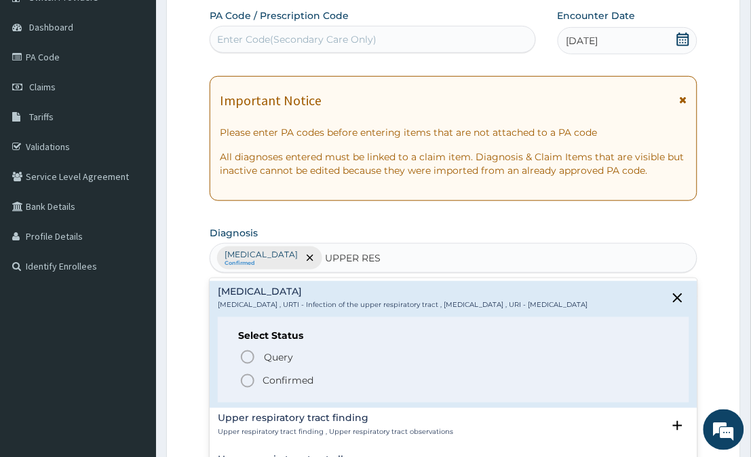
click at [246, 389] on icon "status option filled" at bounding box center [248, 381] width 16 height 16
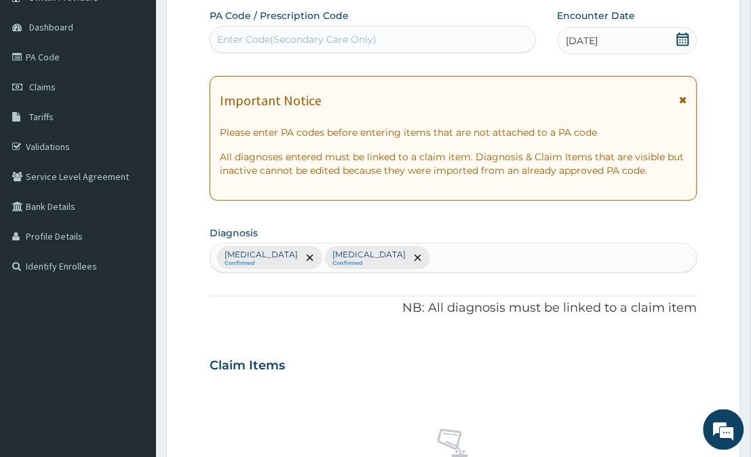
scroll to position [521, 0]
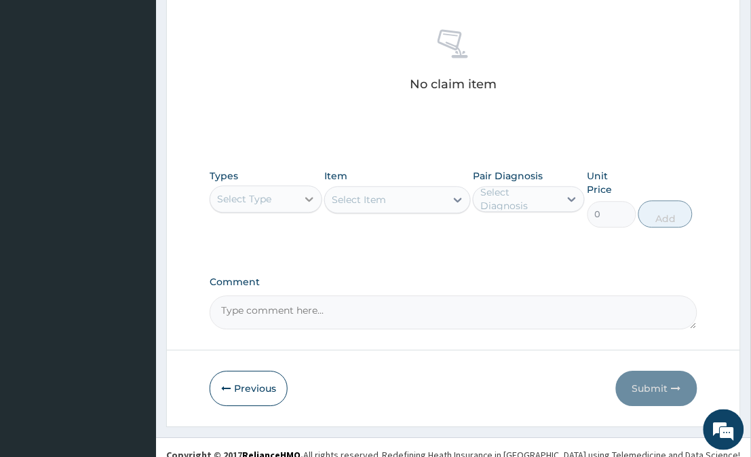
click at [305, 198] on icon at bounding box center [310, 199] width 14 height 14
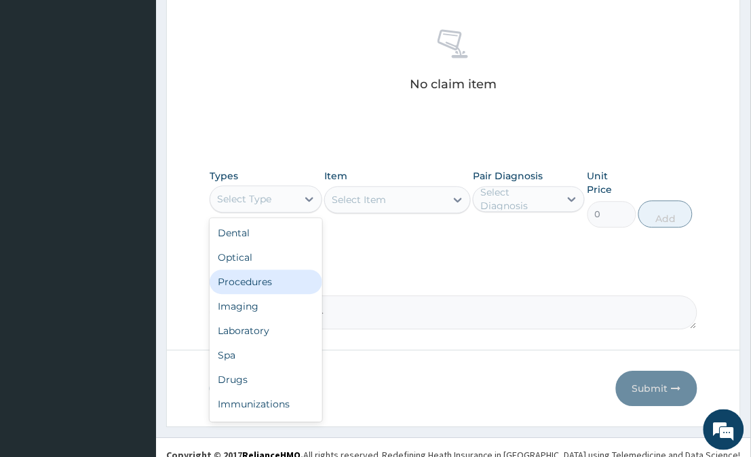
click at [248, 276] on div "Procedures" at bounding box center [266, 281] width 112 height 24
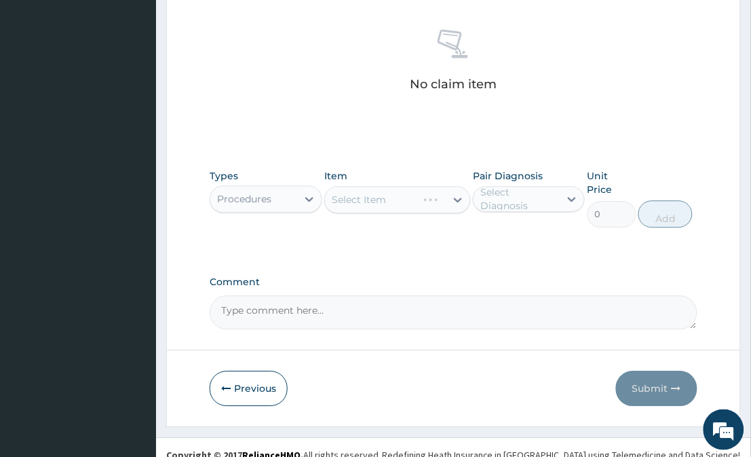
click at [453, 202] on div "Select Item" at bounding box center [397, 199] width 146 height 27
click at [453, 202] on icon at bounding box center [458, 200] width 14 height 14
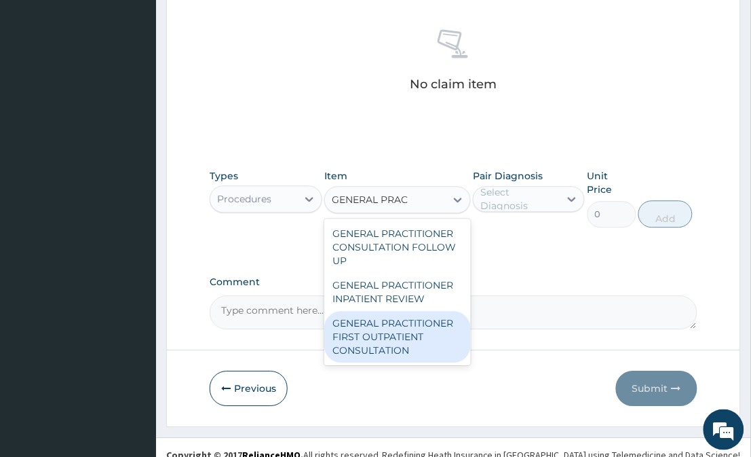
type input "GENERAL PRAC"
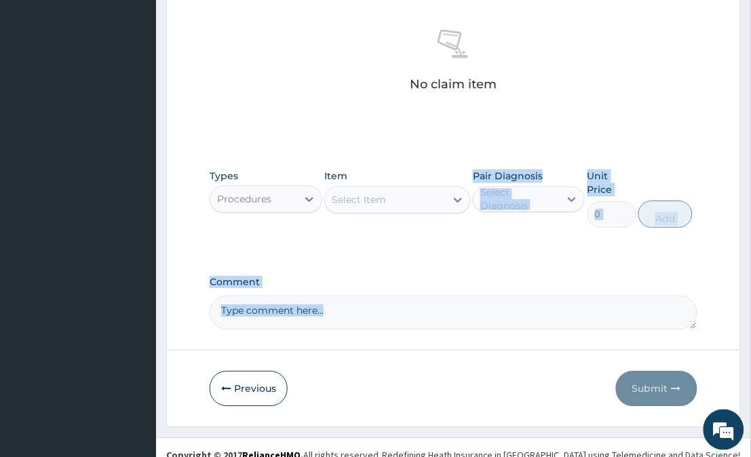
drag, startPoint x: 407, startPoint y: 373, endPoint x: 443, endPoint y: 200, distance: 177.3
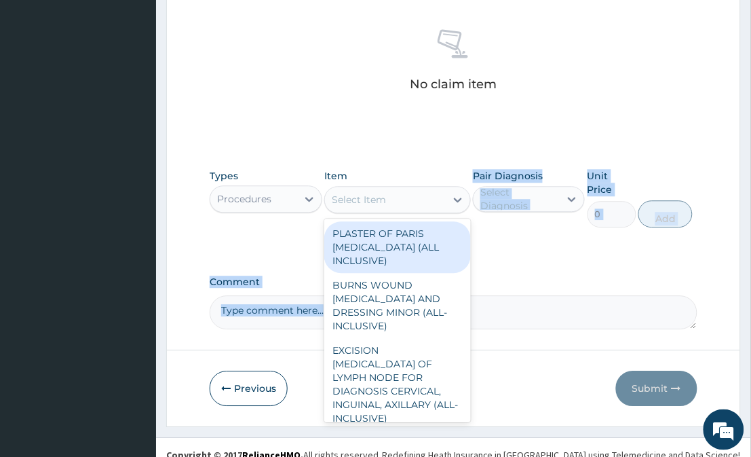
click at [443, 200] on div "Select Item" at bounding box center [385, 200] width 120 height 22
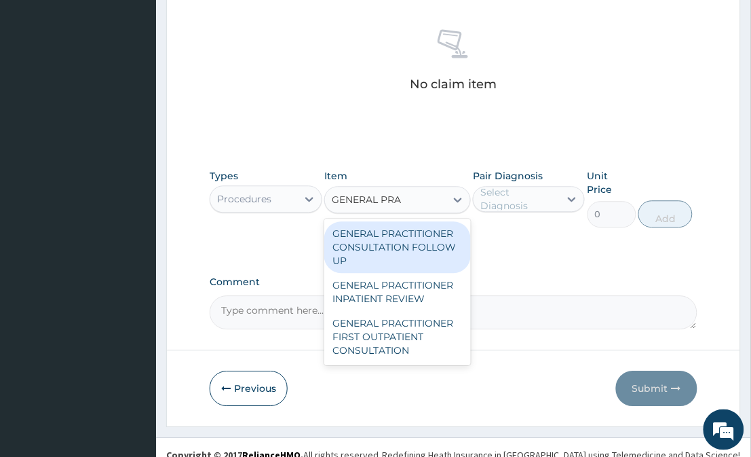
type input "GENERAL PRAC"
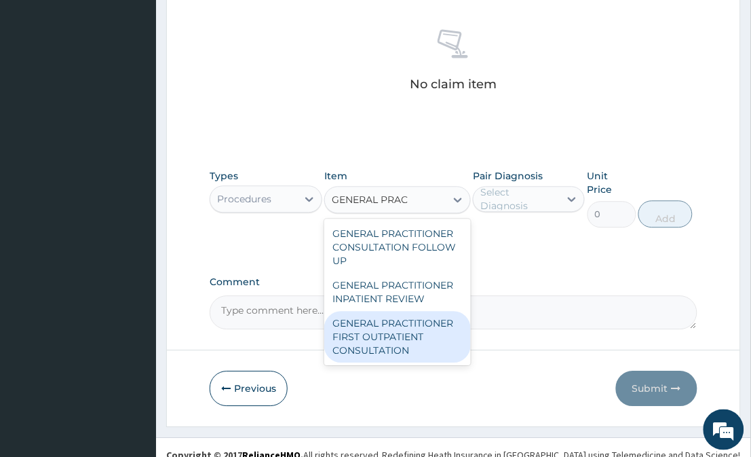
click at [375, 333] on div "GENERAL PRACTITIONER FIRST OUTPATIENT CONSULTATION" at bounding box center [397, 337] width 146 height 52
type input "3750"
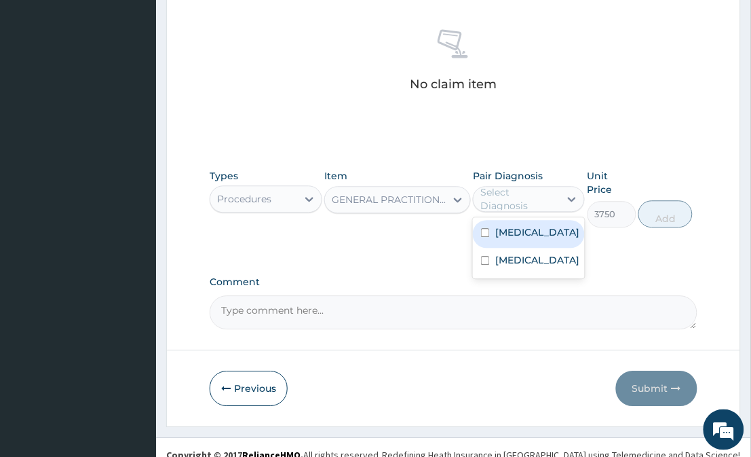
click at [548, 187] on div "Select Diagnosis" at bounding box center [520, 198] width 78 height 27
click at [548, 227] on div "Malaria" at bounding box center [529, 234] width 112 height 28
checkbox input "true"
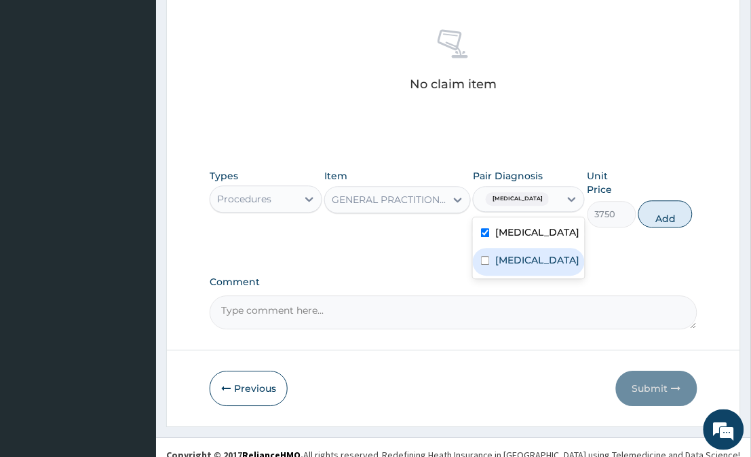
click at [538, 276] on div "Upper respiratory infection" at bounding box center [529, 262] width 112 height 28
checkbox input "true"
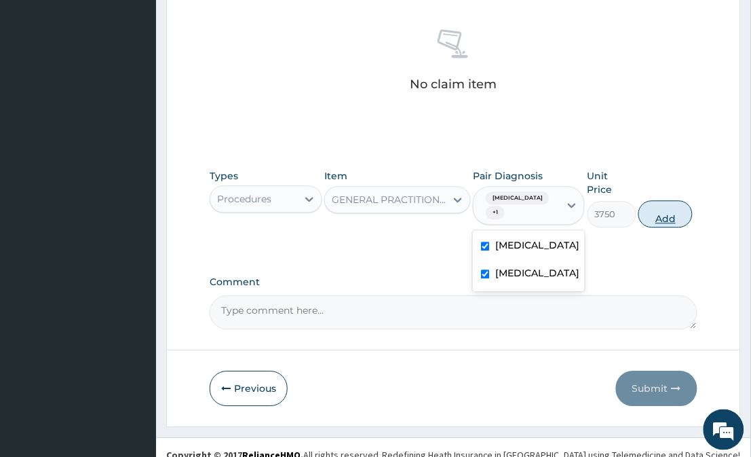
click at [667, 202] on button "Add" at bounding box center [666, 213] width 54 height 27
type input "0"
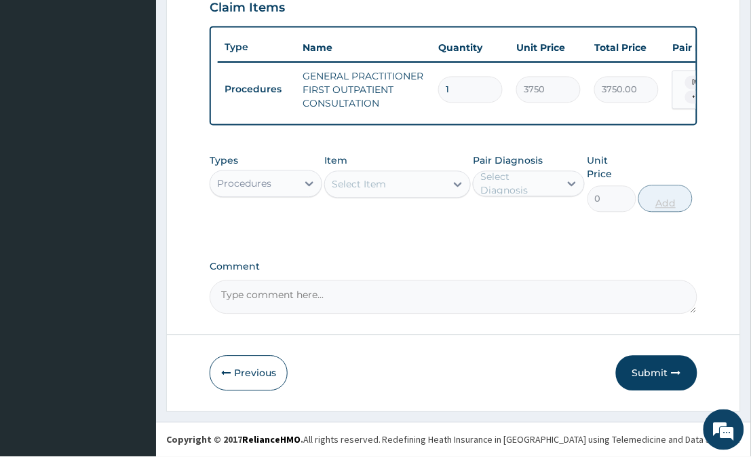
scroll to position [474, 0]
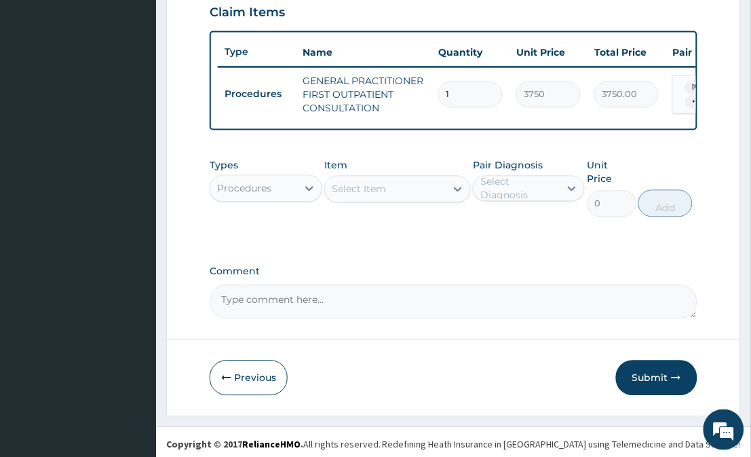
click at [291, 200] on div "Procedures" at bounding box center [253, 189] width 86 height 22
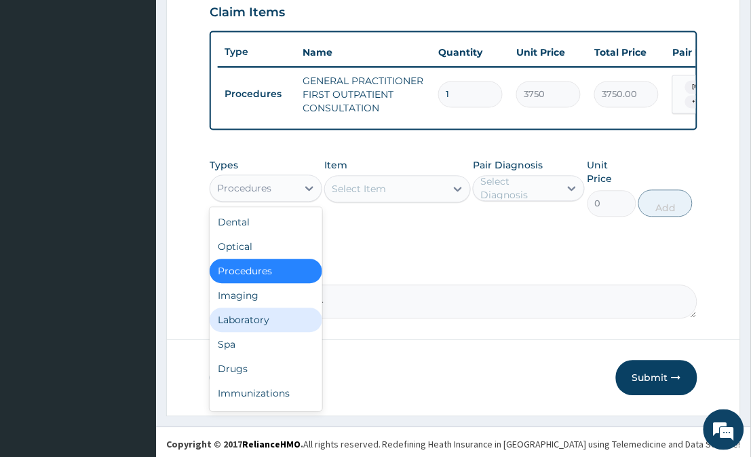
click at [267, 331] on div "Laboratory" at bounding box center [266, 320] width 112 height 24
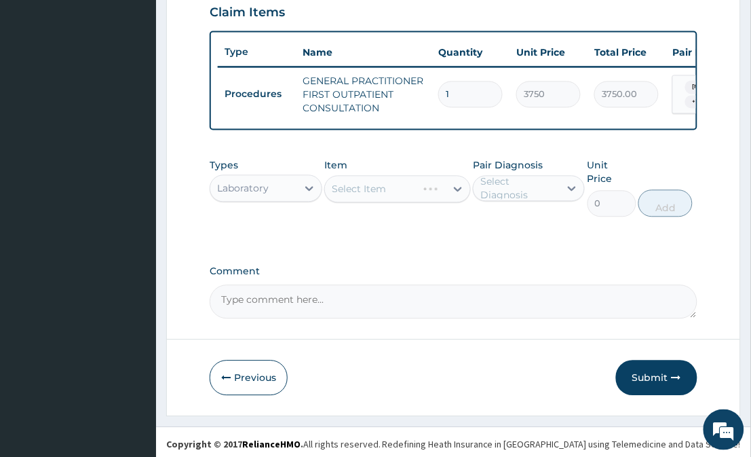
click at [453, 202] on div "Select Item" at bounding box center [397, 189] width 146 height 27
click at [453, 196] on icon at bounding box center [458, 190] width 14 height 14
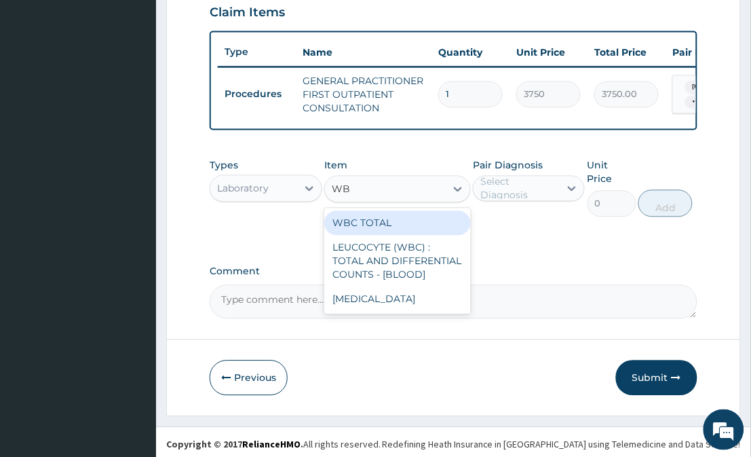
type input "WBC"
click at [411, 235] on div "WBC TOTAL" at bounding box center [397, 223] width 146 height 24
type input "3750"
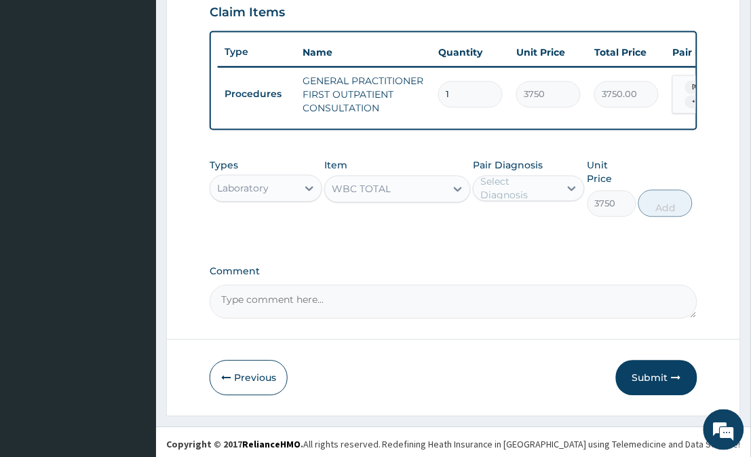
click at [523, 201] on div "Select Diagnosis" at bounding box center [520, 188] width 78 height 27
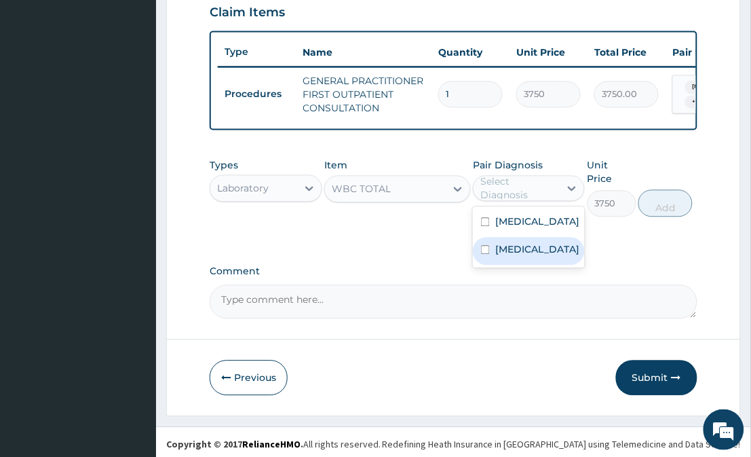
click at [527, 248] on div "Upper respiratory infection" at bounding box center [529, 252] width 112 height 28
checkbox input "true"
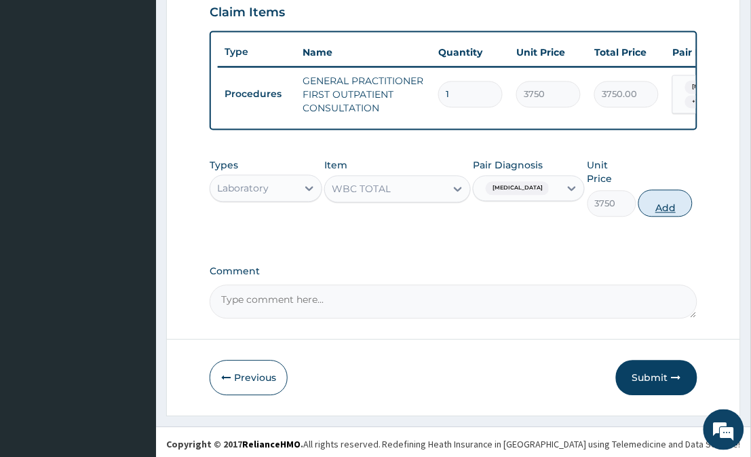
click at [682, 204] on button "Add" at bounding box center [666, 203] width 54 height 27
type input "0"
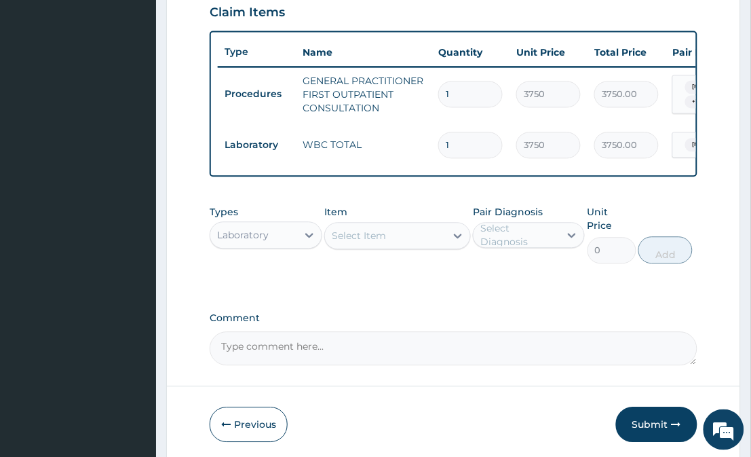
click at [371, 243] on div "Select Item" at bounding box center [359, 236] width 54 height 14
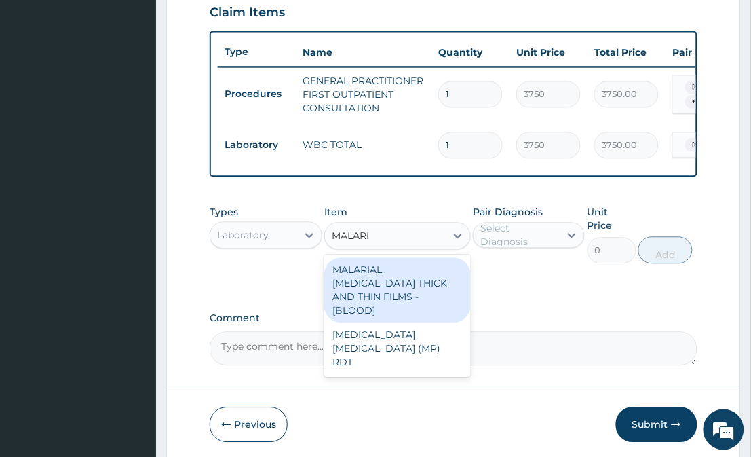
type input "MALARIA"
click at [368, 307] on div "MALARIAL PARASITE THICK AND THIN FILMS - [BLOOD]" at bounding box center [397, 290] width 146 height 65
type input "2187.5"
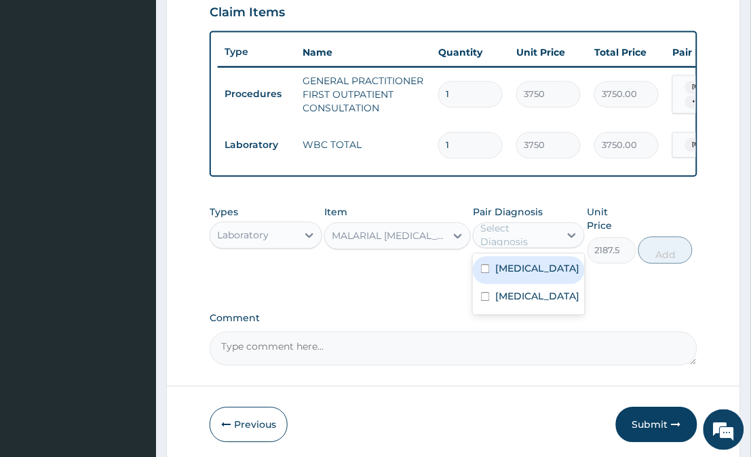
click at [534, 238] on div "Select Diagnosis" at bounding box center [520, 235] width 78 height 27
click at [523, 276] on label "Malaria" at bounding box center [538, 269] width 84 height 14
checkbox input "true"
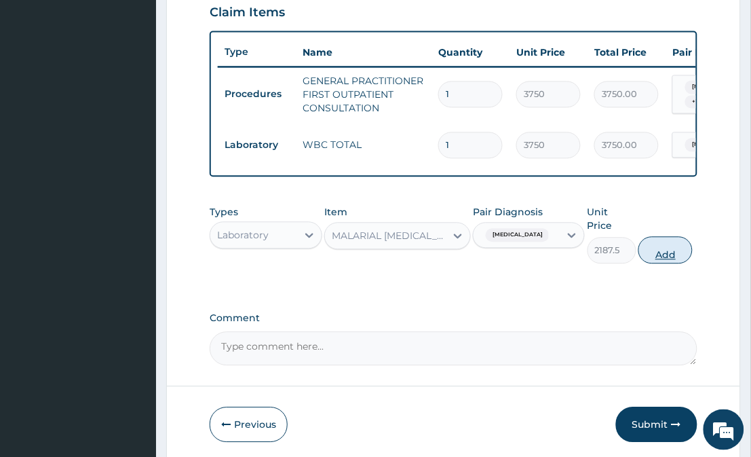
click at [661, 252] on button "Add" at bounding box center [666, 250] width 54 height 27
type input "0"
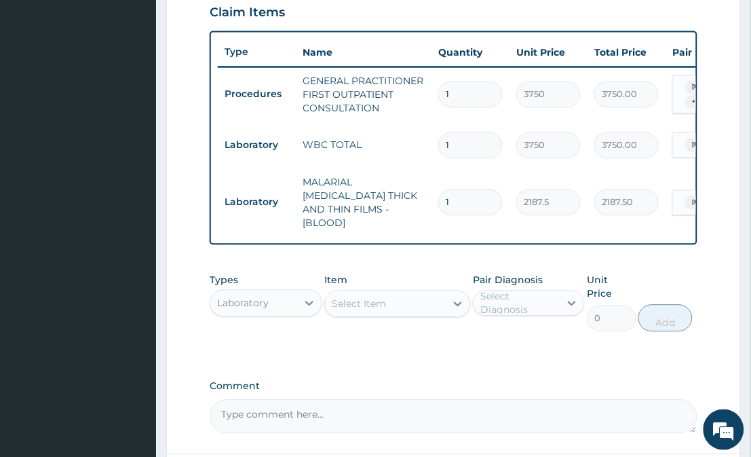
click at [441, 303] on div "Select Item" at bounding box center [385, 304] width 120 height 22
type input "C"
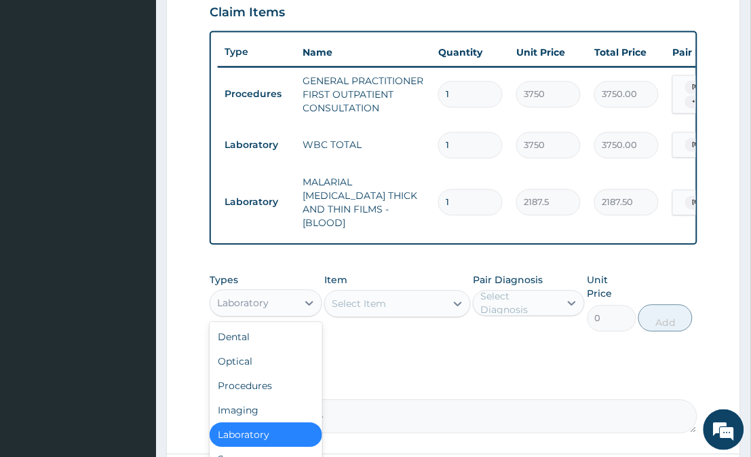
click at [289, 307] on div "Laboratory" at bounding box center [253, 304] width 86 height 22
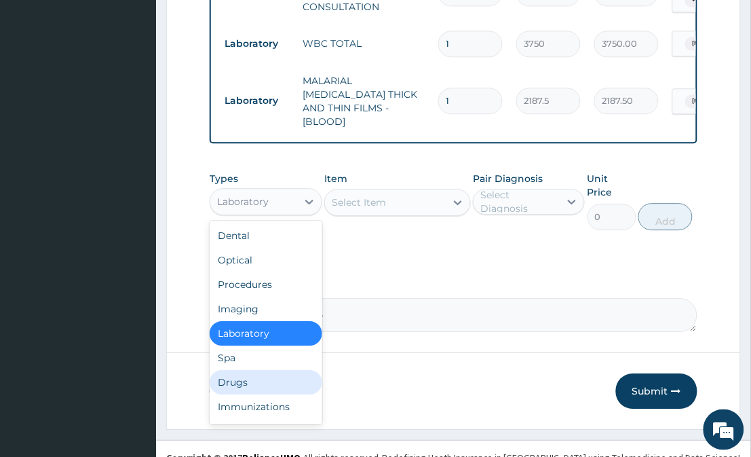
click at [252, 388] on div "Drugs" at bounding box center [266, 382] width 112 height 24
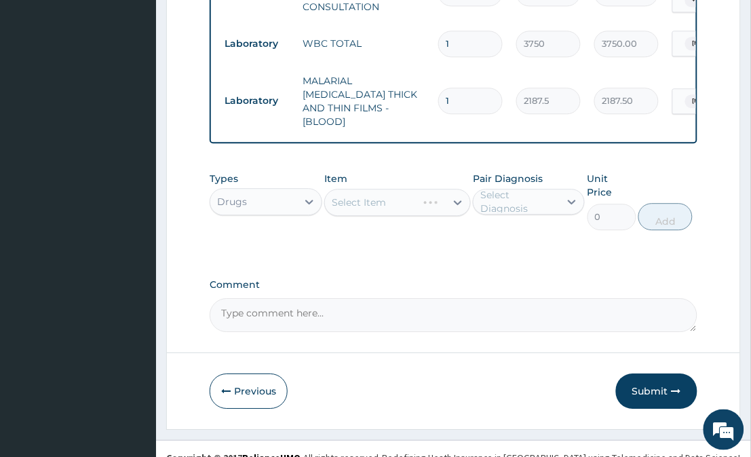
click at [445, 198] on div "Select Item" at bounding box center [397, 202] width 146 height 27
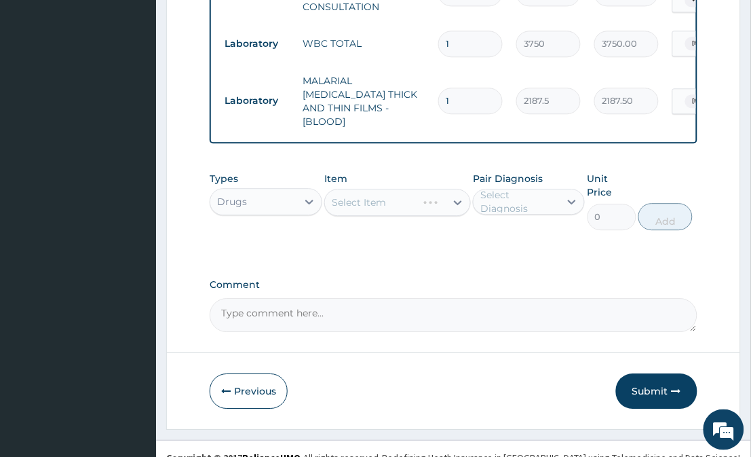
click at [445, 198] on div "Select Item" at bounding box center [397, 202] width 146 height 27
click at [445, 198] on div "Select Item" at bounding box center [385, 202] width 120 height 22
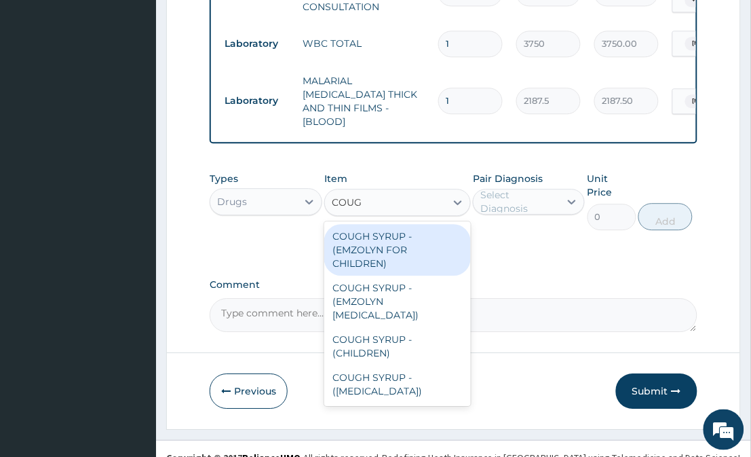
type input "COUGH"
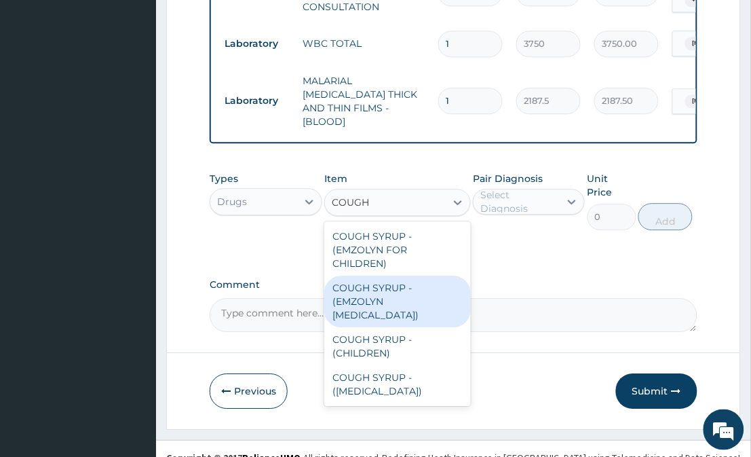
click at [434, 294] on div "COUGH SYRUP - (EMZOLYN EXPECTORANT)" at bounding box center [397, 302] width 146 height 52
type input "1120"
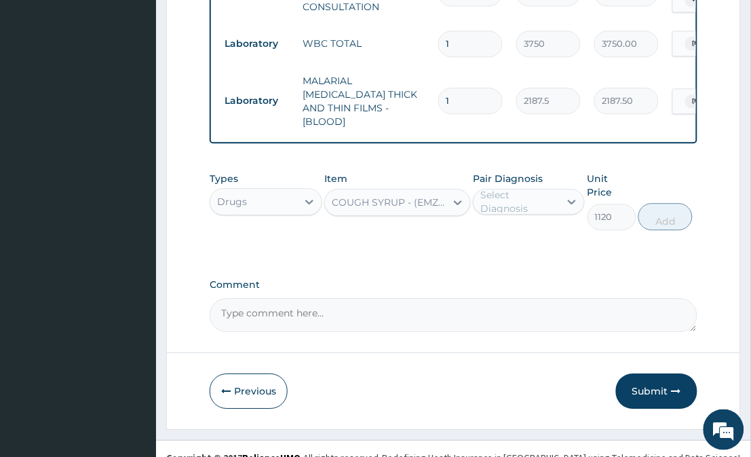
click at [532, 197] on div "Select Diagnosis" at bounding box center [520, 201] width 78 height 27
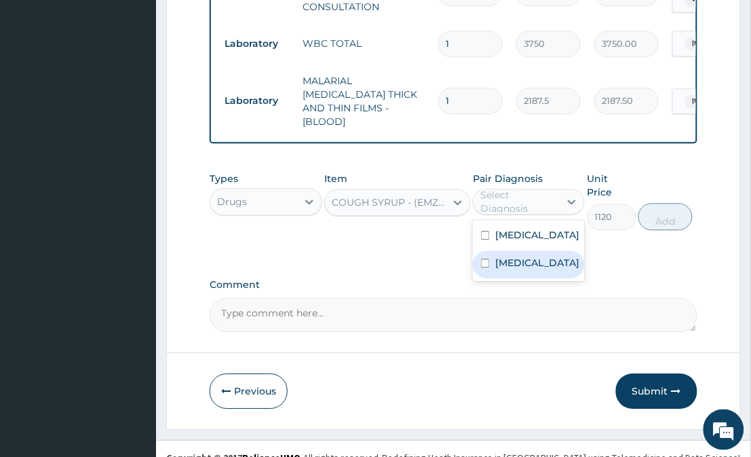
click at [533, 250] on div "Upper respiratory infection" at bounding box center [529, 264] width 112 height 28
checkbox input "true"
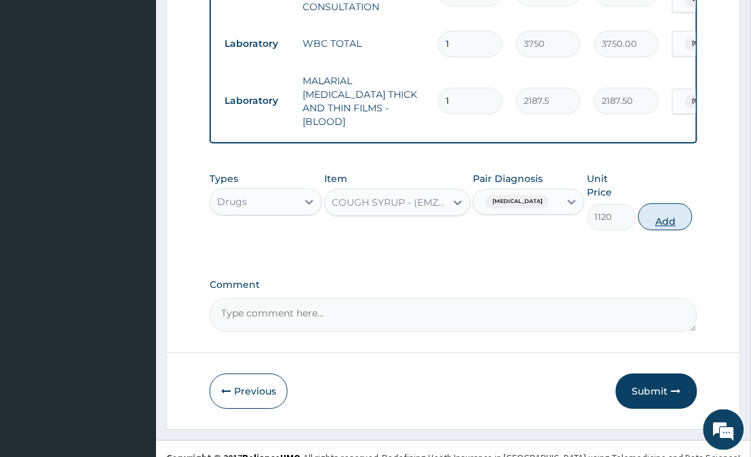
click at [683, 204] on button "Add" at bounding box center [666, 216] width 54 height 27
type input "0"
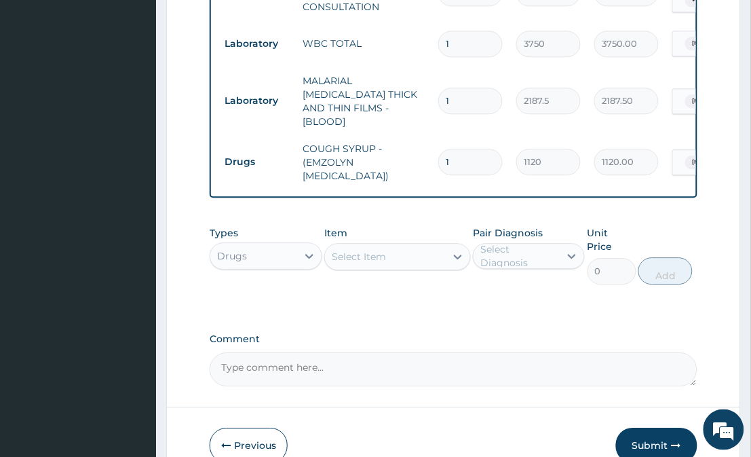
click at [408, 250] on div "Select Item" at bounding box center [385, 257] width 120 height 22
click at [362, 250] on div "Select Item" at bounding box center [359, 257] width 54 height 14
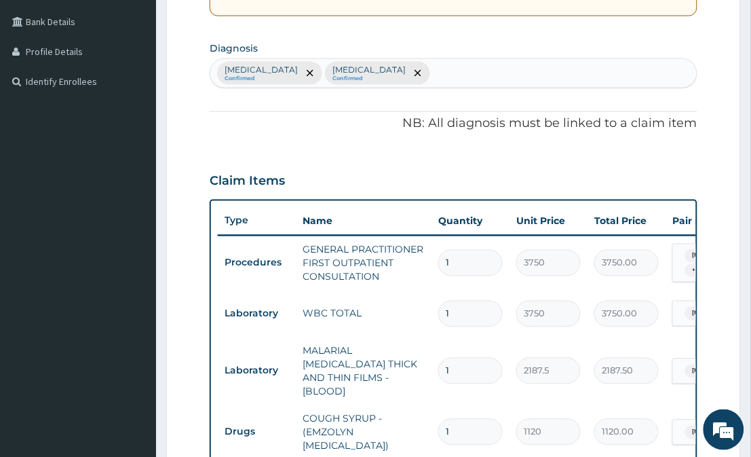
scroll to position [304, 0]
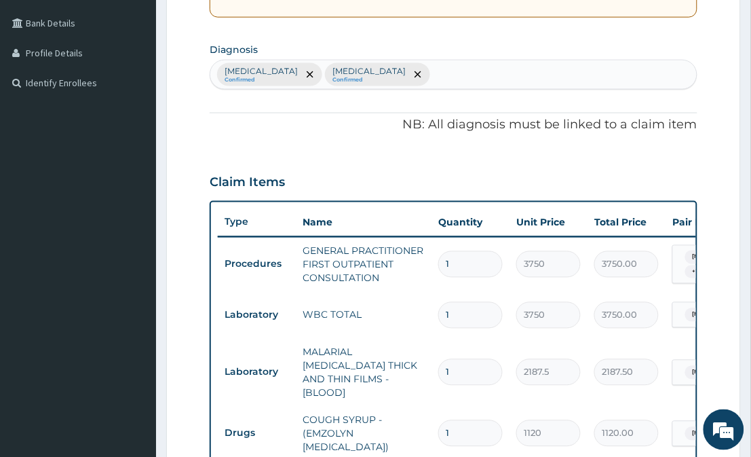
click at [655, 73] on div "Malaria Confirmed Upper respiratory infection Confirmed" at bounding box center [453, 74] width 486 height 29
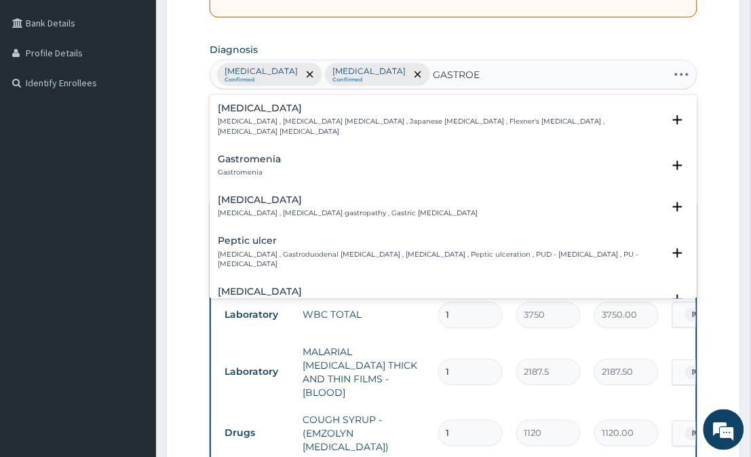
type input "GASTROEN"
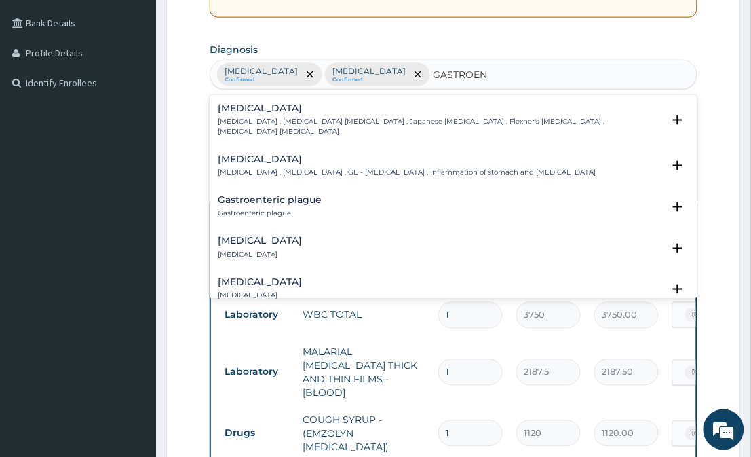
click at [229, 154] on h4 "Gastroenteritis" at bounding box center [407, 159] width 378 height 10
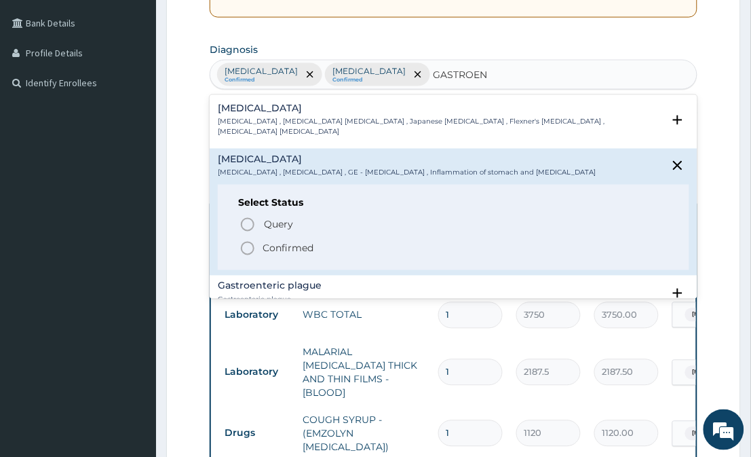
click at [247, 240] on icon "status option filled" at bounding box center [248, 248] width 16 height 16
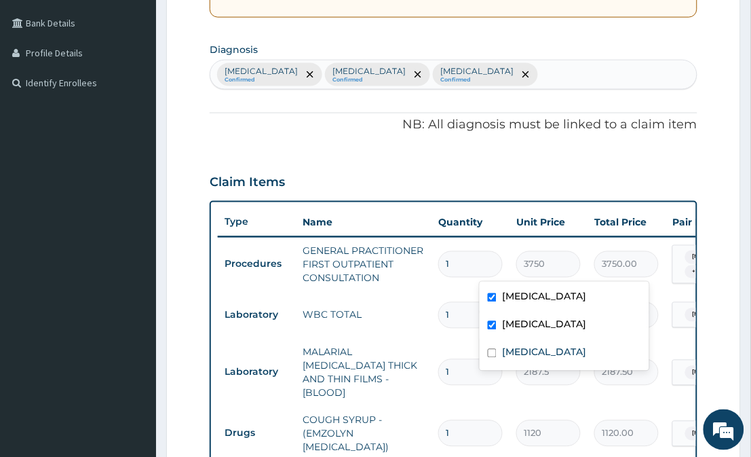
scroll to position [0, 192]
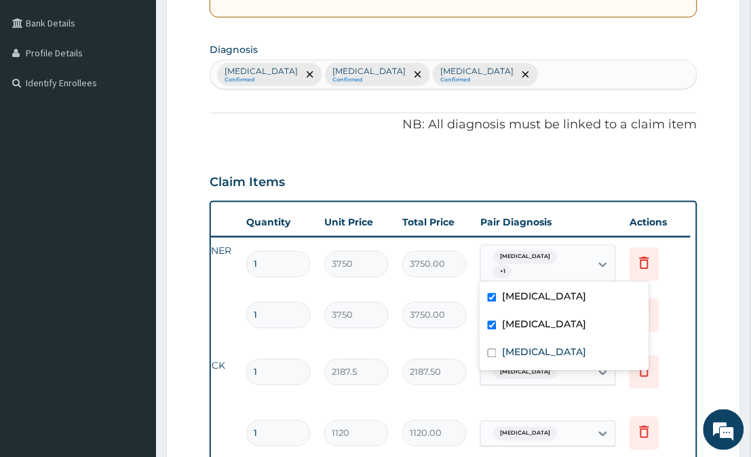
click at [682, 262] on tr "Procedures GENERAL PRACTITIONER FIRST OUTPATIENT CONSULTATION 1 3750 3750.00 op…" at bounding box center [358, 265] width 665 height 54
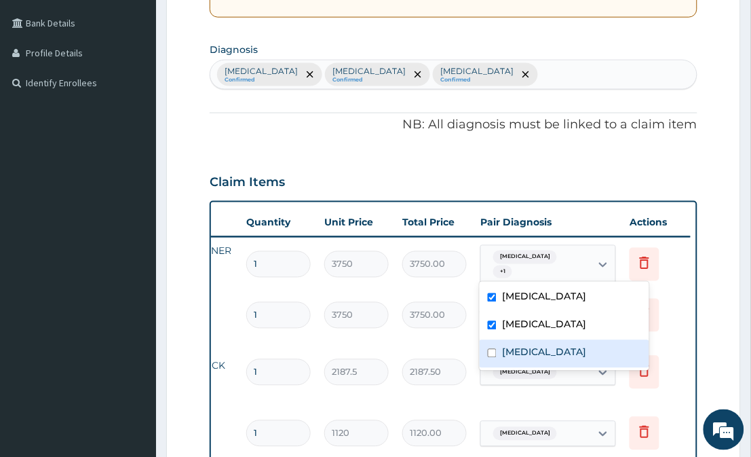
click at [548, 352] on label "Gastroenteritis" at bounding box center [544, 353] width 84 height 14
checkbox input "true"
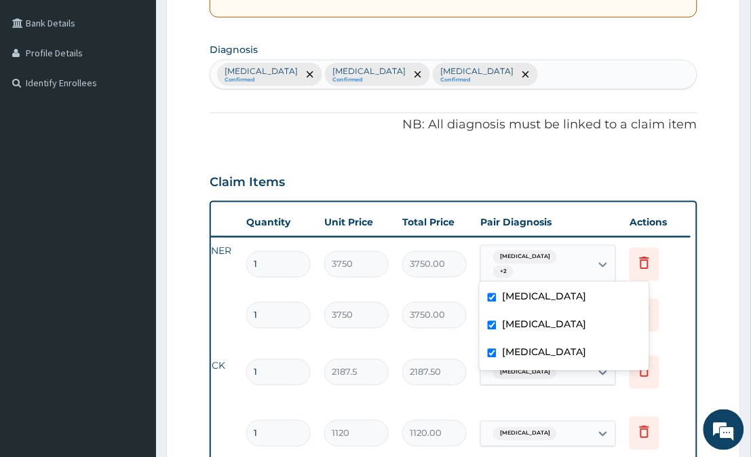
click at [738, 309] on form "Step 2 of 2 PA Code / Prescription Code Enter Code(Secondary Care Only) Encount…" at bounding box center [453, 261] width 575 height 987
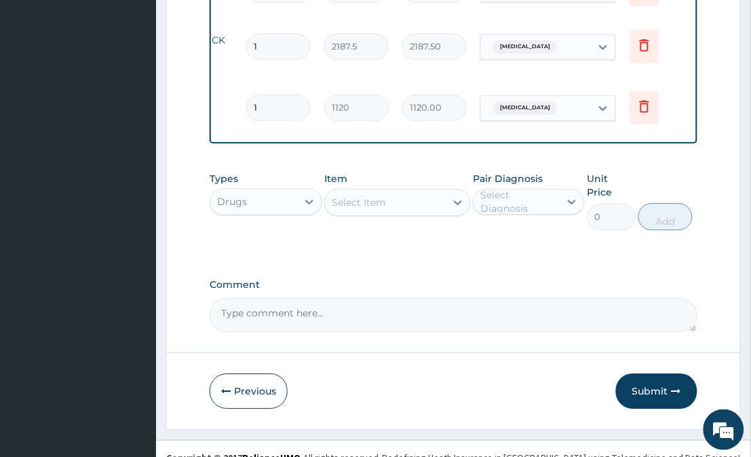
scroll to position [0, 0]
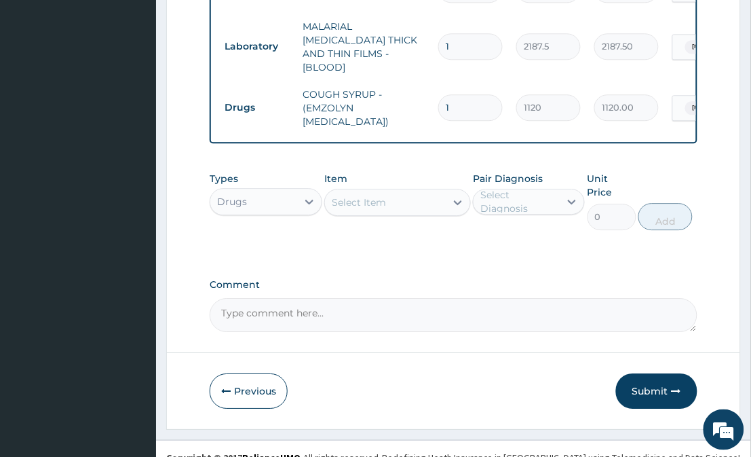
click at [375, 198] on div "Select Item" at bounding box center [359, 203] width 54 height 14
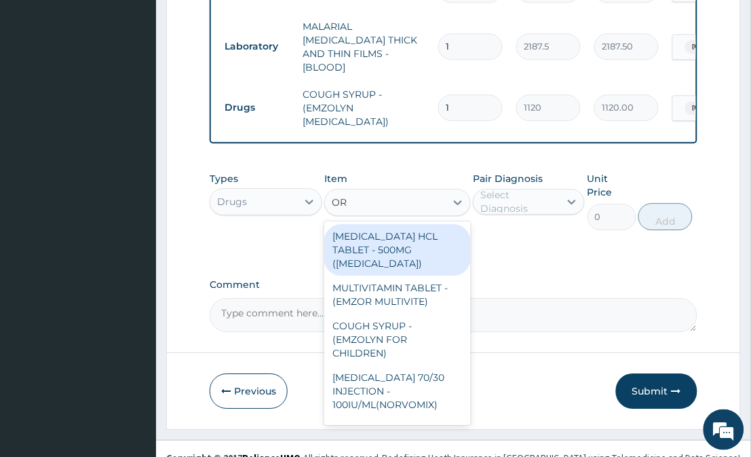
type input "ORS"
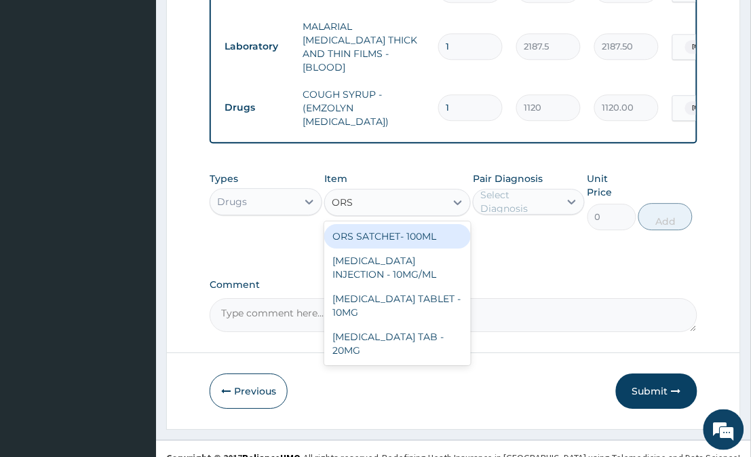
click at [384, 229] on div "ORS SATCHET- 100ML" at bounding box center [397, 236] width 146 height 24
type input "112"
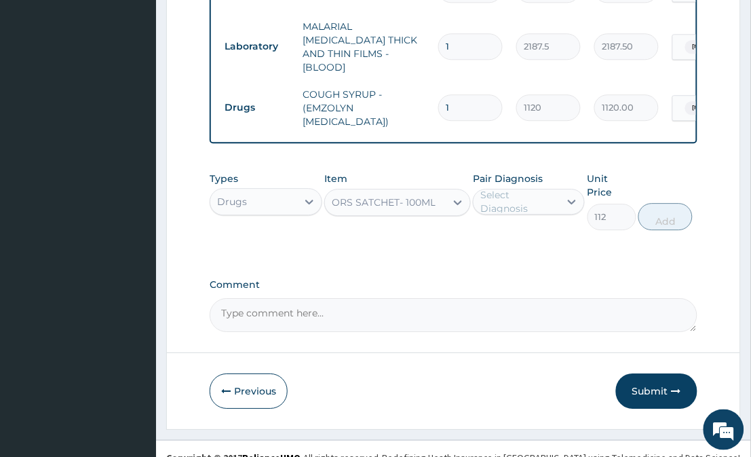
click at [491, 204] on div "Select Diagnosis" at bounding box center [520, 201] width 78 height 27
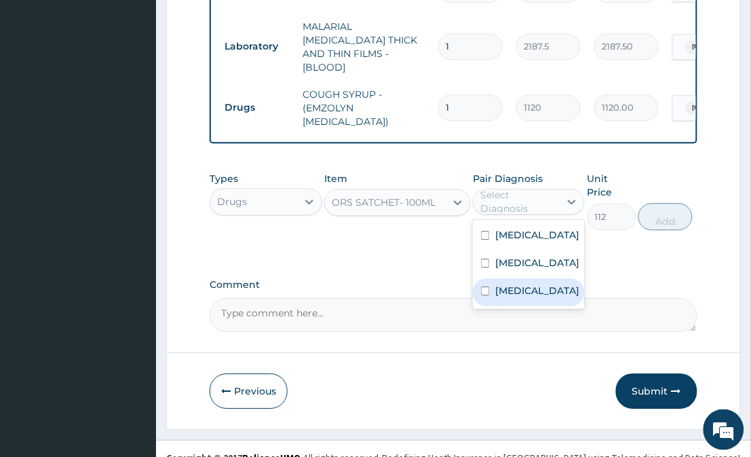
click at [499, 297] on label "Gastroenteritis" at bounding box center [538, 291] width 84 height 14
checkbox input "true"
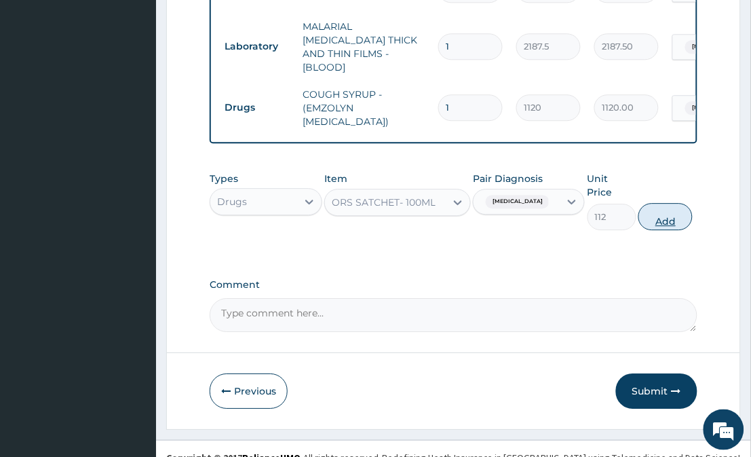
click at [662, 203] on button "Add" at bounding box center [666, 216] width 54 height 27
type input "0"
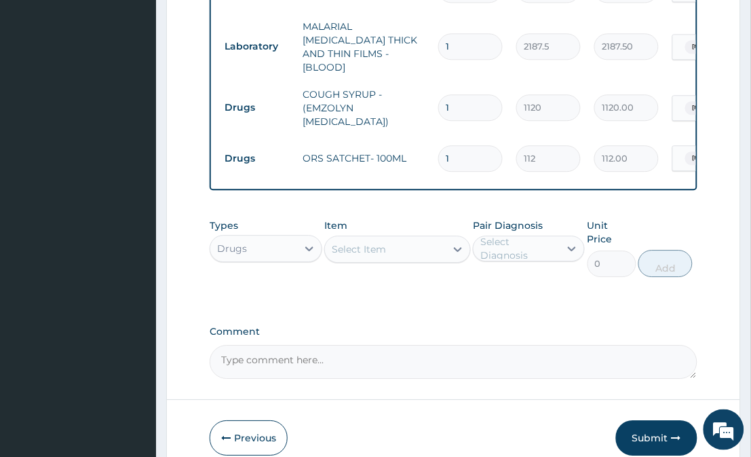
click at [436, 239] on div "Select Item" at bounding box center [385, 249] width 120 height 22
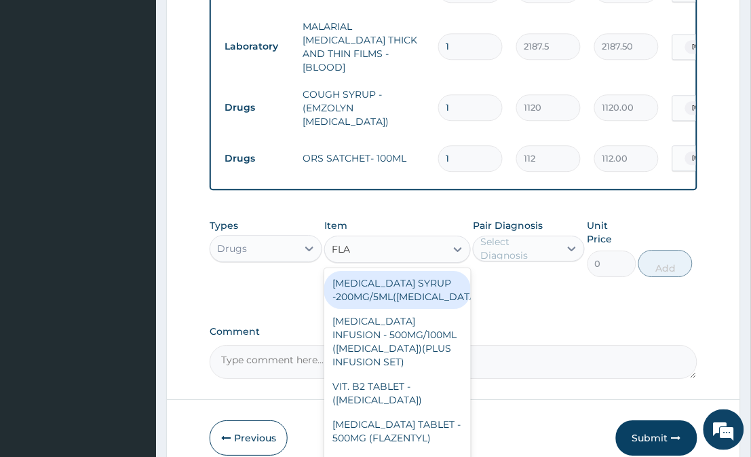
type input "FLAG"
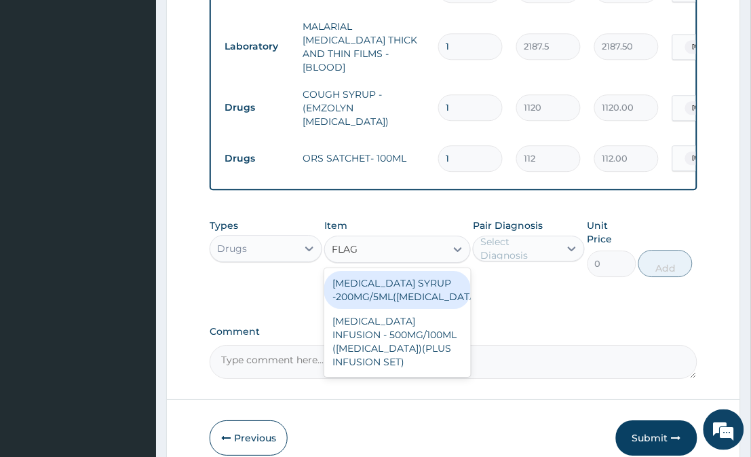
click at [420, 286] on div "METRONIDAZOLE SYRUP -200MG/5ML(FLAGYL)" at bounding box center [397, 290] width 146 height 38
type input "672"
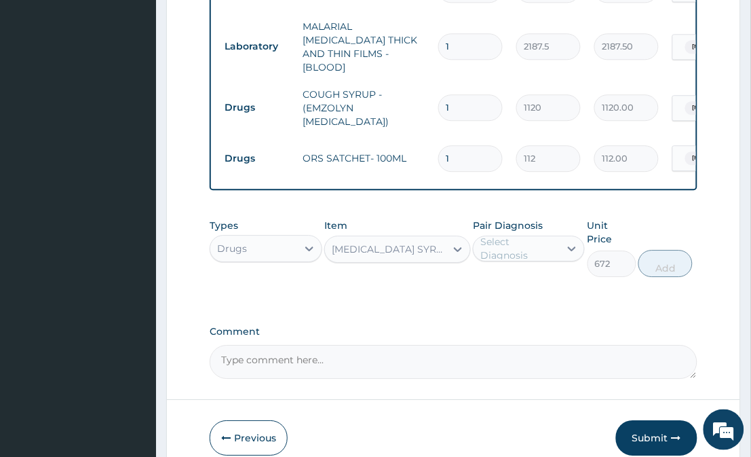
click at [518, 238] on div "Select Diagnosis" at bounding box center [520, 248] width 78 height 27
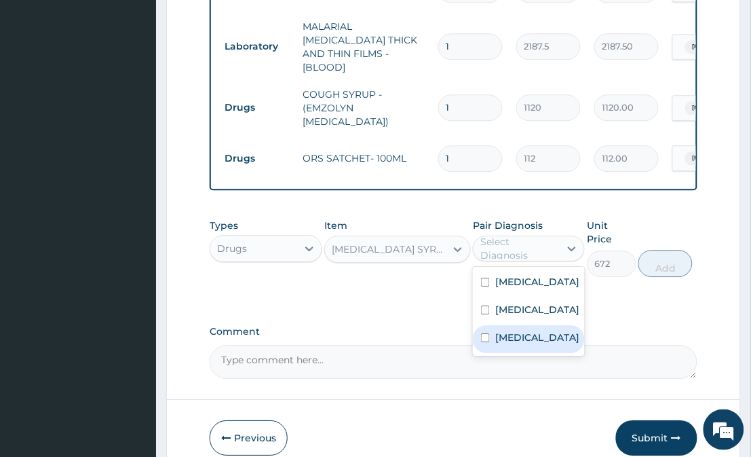
click at [538, 344] on label "Gastroenteritis" at bounding box center [538, 338] width 84 height 14
checkbox input "true"
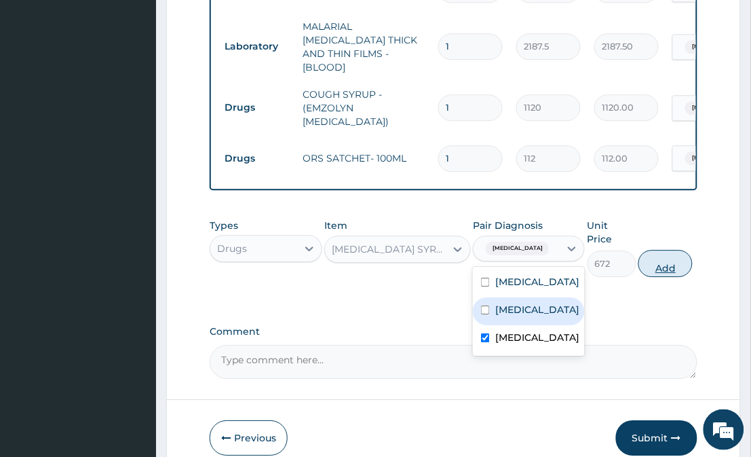
click at [663, 250] on button "Add" at bounding box center [666, 263] width 54 height 27
type input "0"
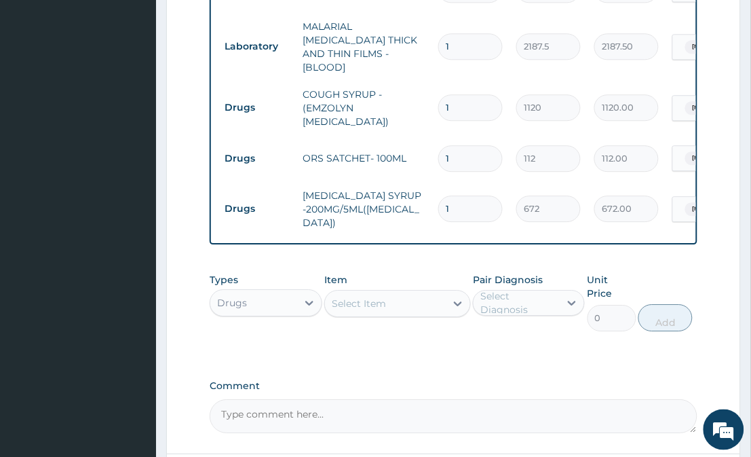
click at [385, 307] on div "Select Item" at bounding box center [385, 304] width 120 height 22
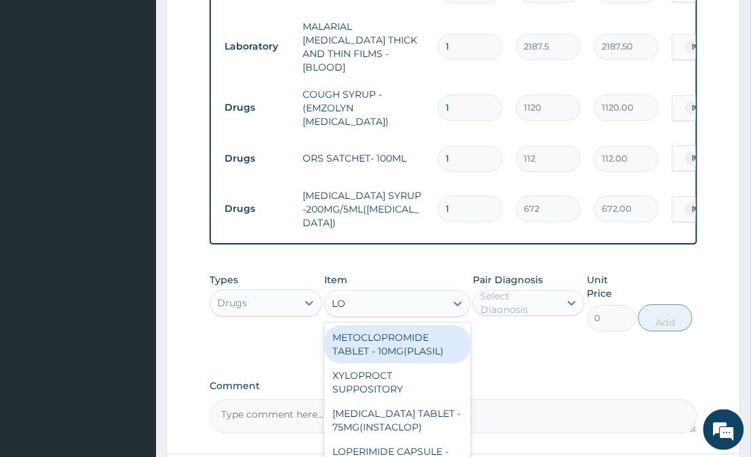
type input "LOP"
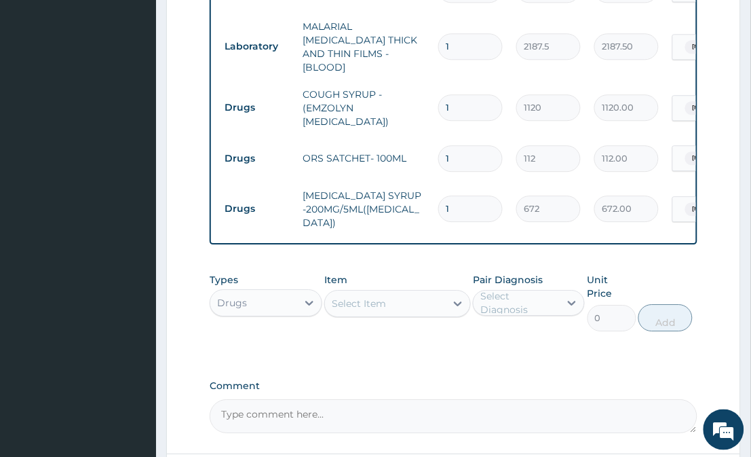
click at [384, 307] on div "Select Item" at bounding box center [385, 304] width 120 height 22
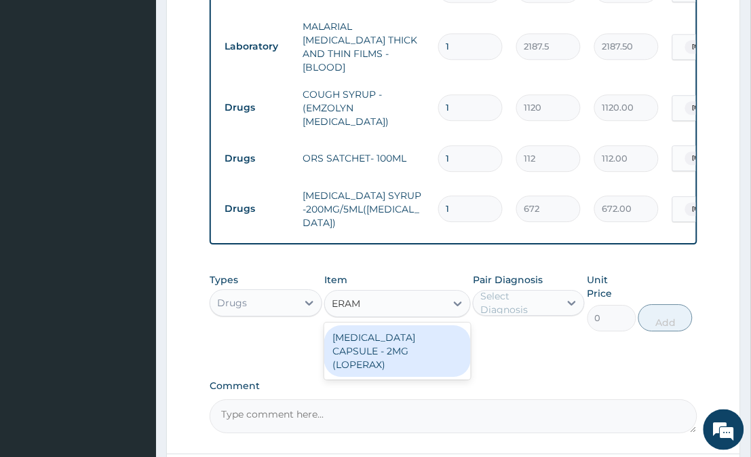
type input "ERAMI"
click at [384, 331] on div "LOPERAMIDE CAPSULE - 2MG (LOPERAX)" at bounding box center [397, 351] width 146 height 52
type input "154"
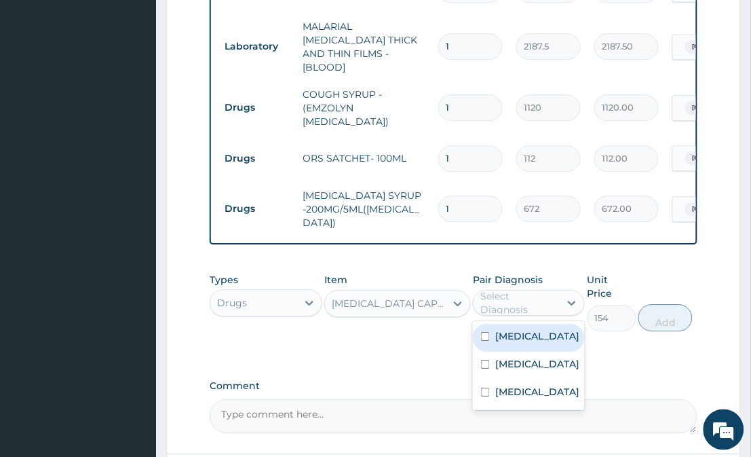
click at [542, 292] on div "Select Diagnosis" at bounding box center [520, 302] width 78 height 27
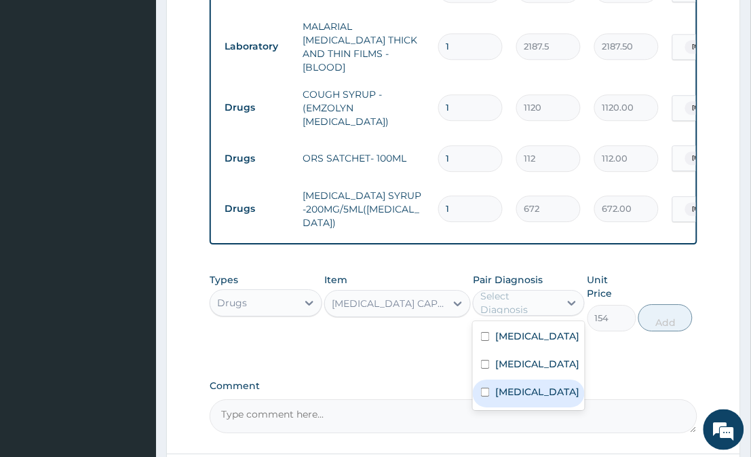
click at [521, 407] on div "Gastroenteritis" at bounding box center [529, 393] width 112 height 28
checkbox input "true"
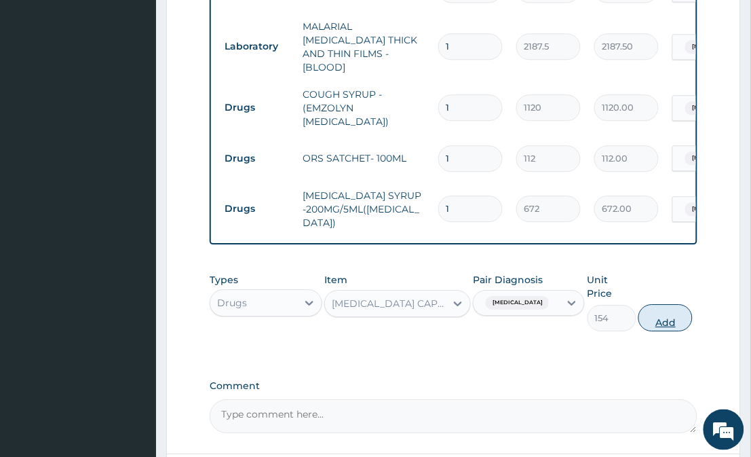
click at [670, 304] on button "Add" at bounding box center [666, 317] width 54 height 27
type input "0"
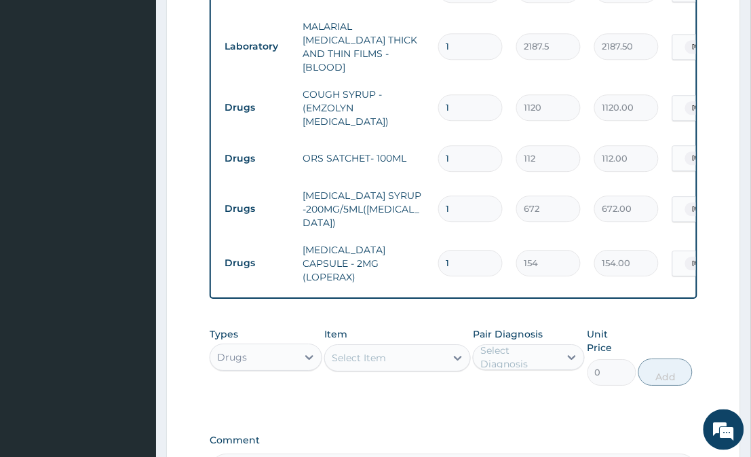
click at [385, 351] on div "Select Item" at bounding box center [359, 358] width 54 height 14
click at [464, 251] on input "1" at bounding box center [471, 263] width 64 height 26
type input "0.00"
type input "3"
type input "462.00"
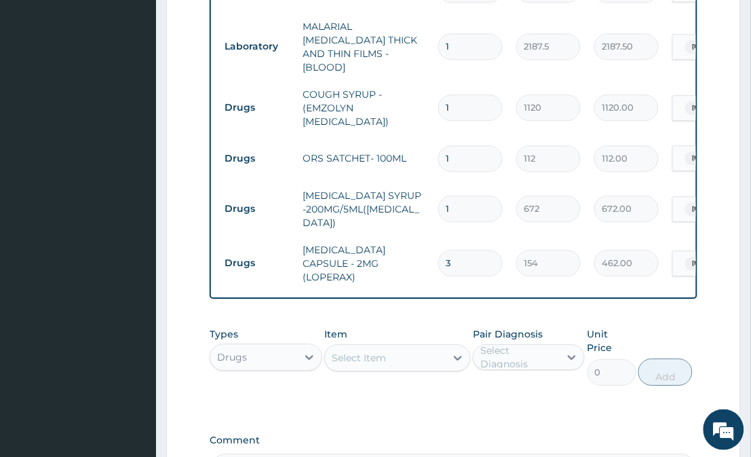
type input "0.00"
type input "2"
type input "308.00"
type input "2"
click at [421, 352] on div "Select Item" at bounding box center [385, 358] width 120 height 22
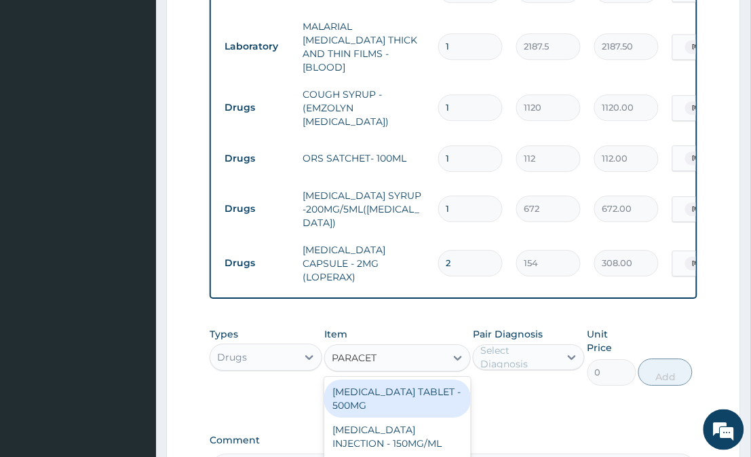
type input "PARACETA"
click at [418, 385] on div "PARACETAMOL TABLET - 500MG" at bounding box center [397, 398] width 146 height 38
type input "33.599999999999994"
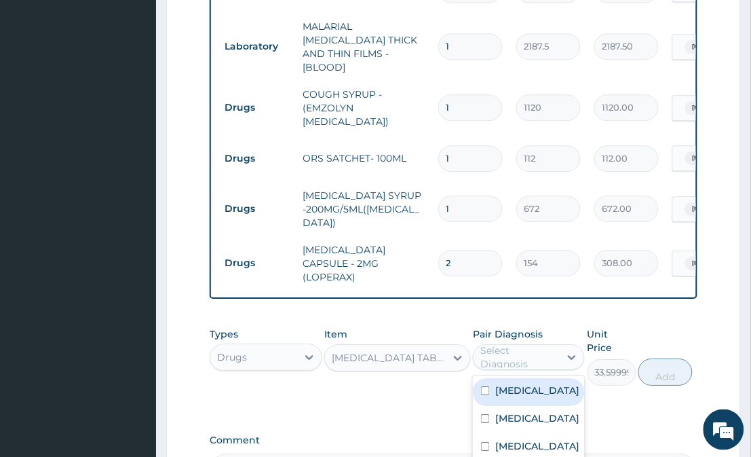
click at [505, 343] on div "Select Diagnosis" at bounding box center [520, 356] width 78 height 27
click at [517, 384] on label "Malaria" at bounding box center [538, 391] width 84 height 14
checkbox input "true"
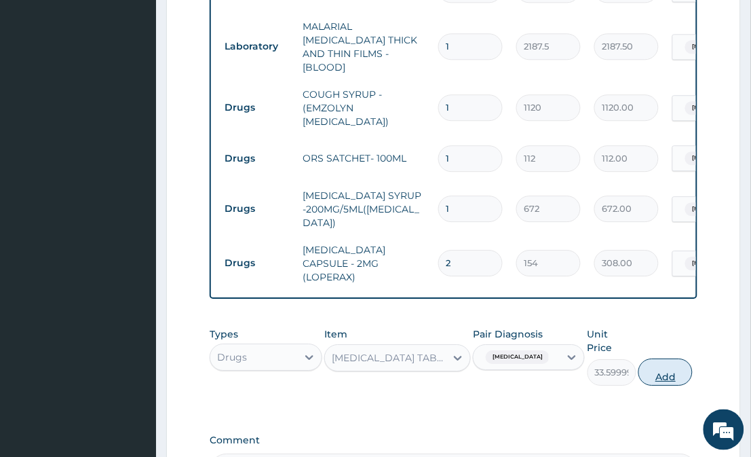
click at [656, 358] on button "Add" at bounding box center [666, 371] width 54 height 27
type input "0"
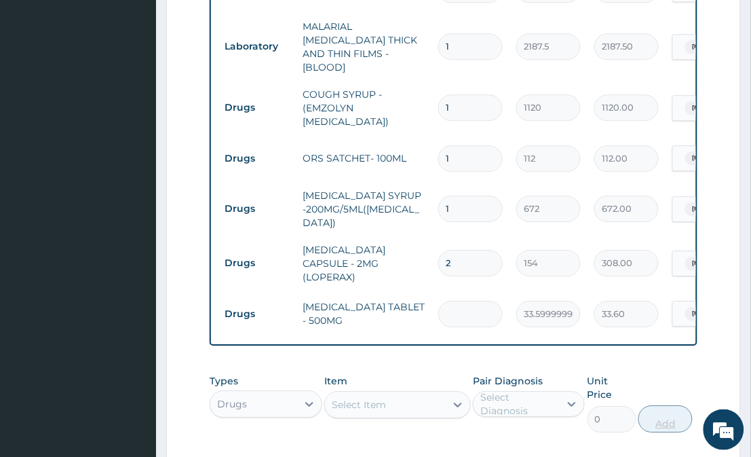
type input "0.00"
type input "3"
type input "100.80"
type input "30"
type input "1008.00"
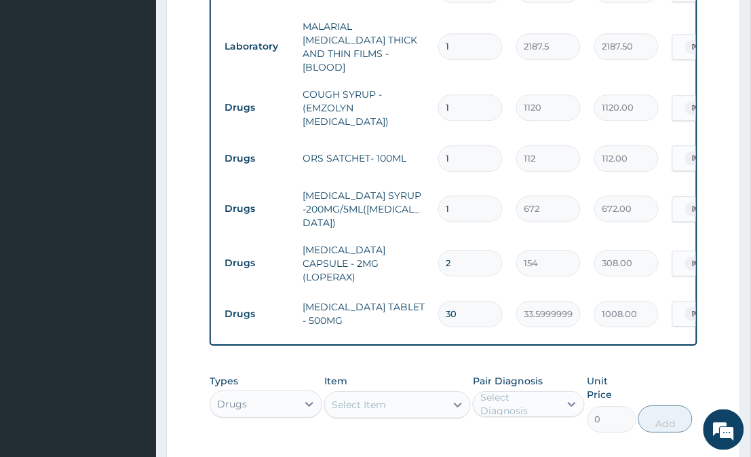
type input "30"
click at [436, 397] on div "Select Item" at bounding box center [385, 405] width 120 height 22
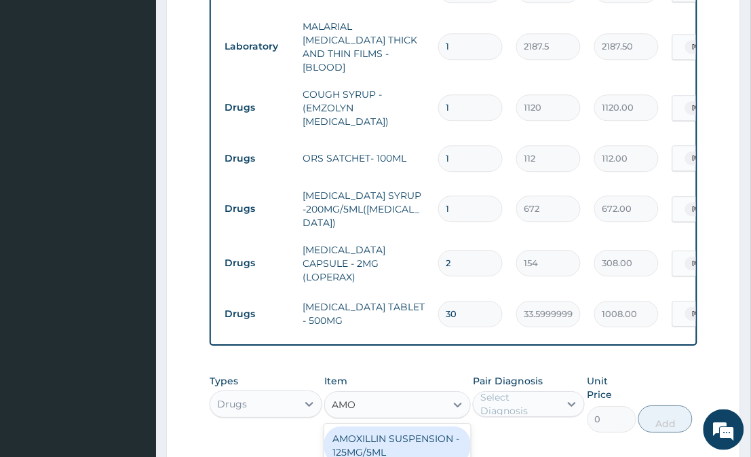
type input "AMOX"
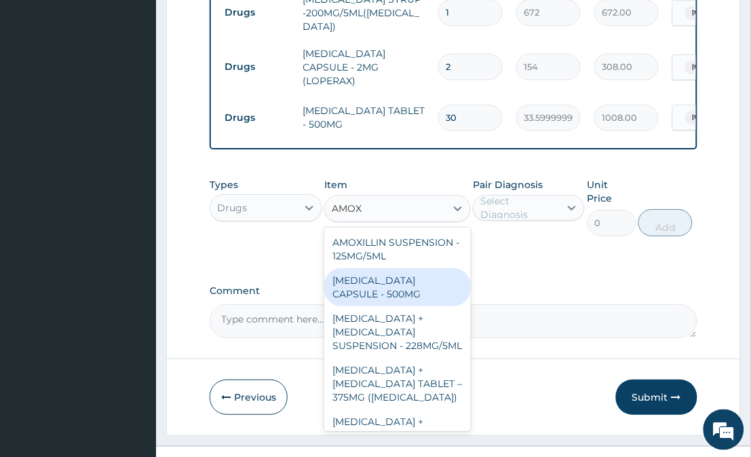
click at [391, 292] on div "AMOXICILLIN CAPSULE - 500MG" at bounding box center [397, 287] width 146 height 38
type input "112"
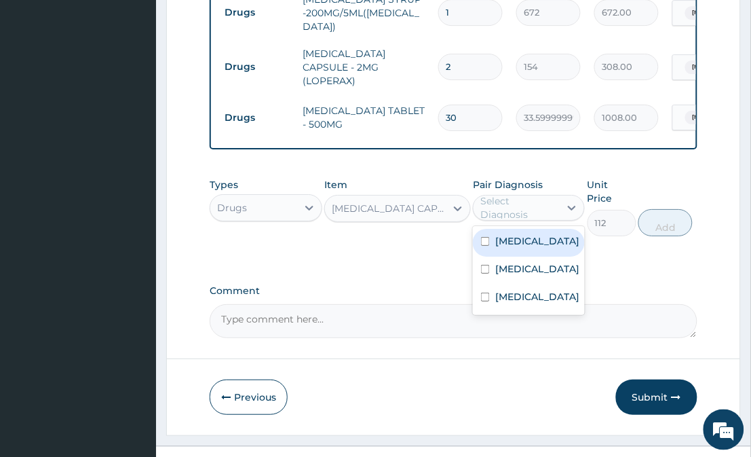
click at [541, 194] on div "Select Diagnosis" at bounding box center [520, 207] width 78 height 27
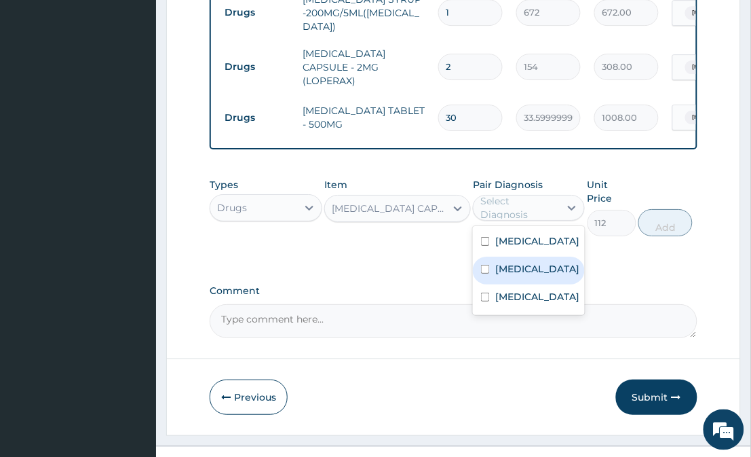
click at [538, 265] on label "Upper respiratory infection" at bounding box center [538, 269] width 84 height 14
checkbox input "true"
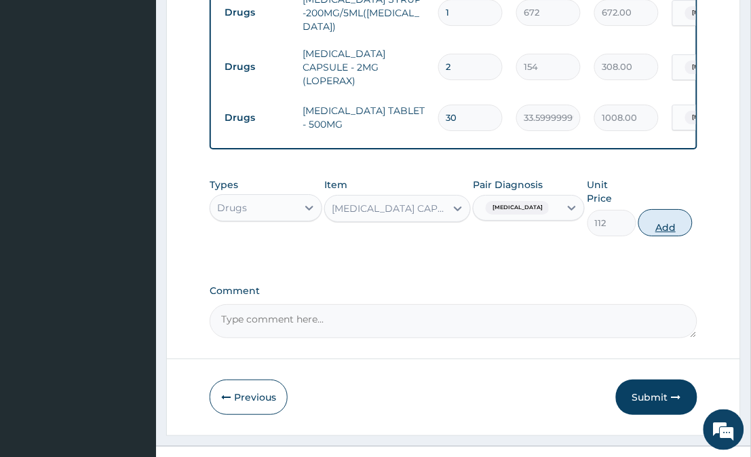
click at [654, 209] on button "Add" at bounding box center [666, 222] width 54 height 27
type input "0"
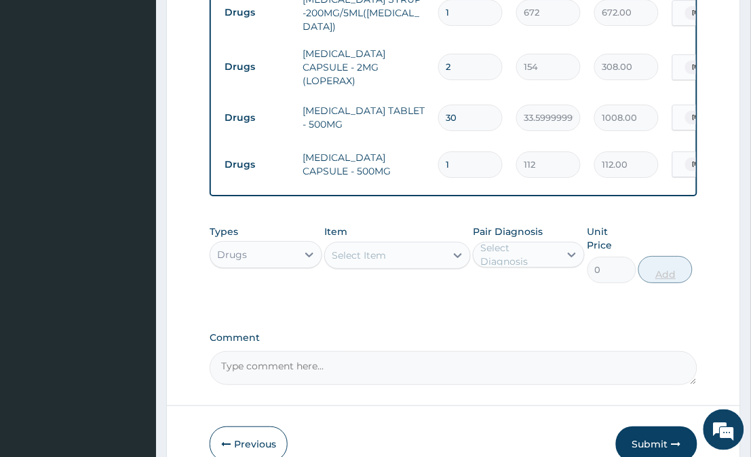
type input "15"
type input "1680.00"
type input "15"
click at [405, 244] on div "Select Item" at bounding box center [385, 255] width 120 height 22
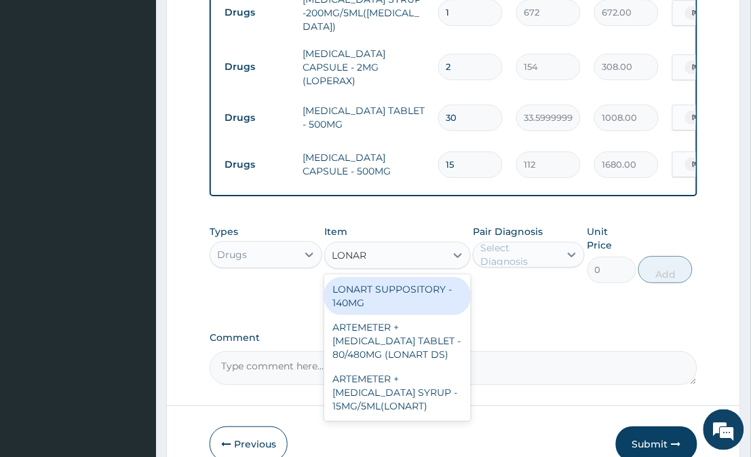
type input "LONART"
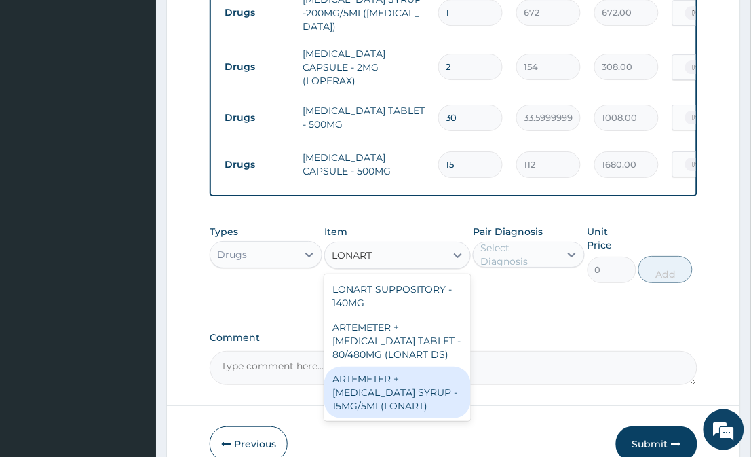
click at [397, 367] on div "ARTEMETER + LUMEFANTRINE SYRUP - 15MG/5ML(LONART)" at bounding box center [397, 393] width 146 height 52
type input "1680"
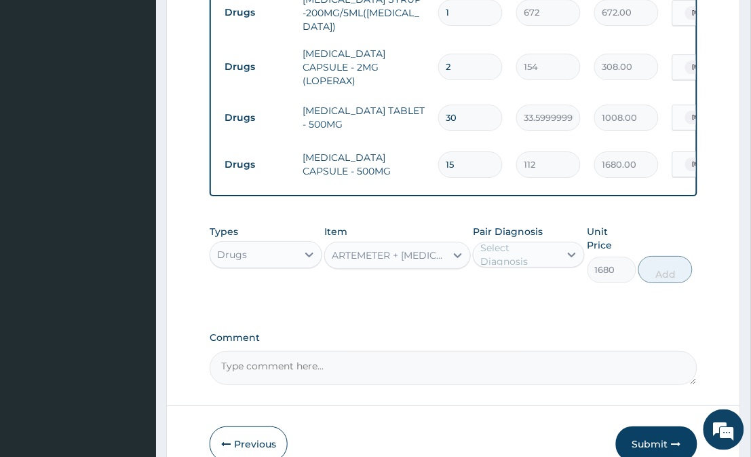
click at [445, 244] on div "ARTEMETER + LUMEFANTRINE SYRUP - 15MG/5ML(LONART)" at bounding box center [385, 255] width 120 height 22
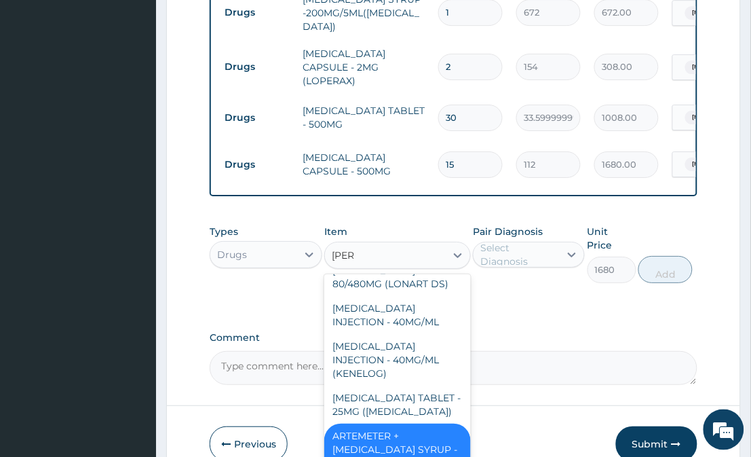
scroll to position [0, 0]
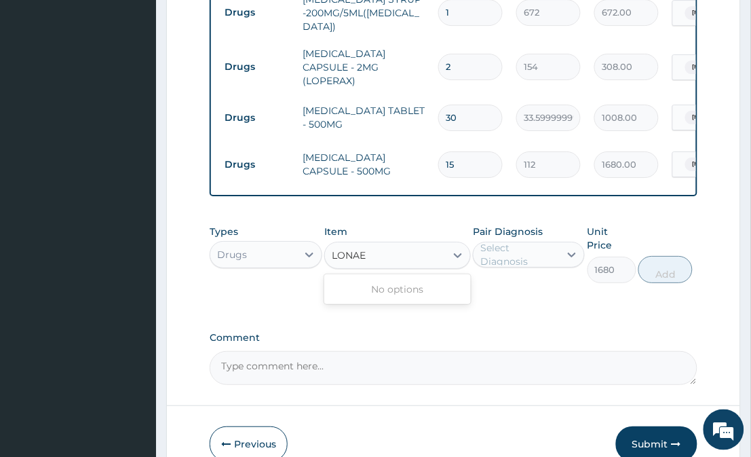
type input "LONA"
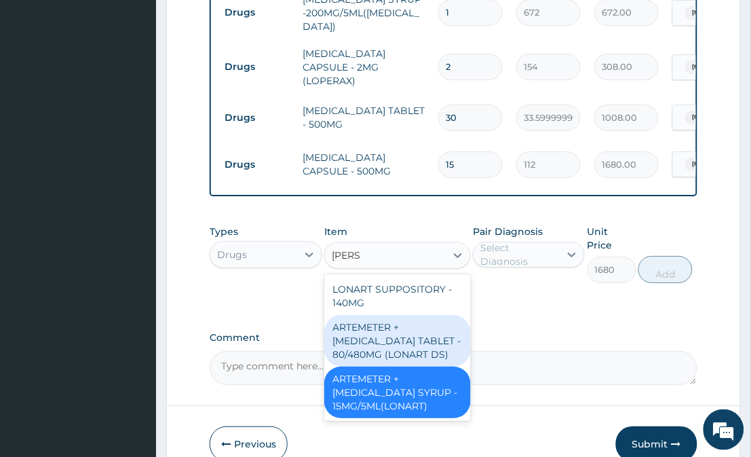
click at [409, 320] on div "ARTEMETER + LUMEFANTRINE TABLET - 80/480MG (LONART DS)" at bounding box center [397, 341] width 146 height 52
type input "588"
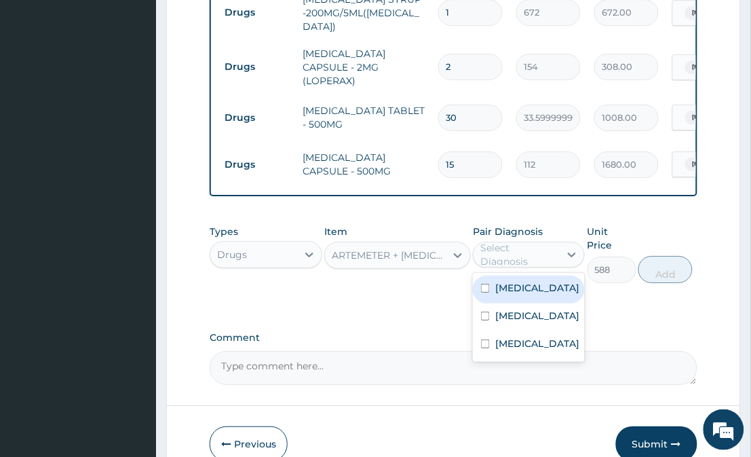
click at [534, 241] on div "Select Diagnosis" at bounding box center [520, 254] width 78 height 27
click at [528, 276] on div "Malaria" at bounding box center [529, 290] width 112 height 28
checkbox input "true"
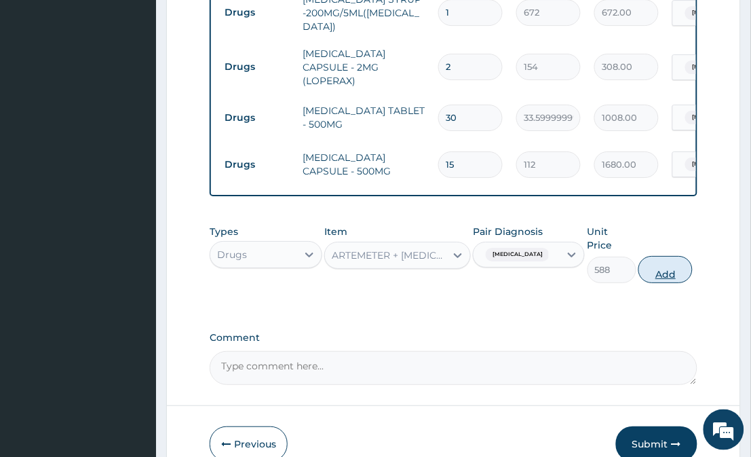
click at [677, 256] on button "Add" at bounding box center [666, 269] width 54 height 27
type input "0"
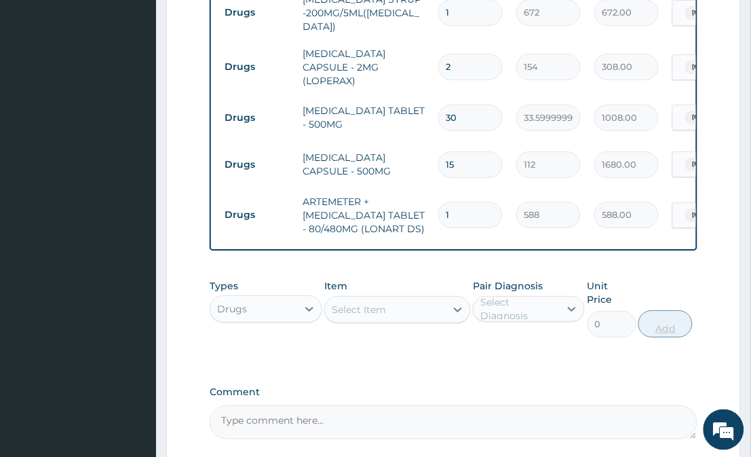
type input "0.00"
type input "6"
type input "3528.00"
type input "6"
click at [414, 299] on div "Select Item" at bounding box center [385, 310] width 120 height 22
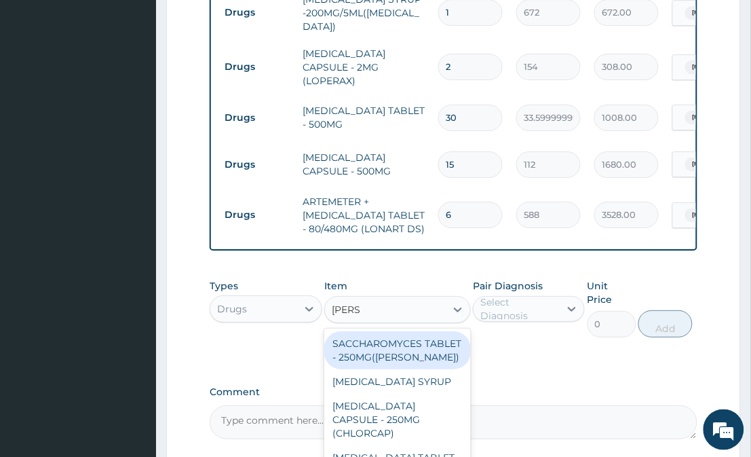
type input "LORAT"
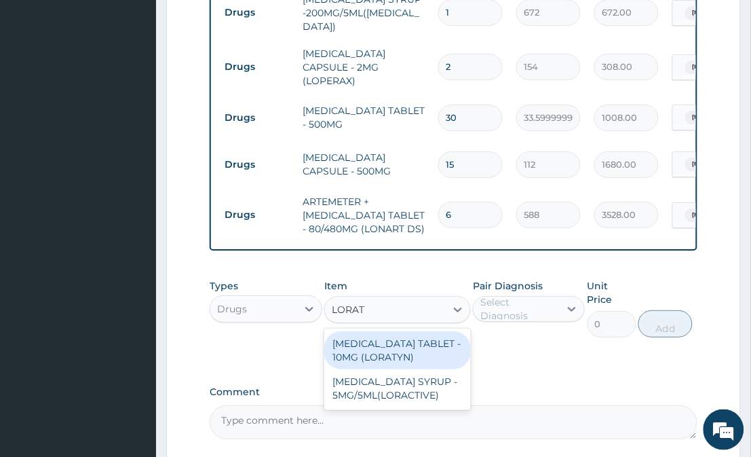
click at [424, 331] on div "LORATADINE TABLET - 10MG (LORATYN)" at bounding box center [397, 350] width 146 height 38
type input "98"
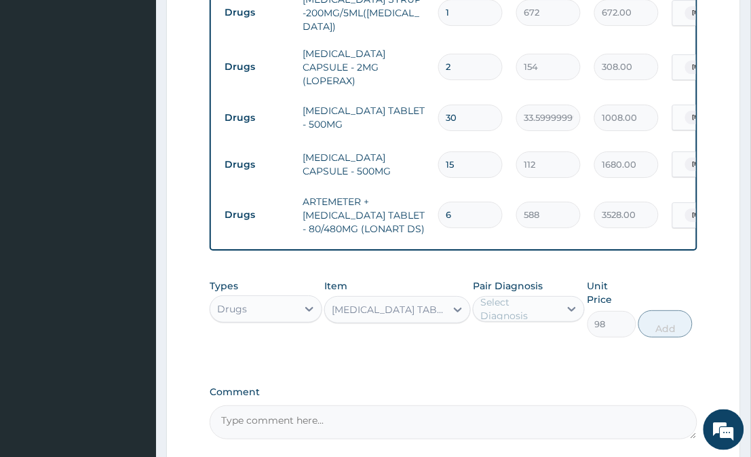
click at [501, 304] on div "Select Diagnosis" at bounding box center [520, 308] width 78 height 27
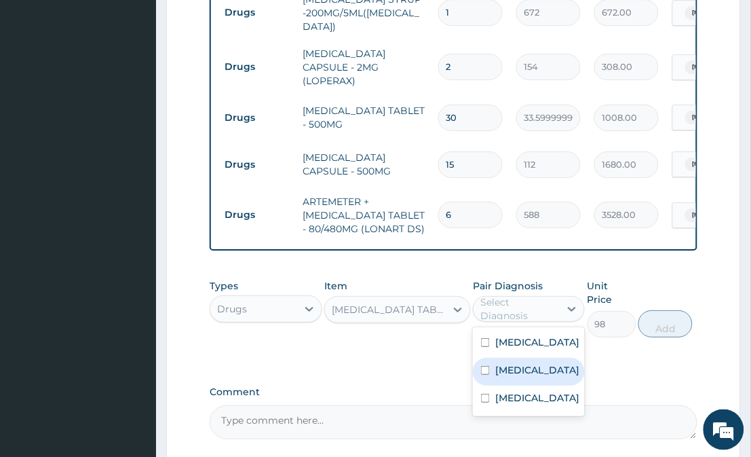
click at [527, 364] on label "Upper respiratory infection" at bounding box center [538, 370] width 84 height 14
checkbox input "true"
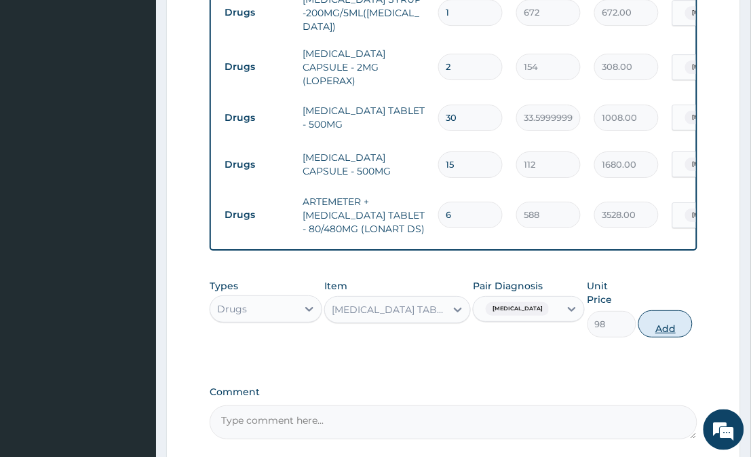
click at [667, 310] on button "Add" at bounding box center [666, 323] width 54 height 27
type input "0"
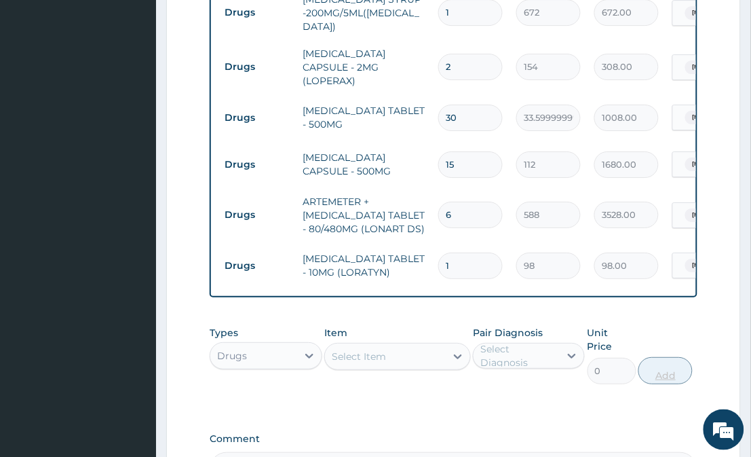
type input "0.00"
type input "5"
type input "490.00"
type input "5"
click at [398, 346] on div "Select Item" at bounding box center [385, 357] width 120 height 22
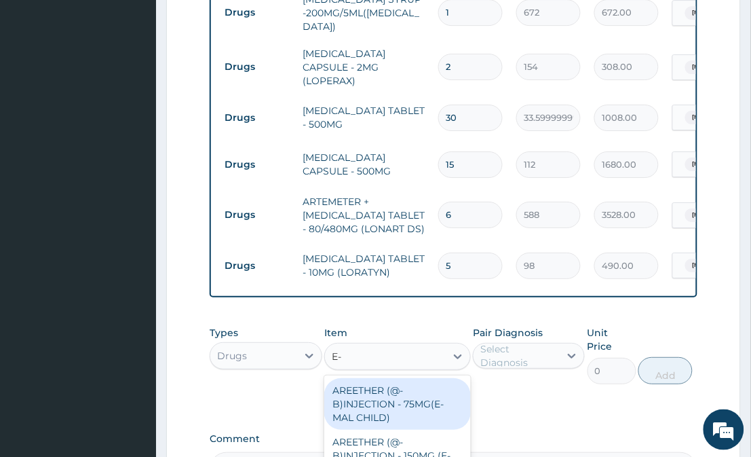
type input "E-M"
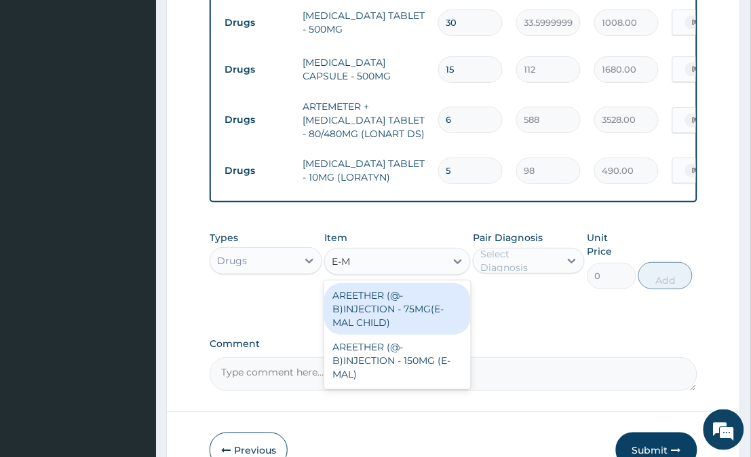
scroll to position [975, 0]
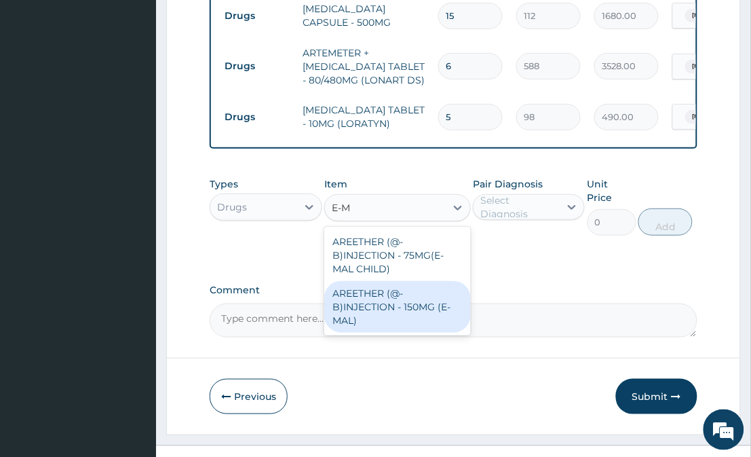
click at [415, 295] on div "AREETHER (@-B)INJECTION - 150MG (E-MAL)" at bounding box center [397, 307] width 146 height 52
type input "1680"
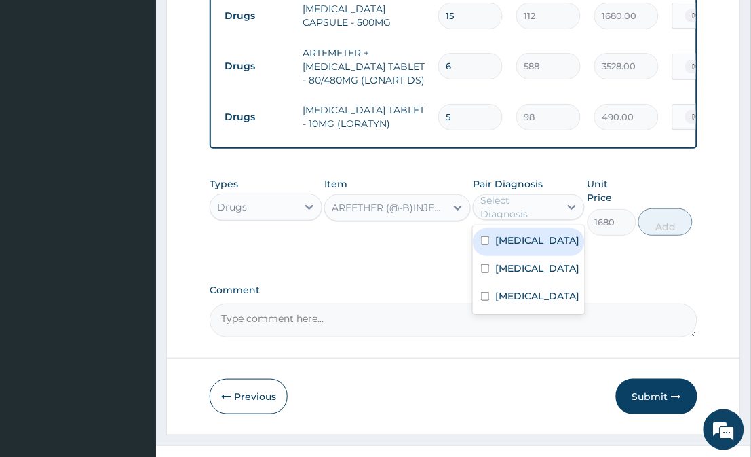
click at [506, 196] on div "Select Diagnosis" at bounding box center [520, 206] width 78 height 27
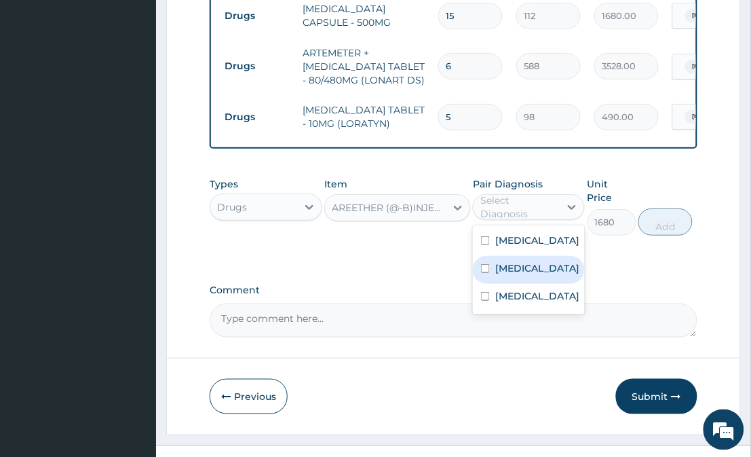
click at [514, 284] on div "Upper respiratory infection" at bounding box center [529, 270] width 112 height 28
checkbox input "true"
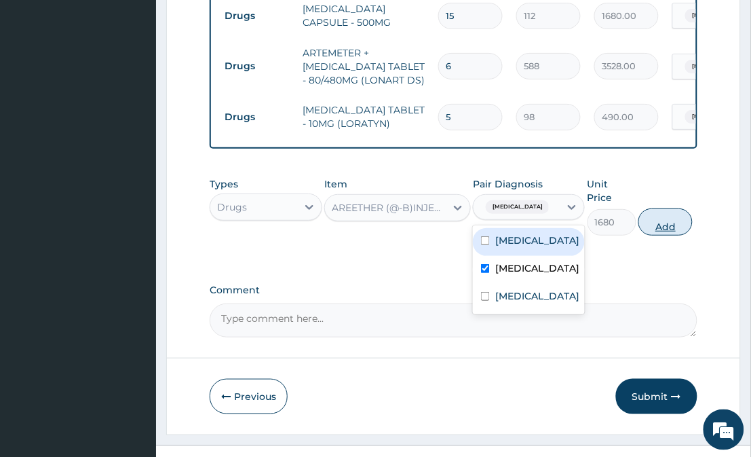
click at [653, 208] on button "Add" at bounding box center [666, 221] width 54 height 27
type input "0"
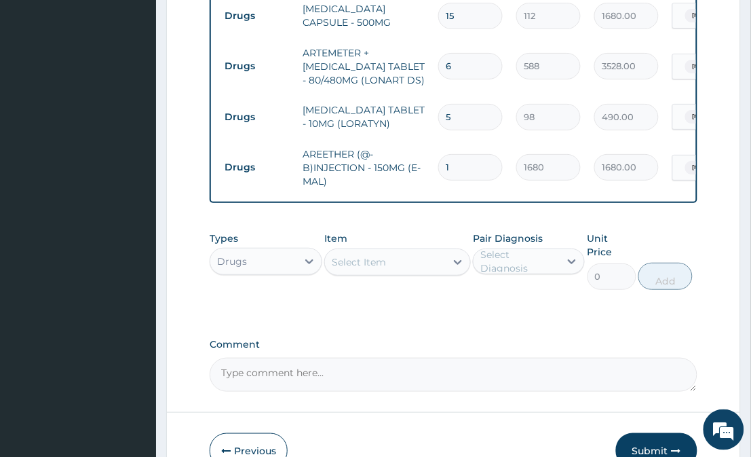
click at [420, 254] on div "Select Item" at bounding box center [385, 262] width 120 height 22
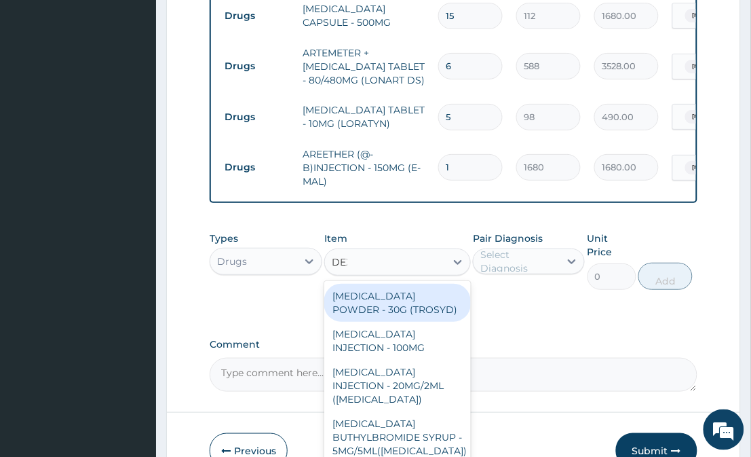
type input "DEXA"
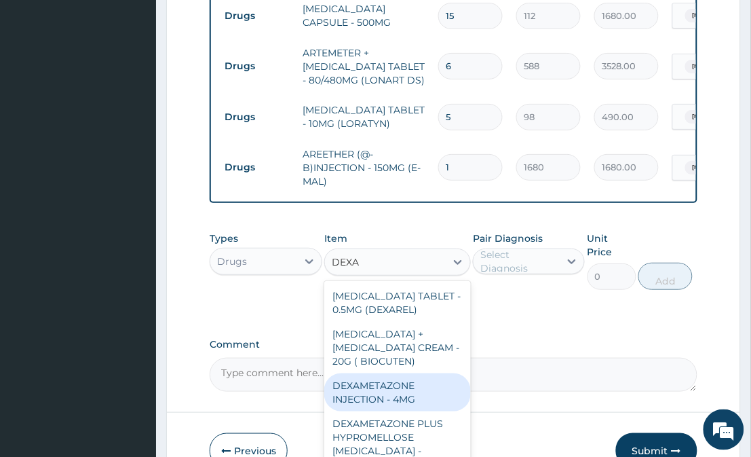
click at [415, 388] on div "DEXAMETAZONE INJECTION - 4MG" at bounding box center [397, 392] width 146 height 38
type input "280"
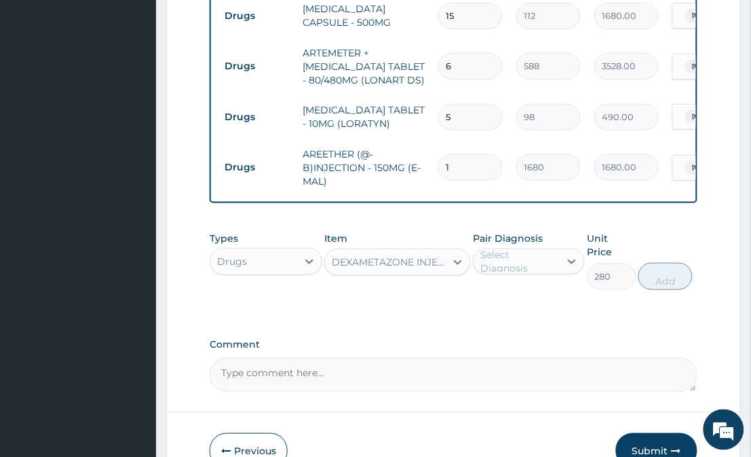
click at [535, 248] on div "Select Diagnosis" at bounding box center [529, 261] width 112 height 26
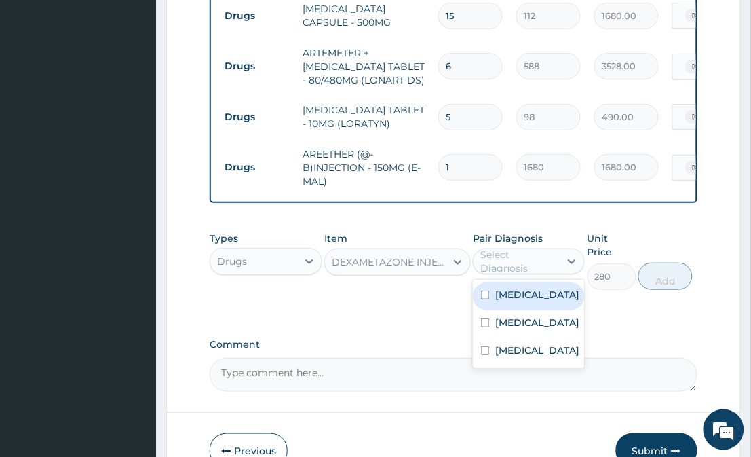
click at [542, 295] on div "Malaria" at bounding box center [529, 296] width 112 height 28
checkbox input "true"
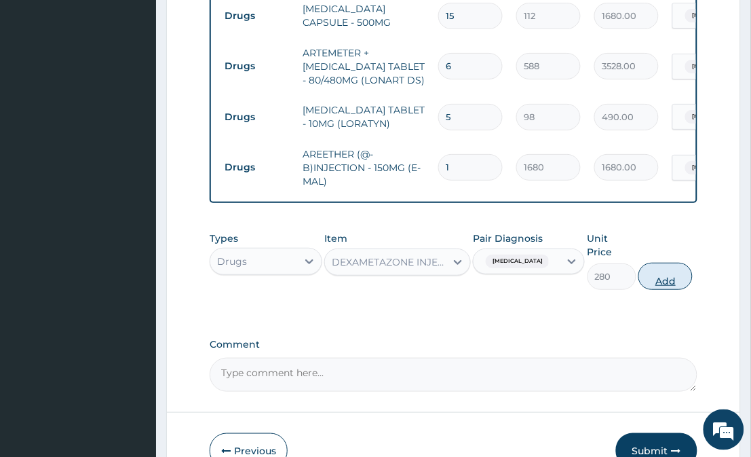
click at [680, 263] on button "Add" at bounding box center [666, 276] width 54 height 27
type input "0"
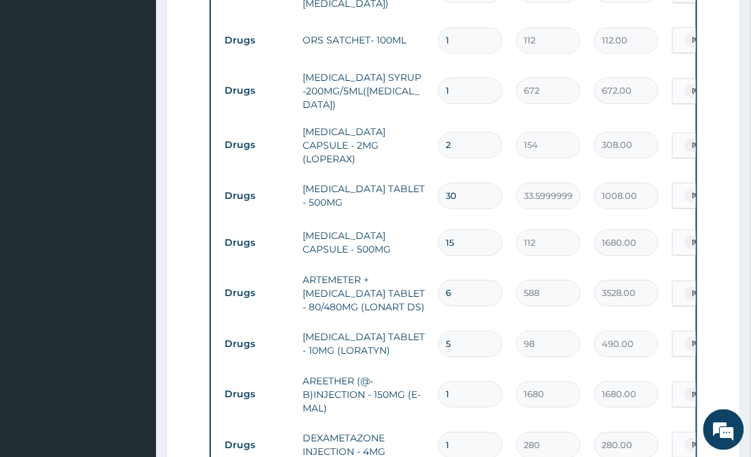
scroll to position [734, 0]
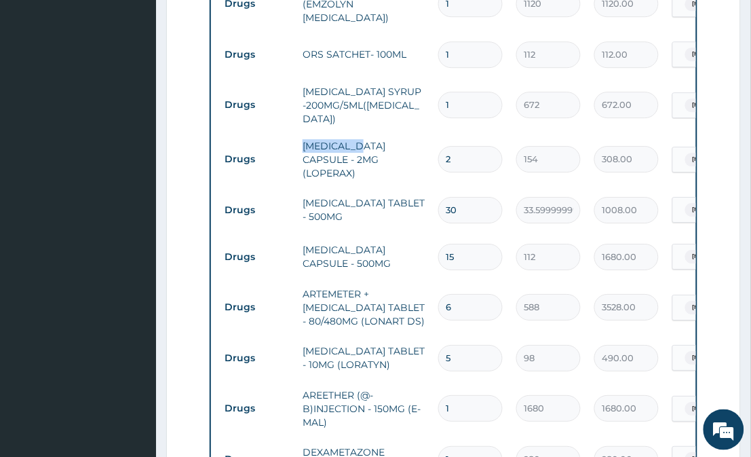
drag, startPoint x: 303, startPoint y: 132, endPoint x: 368, endPoint y: 138, distance: 64.7
click at [368, 138] on td "LOPERAMIDE CAPSULE - 2MG (LOPERAX)" at bounding box center [364, 159] width 136 height 54
click at [487, 100] on input "1" at bounding box center [471, 105] width 64 height 26
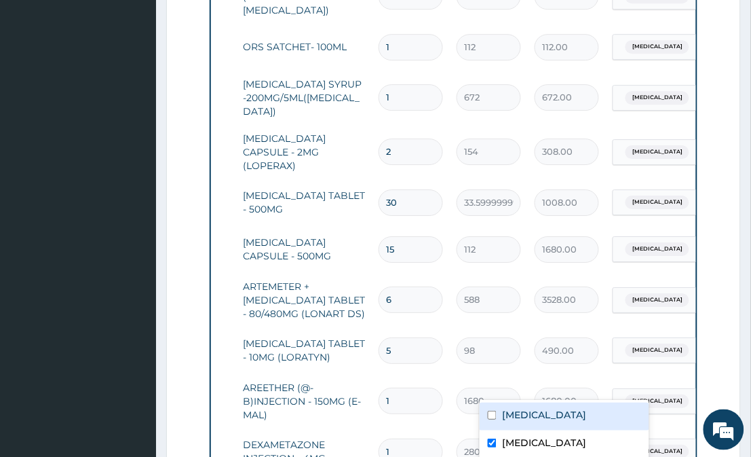
scroll to position [0, 192]
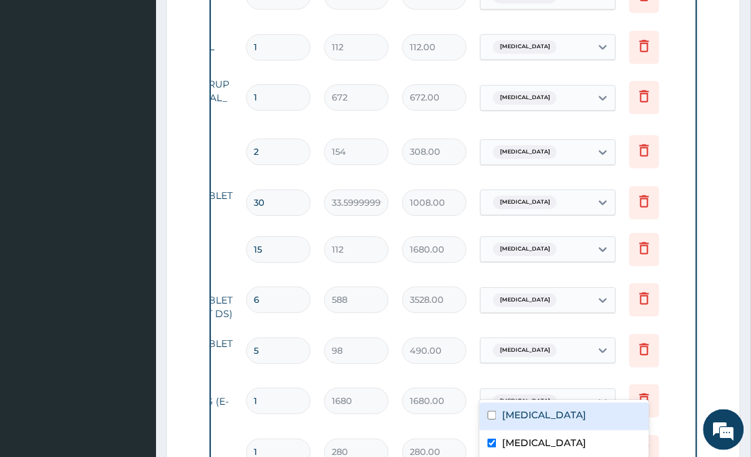
click at [681, 382] on tr "Drugs AREETHER (@-B)INJECTION - 150MG (E-MAL) 1 1680 1680.00 option Malaria foc…" at bounding box center [358, 401] width 665 height 54
click at [545, 417] on div "Malaria" at bounding box center [565, 417] width 170 height 28
checkbox input "true"
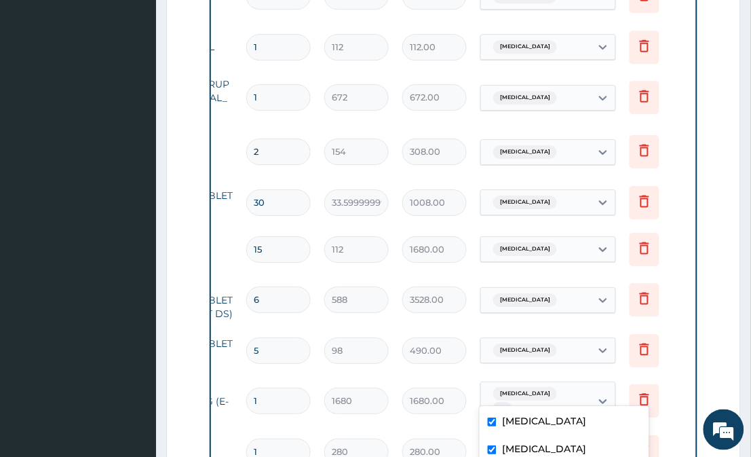
click at [551, 447] on label "Upper respiratory infection" at bounding box center [544, 449] width 84 height 14
checkbox input "false"
click at [748, 391] on section "Step 2 of 2 PA Code / Prescription Code Enter Code(Secondary Care Only) Encount…" at bounding box center [453, 49] width 595 height 1459
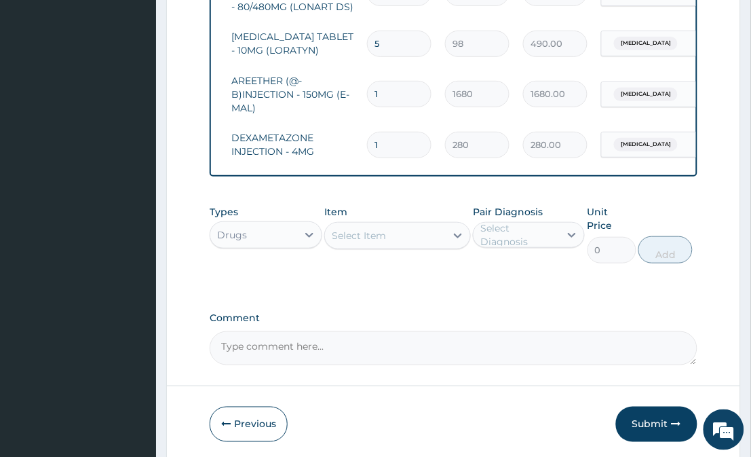
scroll to position [1076, 0]
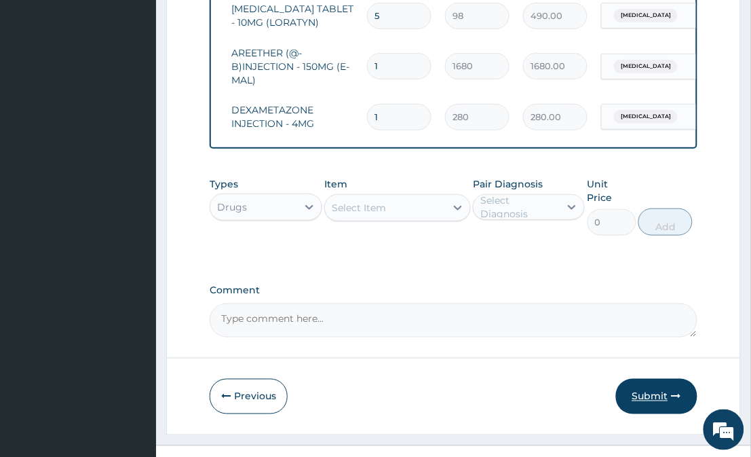
click at [654, 379] on button "Submit" at bounding box center [656, 396] width 81 height 35
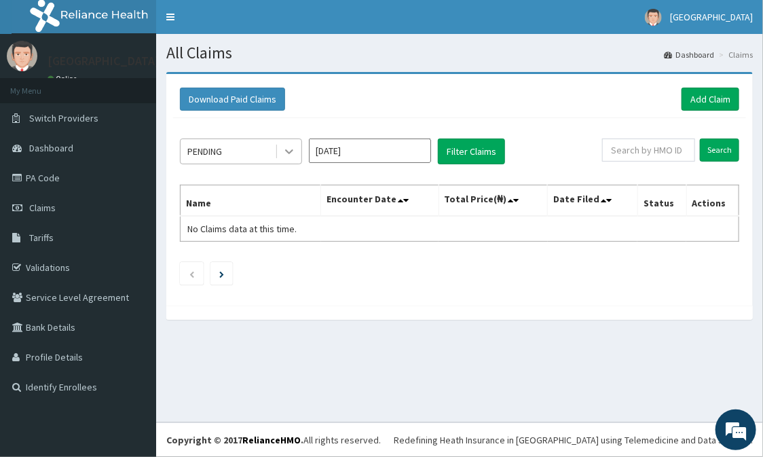
click at [290, 159] on div at bounding box center [289, 151] width 24 height 24
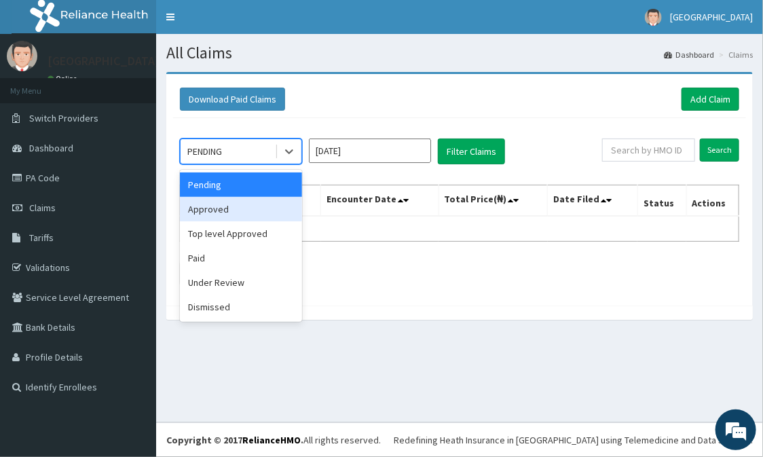
click at [295, 208] on div "Approved" at bounding box center [241, 209] width 122 height 24
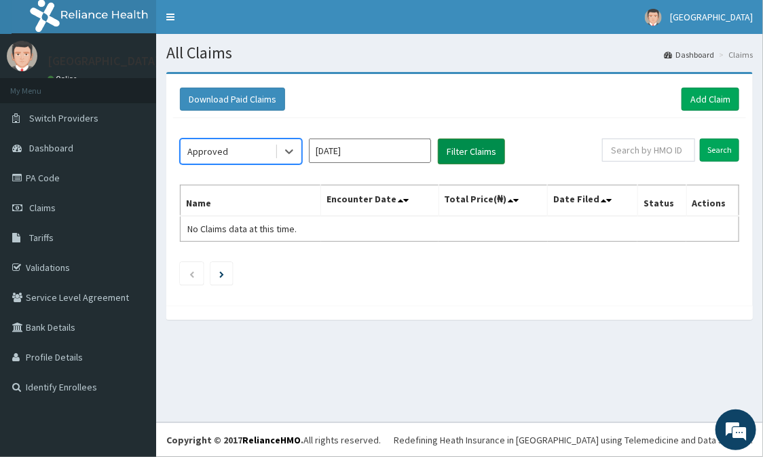
click at [455, 152] on button "Filter Claims" at bounding box center [471, 151] width 67 height 26
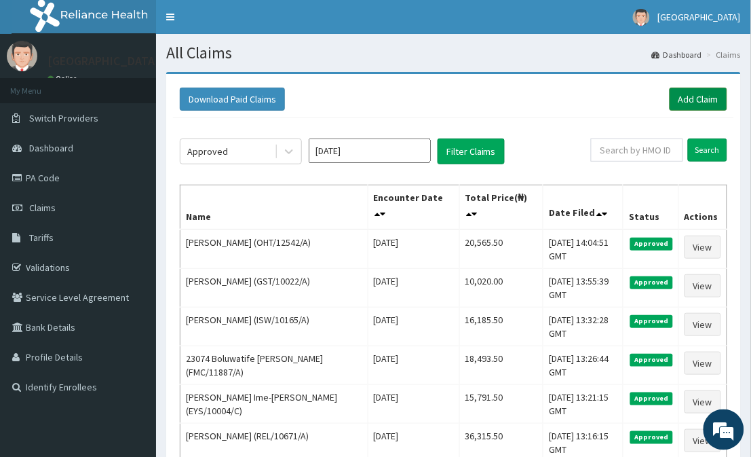
click at [683, 97] on link "Add Claim" at bounding box center [699, 99] width 58 height 23
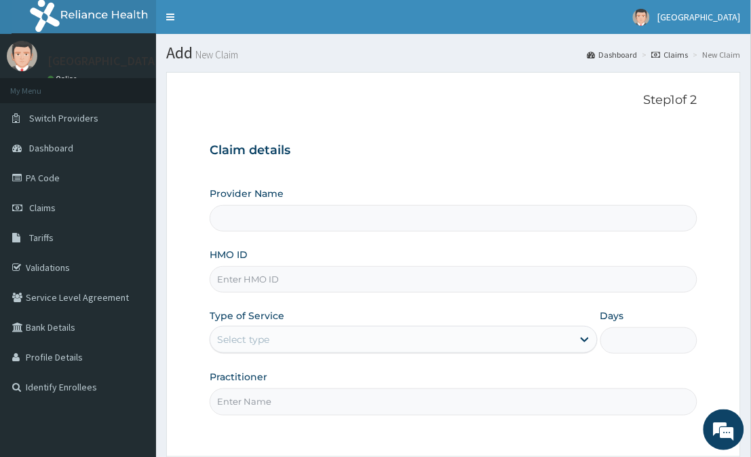
type input "[GEOGRAPHIC_DATA]"
click at [550, 288] on input "HMO ID" at bounding box center [453, 279] width 487 height 26
type input "SWF/10431/A"
click at [576, 334] on div at bounding box center [585, 339] width 24 height 24
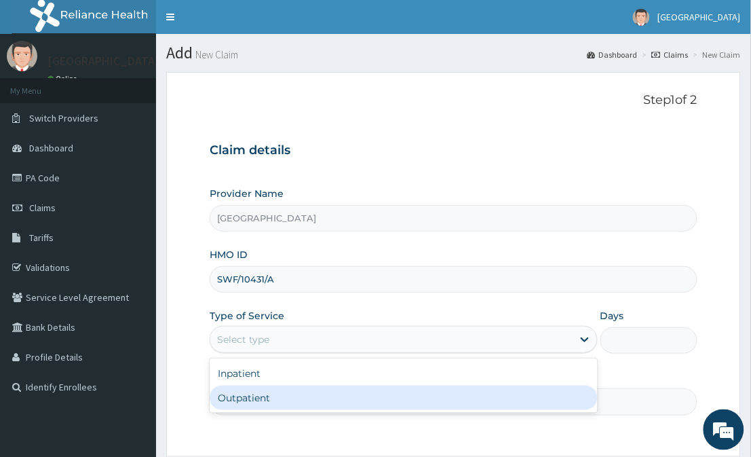
click at [525, 398] on div "Outpatient" at bounding box center [404, 398] width 388 height 24
type input "1"
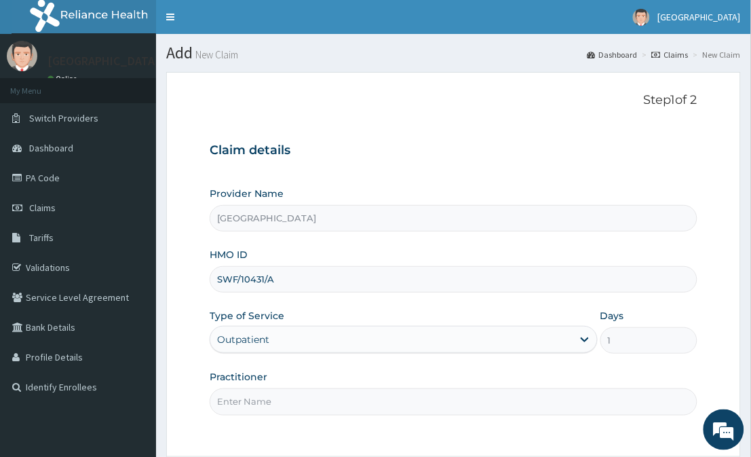
click at [525, 398] on input "Practitioner" at bounding box center [453, 401] width 487 height 26
type input "[PERSON_NAME]"
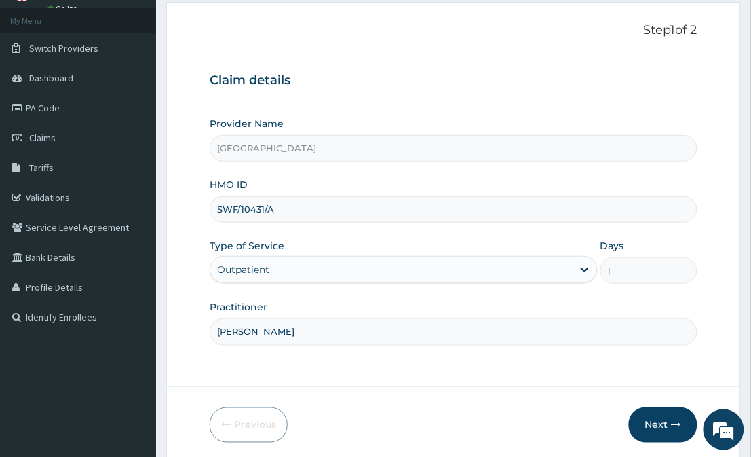
scroll to position [121, 0]
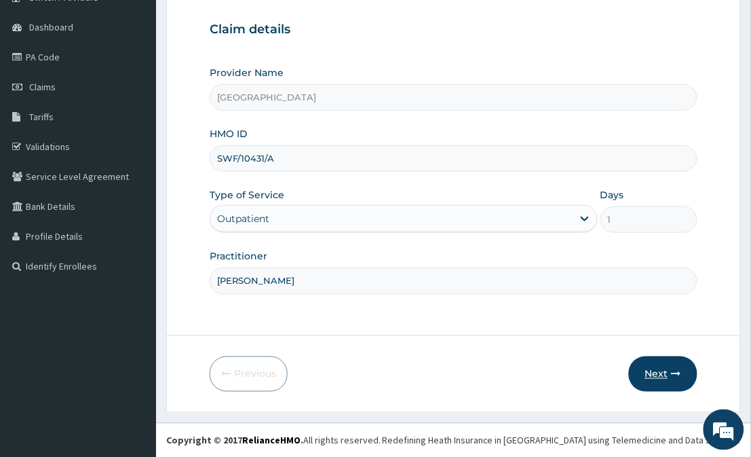
click at [673, 369] on icon "button" at bounding box center [677, 374] width 10 height 10
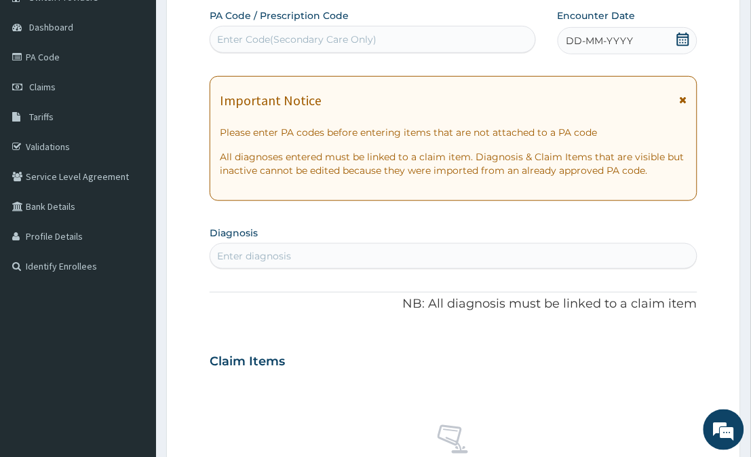
click at [680, 35] on icon at bounding box center [684, 40] width 14 height 14
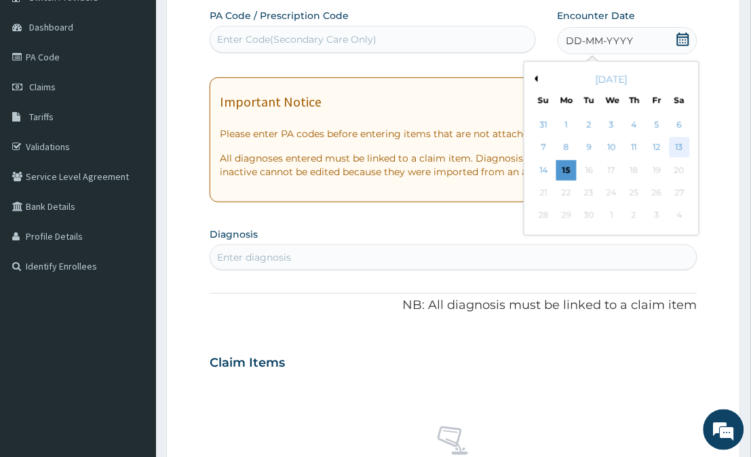
click at [681, 138] on div "13" at bounding box center [679, 148] width 20 height 20
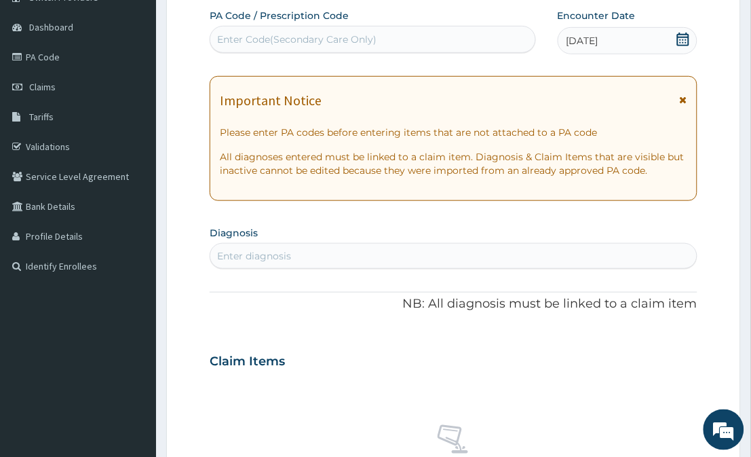
click at [571, 249] on div "Enter diagnosis" at bounding box center [453, 256] width 486 height 22
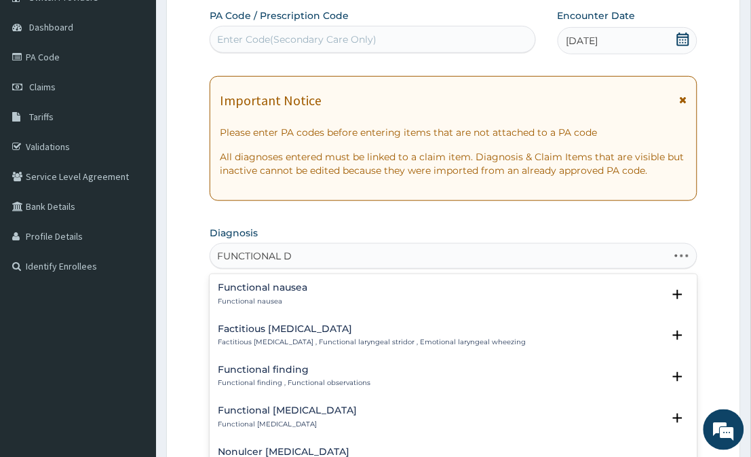
type input "FUNCTIONAL DY"
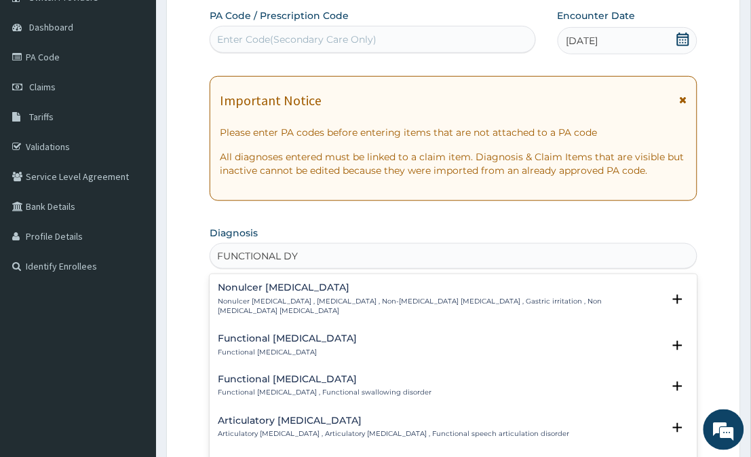
click at [301, 293] on div "Nonulcer [MEDICAL_DATA] Nonulcer [MEDICAL_DATA] , [MEDICAL_DATA] , Non-[MEDICAL…" at bounding box center [440, 298] width 445 height 33
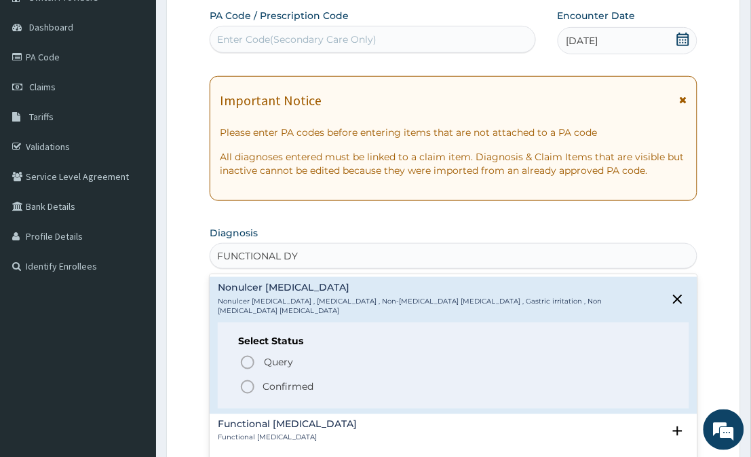
click at [242, 381] on circle "status option filled" at bounding box center [248, 387] width 12 height 12
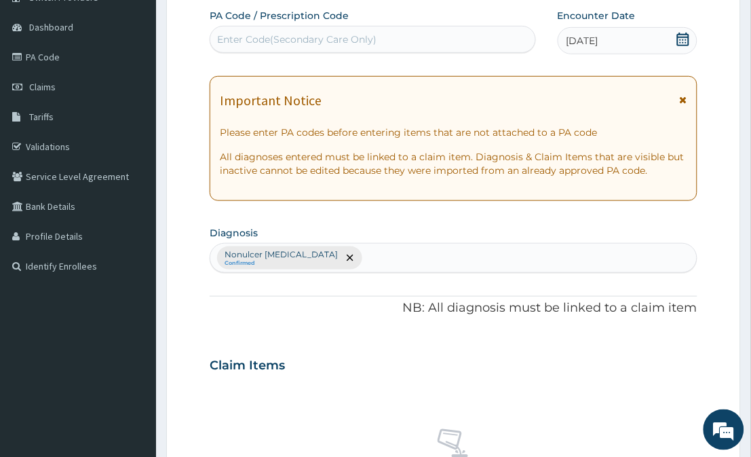
scroll to position [521, 0]
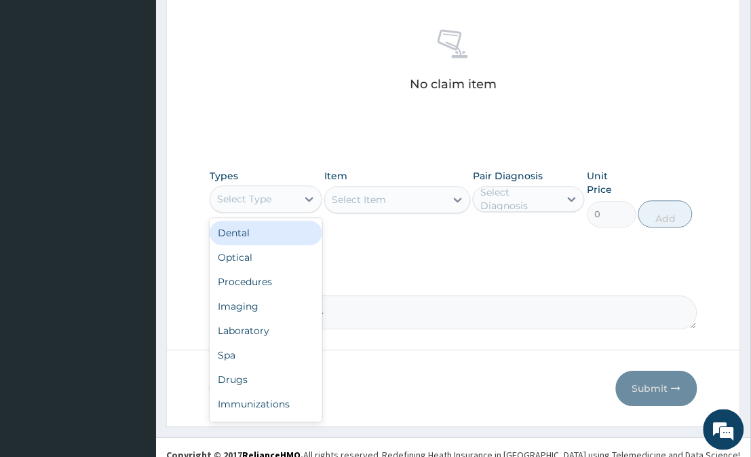
click at [253, 193] on div "Select Type" at bounding box center [244, 199] width 54 height 14
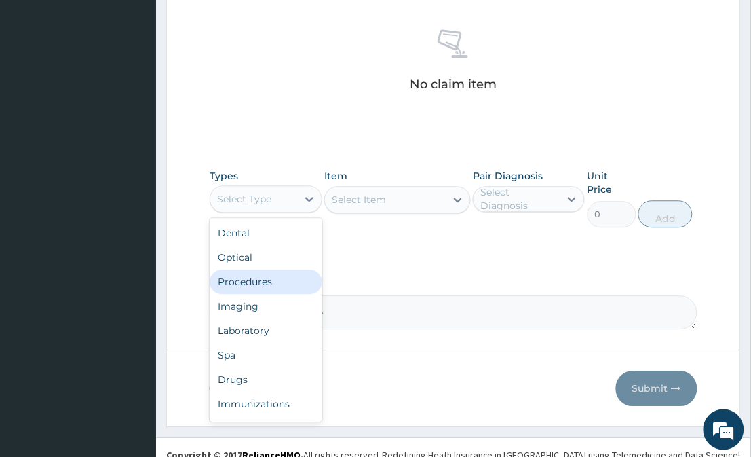
click at [272, 276] on div "Procedures" at bounding box center [266, 281] width 112 height 24
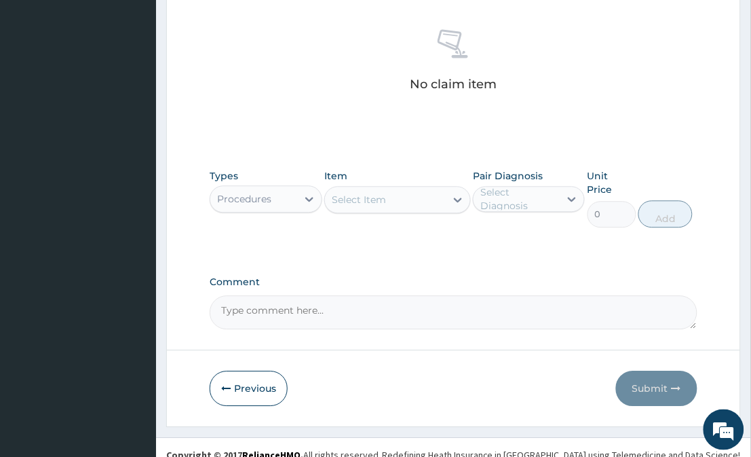
click at [449, 193] on div at bounding box center [458, 199] width 24 height 24
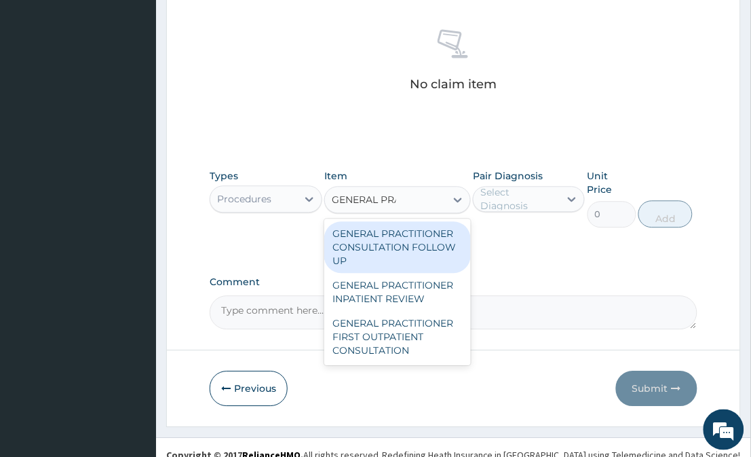
type input "GENERAL PRAC"
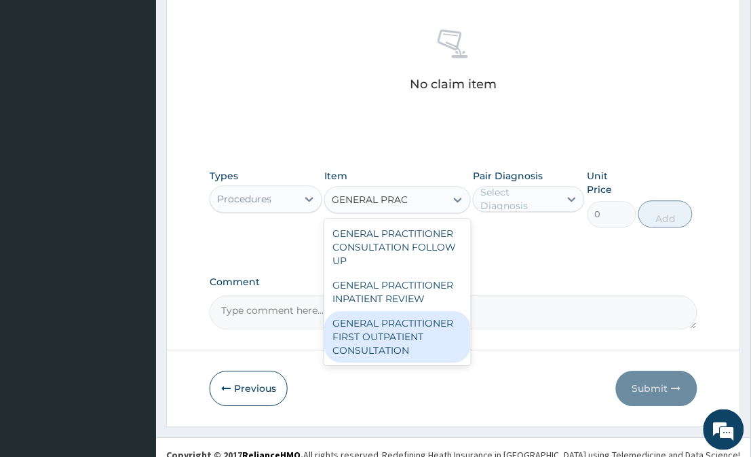
click at [371, 354] on div "GENERAL PRACTITIONER FIRST OUTPATIENT CONSULTATION" at bounding box center [397, 337] width 146 height 52
type input "3750"
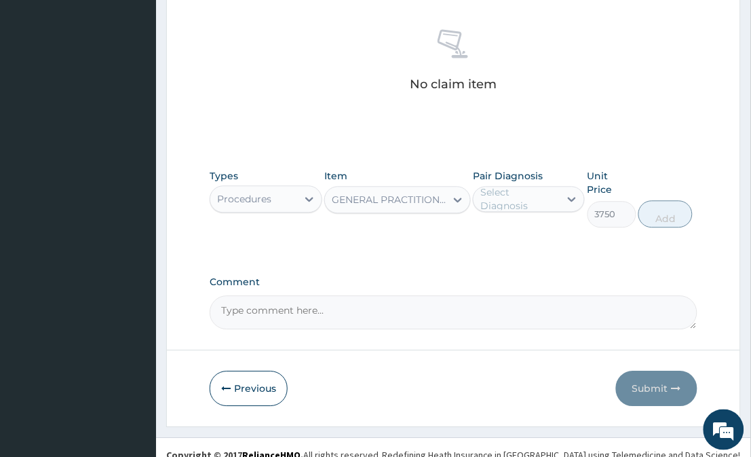
click at [546, 204] on div "Select Diagnosis" at bounding box center [520, 198] width 78 height 27
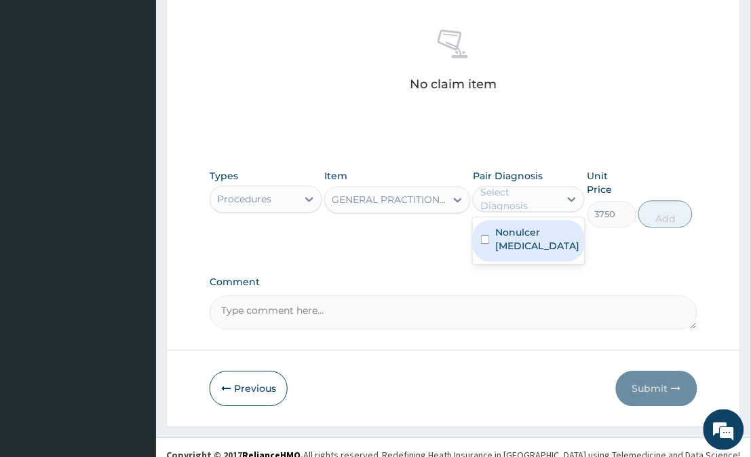
click at [530, 238] on label "Nonulcer [MEDICAL_DATA]" at bounding box center [538, 238] width 84 height 27
checkbox input "true"
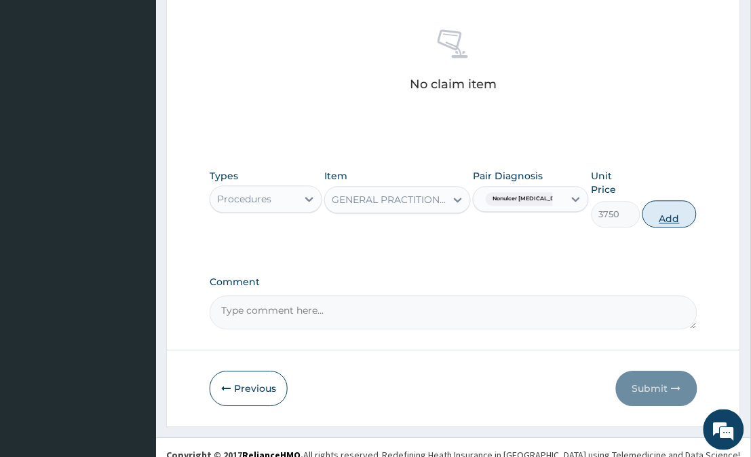
click at [665, 200] on button "Add" at bounding box center [670, 213] width 54 height 27
type input "0"
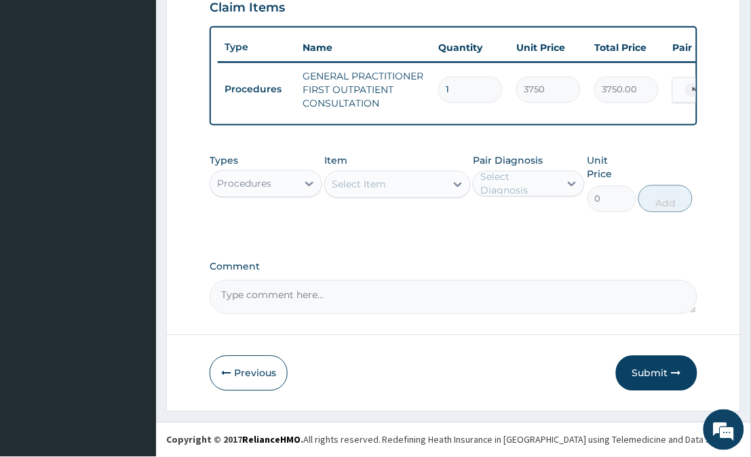
scroll to position [474, 0]
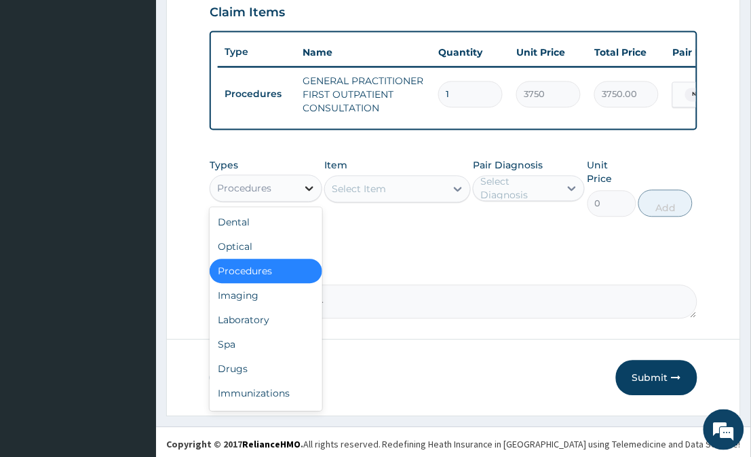
click at [304, 196] on icon at bounding box center [310, 189] width 14 height 14
click at [252, 333] on div "Laboratory" at bounding box center [266, 320] width 112 height 24
